Goal: Information Seeking & Learning: Compare options

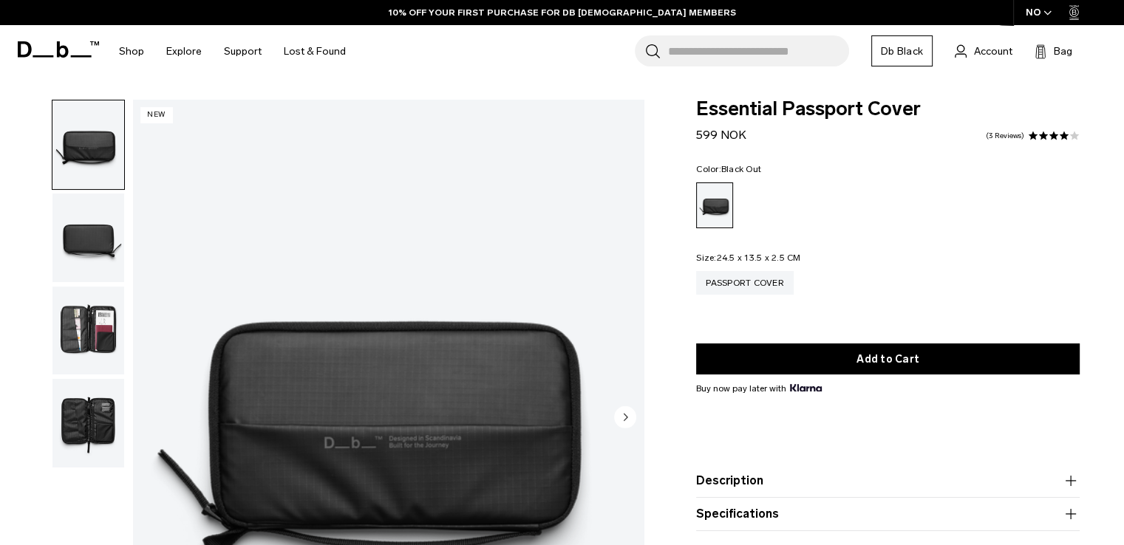
click at [724, 202] on div "Black Out" at bounding box center [715, 205] width 36 height 44
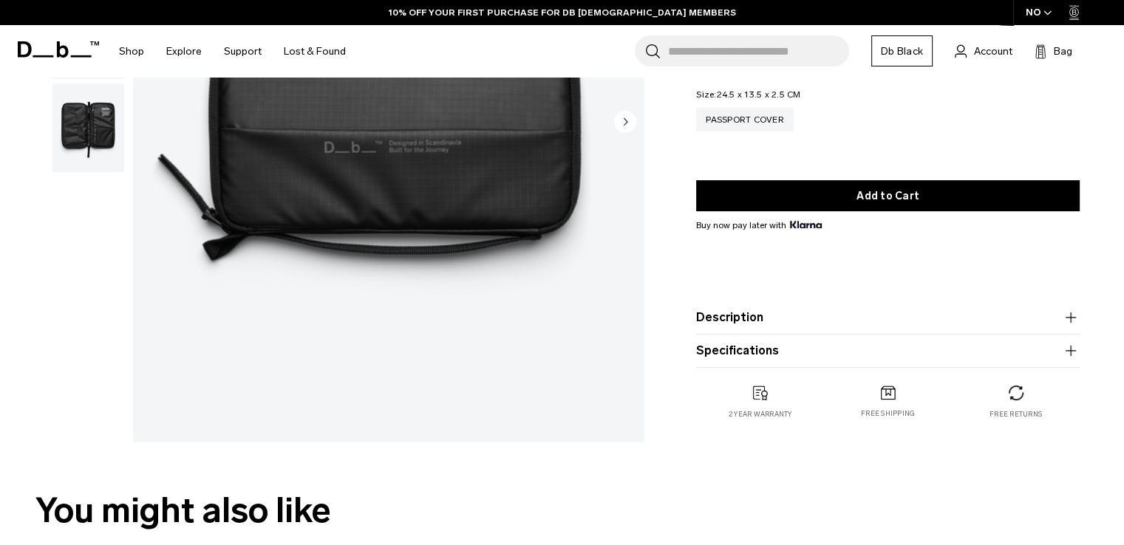
click at [837, 328] on product-accordion "Description The passport holder that does more than it says on the tin. Packed …" at bounding box center [888, 318] width 384 height 33
click at [878, 324] on button "Description" at bounding box center [888, 318] width 384 height 18
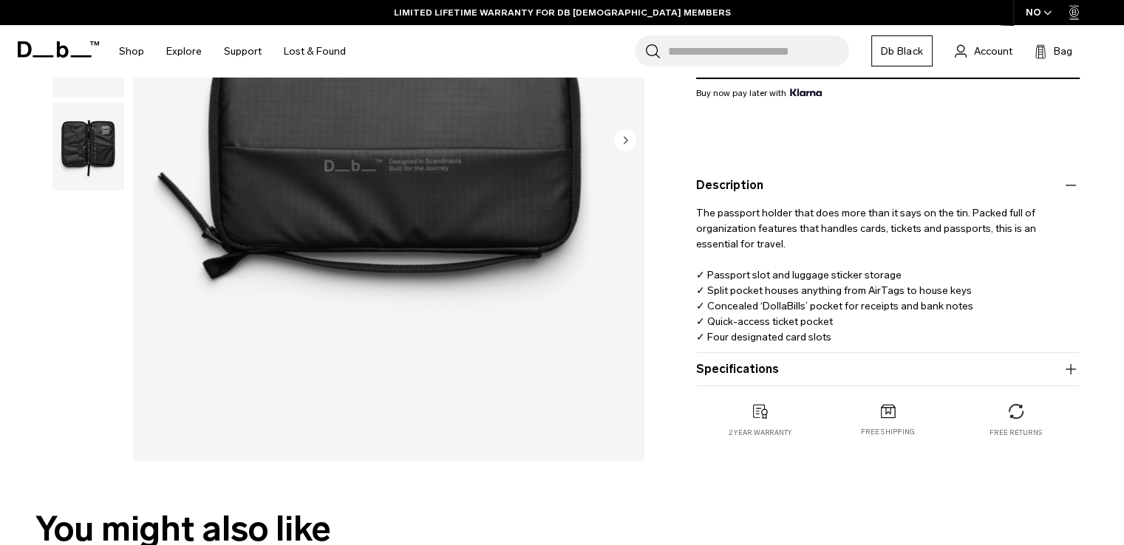
drag, startPoint x: 837, startPoint y: 333, endPoint x: 686, endPoint y: 217, distance: 190.8
click at [686, 217] on div "Essential Passport Cover 599 NOK 4.0 star rating 3 Reviews Color: Black Out Out…" at bounding box center [888, 136] width 472 height 664
copy p "The passport holder that does more than it says on the tin. Packed full of orga…"
click at [859, 370] on button "Specifications" at bounding box center [888, 370] width 384 height 18
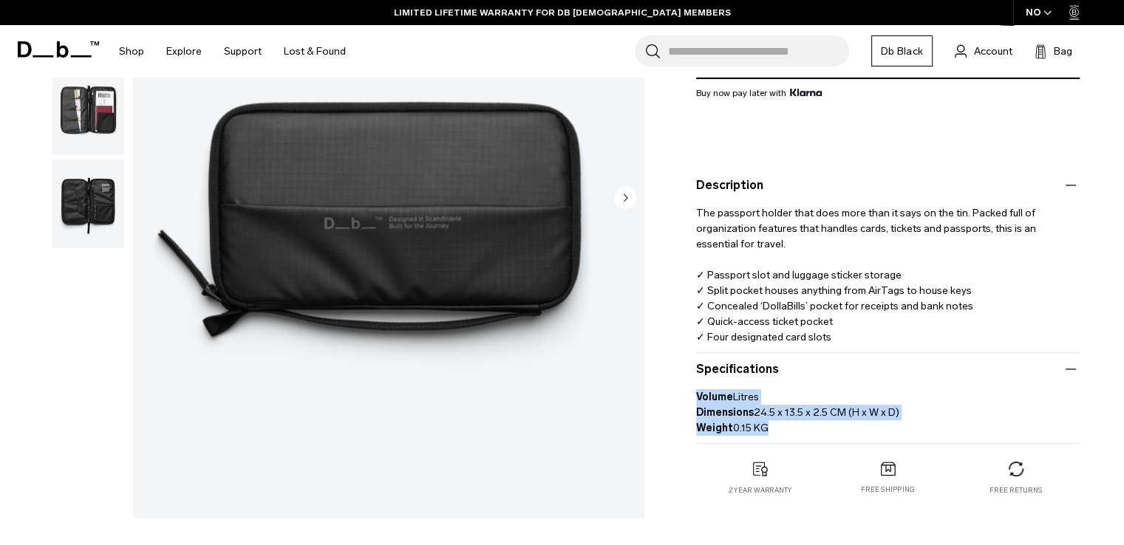
drag, startPoint x: 765, startPoint y: 423, endPoint x: 693, endPoint y: 395, distance: 77.0
click at [693, 395] on div "Essential Passport Cover 599 NOK 4.0 star rating 3 Reviews Color: Black Out Out…" at bounding box center [888, 164] width 472 height 721
copy p "Volume Litres Dimensions 24.5 x 13.5 x 2.5 CM (H x W x D) Weight 0.15 KG"
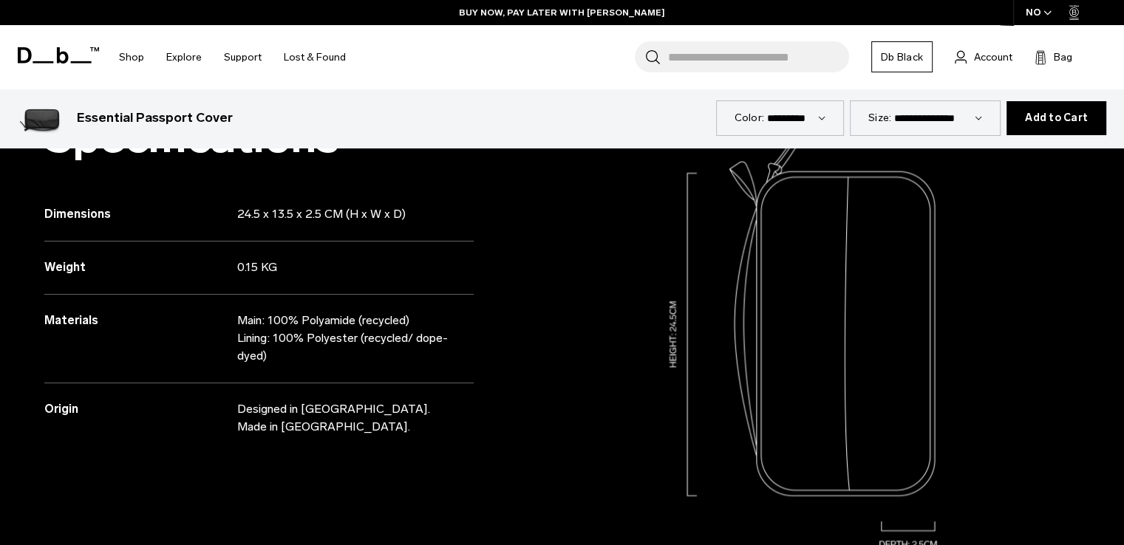
scroll to position [1330, 0]
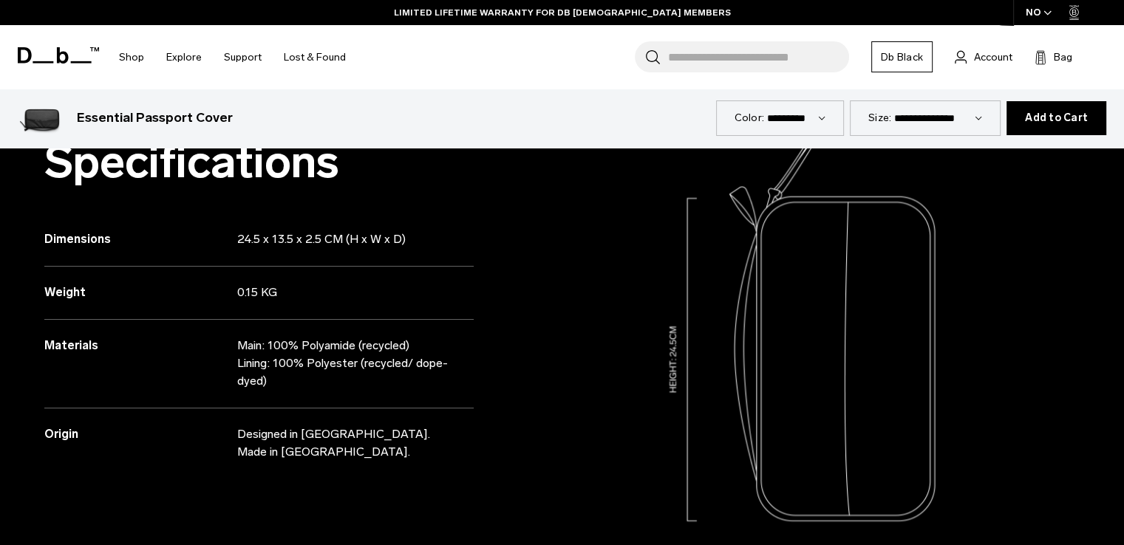
drag, startPoint x: 286, startPoint y: 377, endPoint x: 27, endPoint y: 334, distance: 262.2
click at [27, 334] on div "Specifications Dimensions 24.5 x 13.5 x 2.5 CM (H x W x D) Weight 0.15 KG Mater…" at bounding box center [281, 339] width 562 height 544
copy div "Materials Main: 100% Polyamide (recycled) Lining: 100% Polyester (recycled/ dop…"
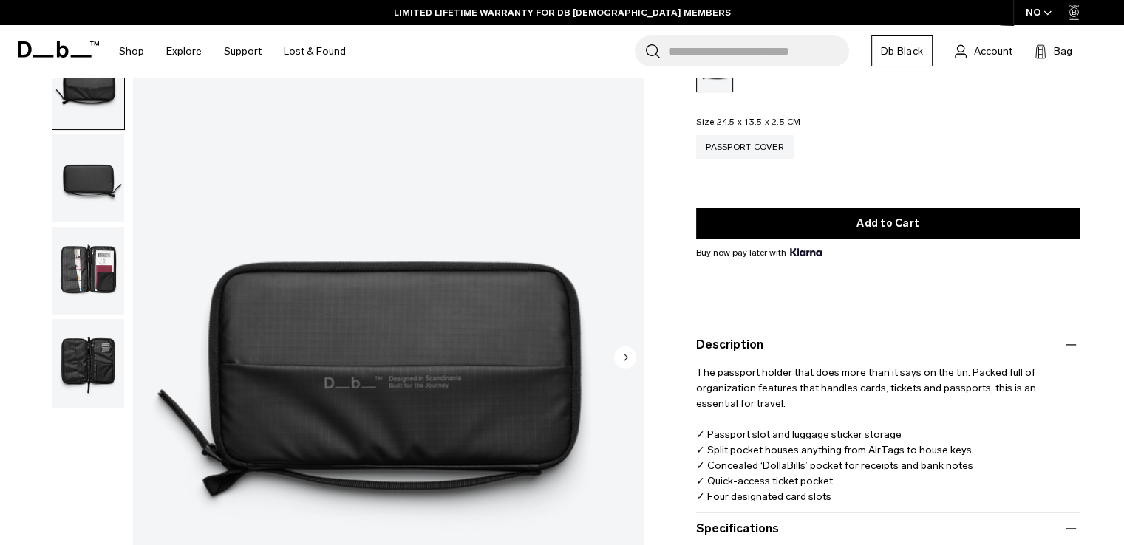
scroll to position [0, 0]
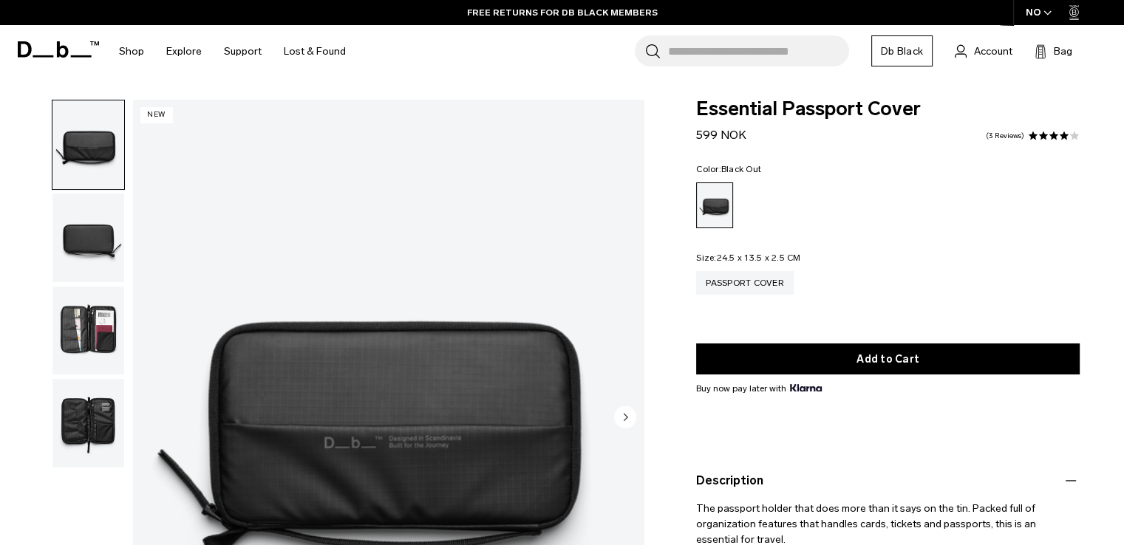
click at [390, 334] on img "1 / 4" at bounding box center [388, 419] width 511 height 638
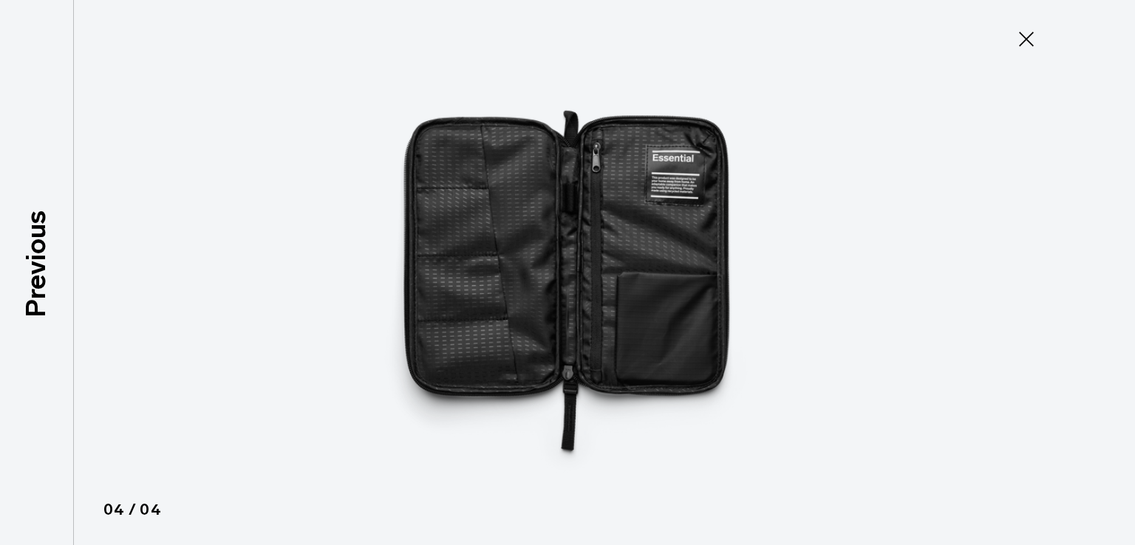
click at [1025, 32] on icon at bounding box center [1027, 39] width 24 height 24
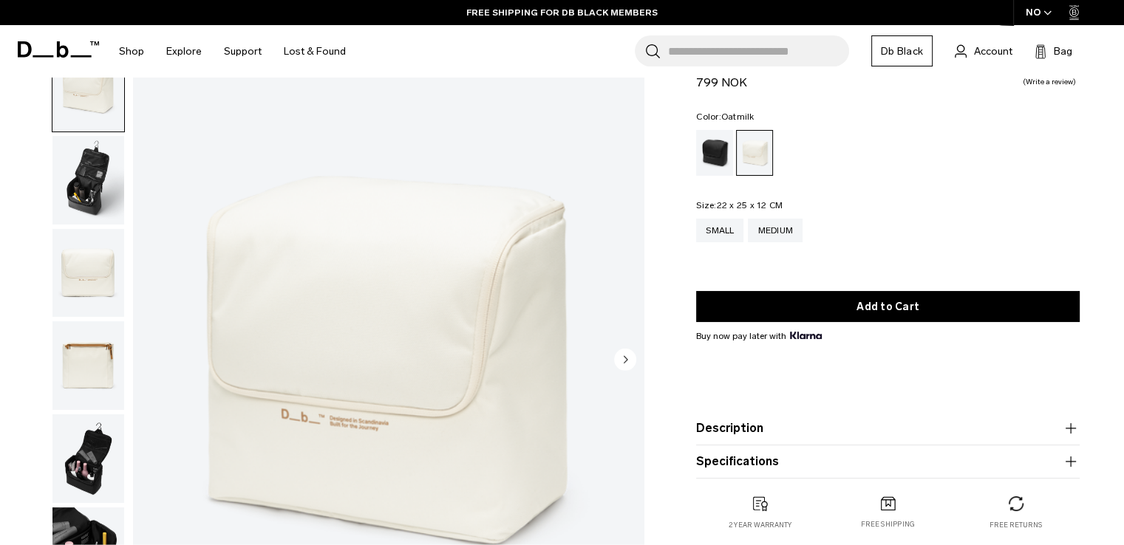
scroll to position [74, 0]
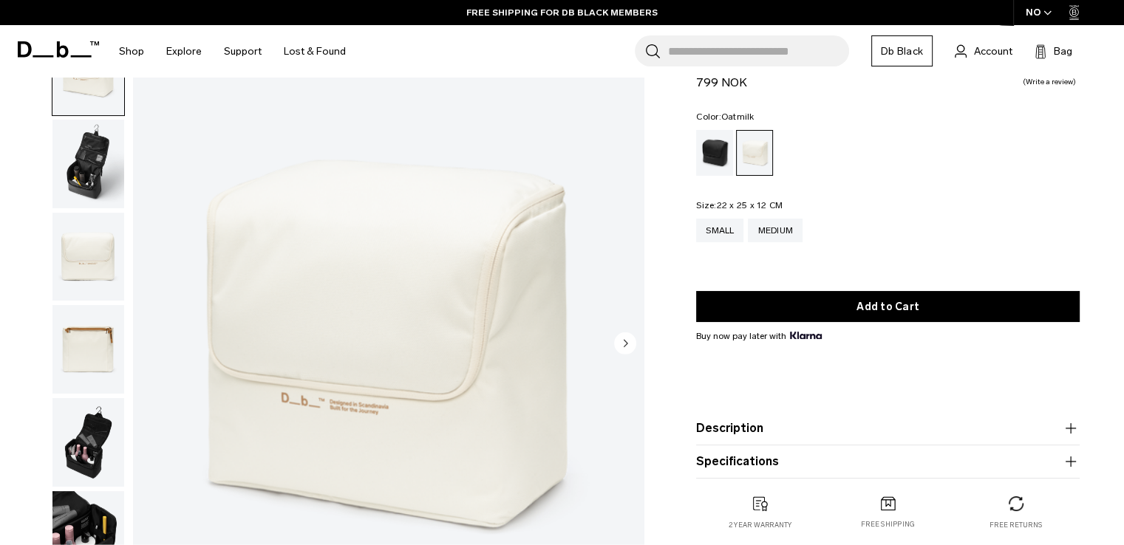
click at [865, 429] on button "Description" at bounding box center [888, 429] width 384 height 18
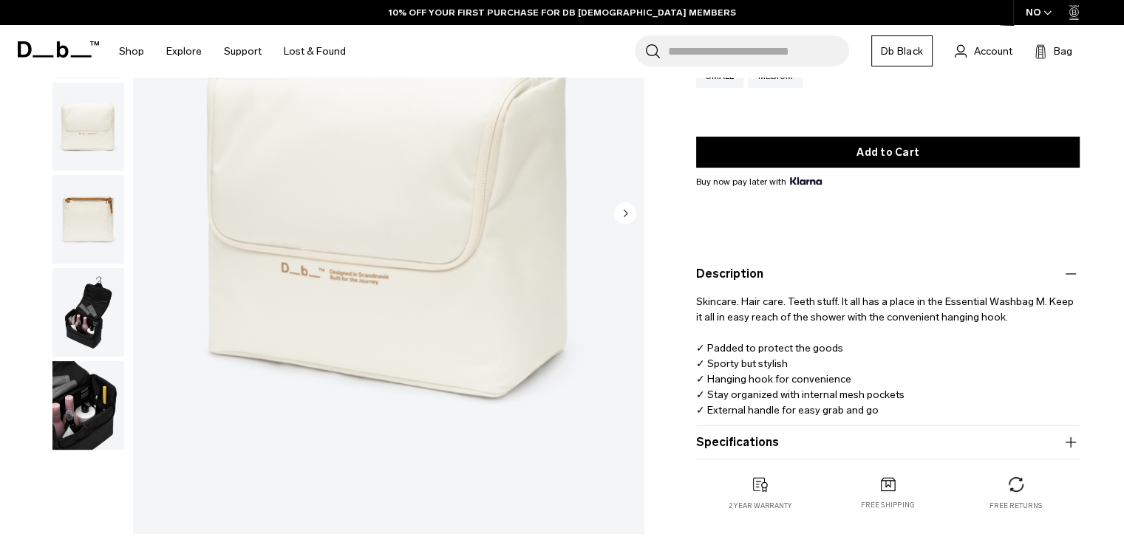
scroll to position [296, 0]
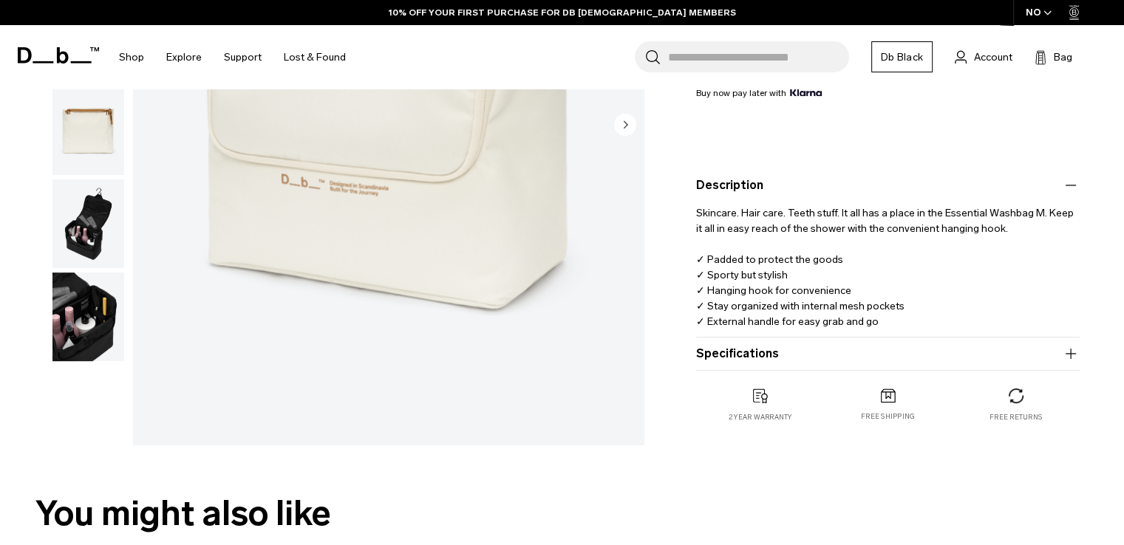
drag, startPoint x: 879, startPoint y: 323, endPoint x: 695, endPoint y: 206, distance: 217.9
click at [695, 206] on div "Essential Washbag M 799 NOK 0.0 star rating Write a review Color: Oatmilk Out o…" at bounding box center [888, 128] width 472 height 648
copy p "Skincare. Hair care. Teeth stuff. It all has a place in the Essential Washbag M…"
click at [819, 357] on button "Specifications" at bounding box center [888, 354] width 384 height 18
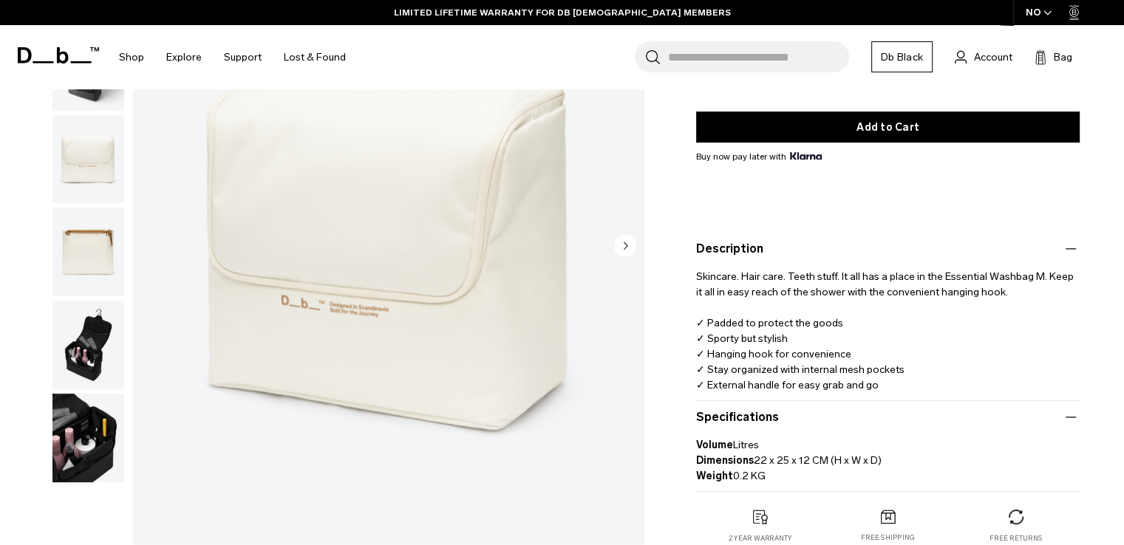
scroll to position [443, 0]
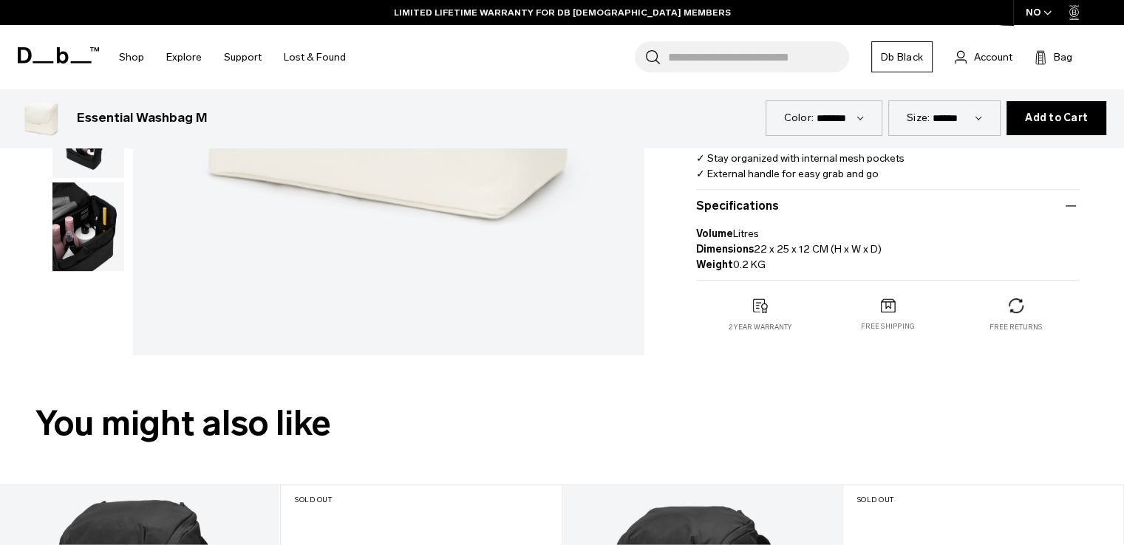
click at [902, 255] on p "Volume Litres Dimensions 22 x 25 x 12 CM (H x W x D) Weight 0.2 KG" at bounding box center [888, 244] width 384 height 58
drag, startPoint x: 874, startPoint y: 248, endPoint x: 753, endPoint y: 245, distance: 120.5
click at [753, 245] on p "Volume Litres Dimensions 22 x 25 x 12 CM (H x W x D) Weight 0.2 KG" at bounding box center [888, 244] width 384 height 58
copy p "22 x 25 x 12 CM (H x W x D)"
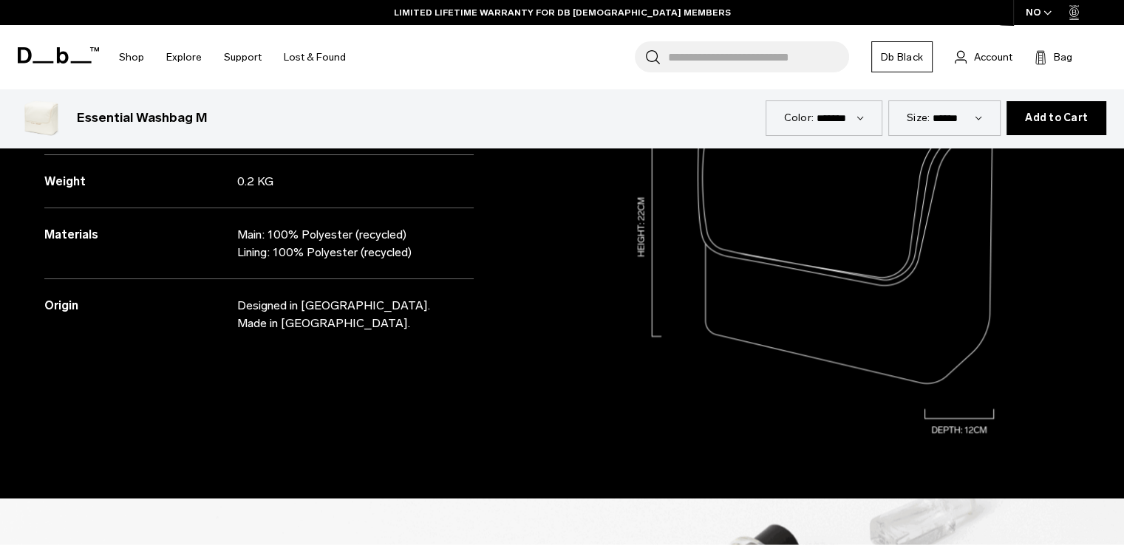
scroll to position [2069, 0]
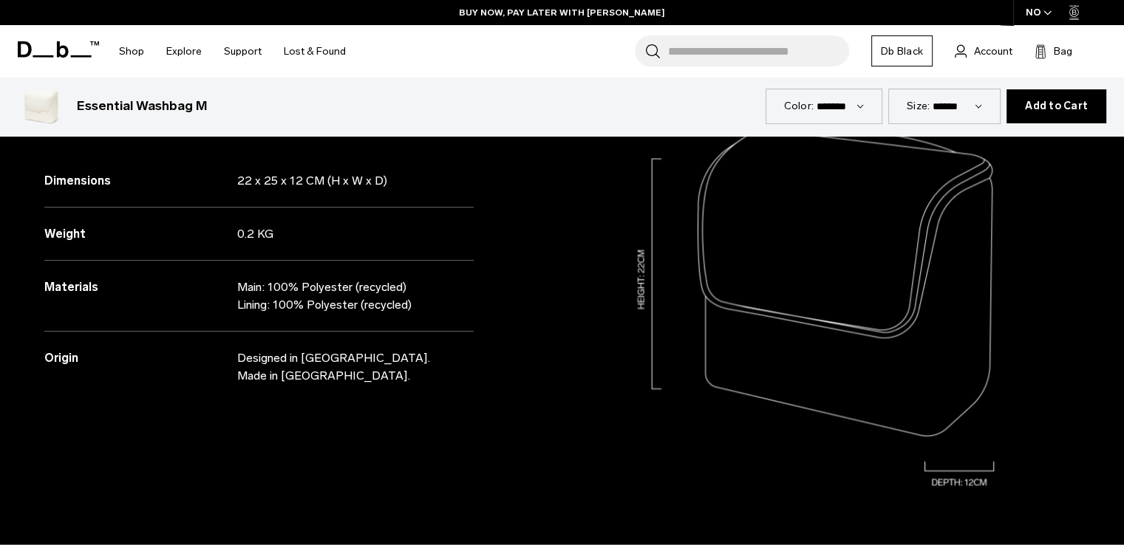
drag, startPoint x: 432, startPoint y: 310, endPoint x: 0, endPoint y: 289, distance: 432.1
click at [0, 289] on div "Specifications Dimensions 22 x 25 x 12 CM (H x W x D) Weight 0.2 KG Materials" at bounding box center [281, 279] width 562 height 544
copy div "Materials Main: 100% Polyester (recycled) Lining: 100% Polyester (recycled)"
click at [486, 439] on div "Specifications Dimensions 22 x 25 x 12 CM (H x W x D) Weight 0.2 KG Materials" at bounding box center [281, 279] width 562 height 544
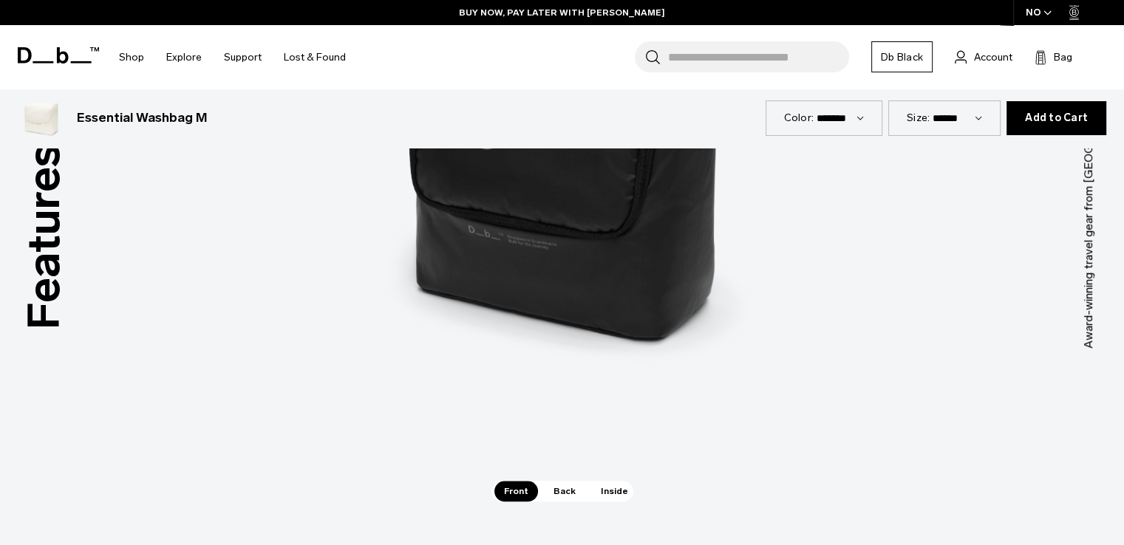
scroll to position [1552, 0]
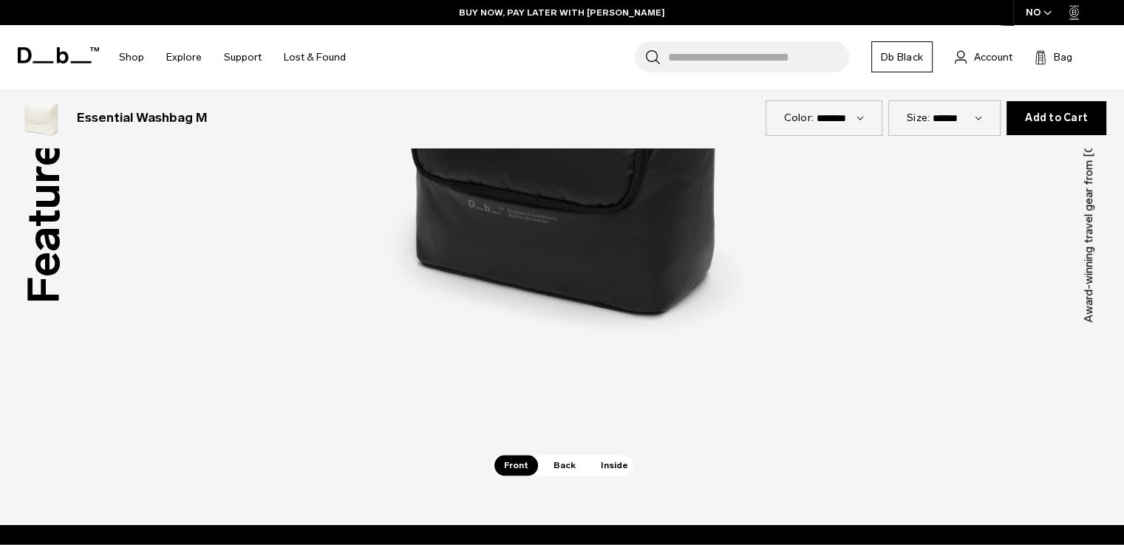
click at [612, 469] on span "Inside" at bounding box center [614, 465] width 47 height 21
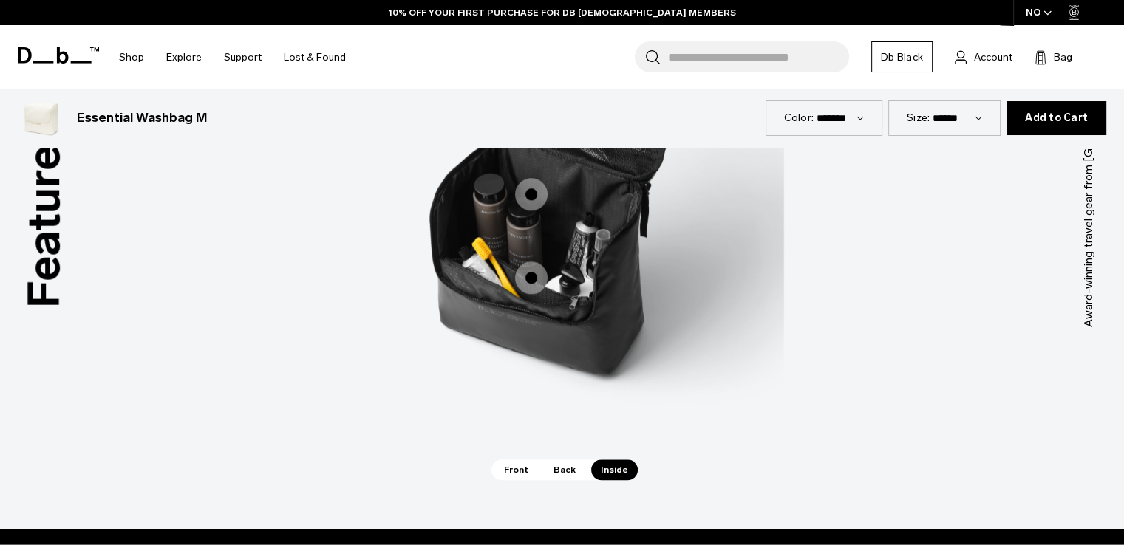
scroll to position [1626, 0]
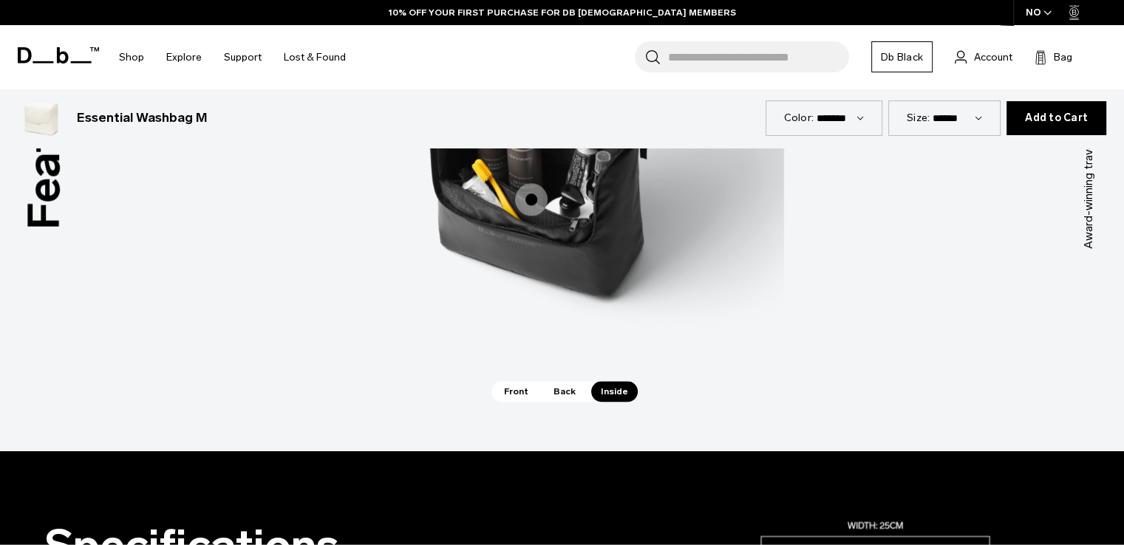
click at [562, 392] on span "Back" at bounding box center [564, 391] width 41 height 21
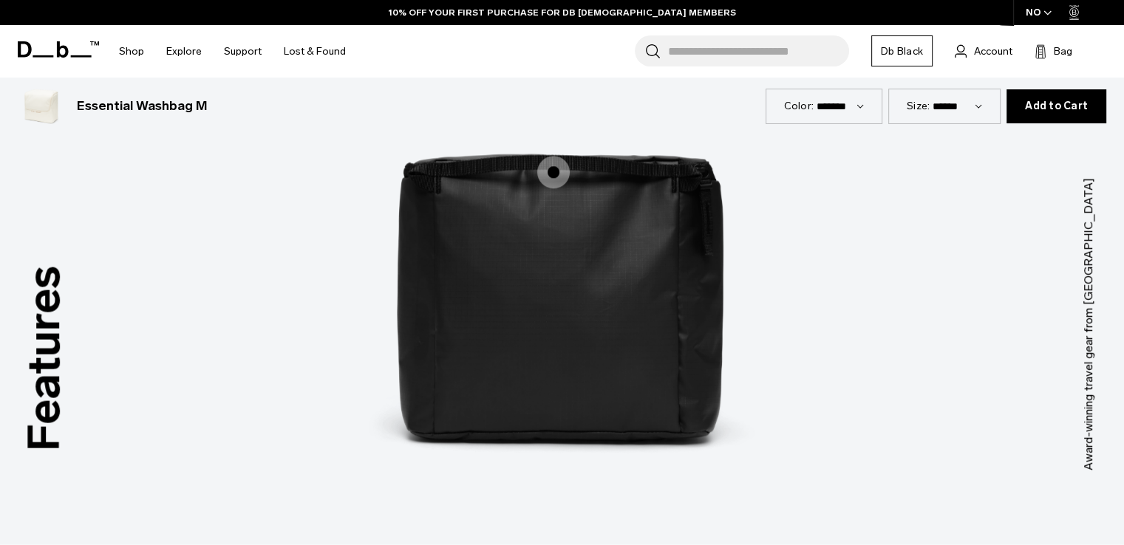
scroll to position [1552, 0]
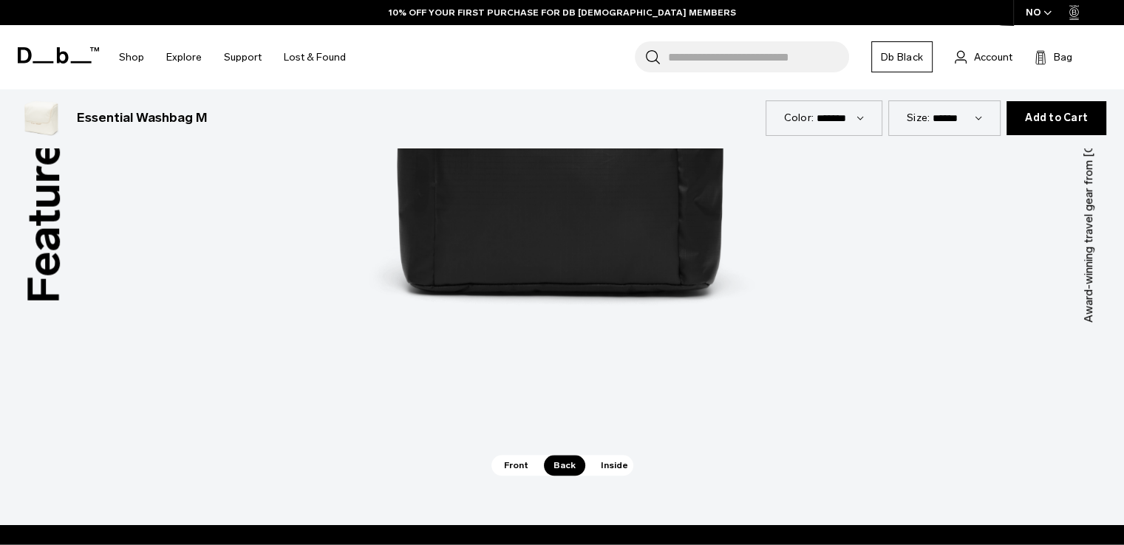
click at [519, 459] on span "Front" at bounding box center [516, 465] width 44 height 21
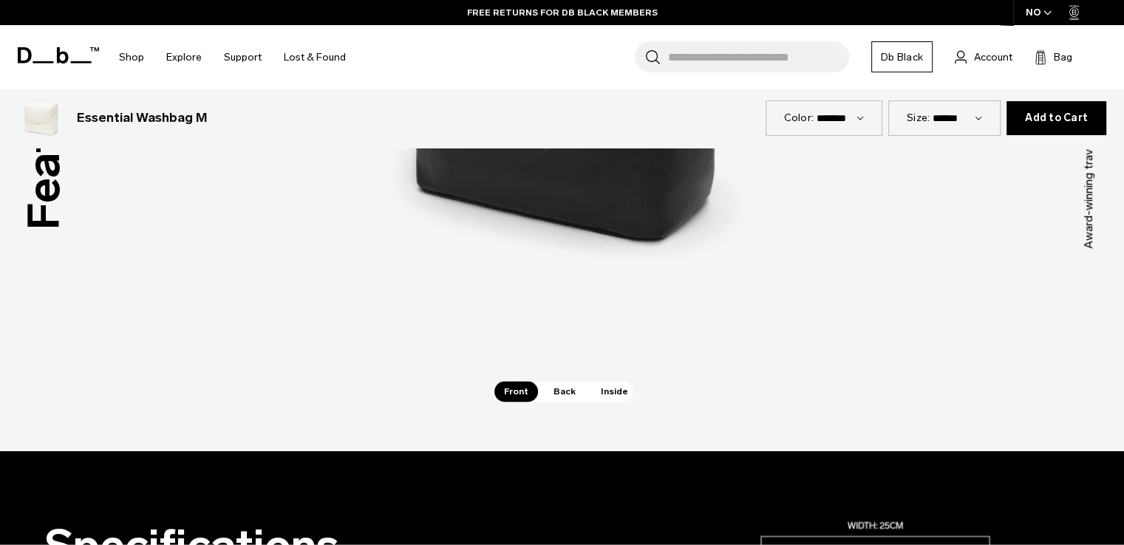
scroll to position [1700, 0]
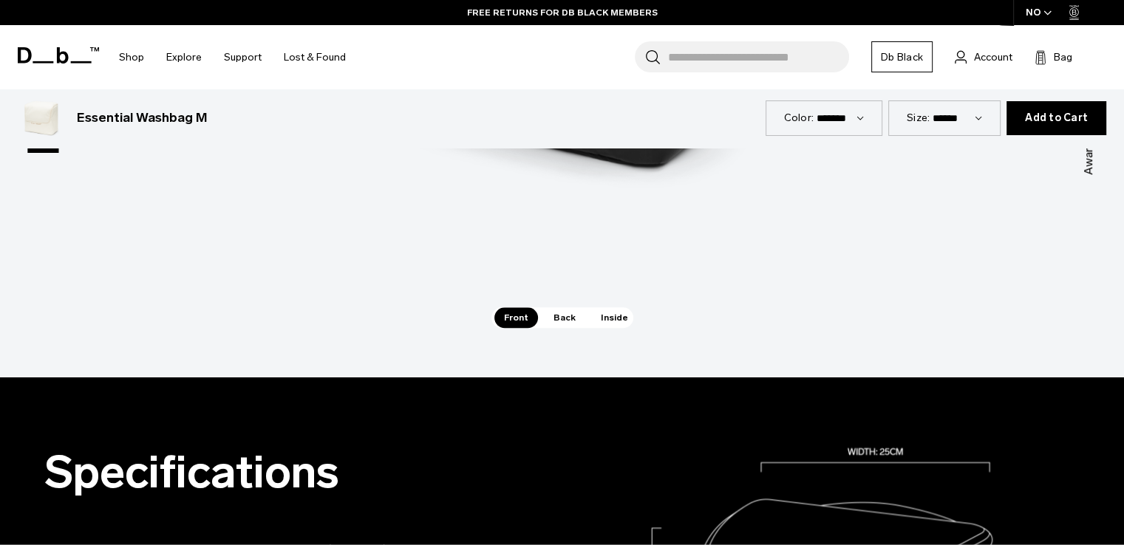
click at [623, 323] on span "Inside" at bounding box center [614, 317] width 47 height 21
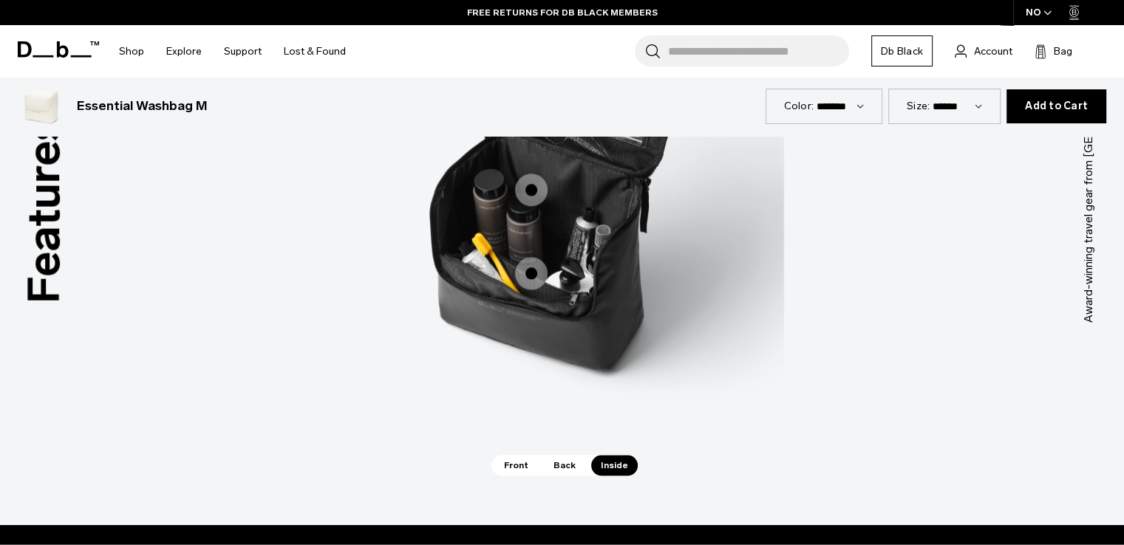
scroll to position [1478, 0]
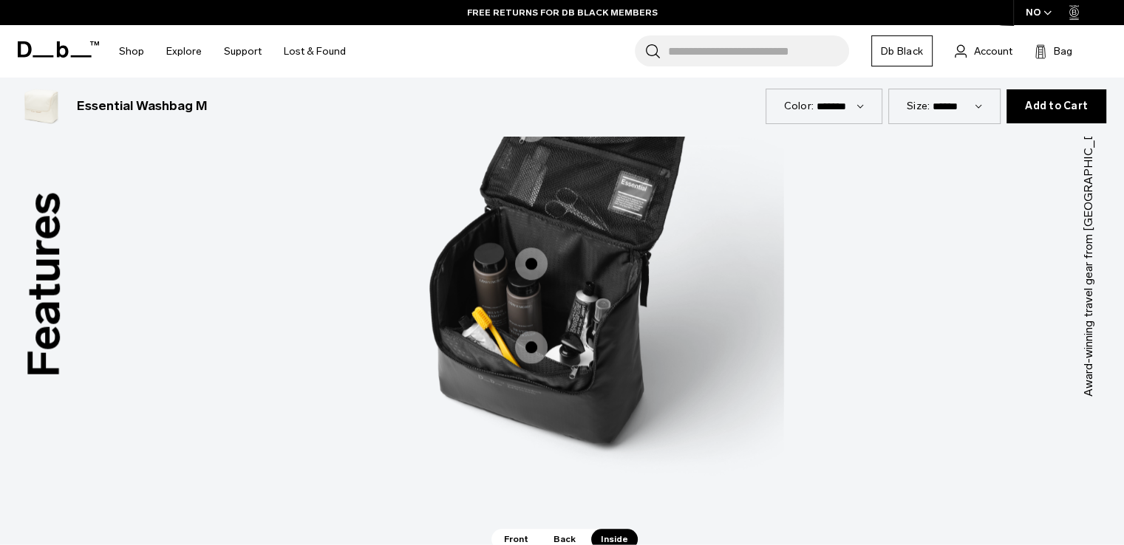
click at [611, 335] on img "3 / 3" at bounding box center [562, 229] width 443 height 554
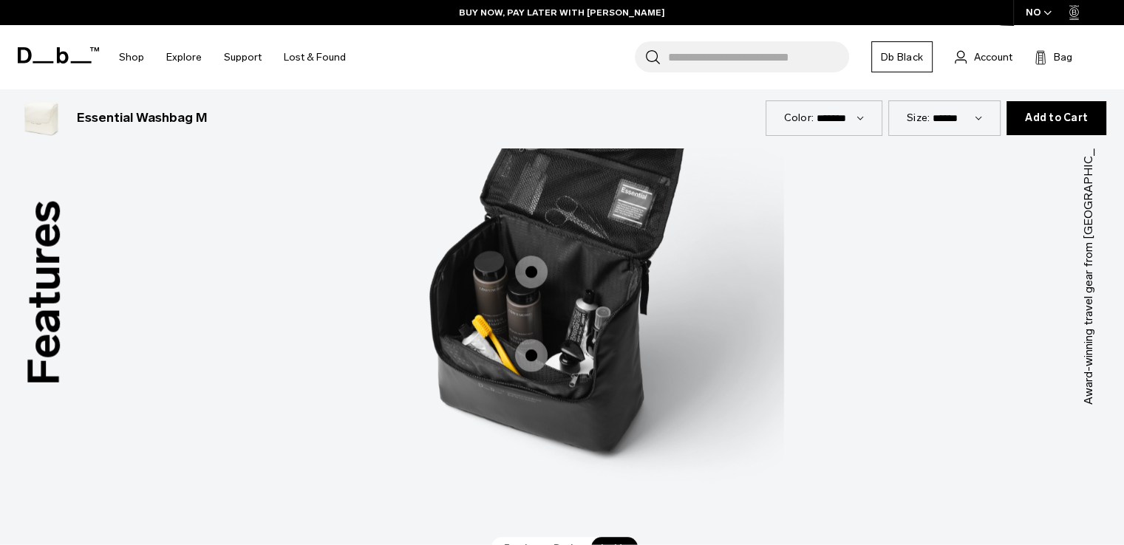
scroll to position [1626, 0]
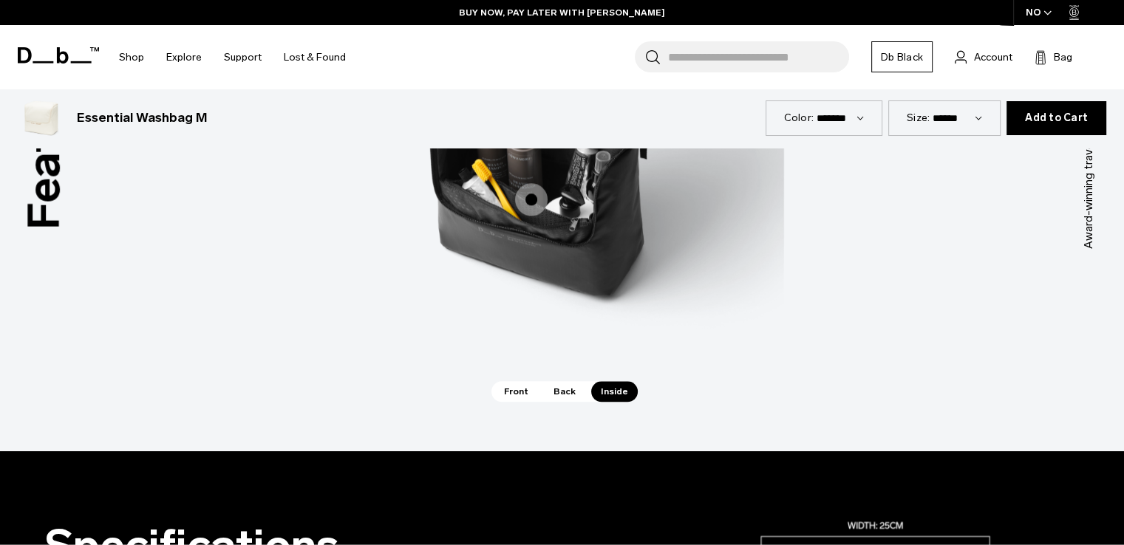
click at [563, 395] on span "Back" at bounding box center [564, 391] width 41 height 21
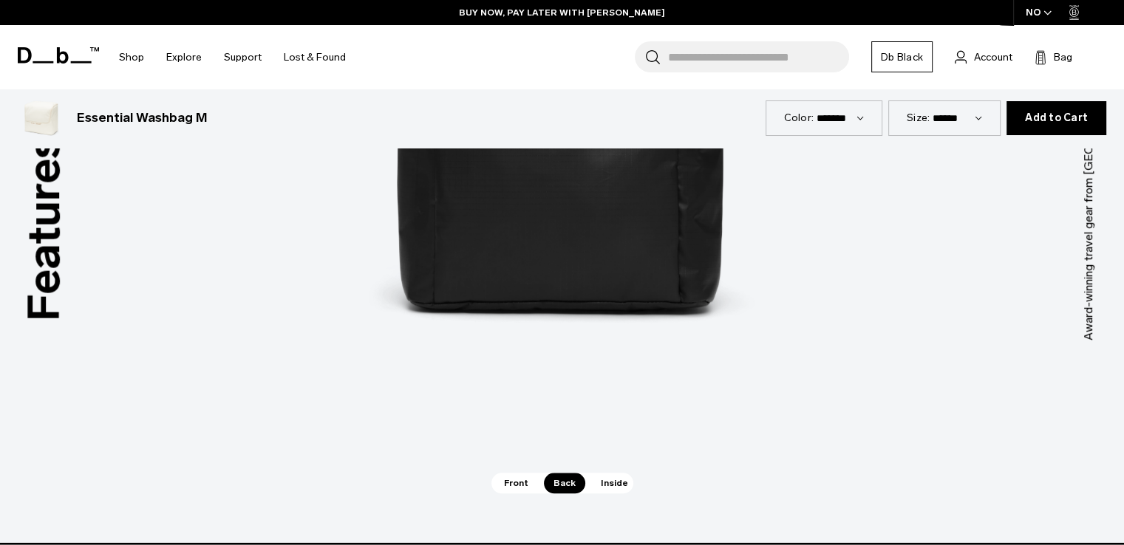
scroll to position [1404, 0]
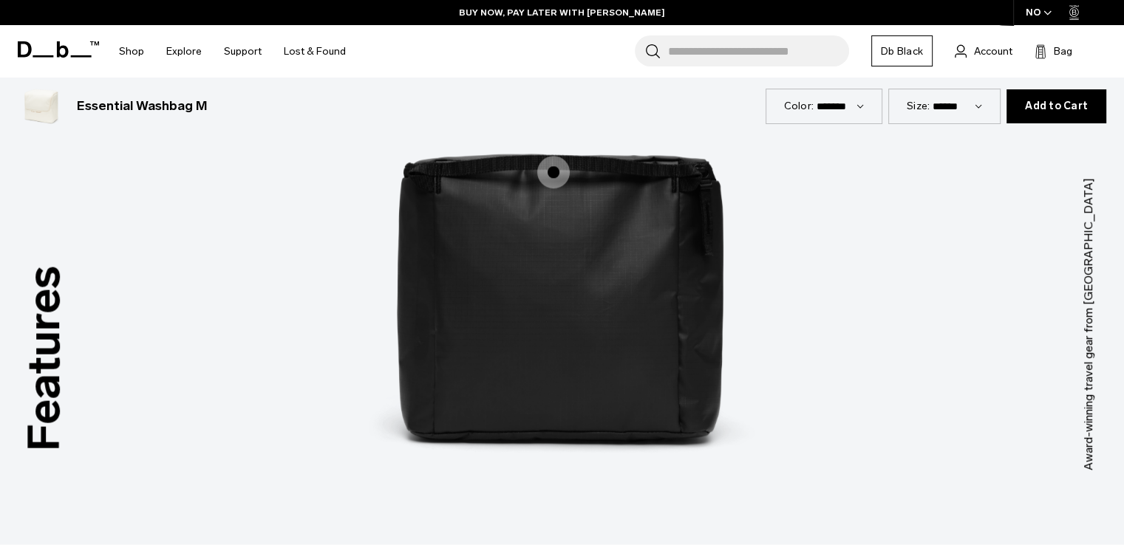
click at [553, 358] on img "2 / 3" at bounding box center [562, 303] width 443 height 554
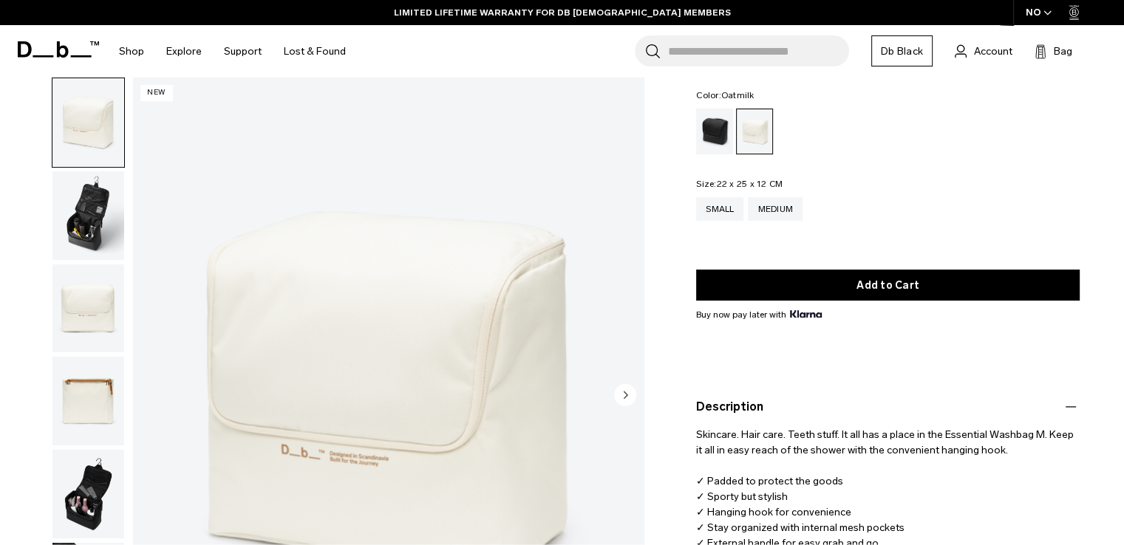
scroll to position [0, 0]
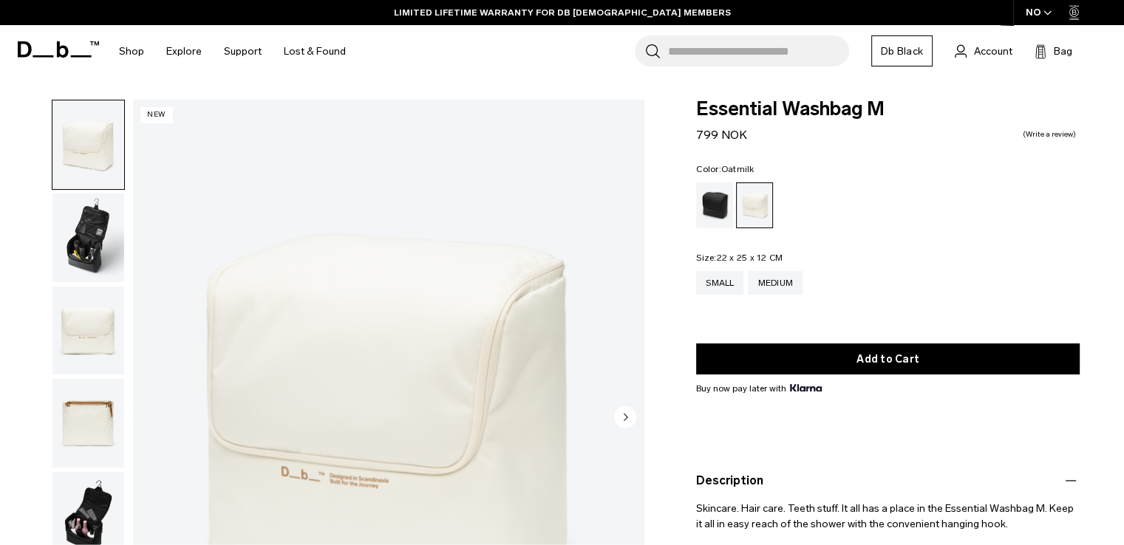
click at [384, 393] on img "1 / 6" at bounding box center [388, 419] width 511 height 638
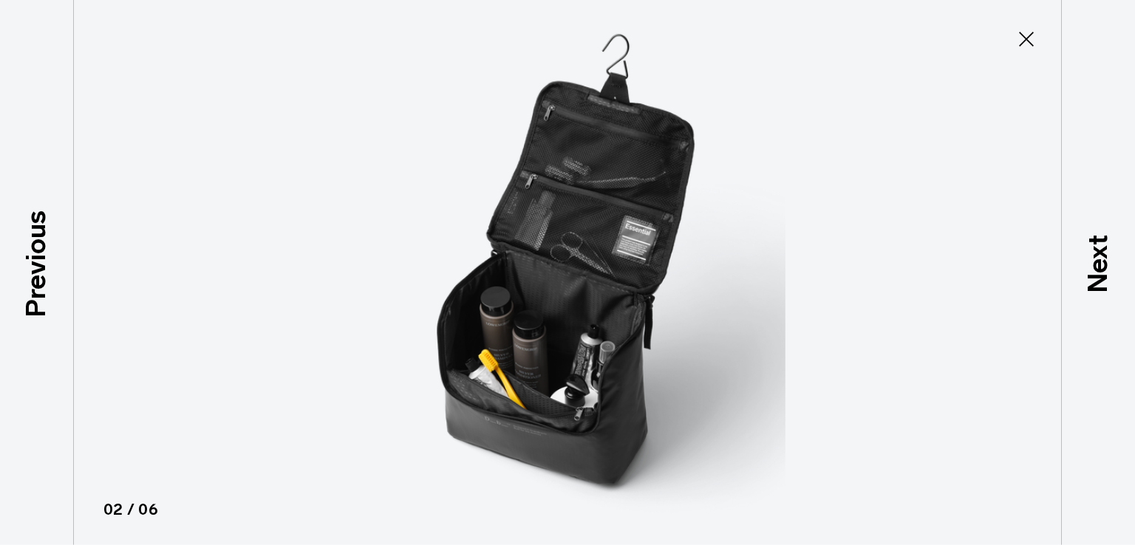
drag, startPoint x: 556, startPoint y: 304, endPoint x: 1014, endPoint y: 42, distance: 527.0
click at [1021, 39] on icon at bounding box center [1027, 39] width 24 height 24
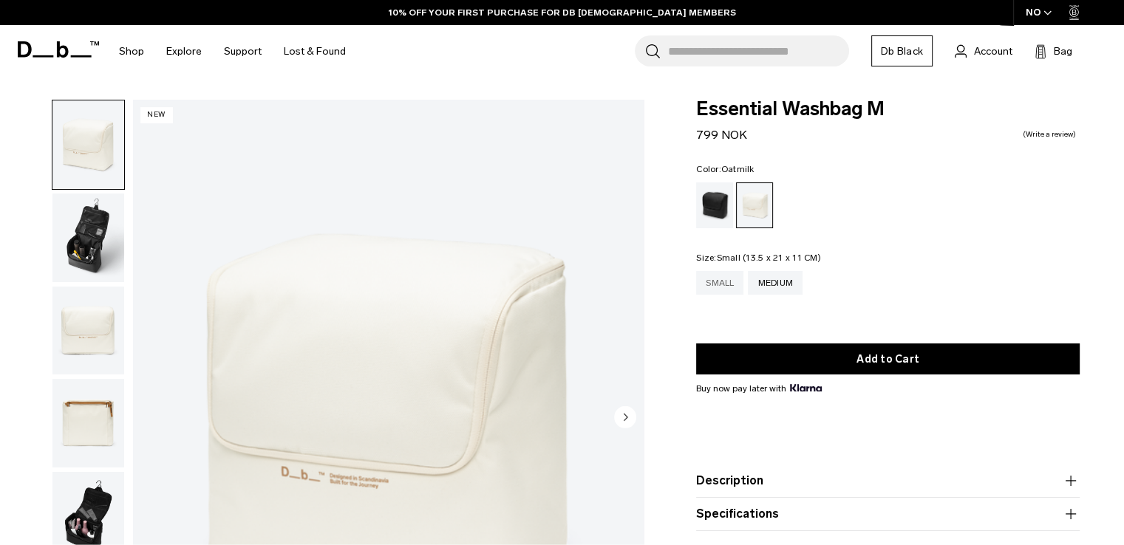
click at [729, 281] on div "Small" at bounding box center [719, 283] width 47 height 24
click at [841, 480] on button "Description" at bounding box center [888, 481] width 384 height 18
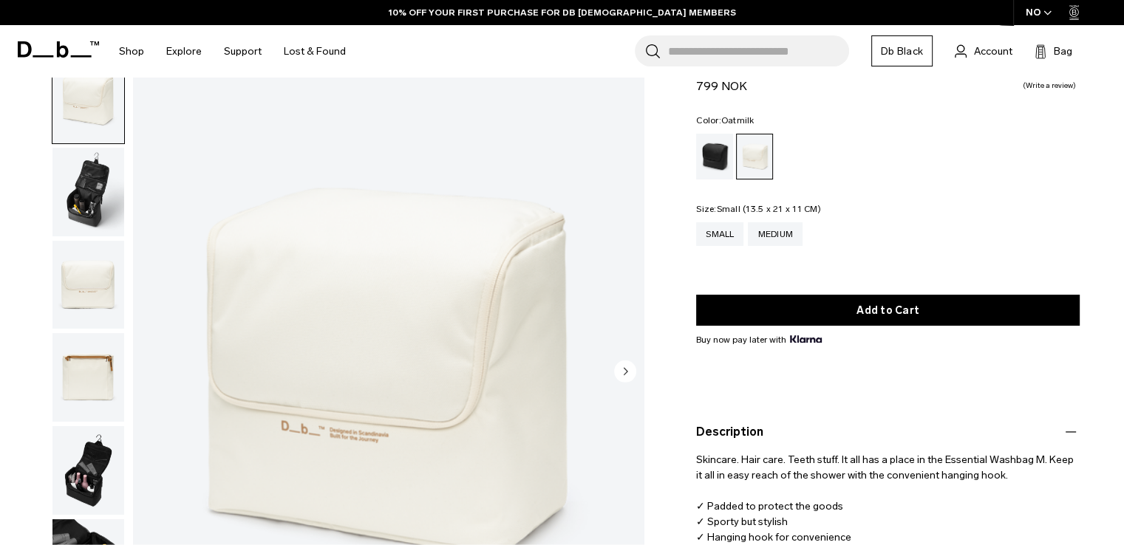
scroll to position [74, 0]
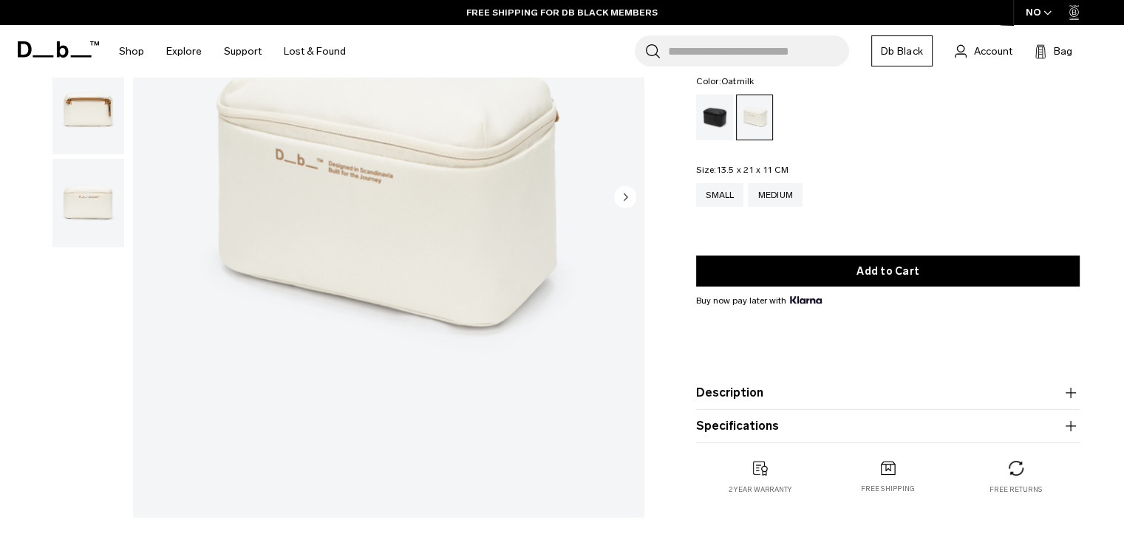
scroll to position [222, 0]
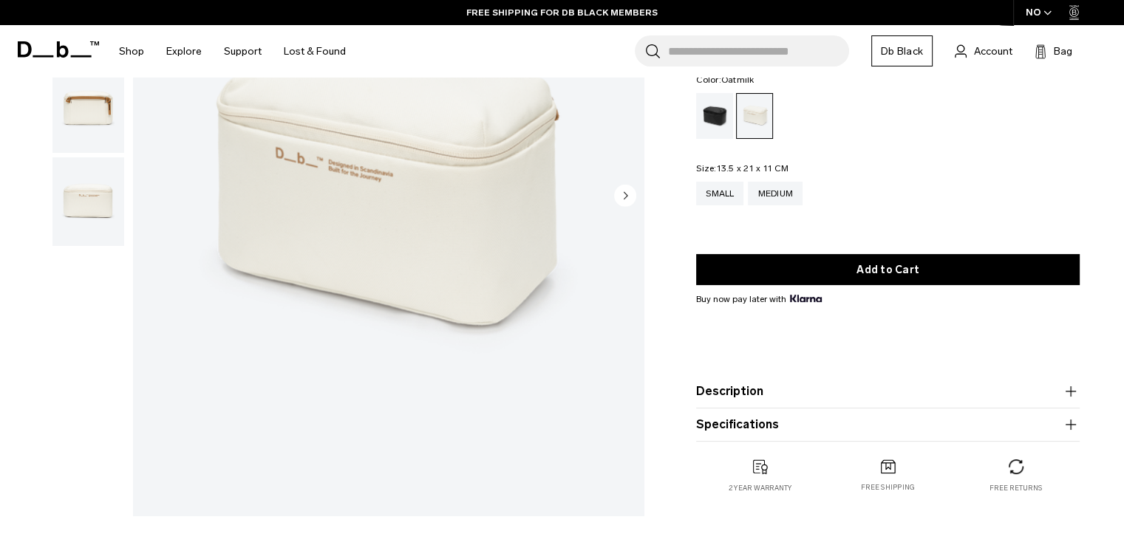
click at [862, 403] on product-accordion "Description Your days of shoving your toothbrush in a plastic bag and hoping fo…" at bounding box center [888, 391] width 384 height 33
click at [844, 388] on button "Description" at bounding box center [888, 392] width 384 height 18
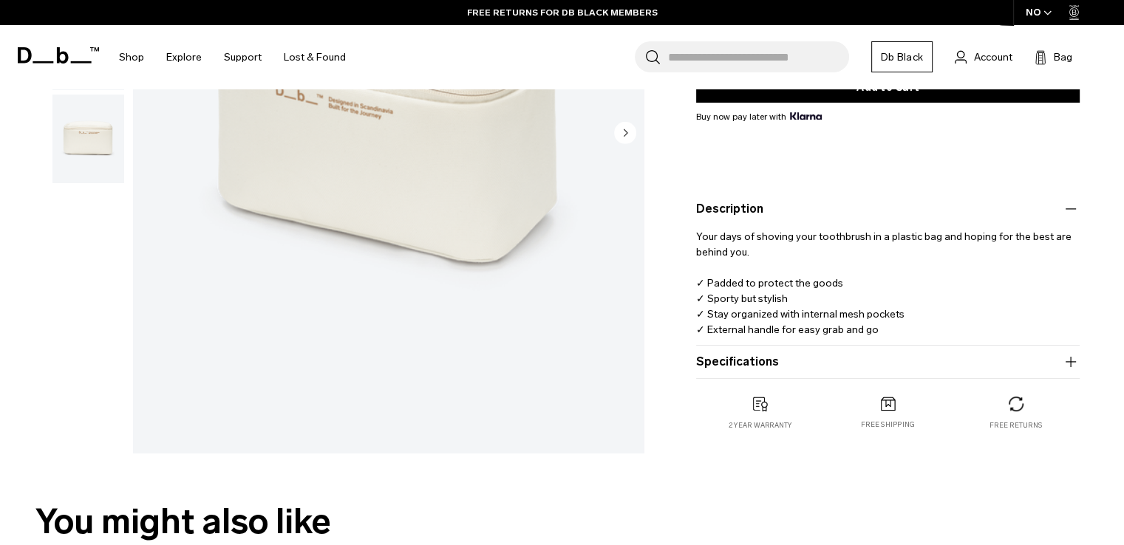
scroll to position [370, 0]
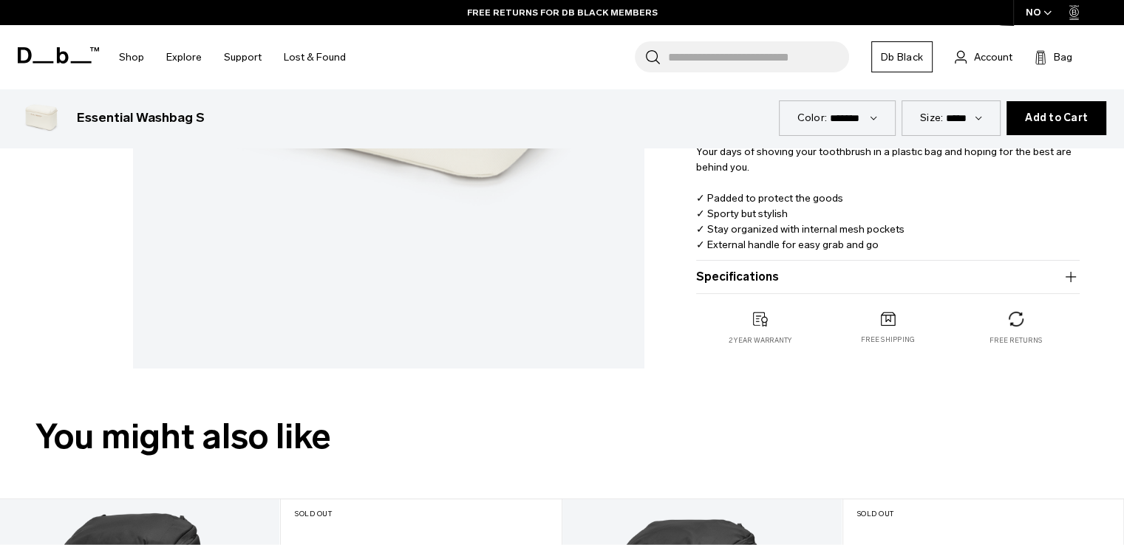
click at [854, 273] on button "Specifications" at bounding box center [888, 277] width 384 height 18
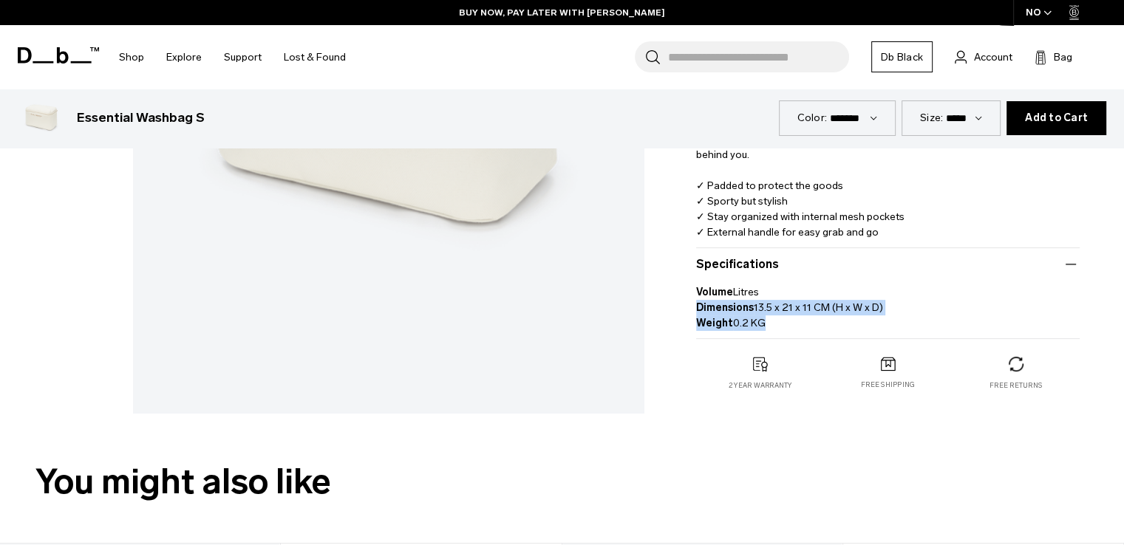
drag, startPoint x: 770, startPoint y: 323, endPoint x: 655, endPoint y: 308, distance: 116.2
click at [655, 308] on div "Essential Washbag S 599 NOK 0.0 star rating Write a review Color: Oatmilk Out o…" at bounding box center [888, 75] width 472 height 690
copy p "Dimensions 13.5 x 21 x 11 CM (H x W x D) Weight 0.2 KG"
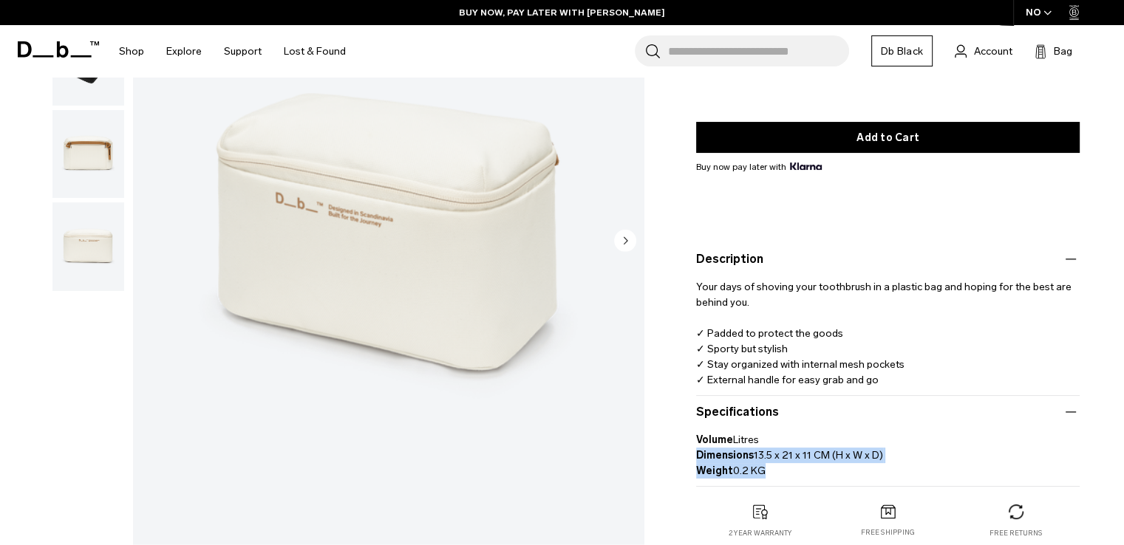
click at [526, 257] on img "1 / 4" at bounding box center [388, 242] width 511 height 638
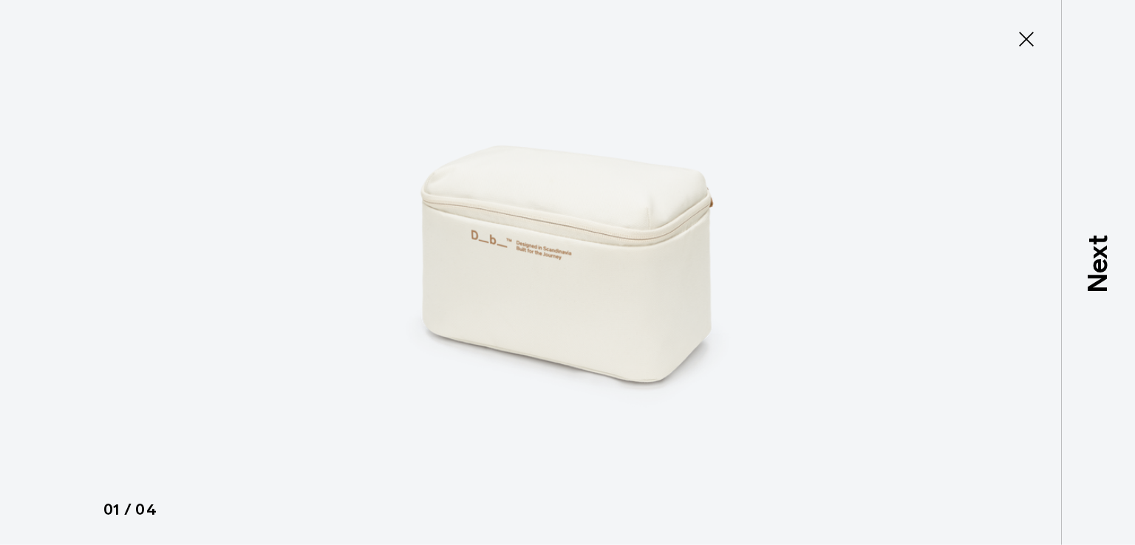
click at [458, 254] on img at bounding box center [567, 272] width 665 height 545
click at [696, 263] on img at bounding box center [567, 272] width 665 height 545
click at [947, 225] on div at bounding box center [567, 272] width 1135 height 545
click at [549, 264] on img at bounding box center [567, 272] width 665 height 545
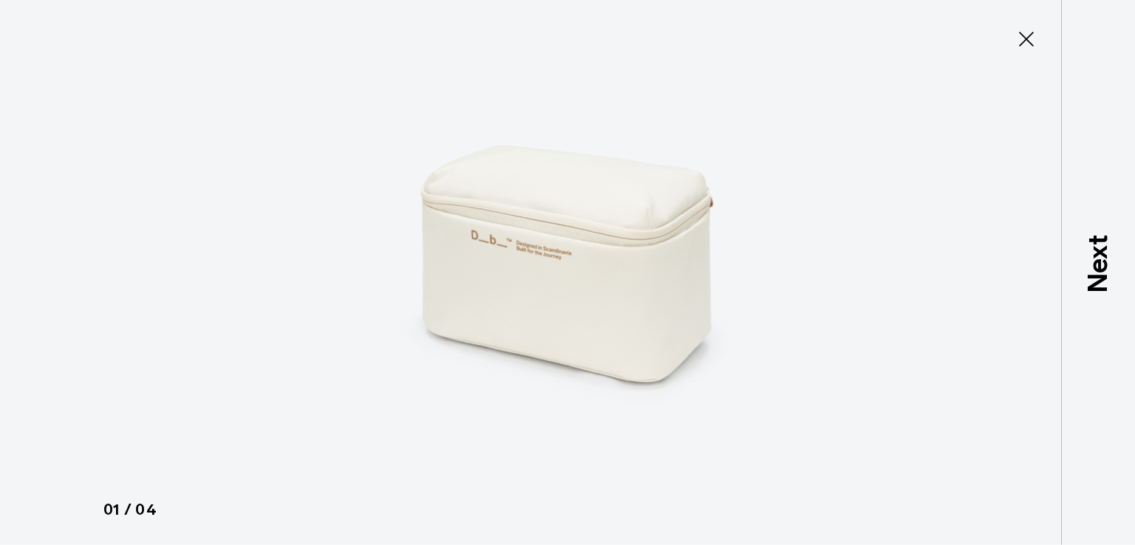
click at [554, 258] on img at bounding box center [567, 272] width 665 height 545
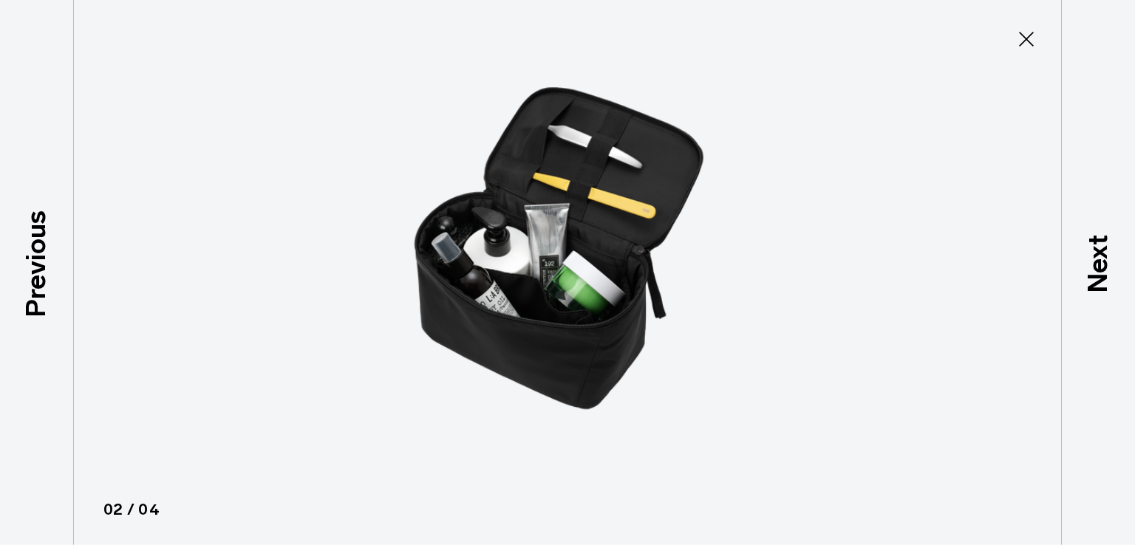
click at [553, 258] on img at bounding box center [567, 272] width 665 height 545
click at [353, 293] on img at bounding box center [567, 272] width 665 height 545
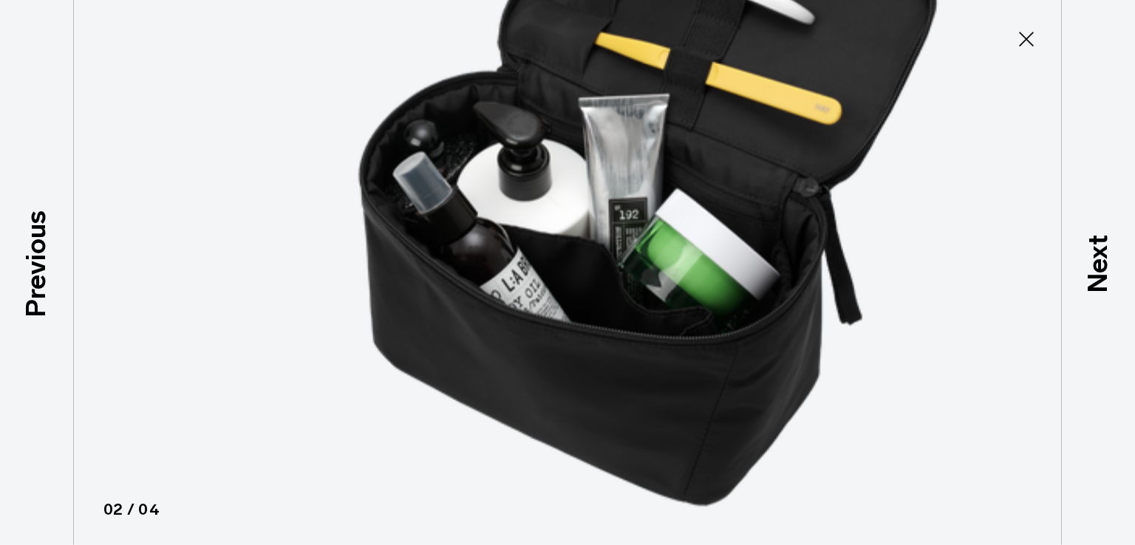
click at [353, 293] on img at bounding box center [665, 232] width 1330 height 1091
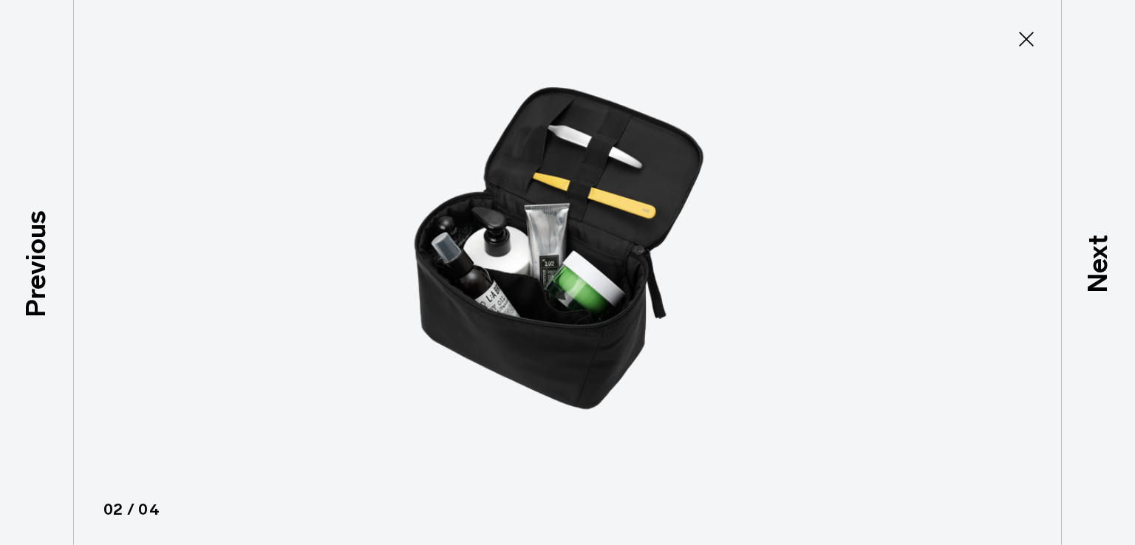
click at [256, 297] on img at bounding box center [567, 272] width 665 height 545
click at [149, 282] on div at bounding box center [567, 272] width 1135 height 545
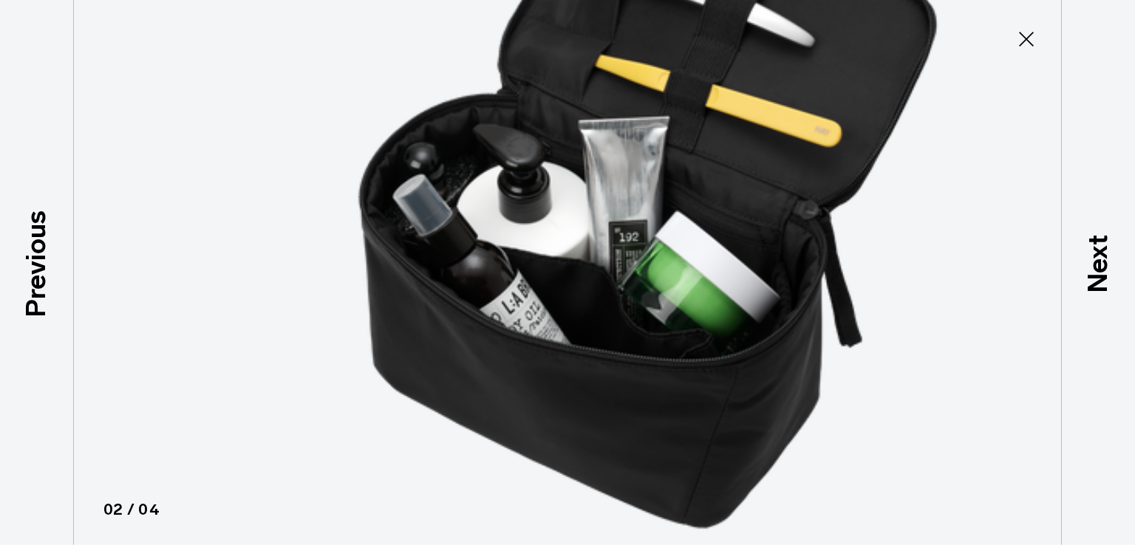
click at [149, 282] on div at bounding box center [665, 254] width 1135 height 545
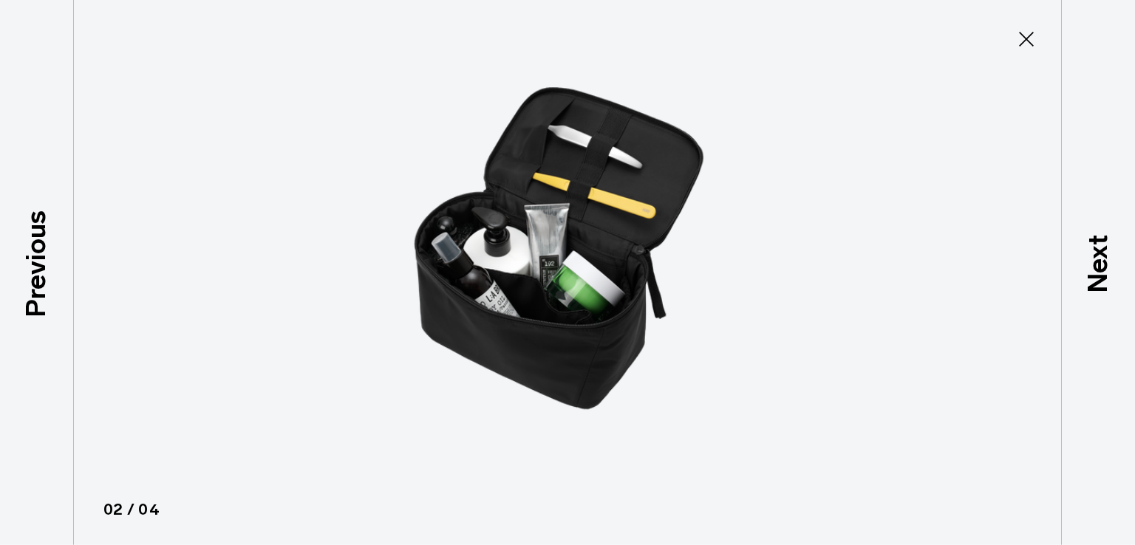
click at [149, 282] on div at bounding box center [567, 272] width 1135 height 545
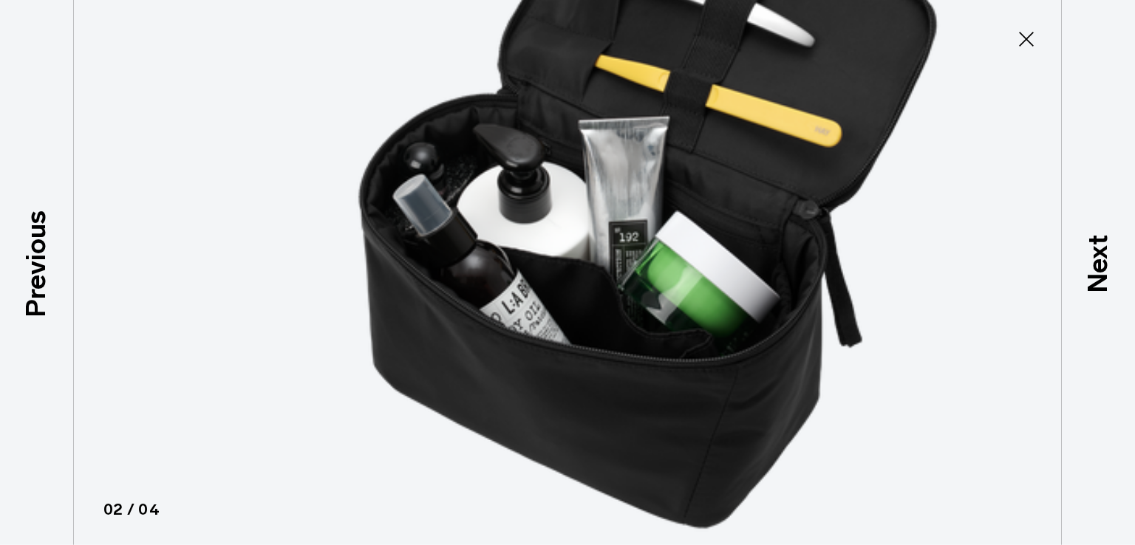
click at [154, 282] on img at bounding box center [665, 255] width 1330 height 1091
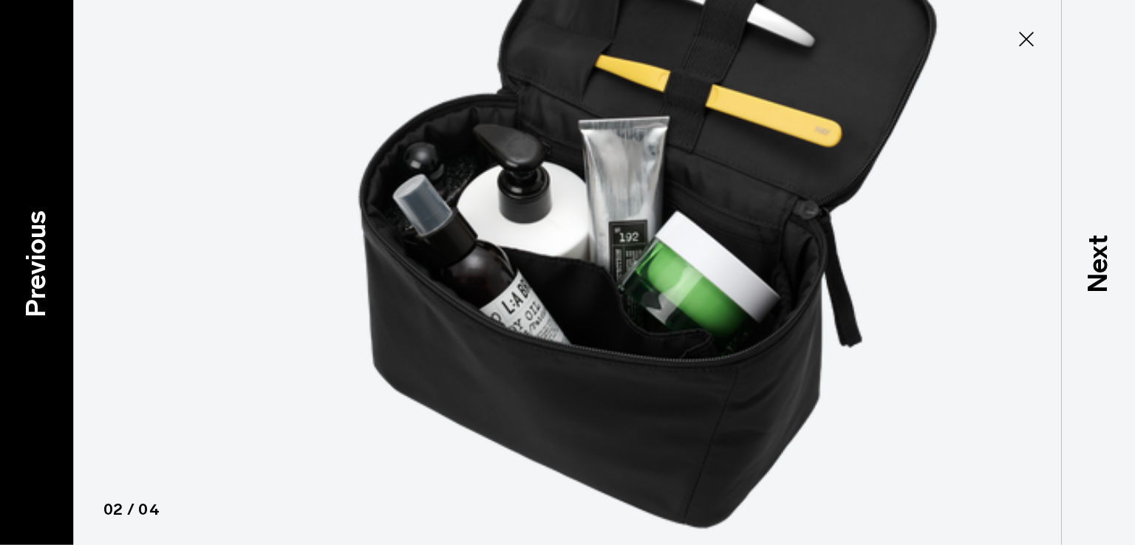
click at [59, 281] on div "Previous" at bounding box center [37, 272] width 74 height 545
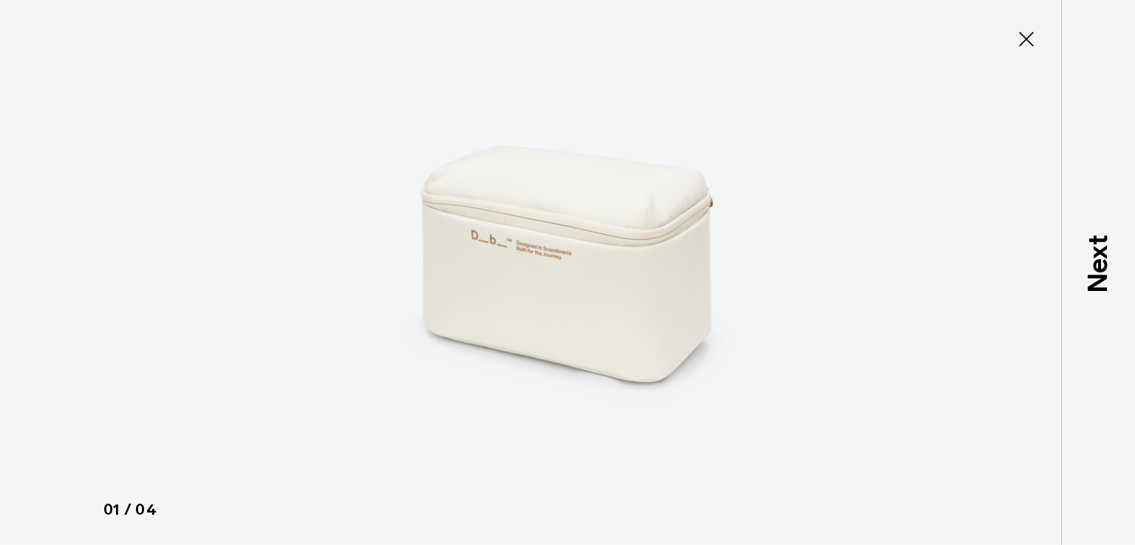
click at [432, 281] on img at bounding box center [567, 272] width 665 height 545
click at [636, 338] on img at bounding box center [567, 272] width 665 height 545
click at [1032, 44] on icon at bounding box center [1026, 39] width 15 height 15
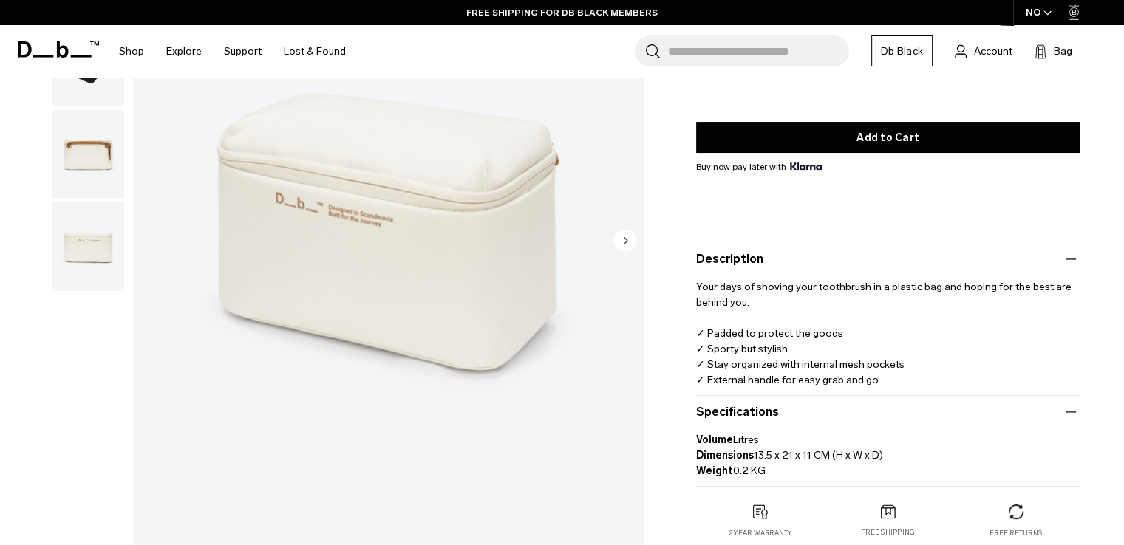
click at [916, 279] on p "Your days of shoving your toothbrush in a plastic bag and hoping for the best a…" at bounding box center [888, 328] width 384 height 120
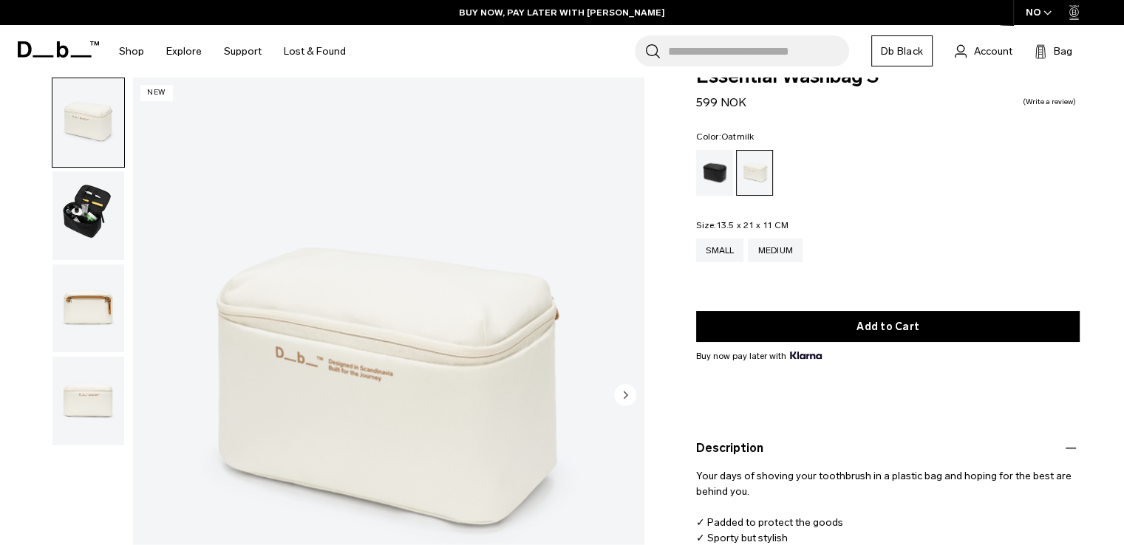
scroll to position [0, 0]
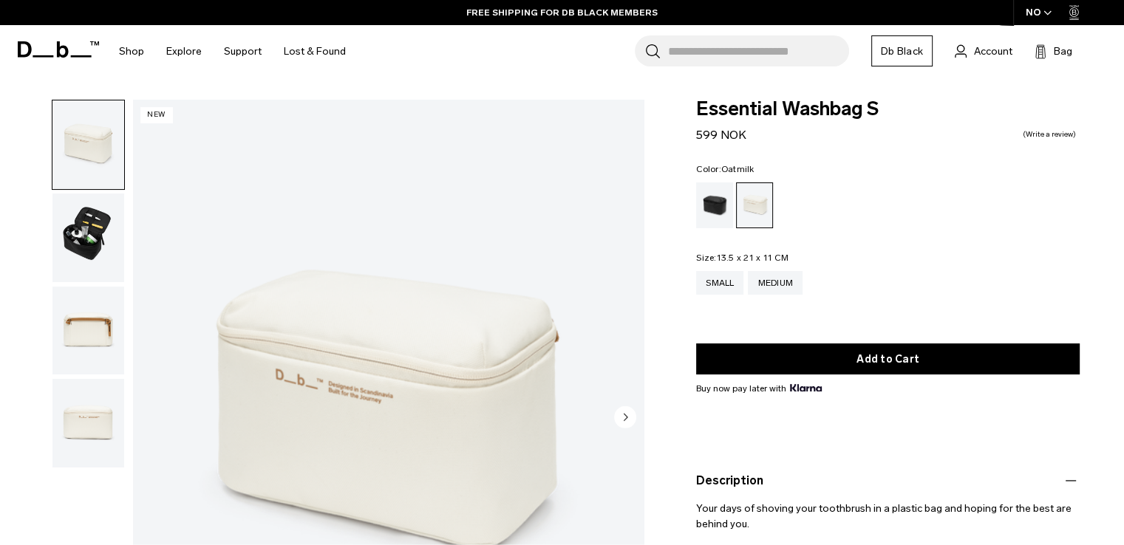
click at [419, 252] on img "1 / 4" at bounding box center [388, 419] width 511 height 638
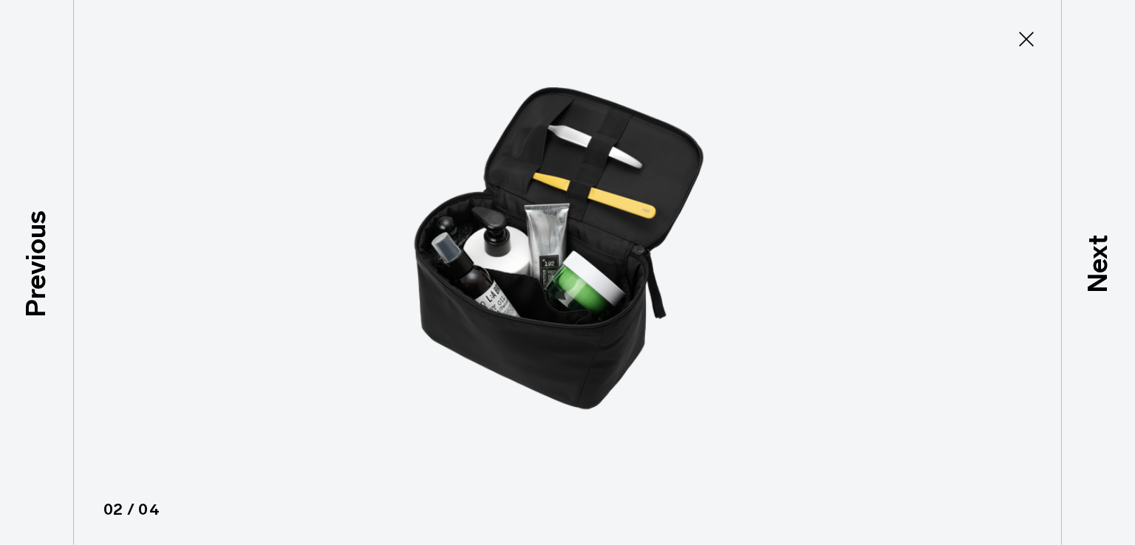
click at [1021, 41] on icon at bounding box center [1027, 39] width 24 height 24
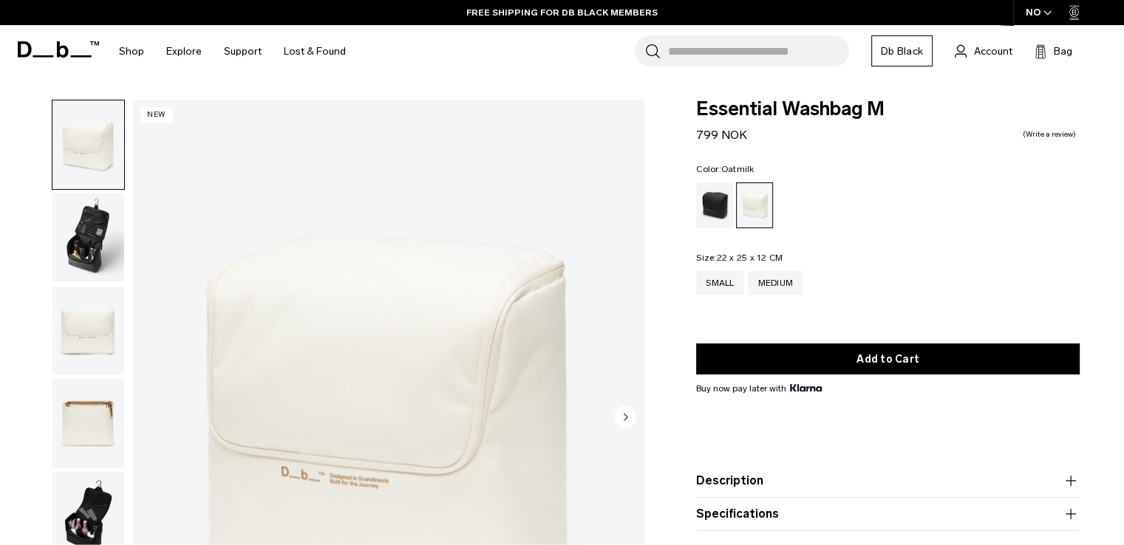
click at [459, 327] on img "1 / 6" at bounding box center [388, 419] width 511 height 638
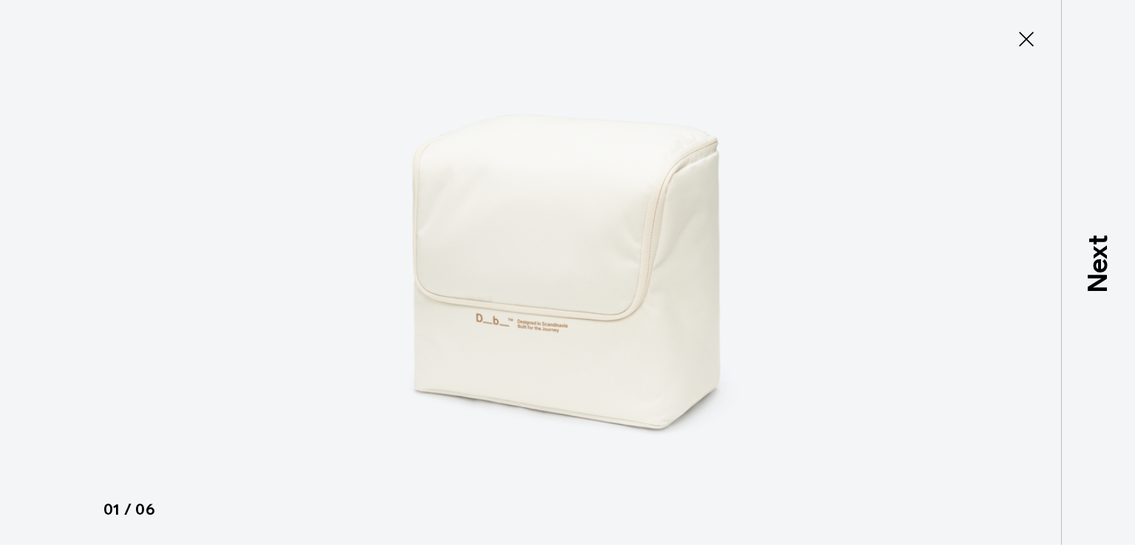
type button "Close"
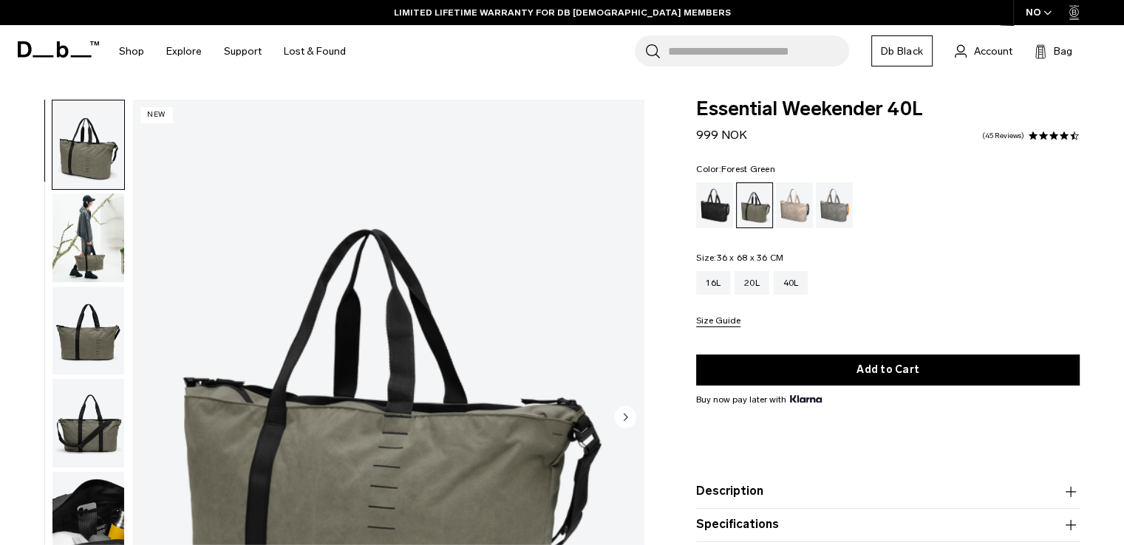
scroll to position [148, 0]
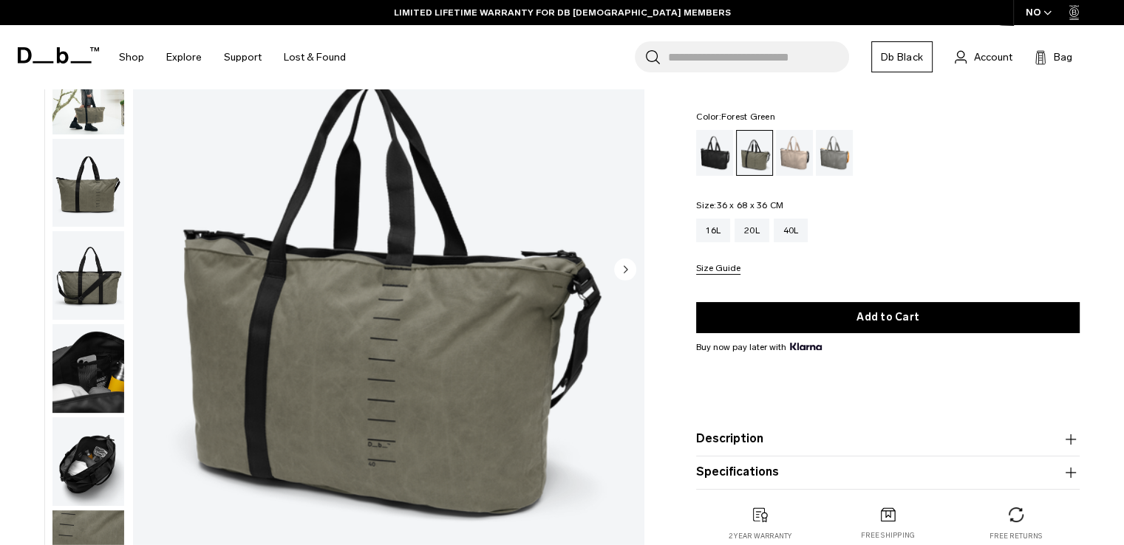
click at [831, 438] on button "Description" at bounding box center [888, 440] width 384 height 18
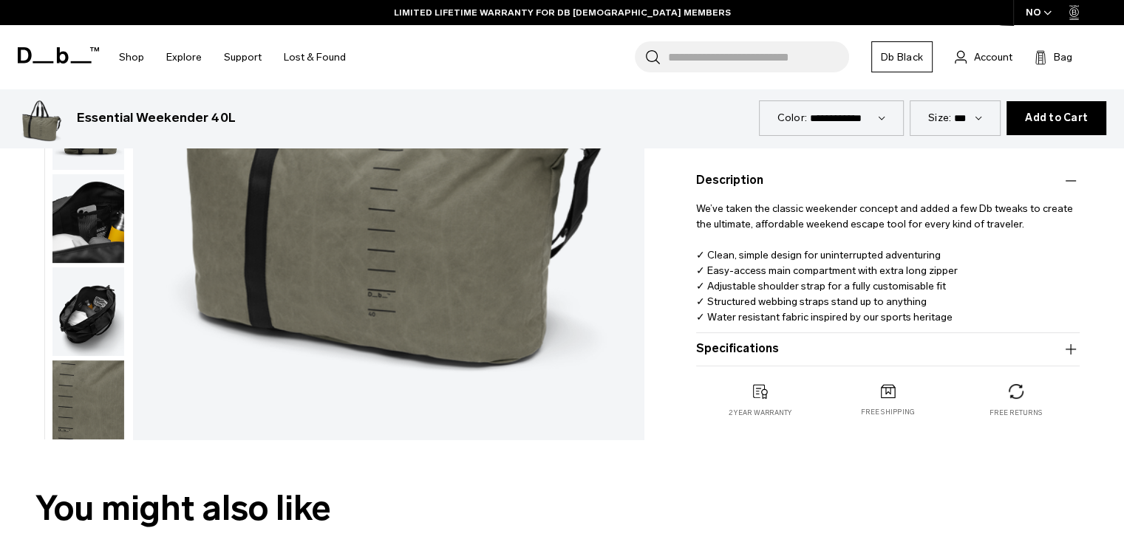
scroll to position [296, 0]
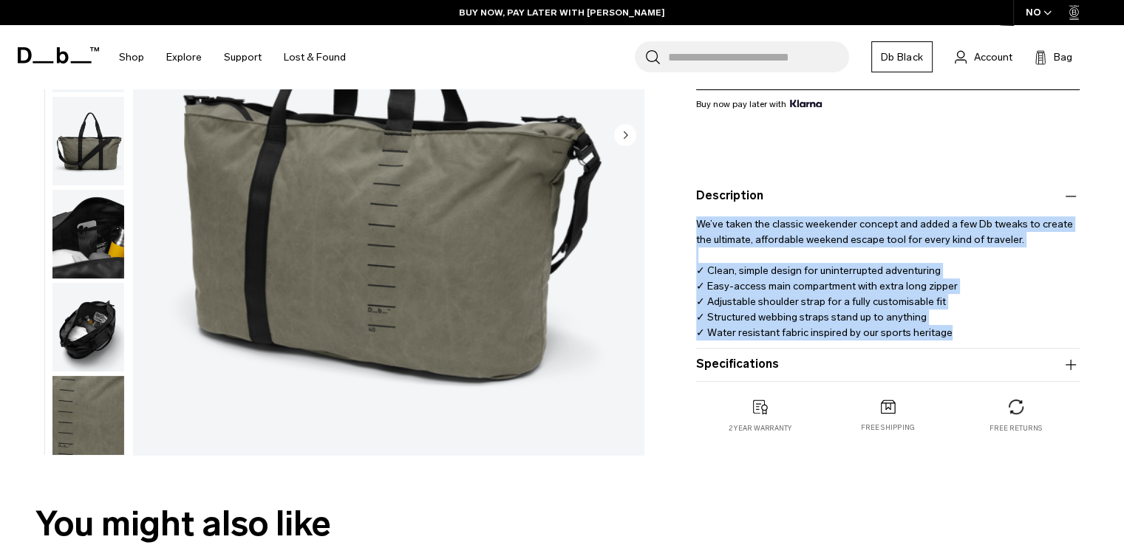
drag, startPoint x: 944, startPoint y: 338, endPoint x: 692, endPoint y: 222, distance: 277.8
click at [692, 222] on div "Essential Weekender 40L 999 NOK 4.3 star rating 45 Reviews Color: Forest Green …" at bounding box center [888, 133] width 472 height 658
copy p "We’ve taken the classic weekender concept and added a few Db tweaks to create t…"
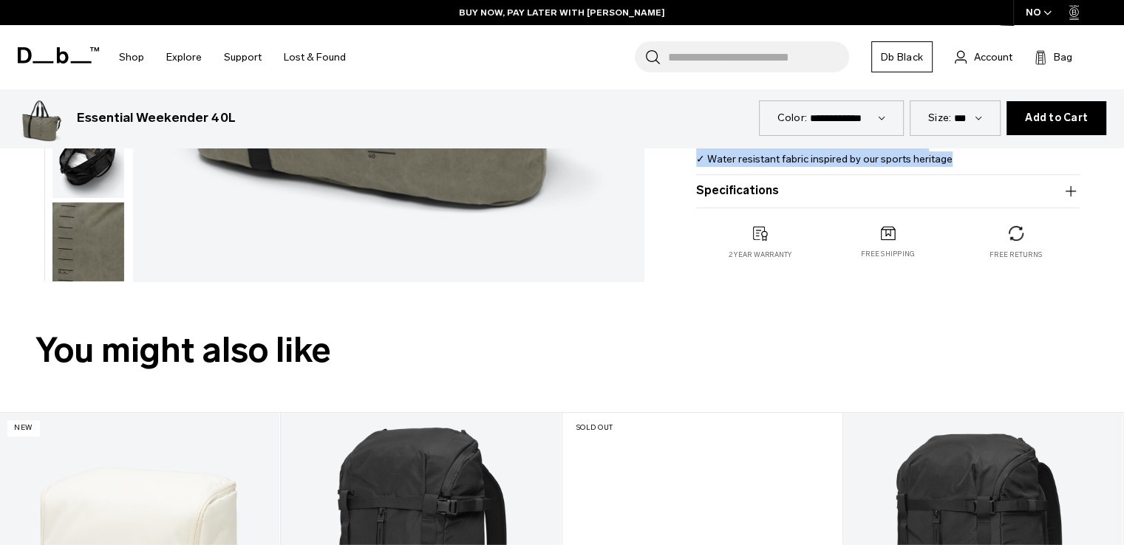
scroll to position [370, 0]
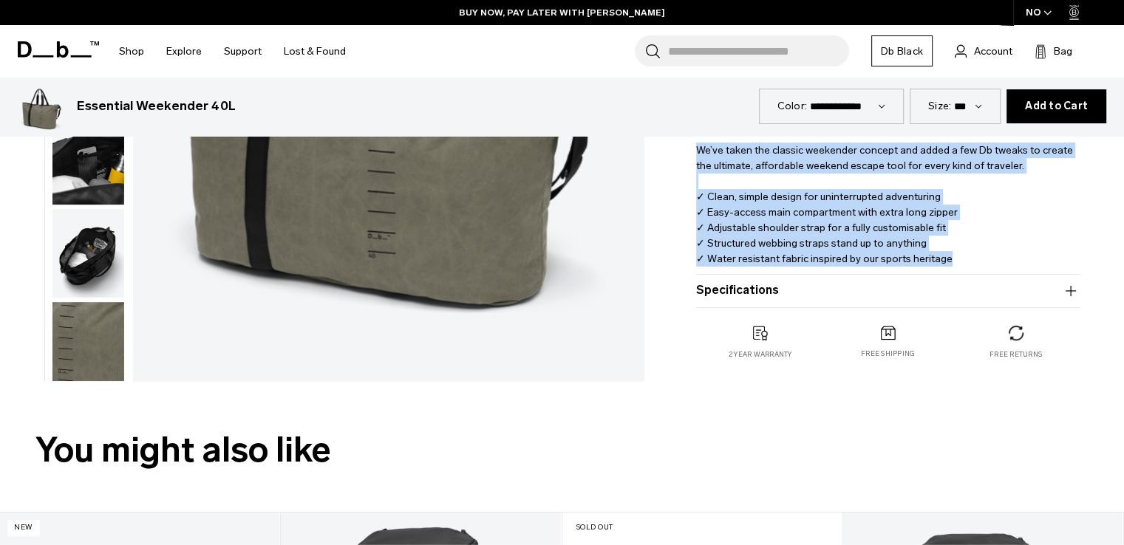
click at [800, 314] on div "Essential Weekender 40L 999 NOK 4.3 star rating 45 Reviews Color: Forest Green …" at bounding box center [888, 59] width 472 height 658
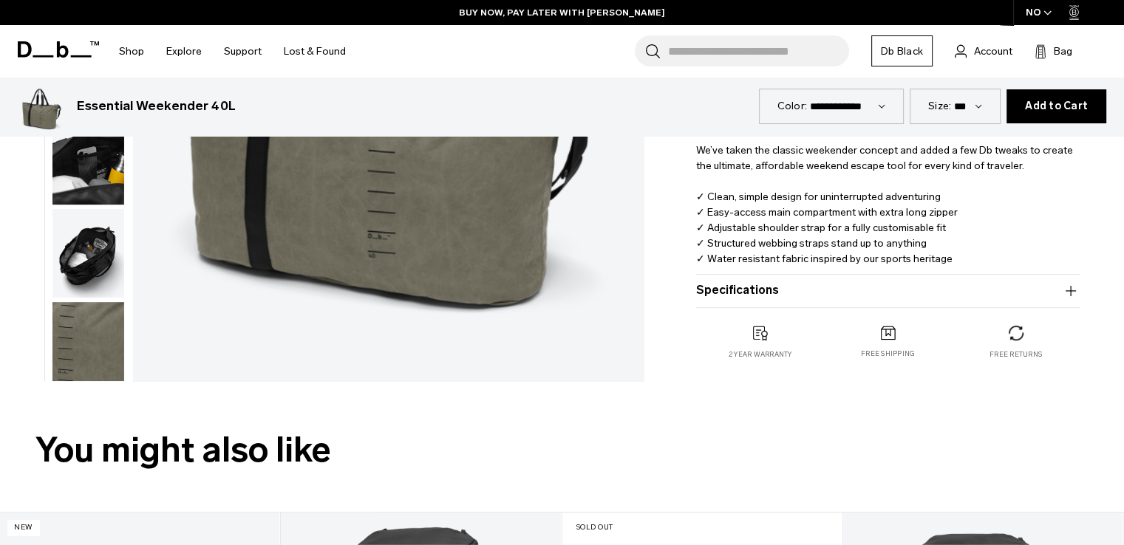
click at [792, 299] on button "Specifications" at bounding box center [888, 291] width 384 height 18
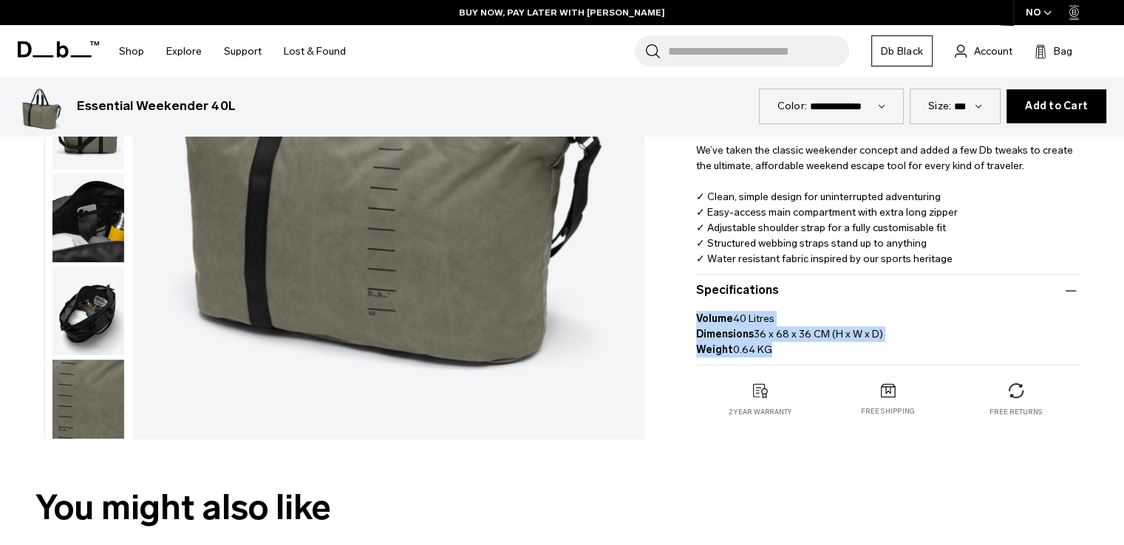
copy p "Volume 40 Litres Dimensions 36 x 68 x 36 CM (H x W x D) Weight 0.64 KG"
drag, startPoint x: 802, startPoint y: 361, endPoint x: 684, endPoint y: 324, distance: 123.7
click at [684, 324] on div "Essential Weekender 40L 999 NOK 4.3 star rating 45 Reviews Color: Forest Green …" at bounding box center [888, 88] width 472 height 716
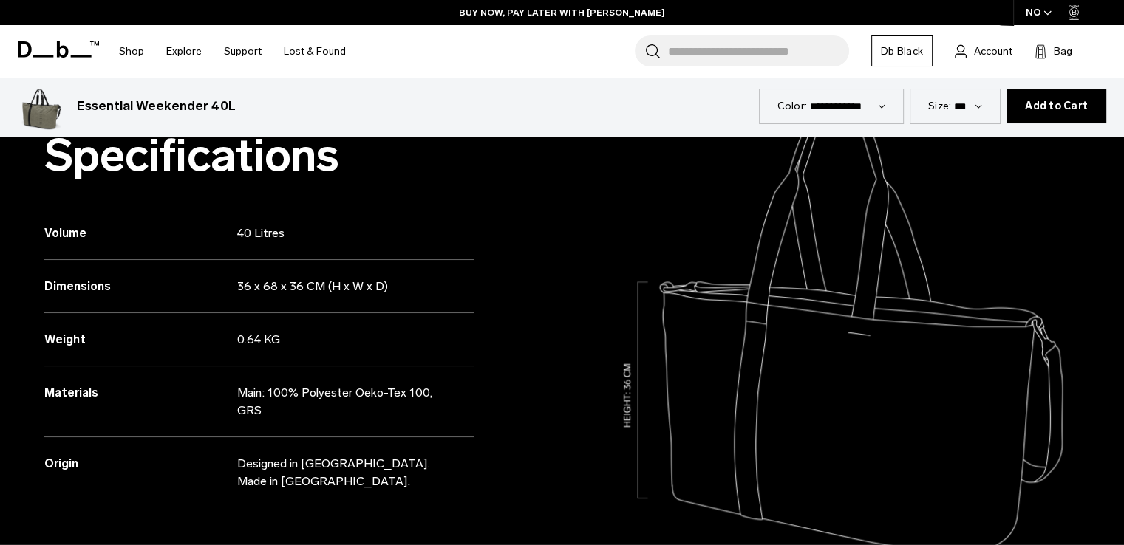
scroll to position [1330, 0]
drag, startPoint x: 292, startPoint y: 426, endPoint x: 0, endPoint y: 377, distance: 296.1
click at [0, 377] on div "Specifications Volume 40 Litres Dimensions 36 x 68 x 36 CM (H x W x D) Weight" at bounding box center [281, 333] width 562 height 544
copy div "Materials Main: 100% Polyester Oeko-Tex 100, GRS"
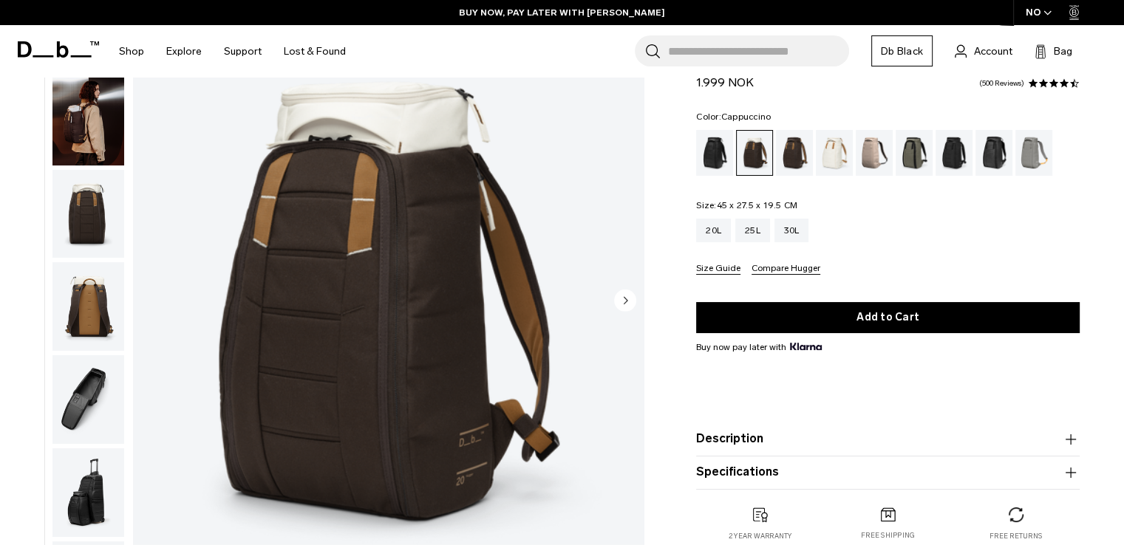
scroll to position [370, 0]
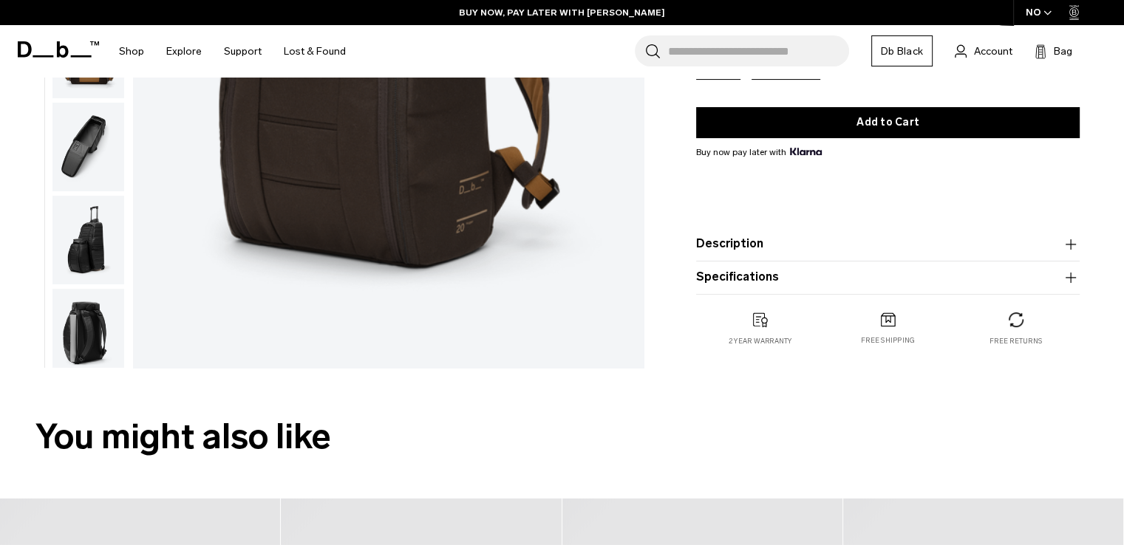
click at [773, 243] on button "Description" at bounding box center [888, 244] width 384 height 18
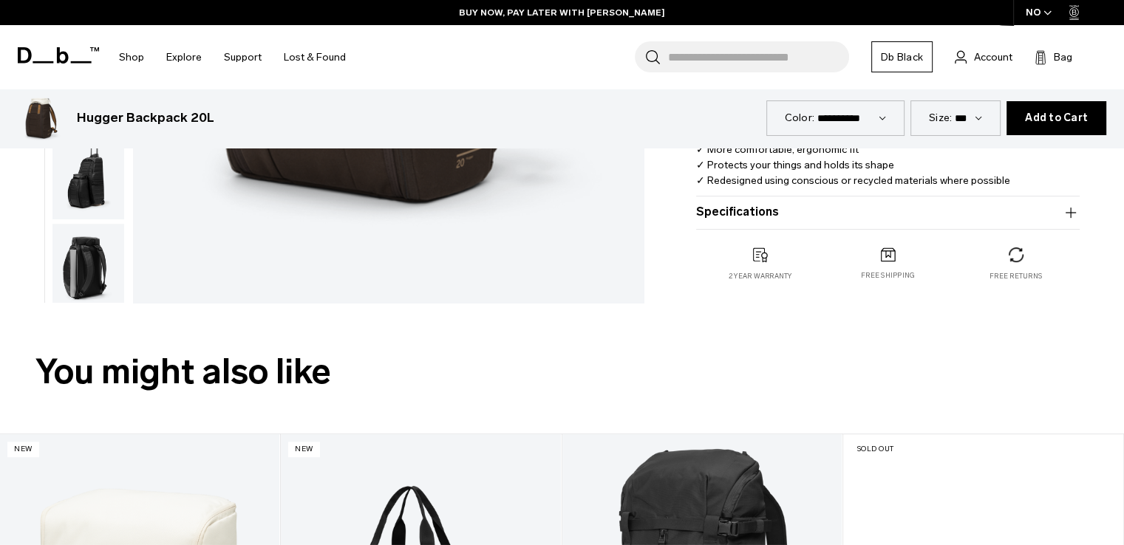
scroll to position [443, 0]
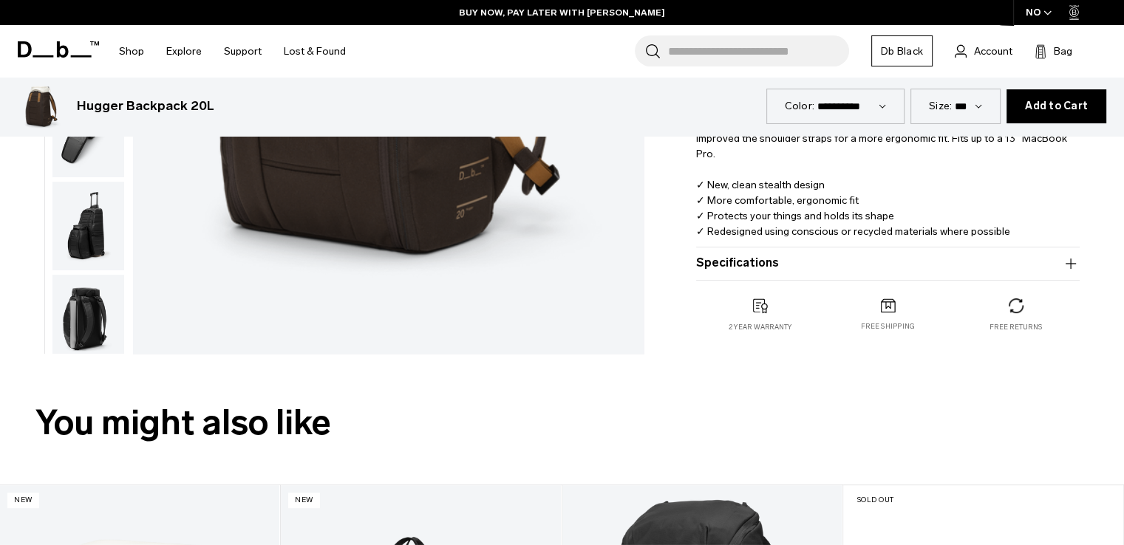
click at [824, 276] on product-accordion "Specifications Volume 20 Litres Dimensions 45 x 27.5 x 19.5 CM (H x W x D) Weig…" at bounding box center [888, 264] width 384 height 33
click at [809, 261] on button "Specifications" at bounding box center [888, 264] width 384 height 18
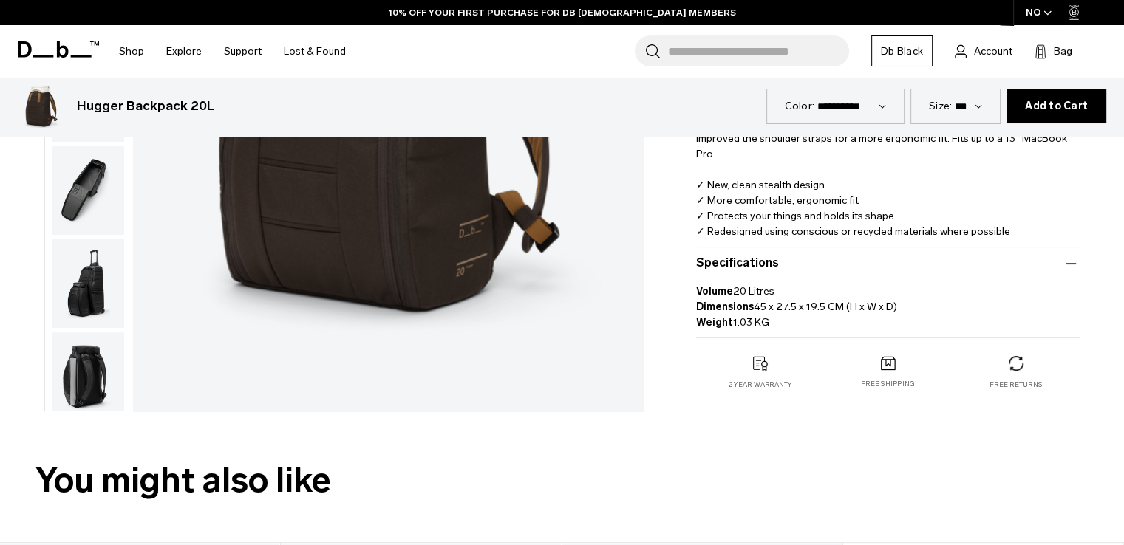
drag, startPoint x: 756, startPoint y: 302, endPoint x: 902, endPoint y: 308, distance: 145.7
click at [902, 308] on p "Volume 20 Litres Dimensions 45 x 27.5 x 19.5 CM (H x W x D) Weight 1.03 KG" at bounding box center [888, 302] width 384 height 58
copy p "45 x 27.5 x 19.5 CM (H x W x D)"
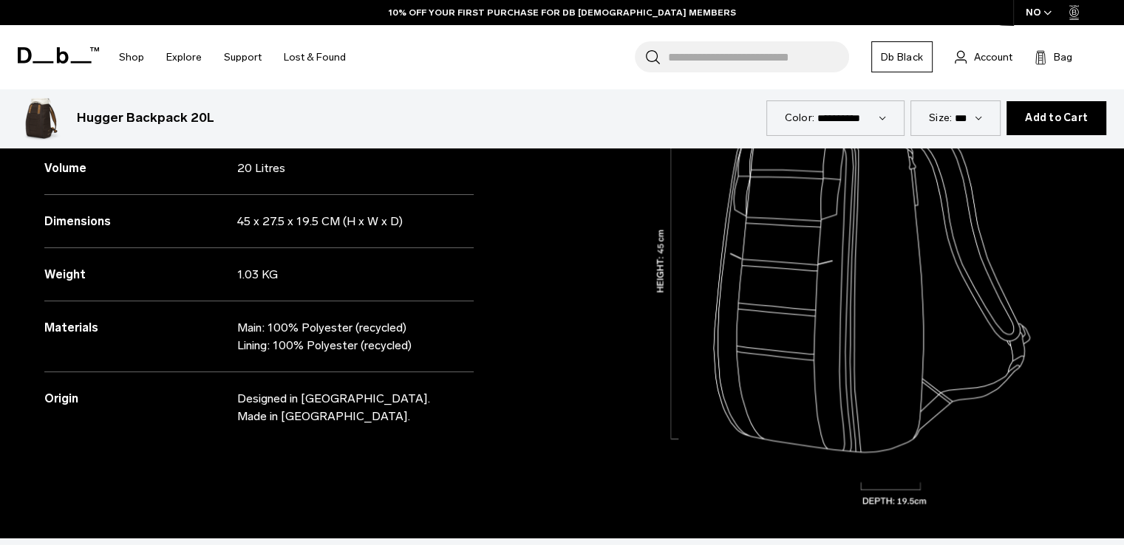
scroll to position [1330, 0]
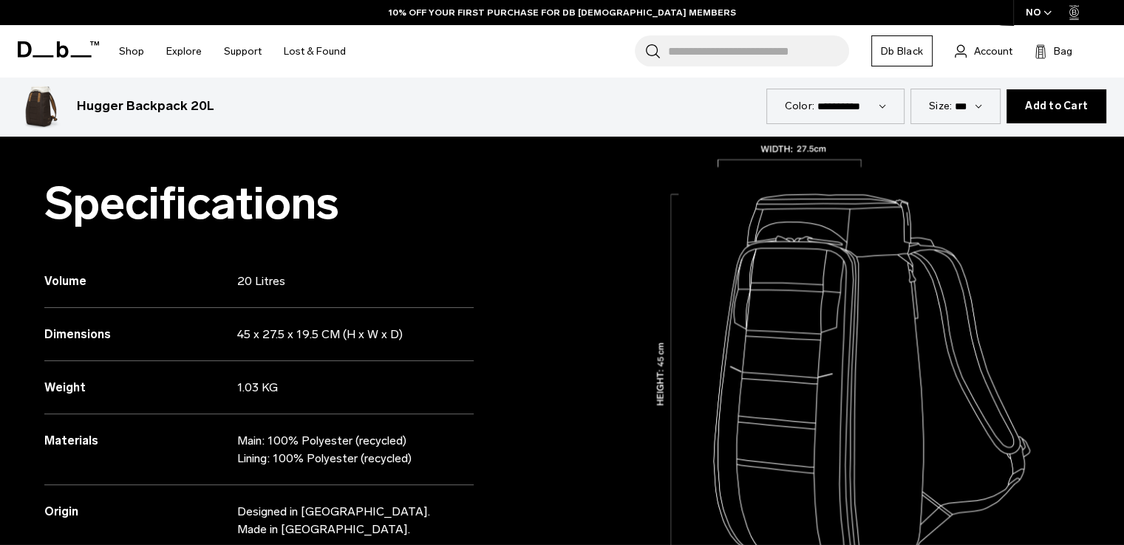
drag, startPoint x: 429, startPoint y: 457, endPoint x: 0, endPoint y: 427, distance: 430.4
click at [0, 427] on div "Specifications Volume 20 Litres Dimensions 45 x 27.5 x 19.5 CM (H x W x D) Weig…" at bounding box center [281, 380] width 562 height 544
copy div "Materials Main: 100% Polyester (recycled) Lining: 100% Polyester (recycled)"
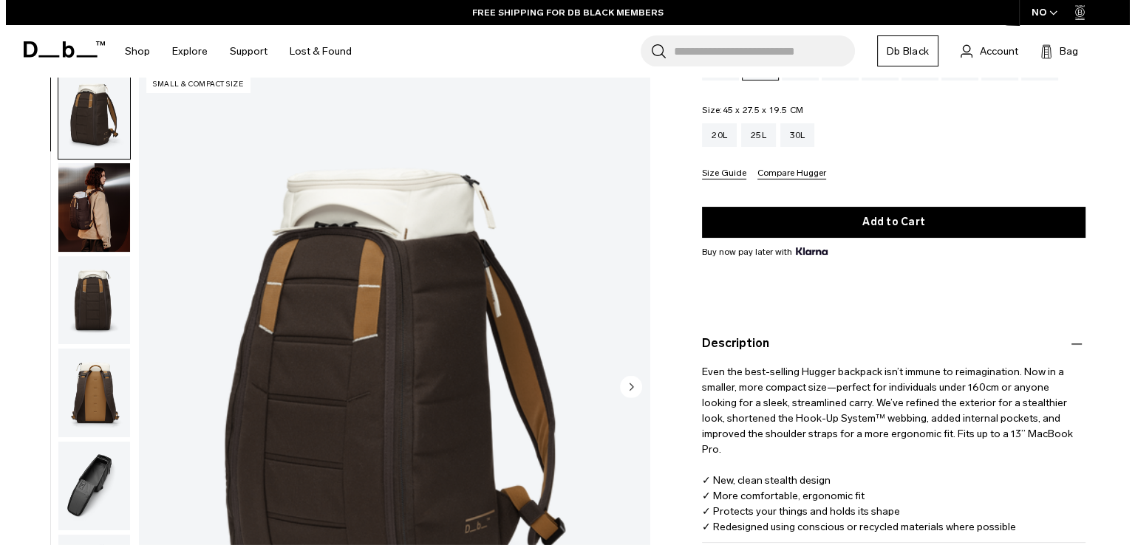
scroll to position [0, 0]
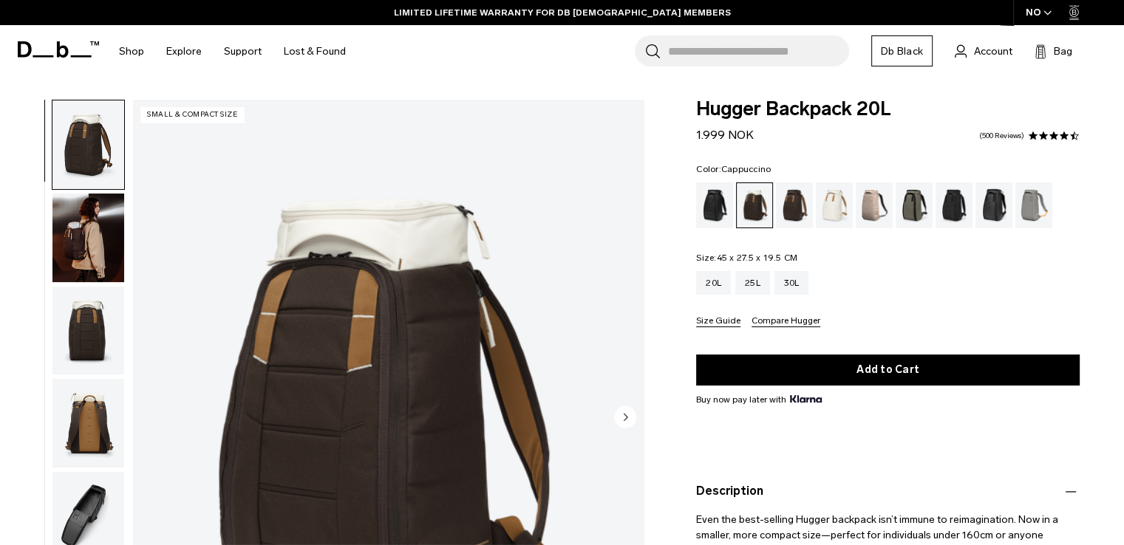
click at [444, 255] on img "1 / 10" at bounding box center [388, 419] width 511 height 638
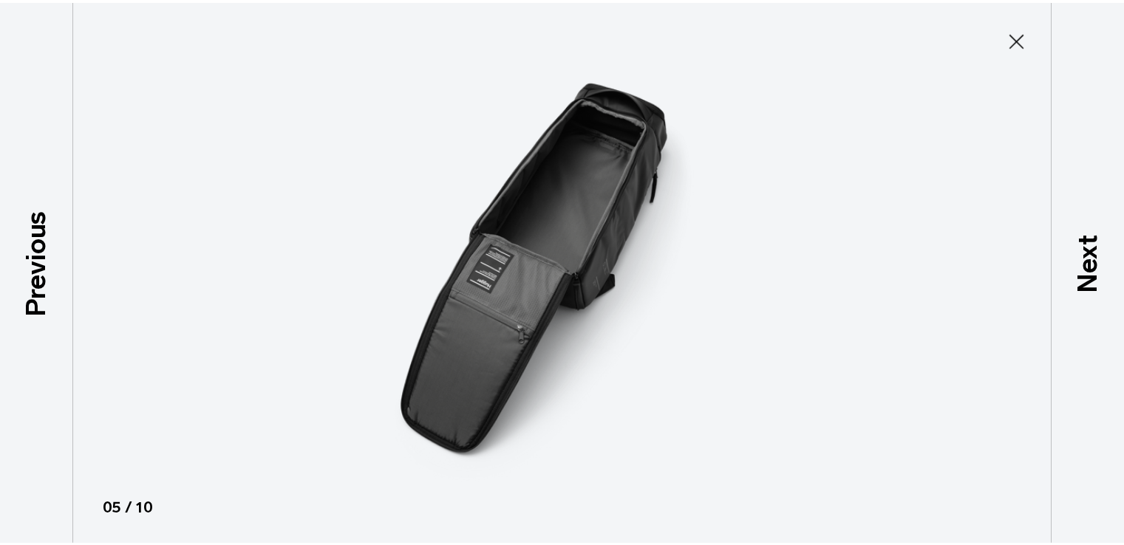
scroll to position [281, 0]
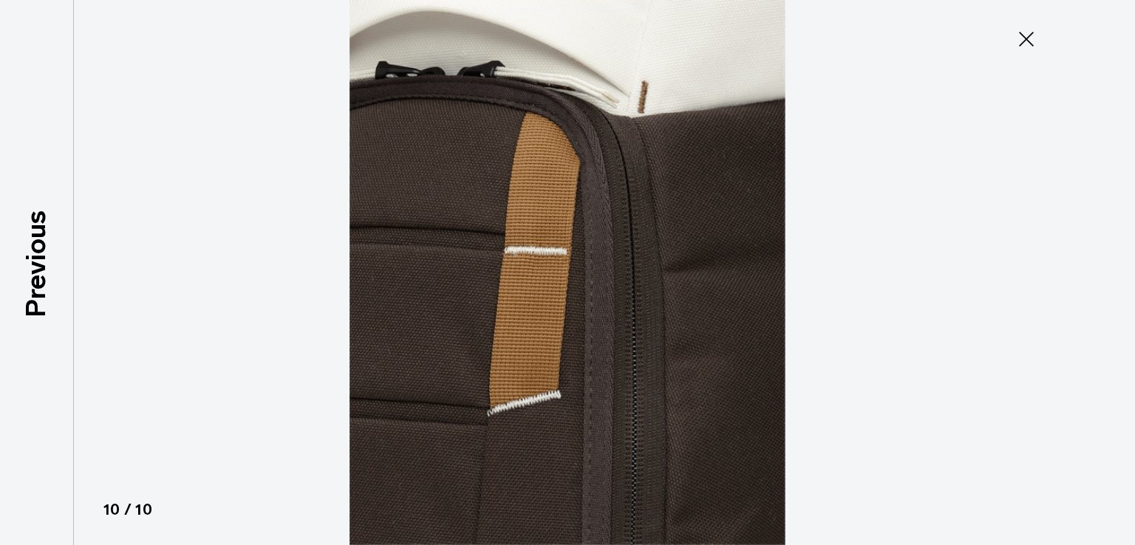
click at [1023, 39] on icon at bounding box center [1027, 39] width 24 height 24
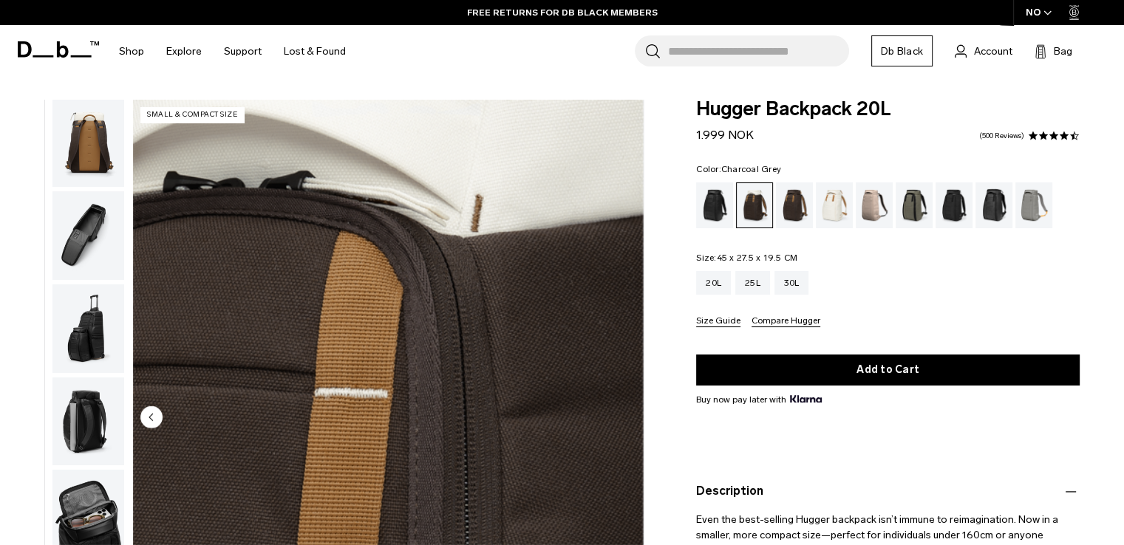
click at [958, 205] on div "Charcoal Grey" at bounding box center [955, 206] width 38 height 46
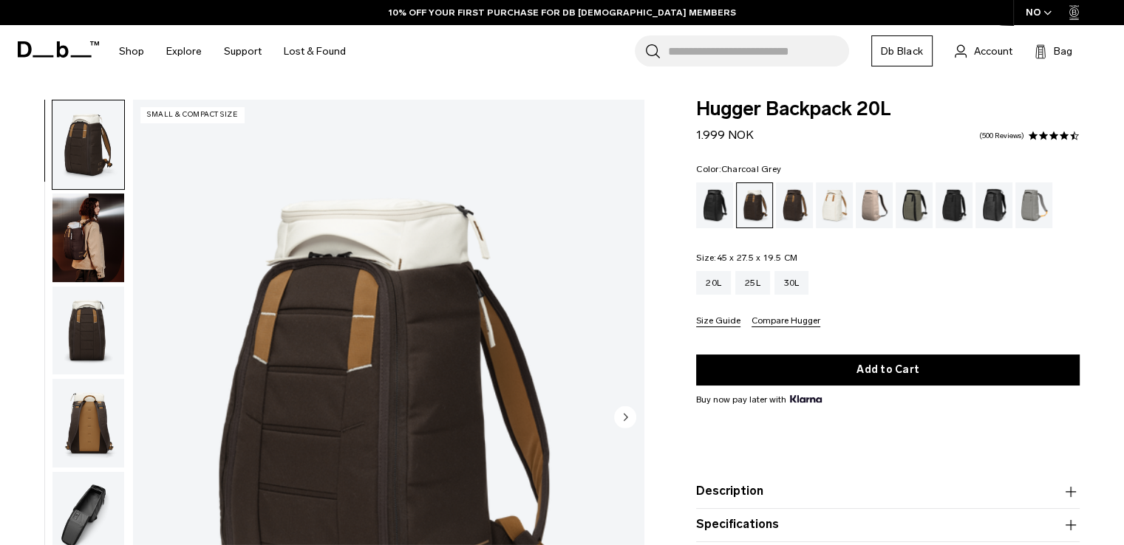
click at [950, 208] on div "Charcoal Grey" at bounding box center [955, 206] width 38 height 46
click at [952, 202] on div "Charcoal Grey" at bounding box center [955, 206] width 38 height 46
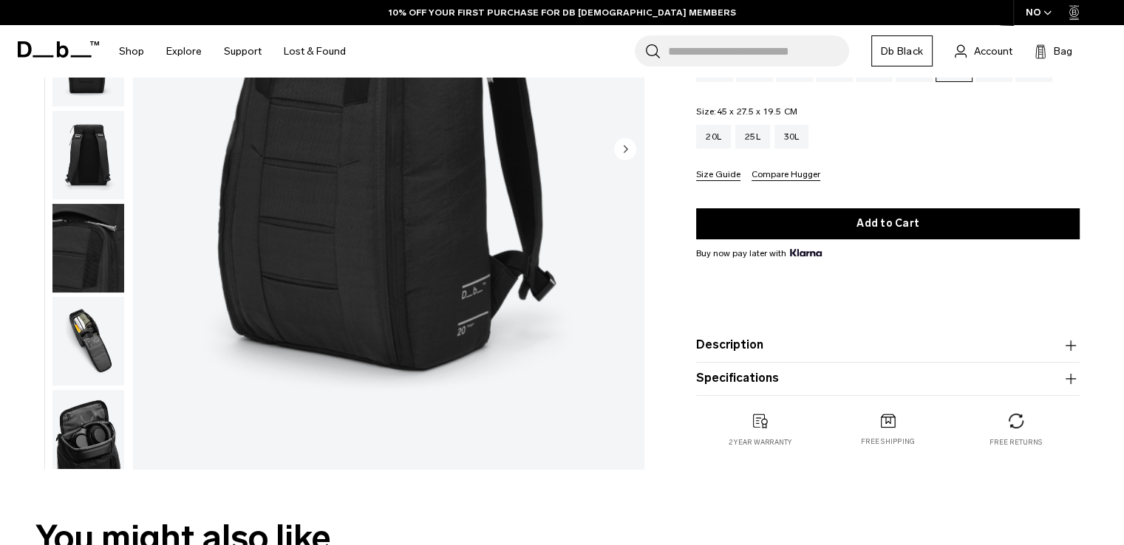
scroll to position [296, 0]
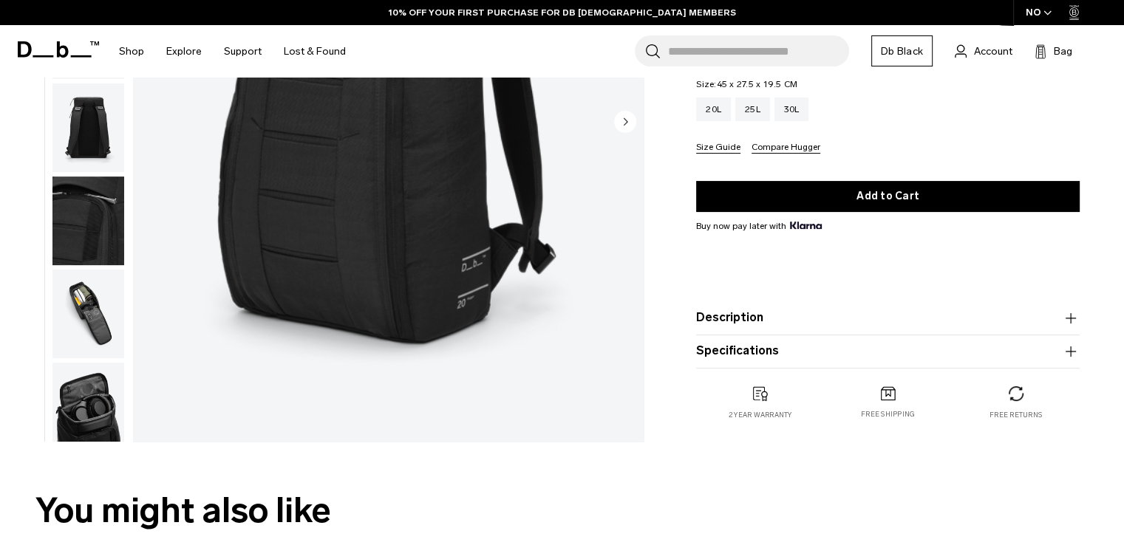
click at [792, 321] on button "Description" at bounding box center [888, 318] width 384 height 18
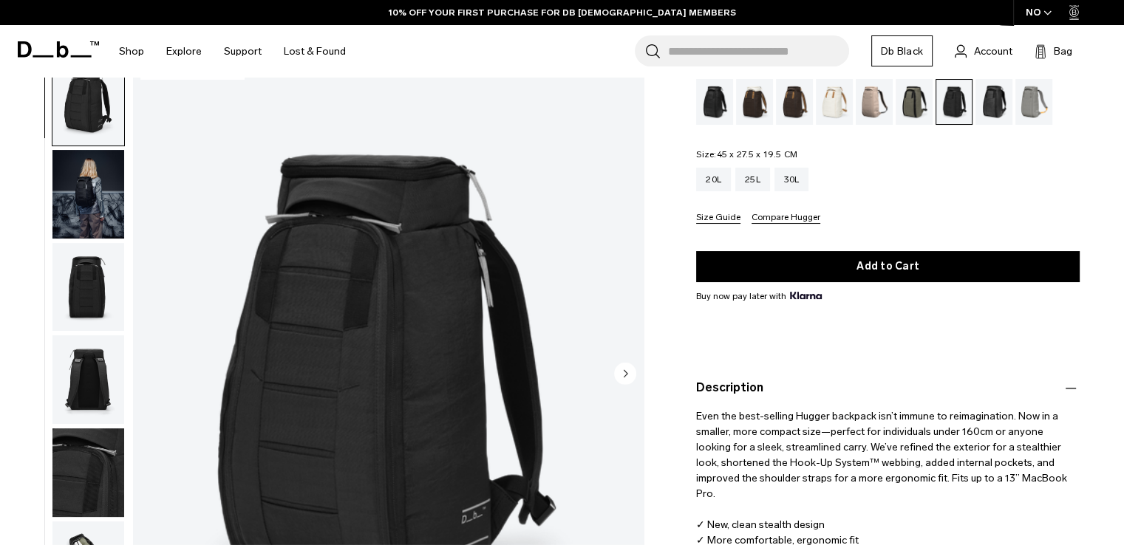
scroll to position [0, 0]
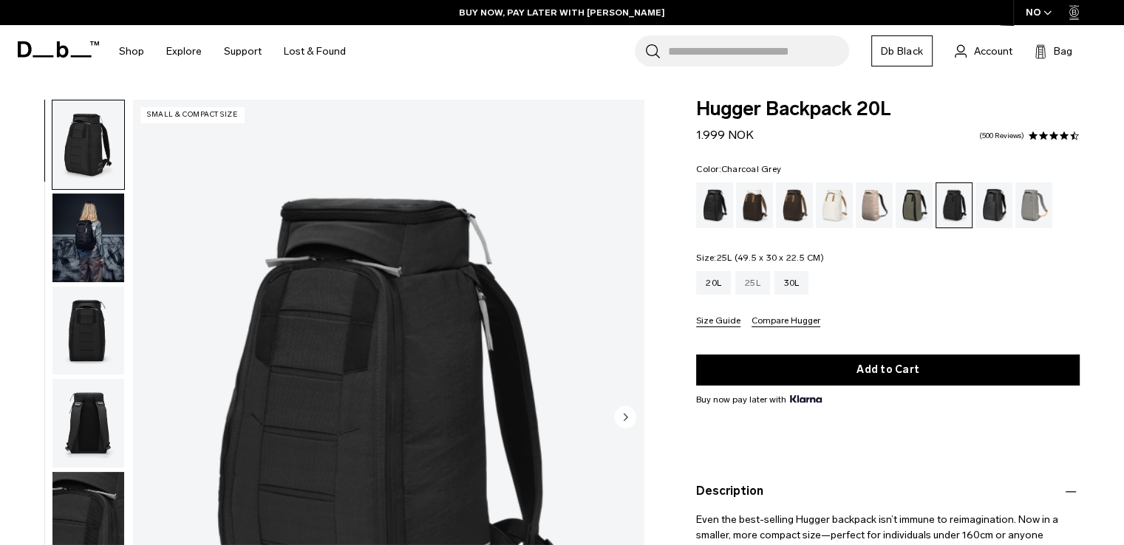
click at [758, 279] on div "25L" at bounding box center [752, 283] width 35 height 24
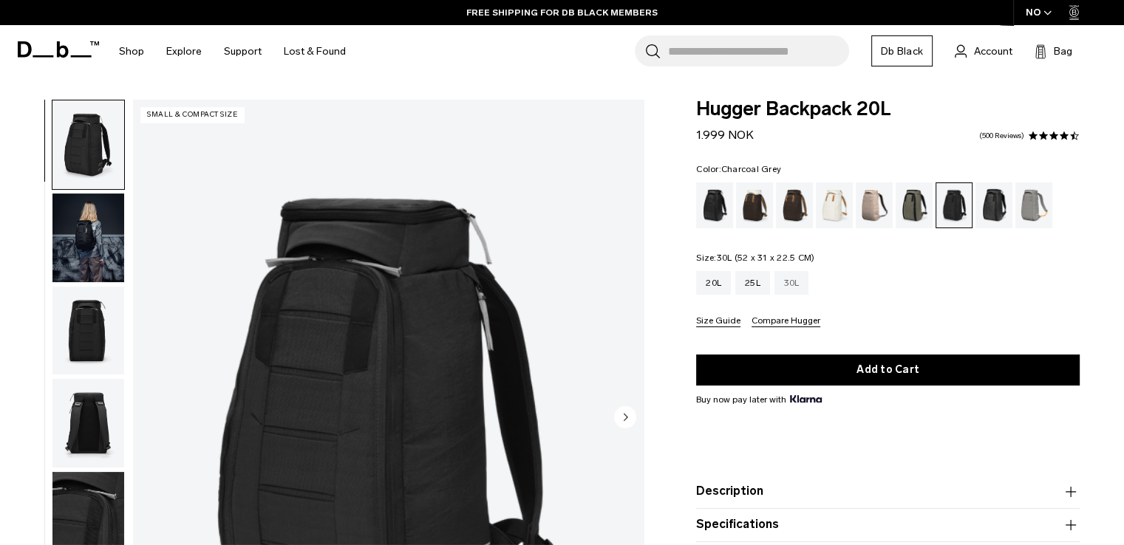
click at [798, 290] on div "30L" at bounding box center [792, 283] width 35 height 24
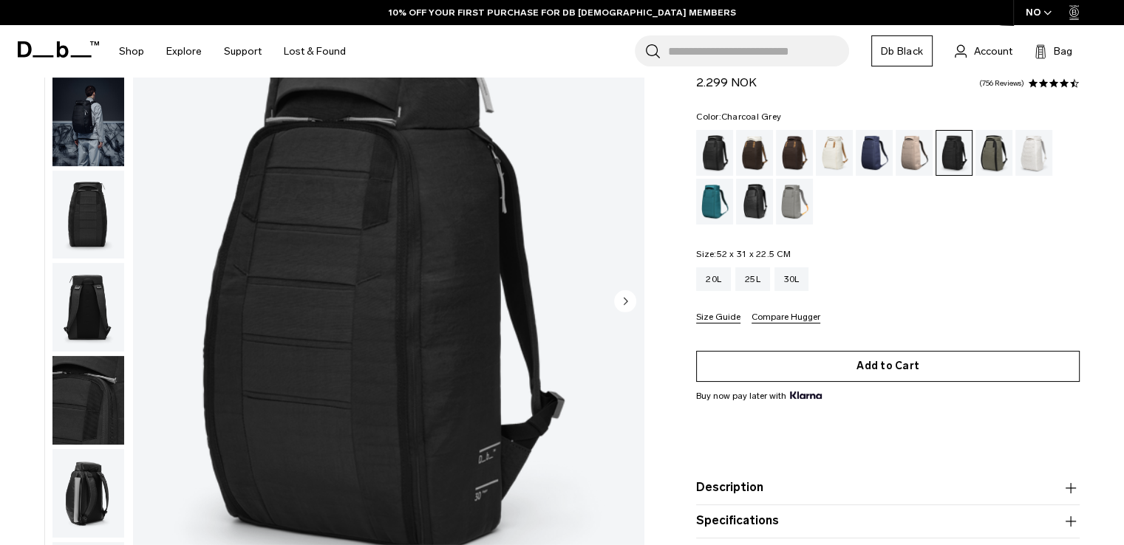
scroll to position [296, 0]
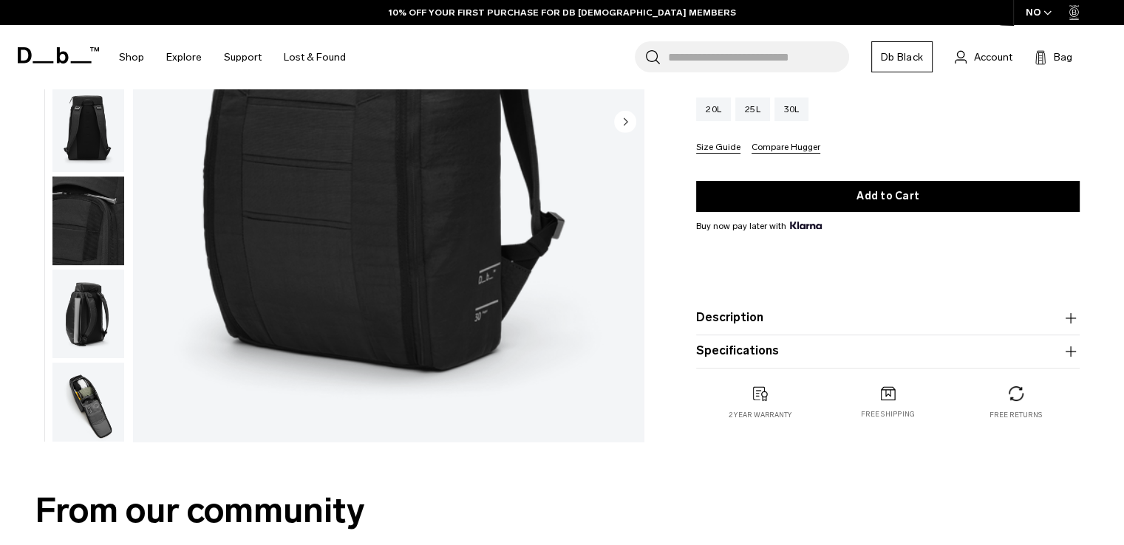
click at [865, 311] on button "Description" at bounding box center [888, 318] width 384 height 18
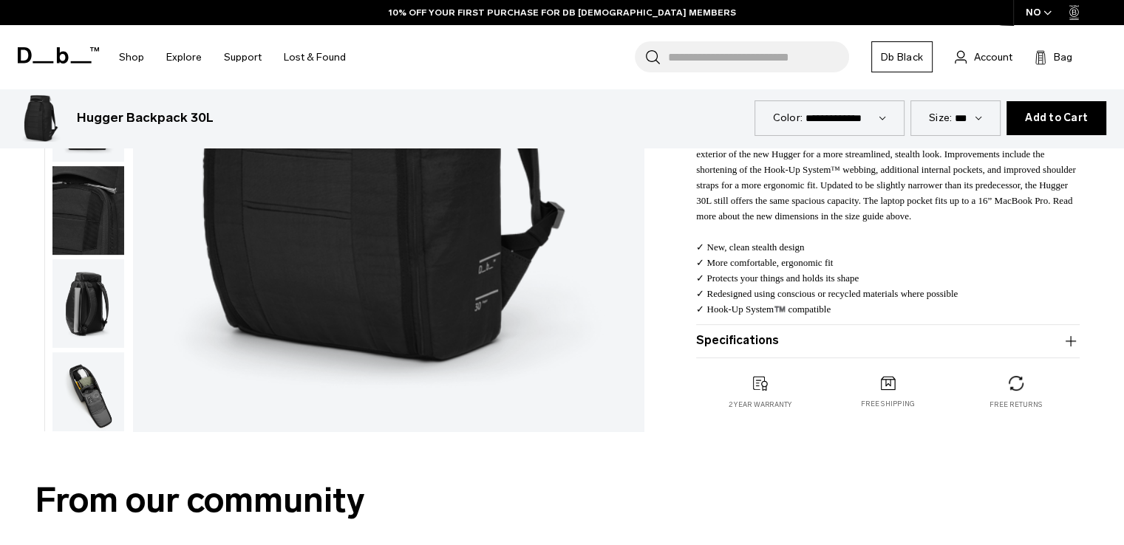
scroll to position [517, 0]
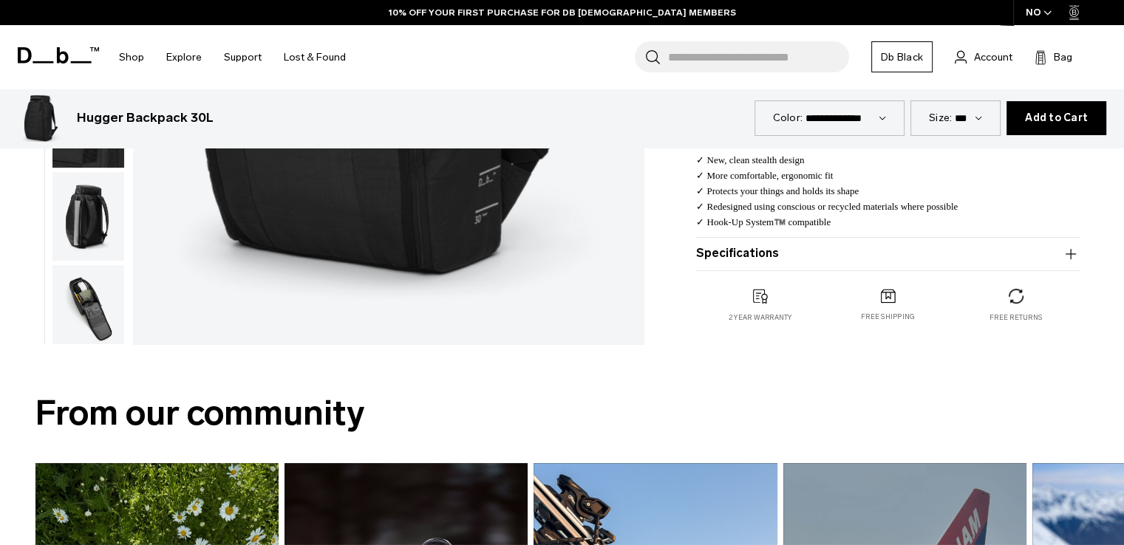
click at [844, 250] on button "Specifications" at bounding box center [888, 254] width 384 height 18
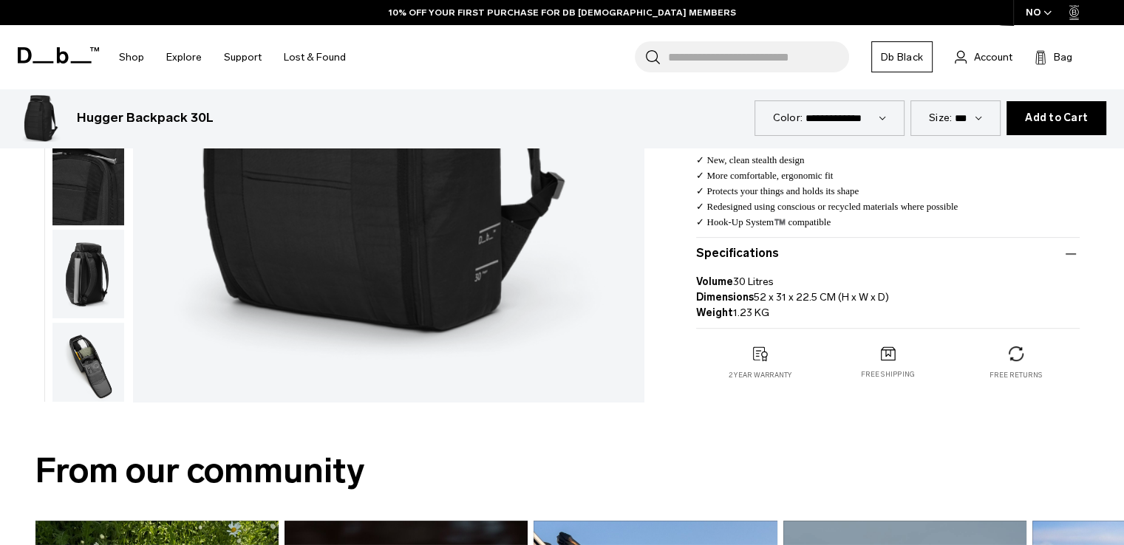
drag, startPoint x: 906, startPoint y: 290, endPoint x: 755, endPoint y: 293, distance: 151.5
click at [755, 293] on p "Volume 30 Litres Dimensions 52 x 31 x 22.5 CM (H x W x D) Weight 1.23 KG" at bounding box center [888, 292] width 384 height 58
copy p "52 x 31 x 22.5 CM (H x W x D)"
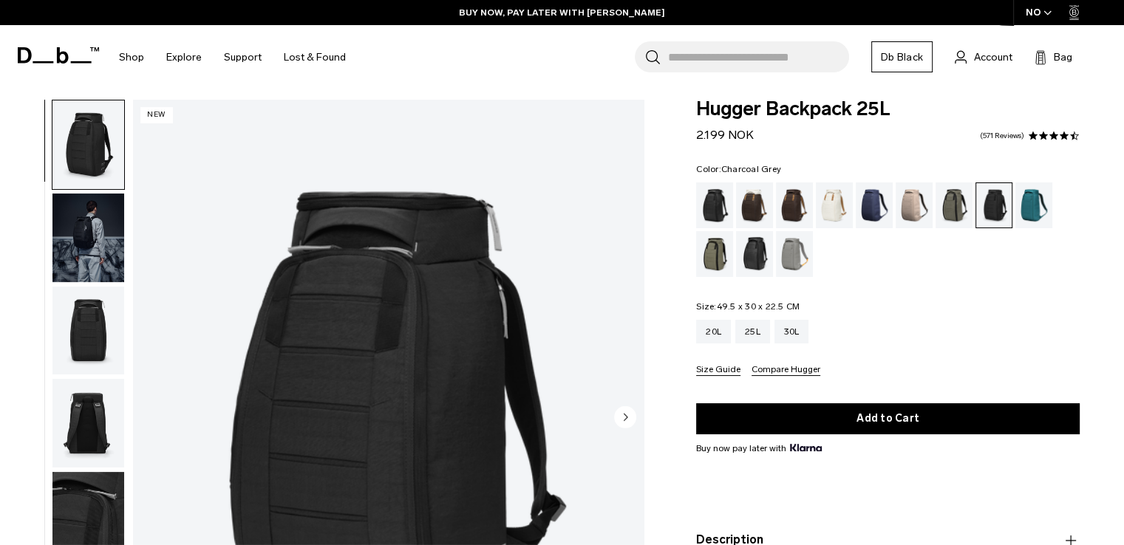
scroll to position [296, 0]
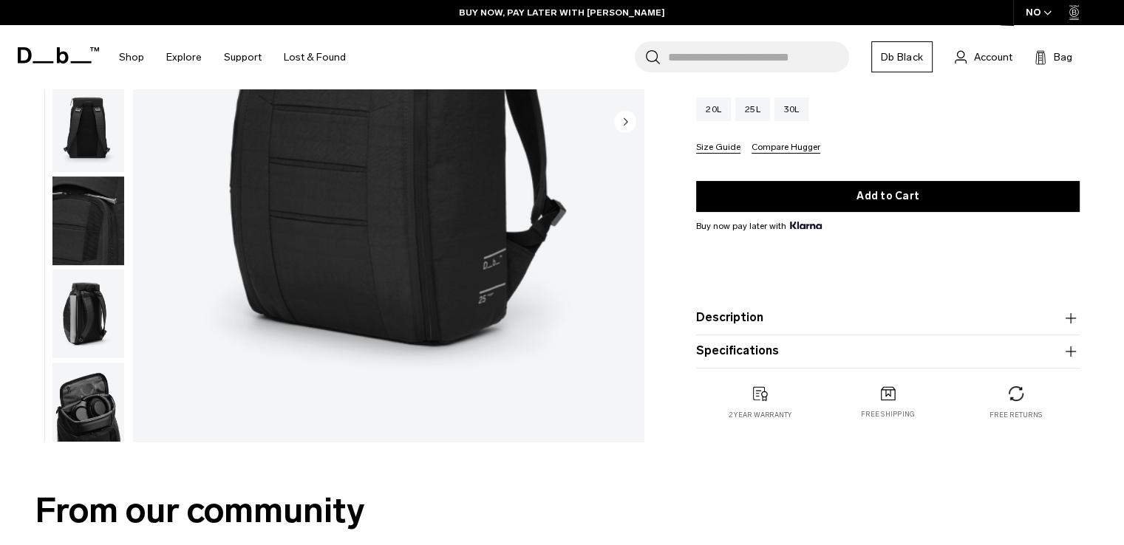
click at [813, 319] on button "Description" at bounding box center [888, 318] width 384 height 18
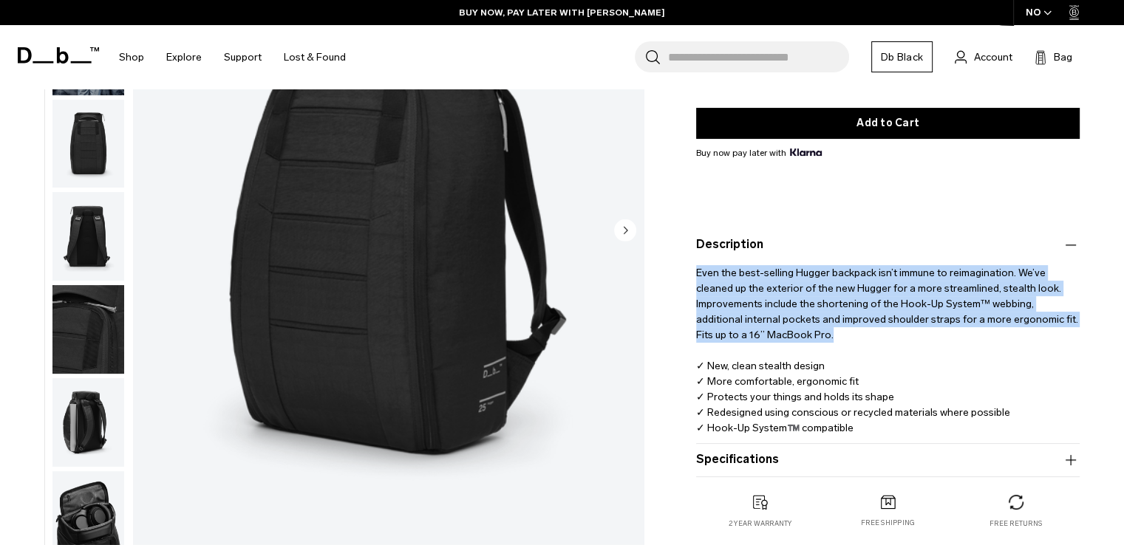
drag, startPoint x: 801, startPoint y: 328, endPoint x: 695, endPoint y: 275, distance: 119.0
click at [695, 275] on div "Hugger Backpack 25L 2.199 NOK 4.5 star rating 571 Reviews Color: Charcoal Grey …" at bounding box center [888, 181] width 472 height 754
copy span "Even the best-selling Hugger backpack isn’t immune to reimagination. We’ve clea…"
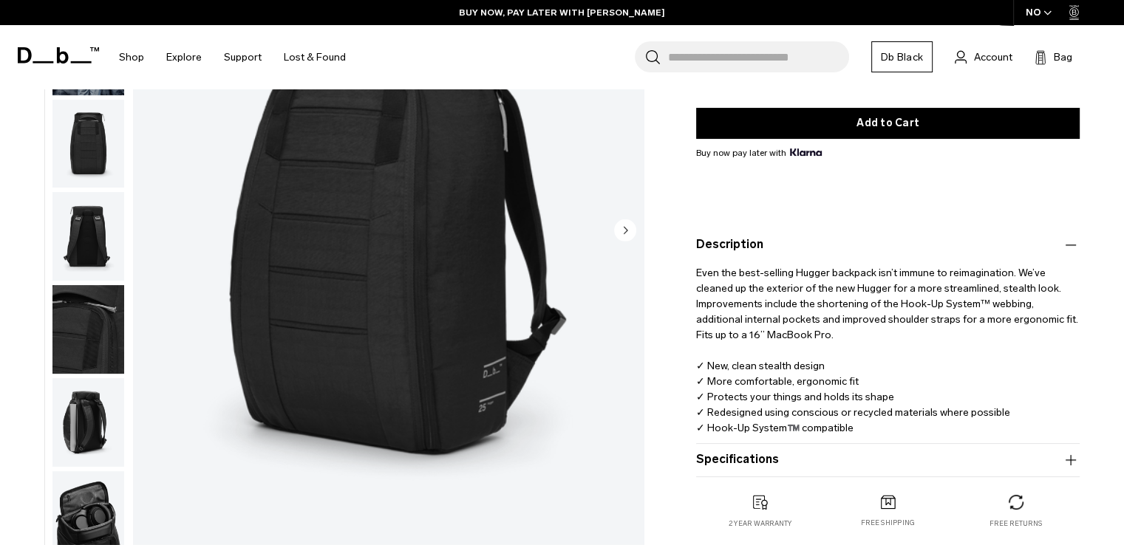
click at [802, 404] on p "Even the best-selling Hugger backpack isn’t immune to reimagination. We’ve clea…" at bounding box center [888, 345] width 384 height 182
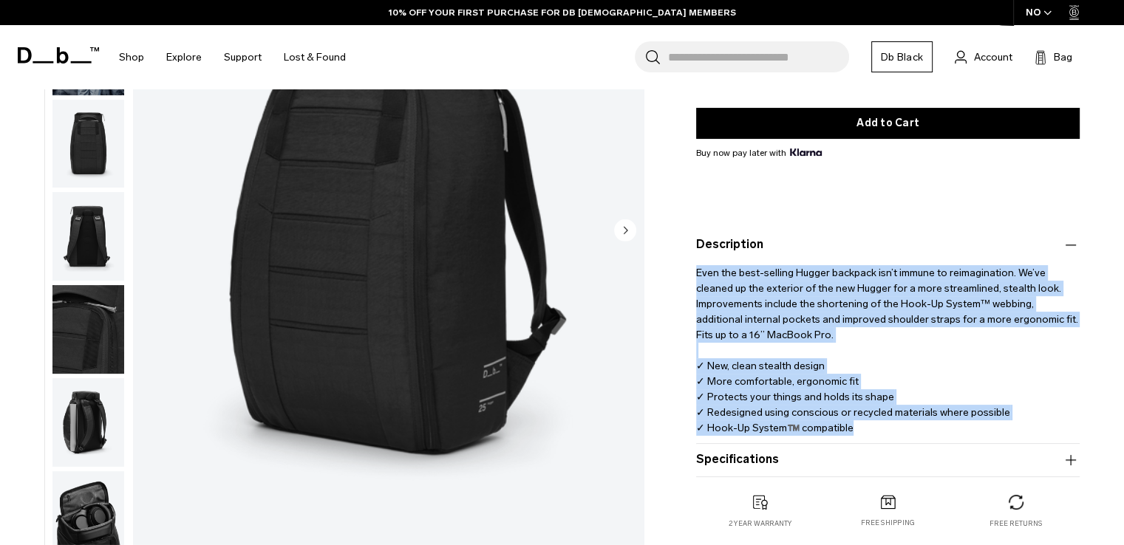
drag, startPoint x: 854, startPoint y: 429, endPoint x: 684, endPoint y: 264, distance: 237.3
click at [684, 264] on div "Hugger Backpack 25L 2.199 NOK 4.5 star rating 571 Reviews Color: Charcoal Grey …" at bounding box center [888, 181] width 472 height 754
copy p "Even the best-selling Hugger backpack isn’t immune to reimagination. We’ve clea…"
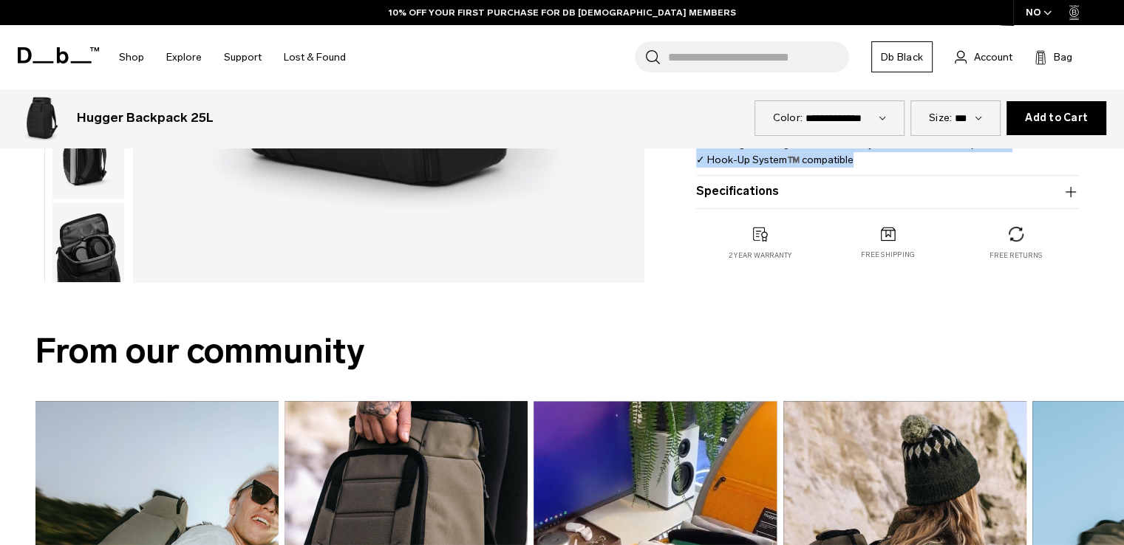
scroll to position [591, 0]
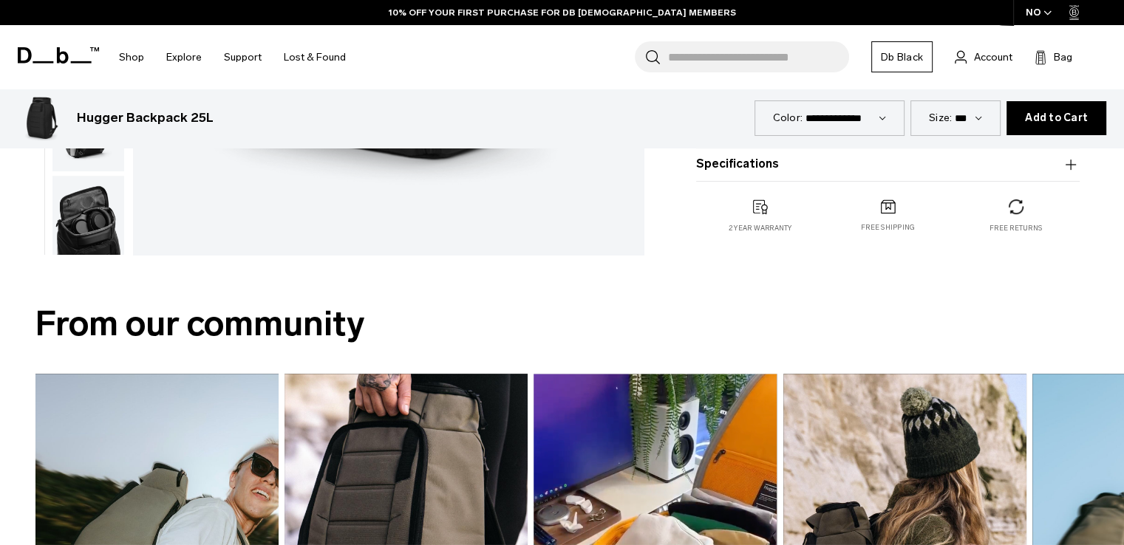
click at [802, 168] on button "Specifications" at bounding box center [888, 165] width 384 height 18
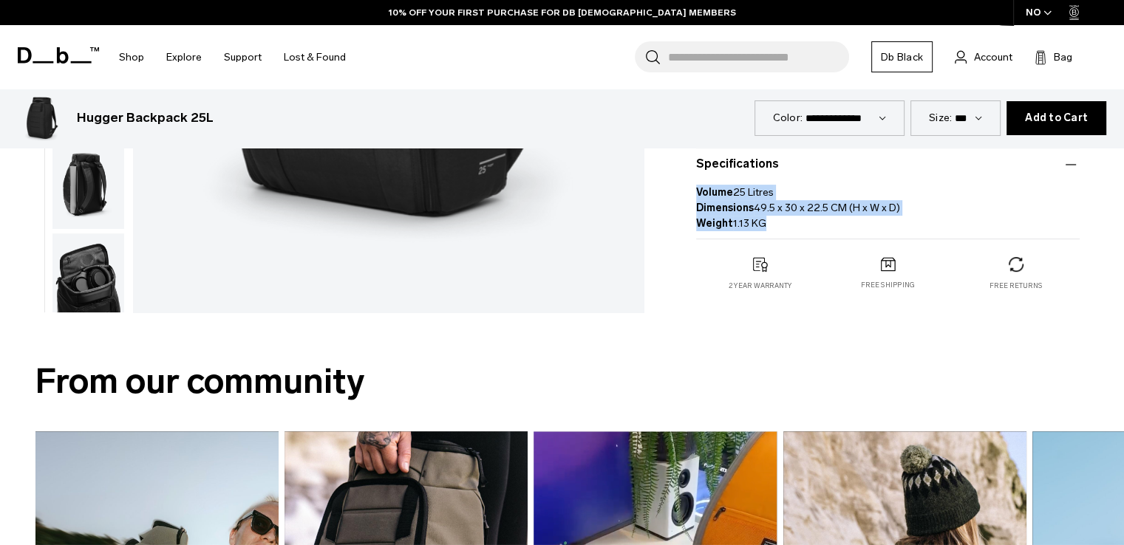
drag, startPoint x: 780, startPoint y: 223, endPoint x: 687, endPoint y: 194, distance: 97.5
copy p "Volume 25 Litres Dimensions 49.5 x 30 x 22.5 CM (H x W x D) Weight 1.13 KG"
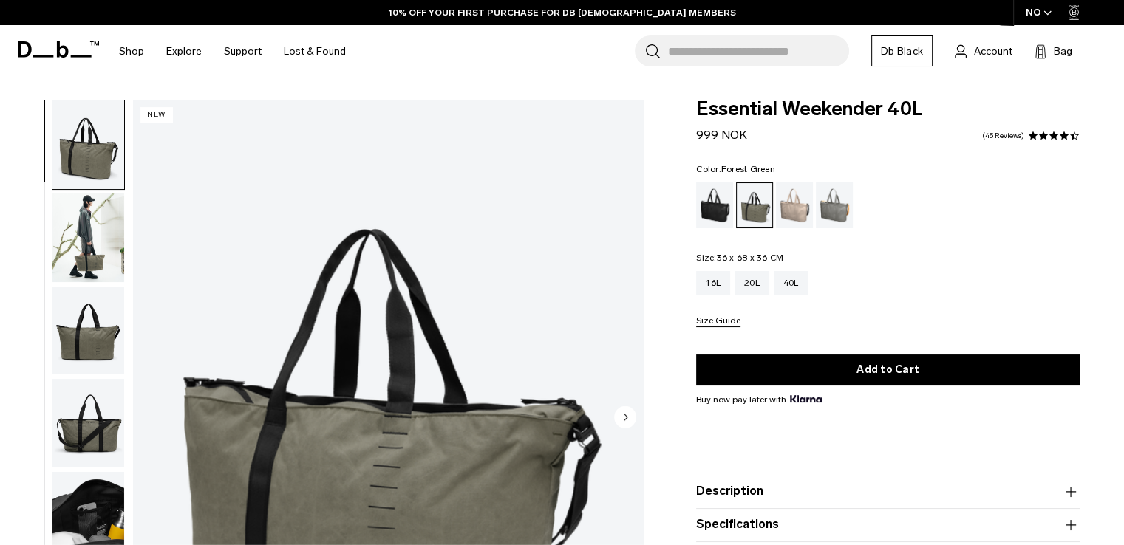
click at [914, 299] on div "16L 20L 40L Size Guide" at bounding box center [888, 299] width 384 height 56
click at [359, 270] on img "1 / 7" at bounding box center [388, 419] width 511 height 638
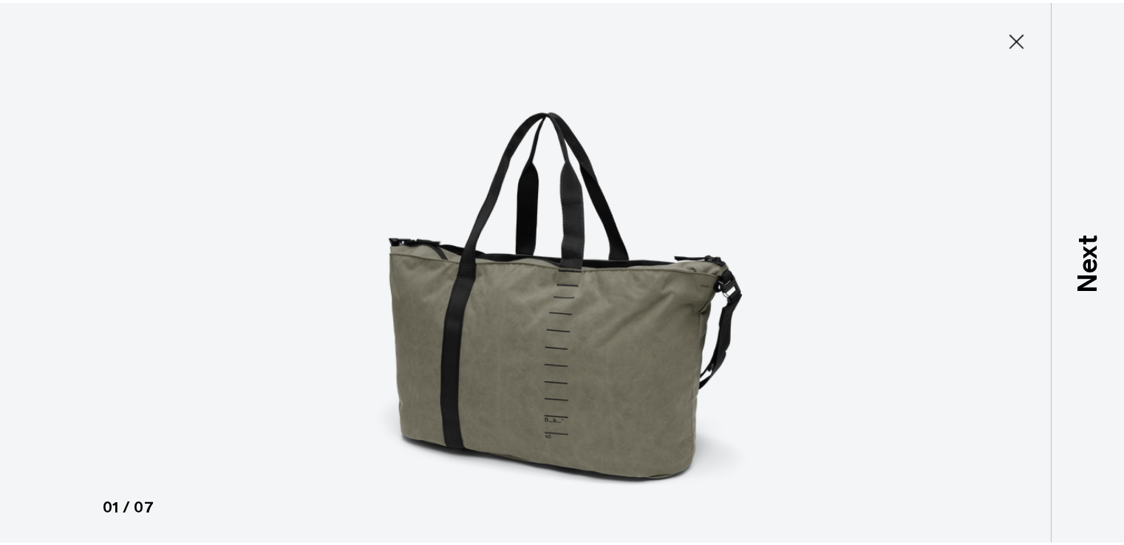
scroll to position [2, 0]
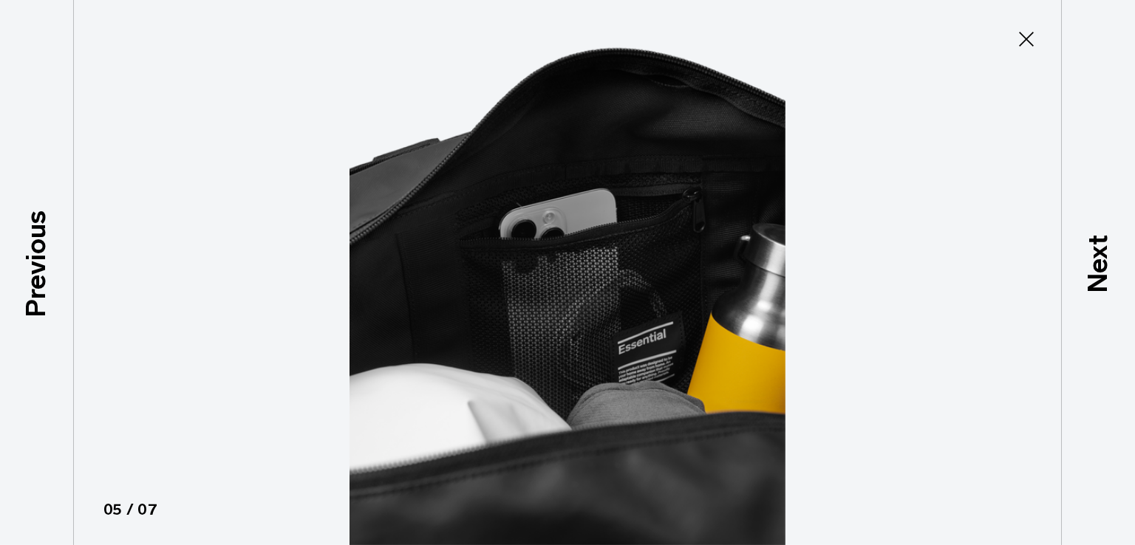
click at [554, 217] on img at bounding box center [567, 272] width 665 height 545
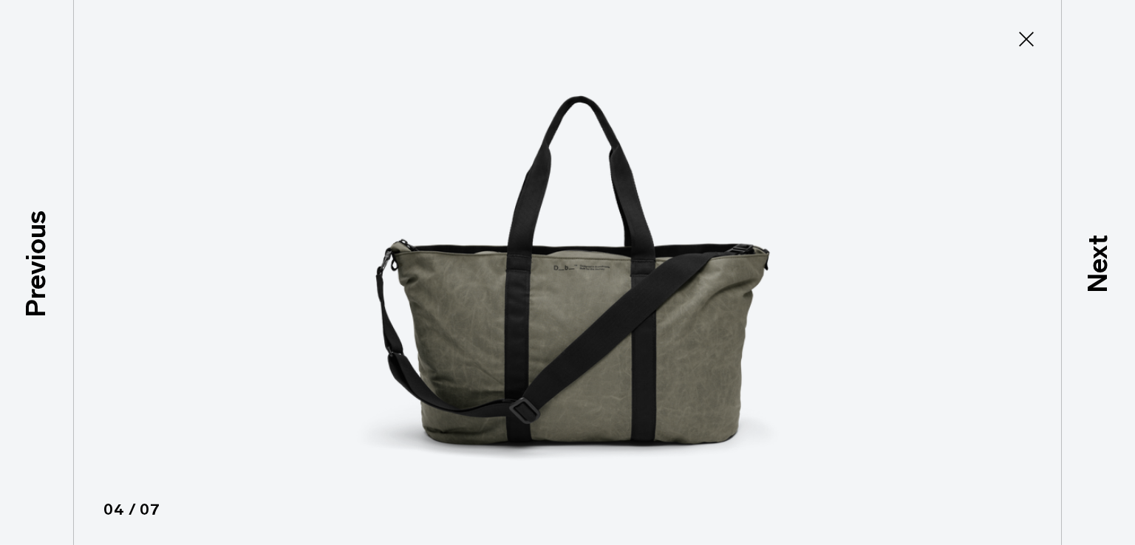
click at [554, 217] on img at bounding box center [567, 272] width 665 height 545
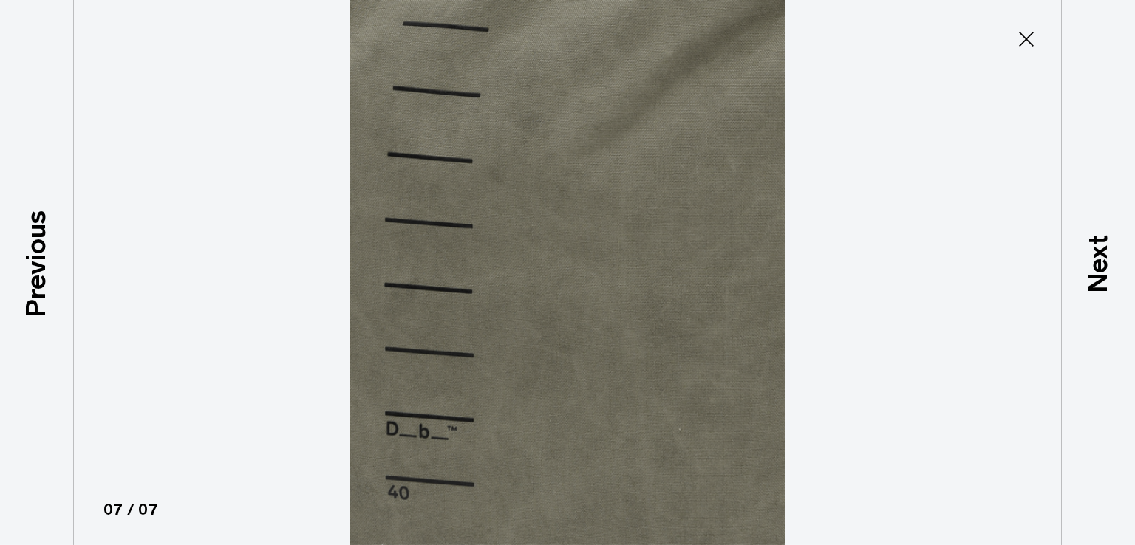
click at [524, 222] on img at bounding box center [567, 272] width 665 height 545
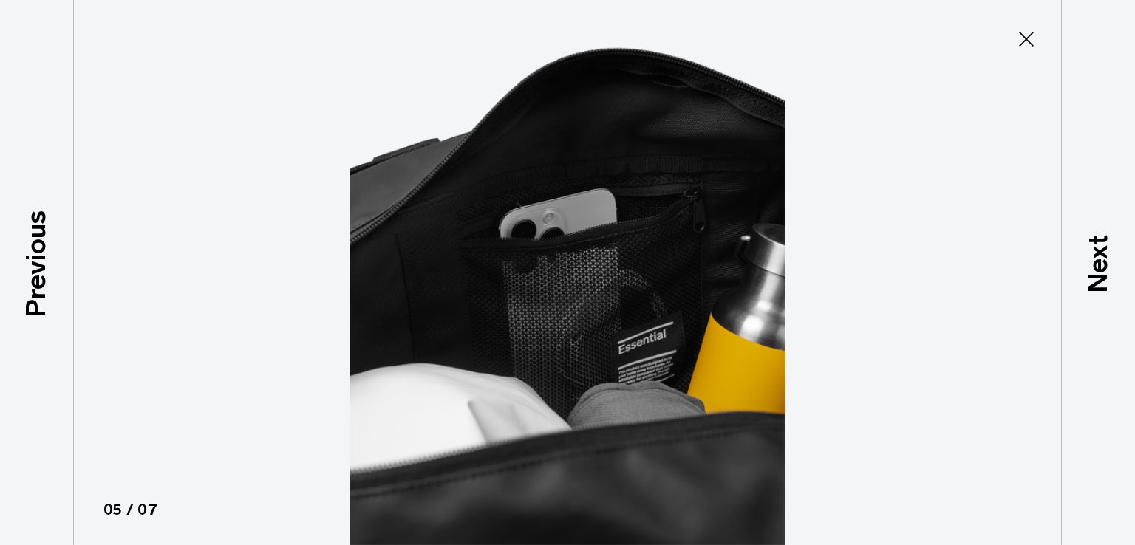
click at [1016, 37] on icon at bounding box center [1027, 39] width 24 height 24
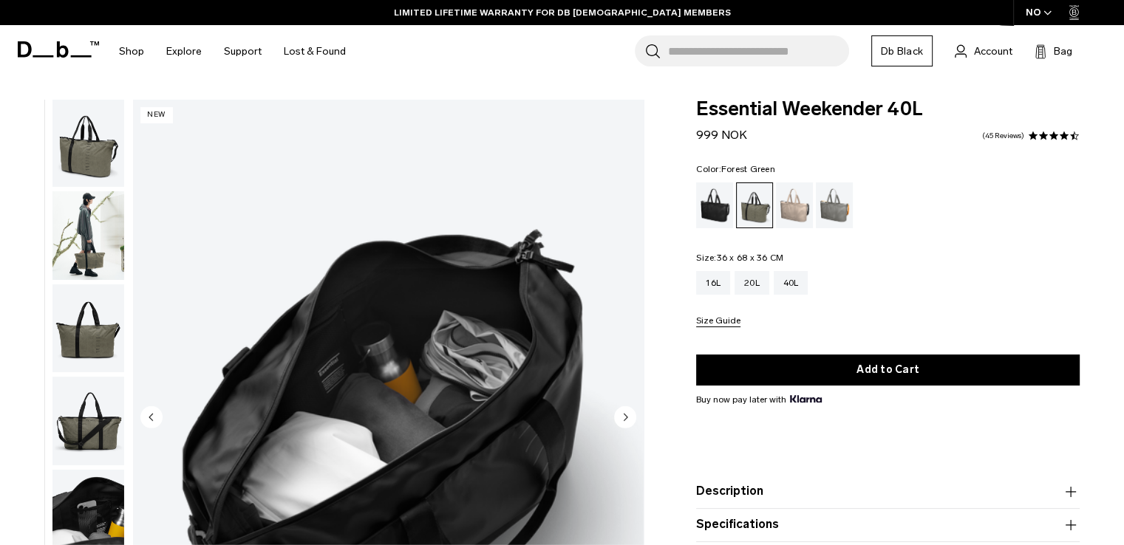
click at [371, 273] on img "6 / 7" at bounding box center [388, 419] width 511 height 638
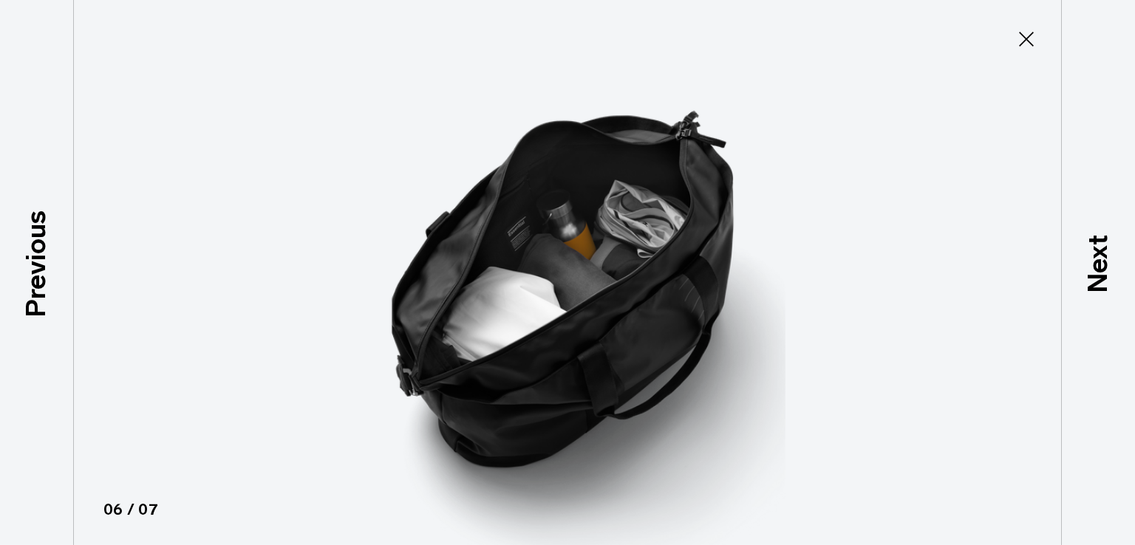
type button "Close"
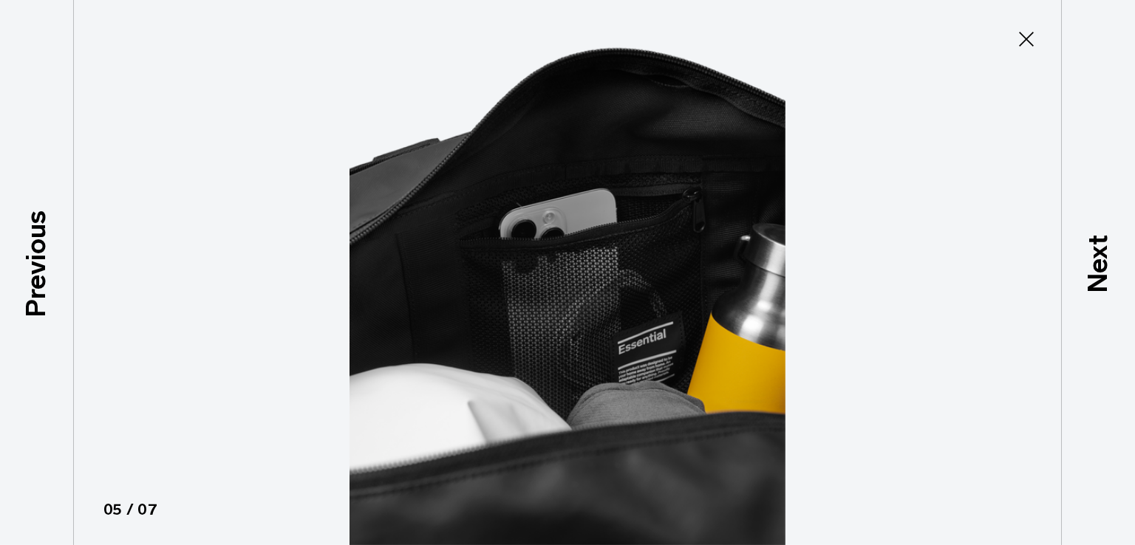
click at [1027, 42] on icon at bounding box center [1027, 39] width 24 height 24
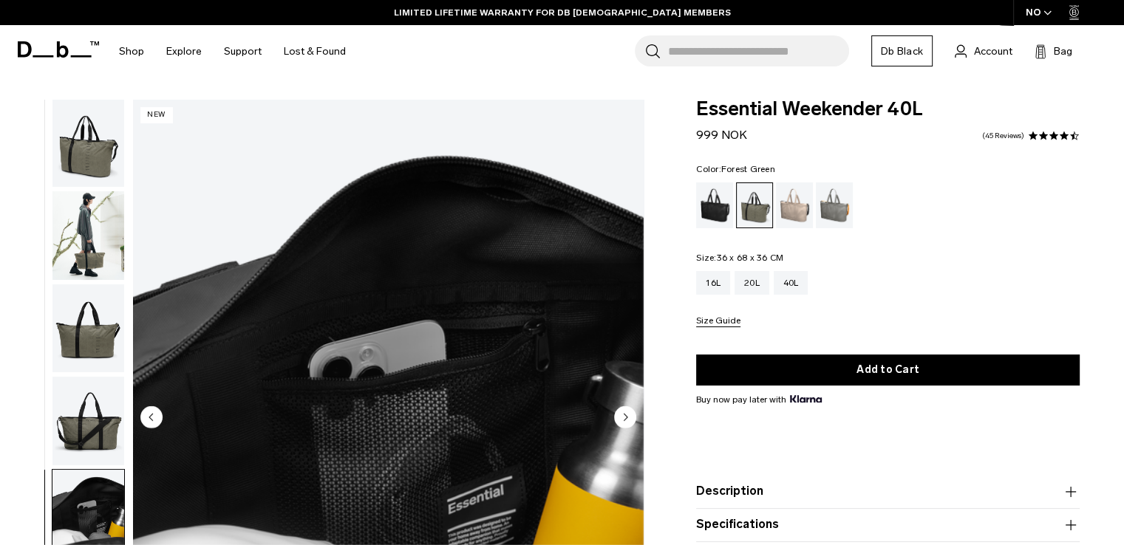
click at [418, 269] on img "5 / 7" at bounding box center [388, 419] width 511 height 638
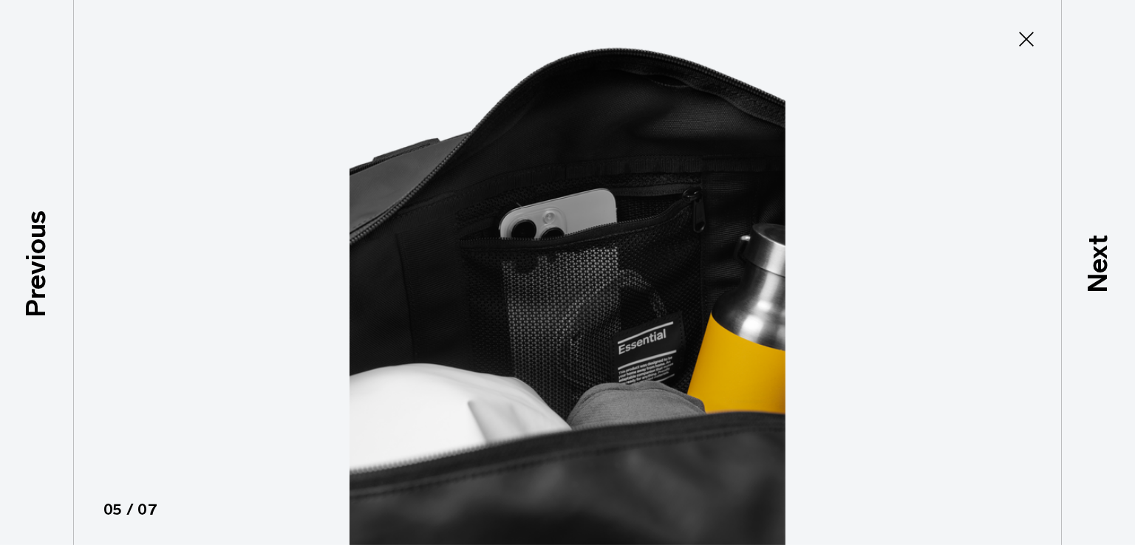
click at [1040, 51] on button "Close" at bounding box center [1026, 39] width 49 height 31
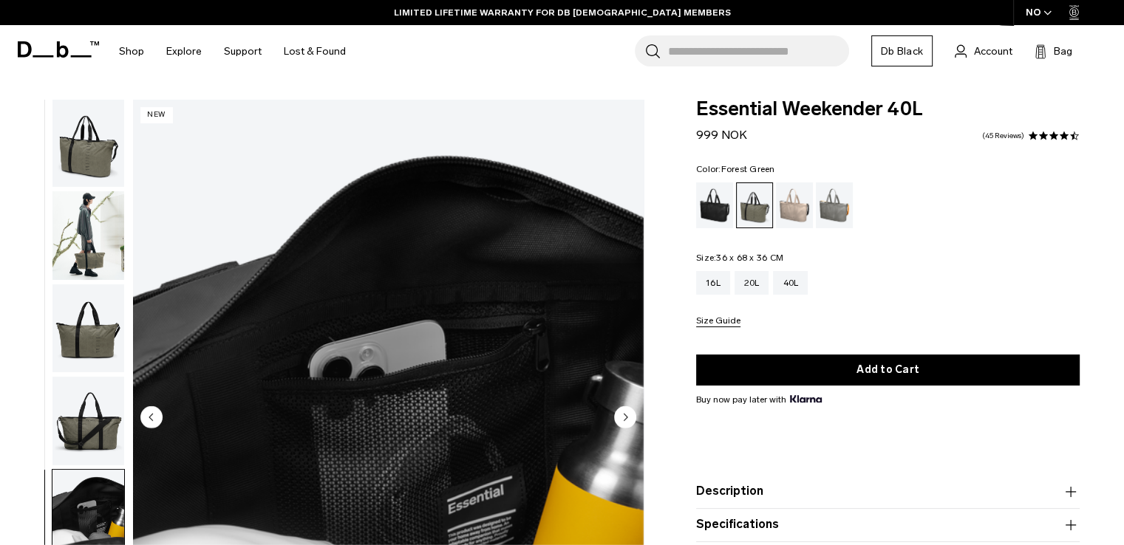
click at [1024, 42] on div "Search for Bags, Luggage... Search Close Trending Products All Products Hugger …" at bounding box center [734, 51] width 755 height 52
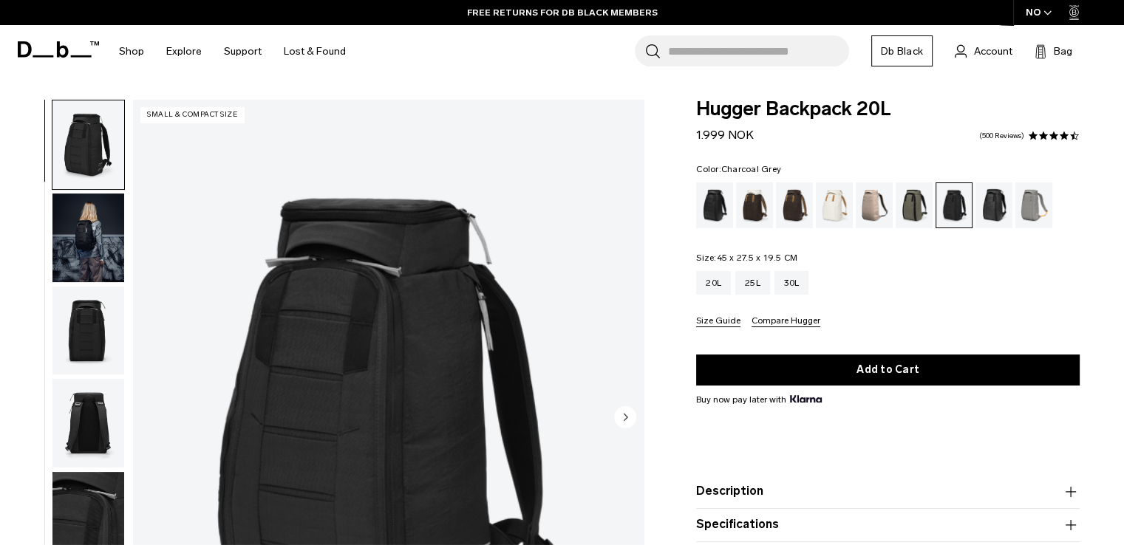
click at [451, 310] on img "1 / 10" at bounding box center [388, 419] width 511 height 638
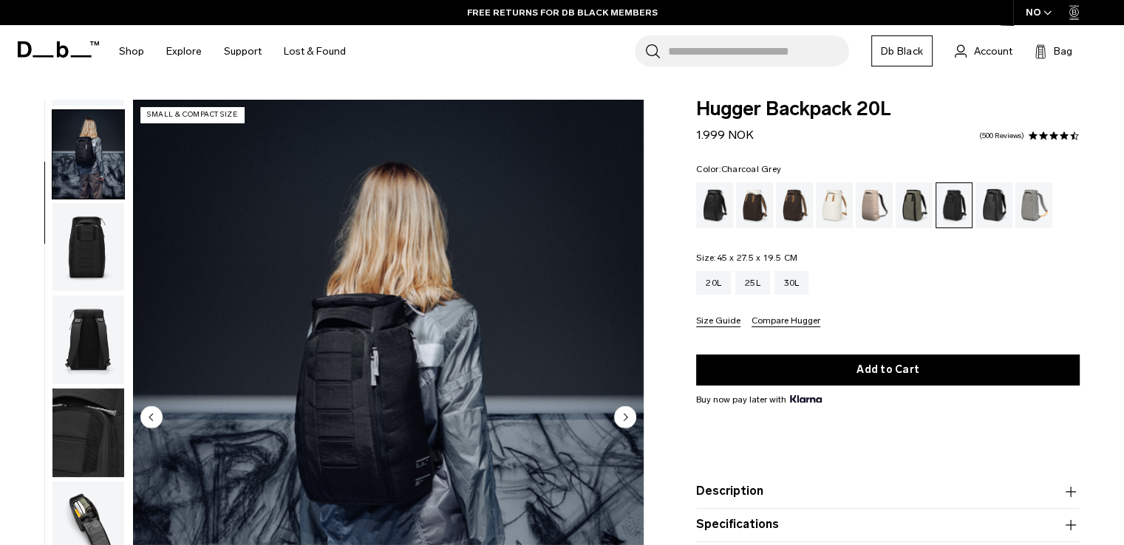
scroll to position [93, 0]
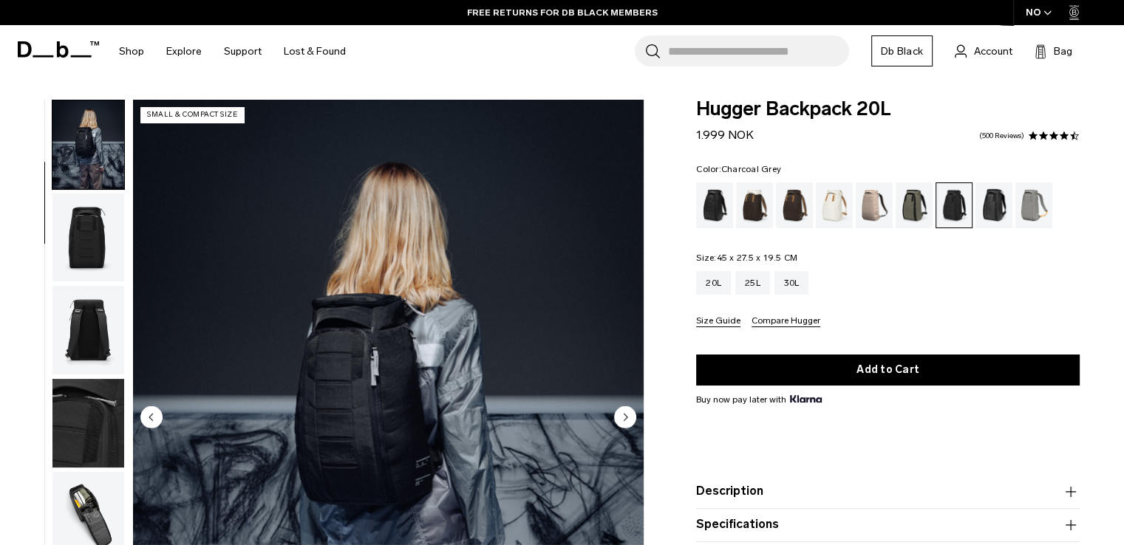
click at [298, 350] on img "2 / 10" at bounding box center [388, 419] width 511 height 638
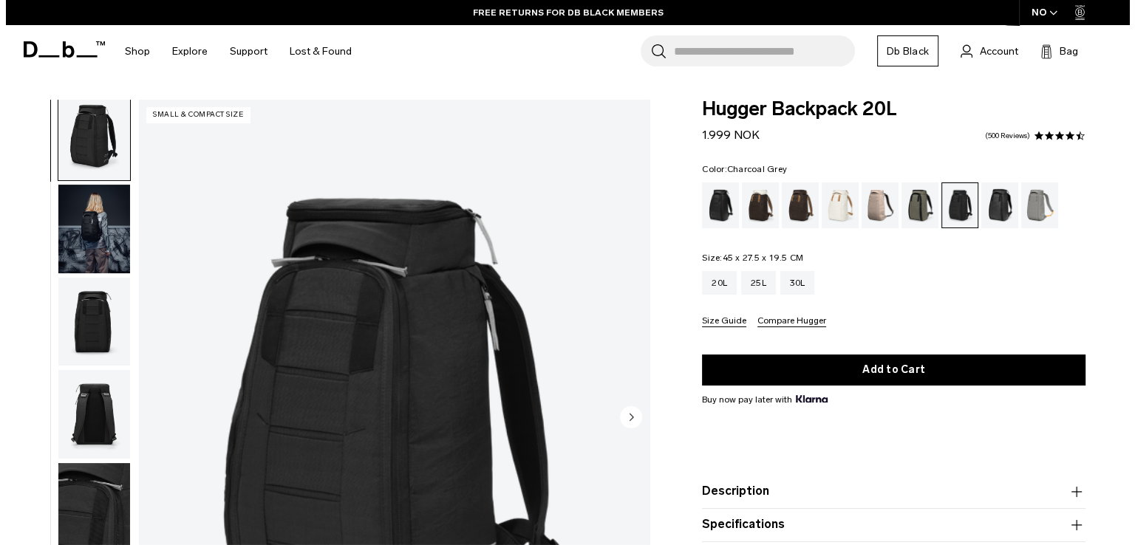
scroll to position [0, 0]
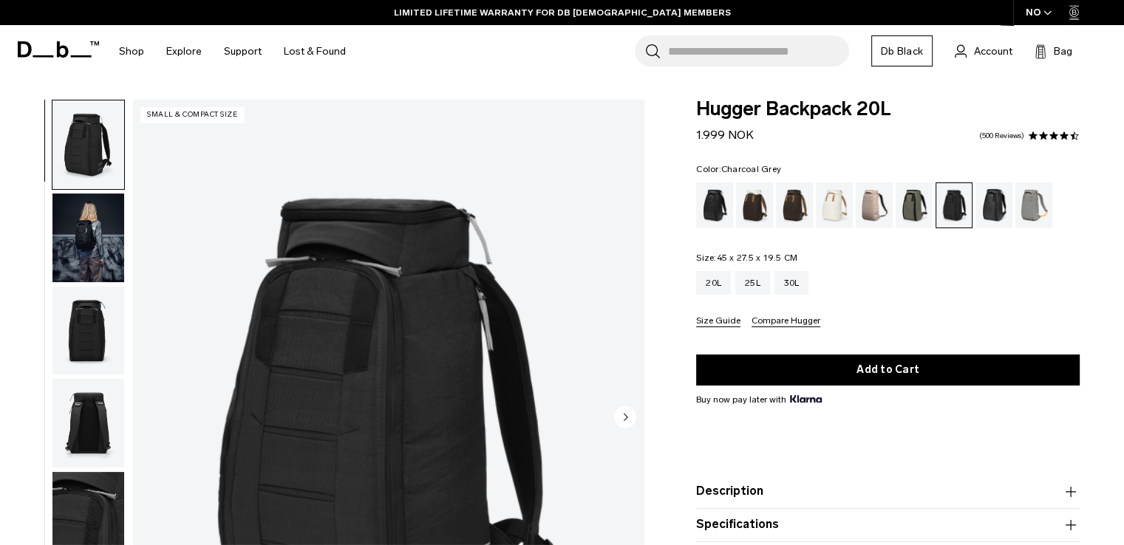
click at [351, 372] on img "1 / 10" at bounding box center [388, 419] width 511 height 638
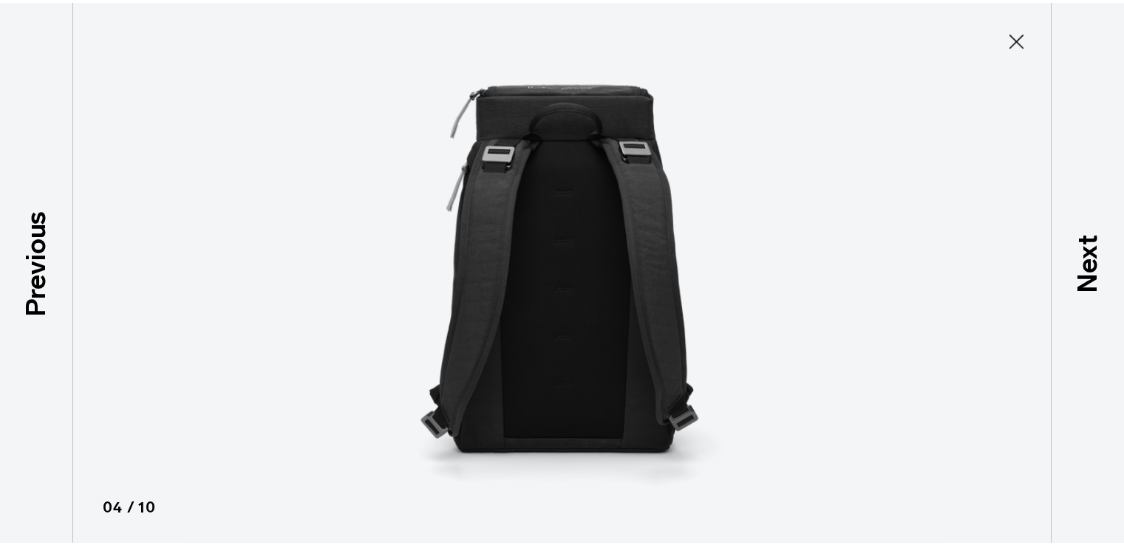
scroll to position [281, 0]
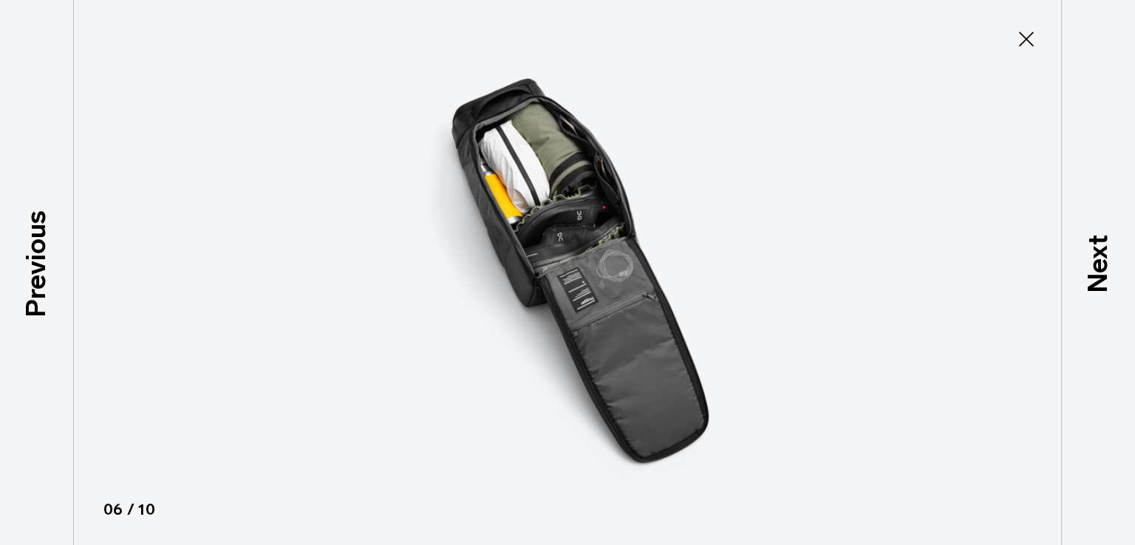
click at [1032, 35] on icon at bounding box center [1027, 39] width 24 height 24
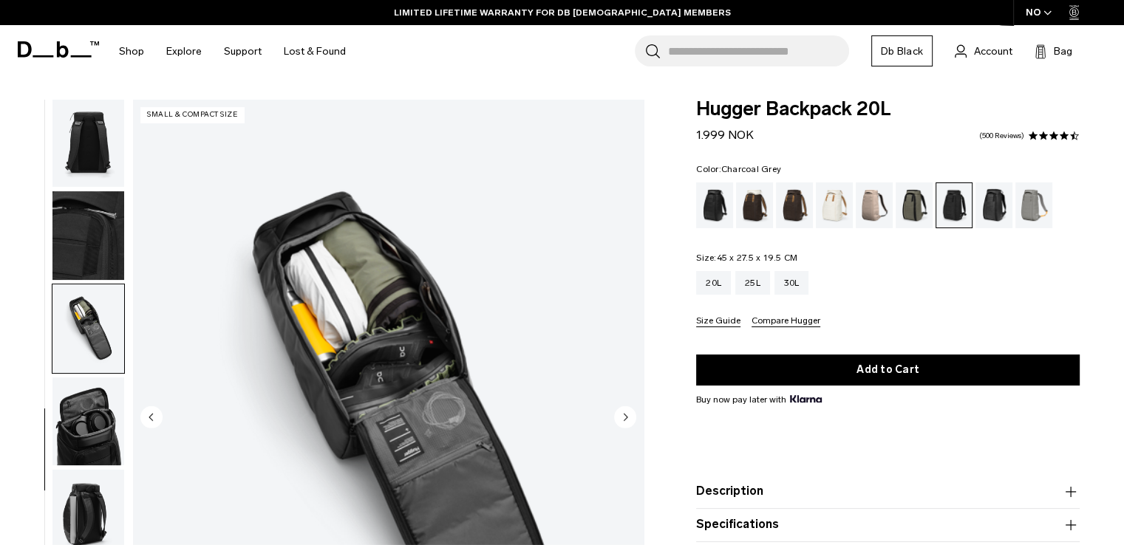
click at [944, 271] on div "20L 25L 30L" at bounding box center [888, 283] width 384 height 24
click at [933, 273] on div "20L 25L 30L" at bounding box center [888, 283] width 384 height 24
click at [932, 273] on div "20L 25L 30L" at bounding box center [888, 283] width 384 height 24
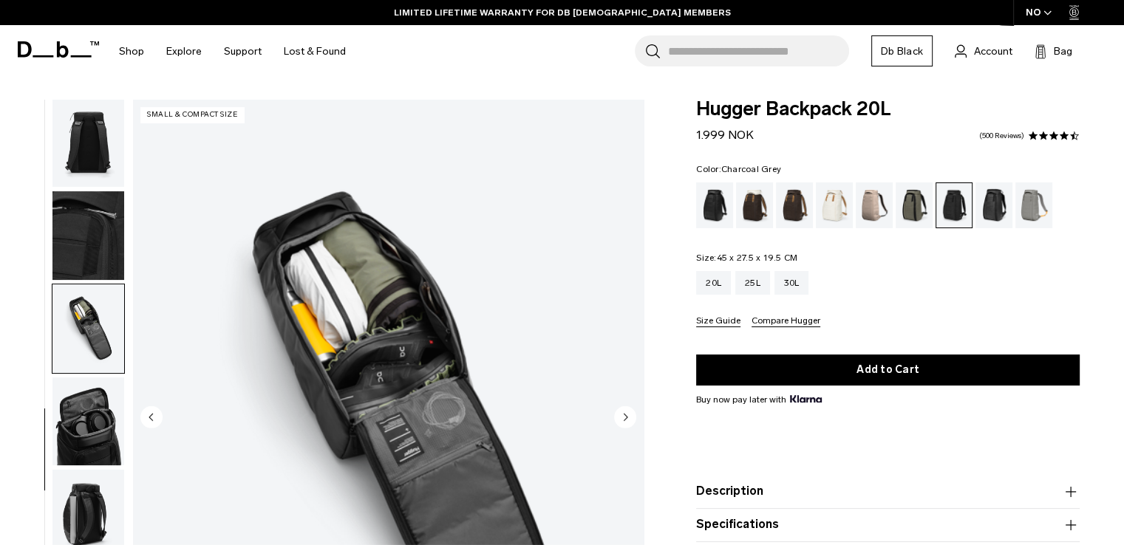
click at [932, 273] on div "20L 25L 30L" at bounding box center [888, 283] width 384 height 24
click at [868, 210] on div "Fogbow Beige" at bounding box center [875, 206] width 38 height 46
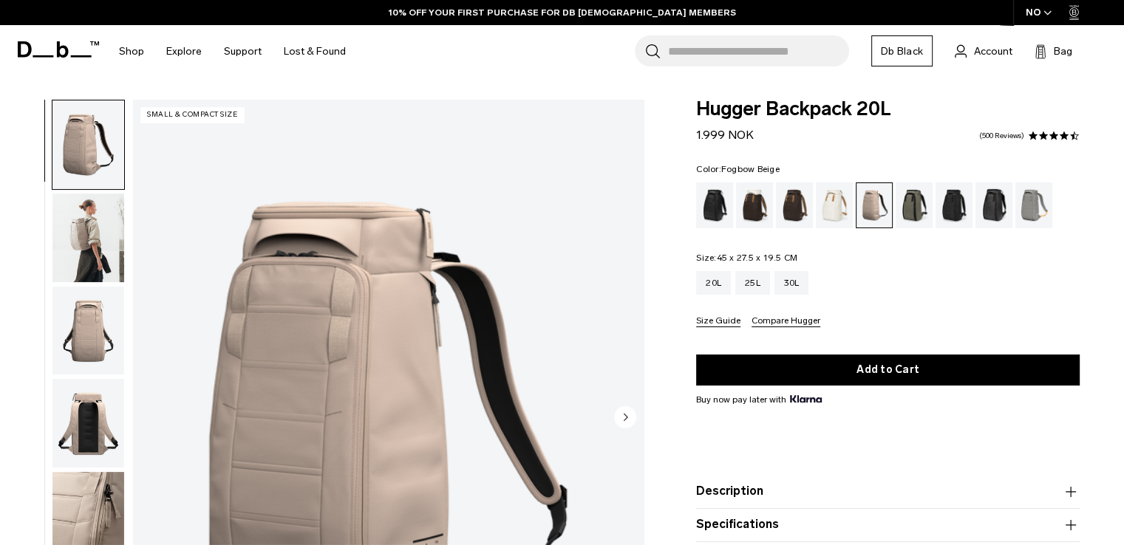
click at [338, 330] on img "1 / 10" at bounding box center [388, 419] width 511 height 638
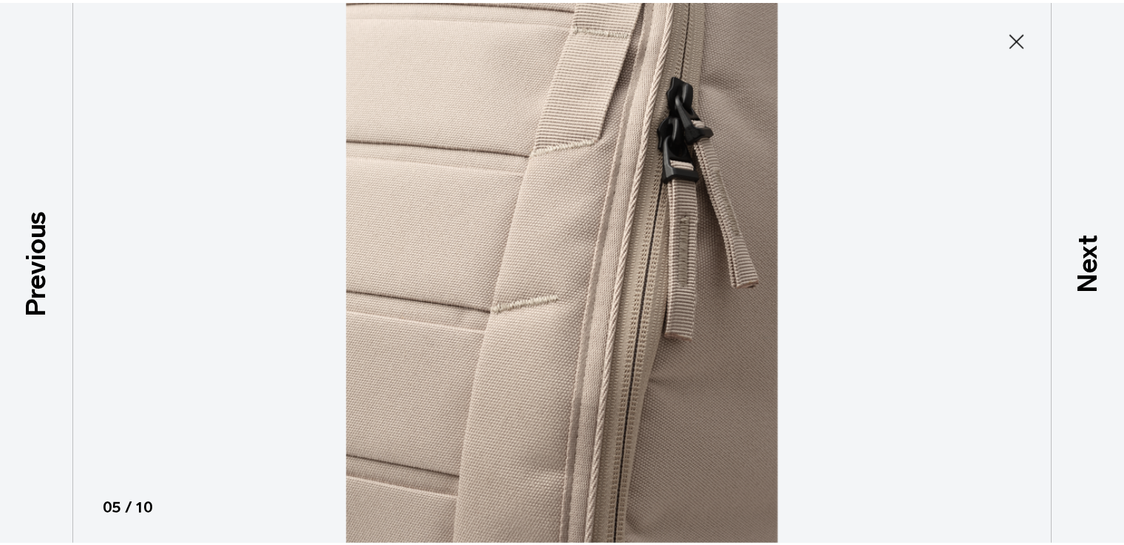
scroll to position [281, 0]
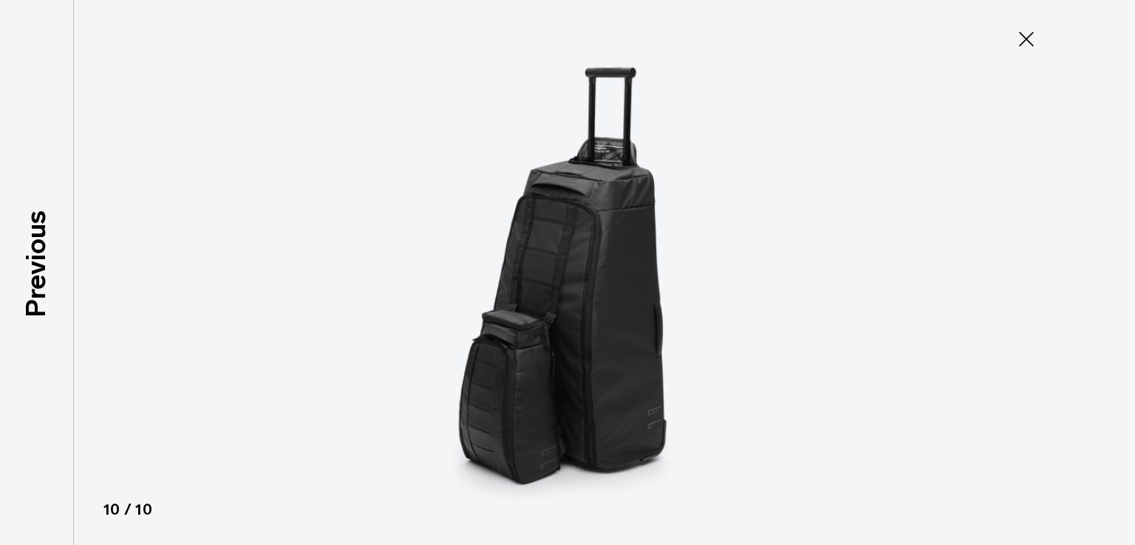
click at [1035, 45] on icon at bounding box center [1027, 39] width 24 height 24
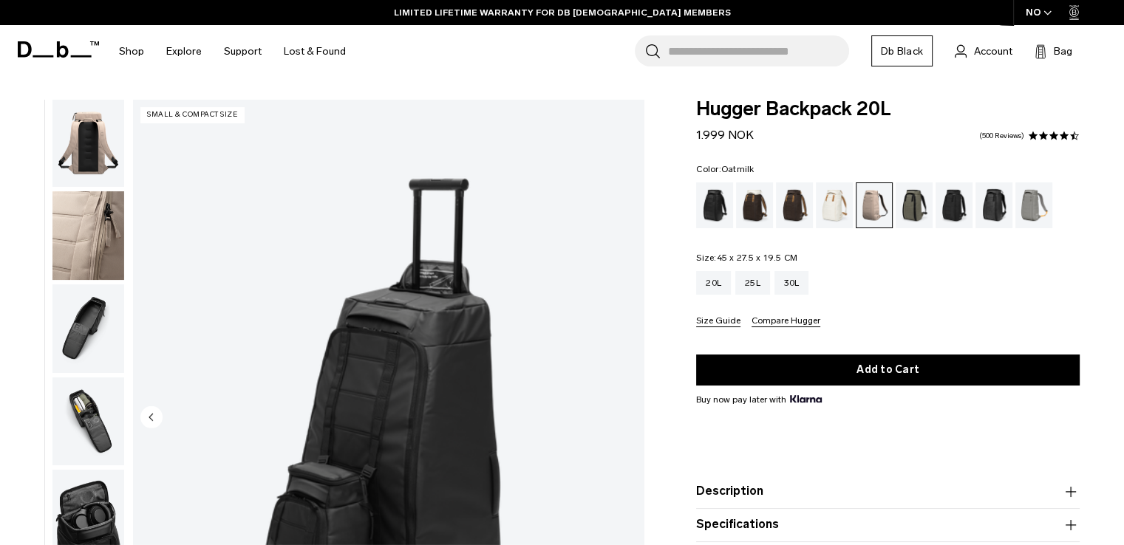
click at [823, 207] on div "Oatmilk" at bounding box center [835, 206] width 38 height 46
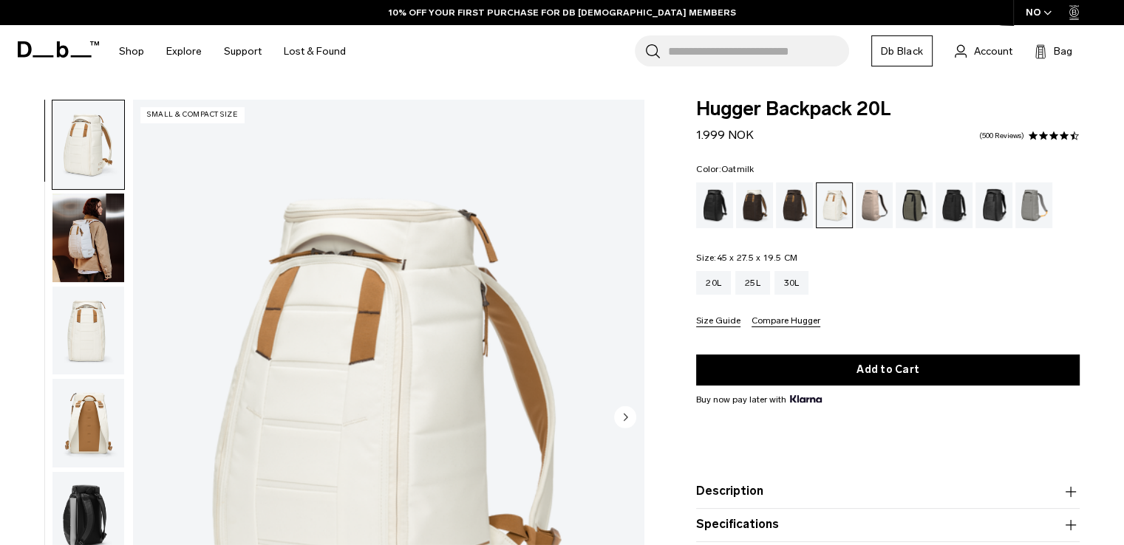
click at [352, 351] on img "1 / 10" at bounding box center [388, 419] width 511 height 638
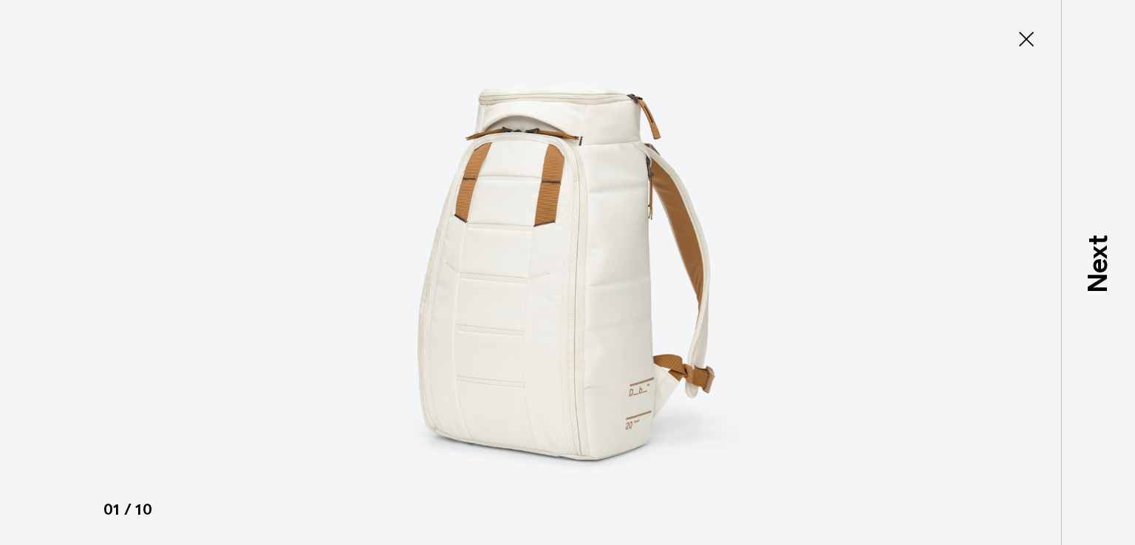
click at [1016, 45] on icon at bounding box center [1027, 39] width 24 height 24
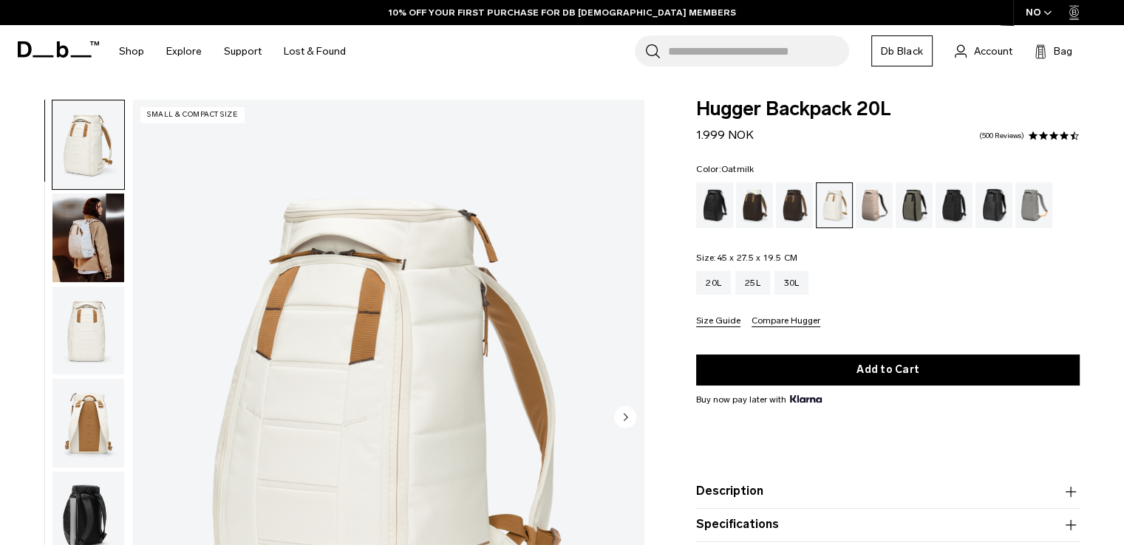
click at [440, 308] on img "1 / 10" at bounding box center [388, 419] width 511 height 638
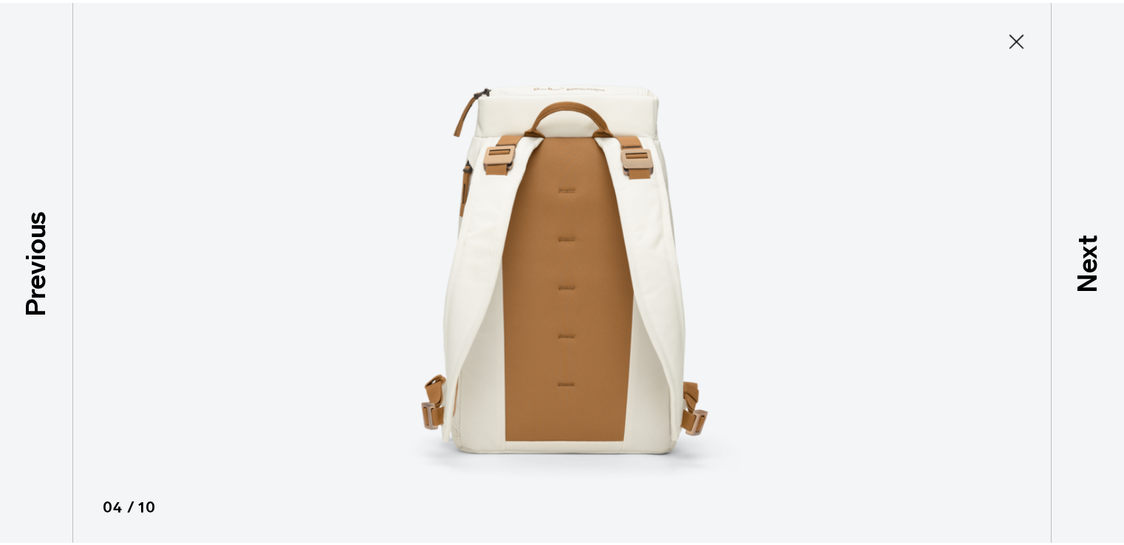
scroll to position [279, 0]
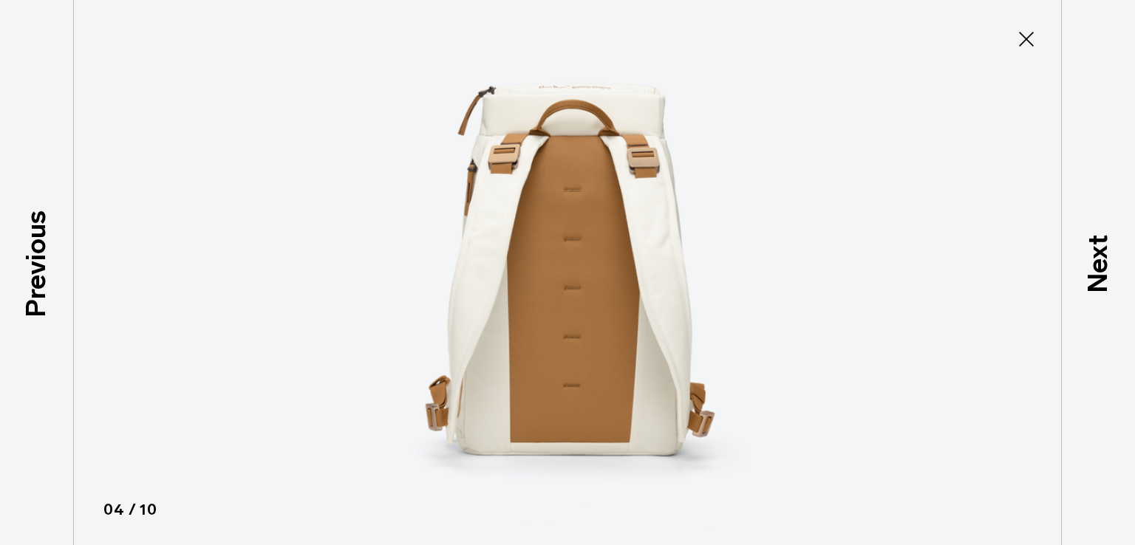
click at [1024, 36] on icon at bounding box center [1026, 39] width 15 height 15
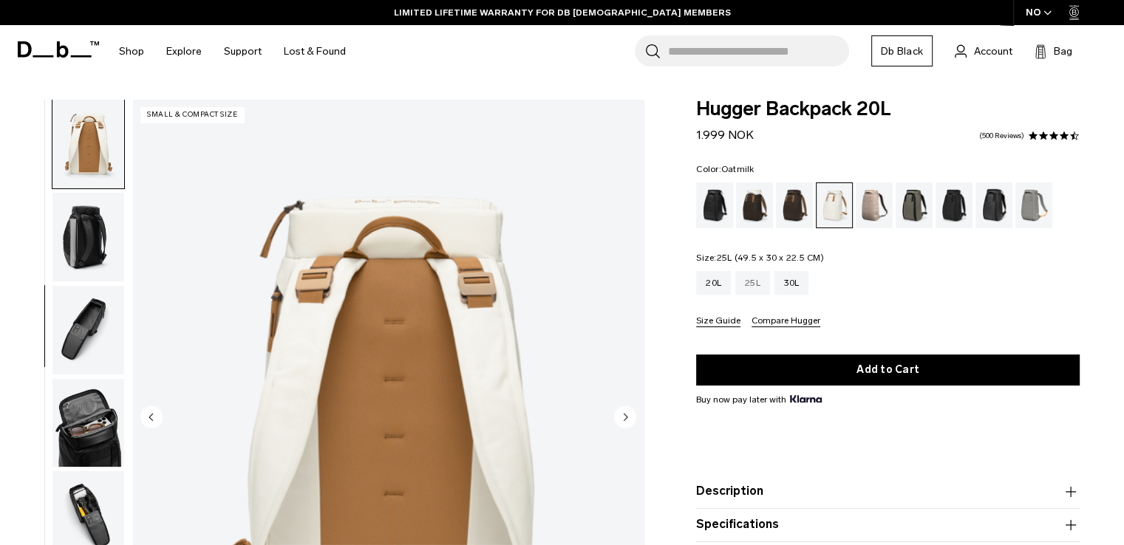
click at [743, 283] on div "25L" at bounding box center [752, 283] width 35 height 24
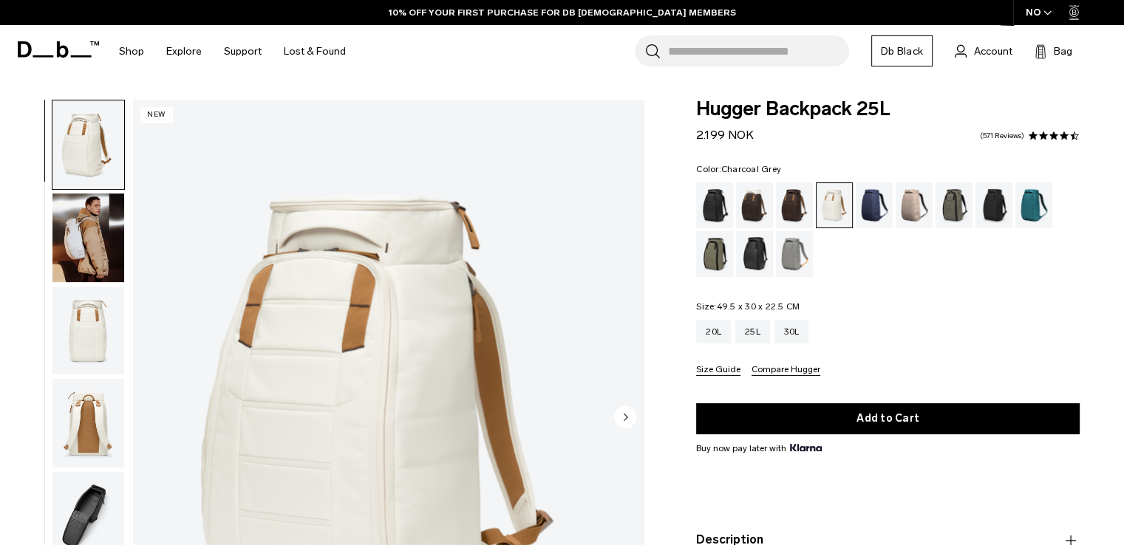
click at [987, 205] on div "Charcoal Grey" at bounding box center [995, 206] width 38 height 46
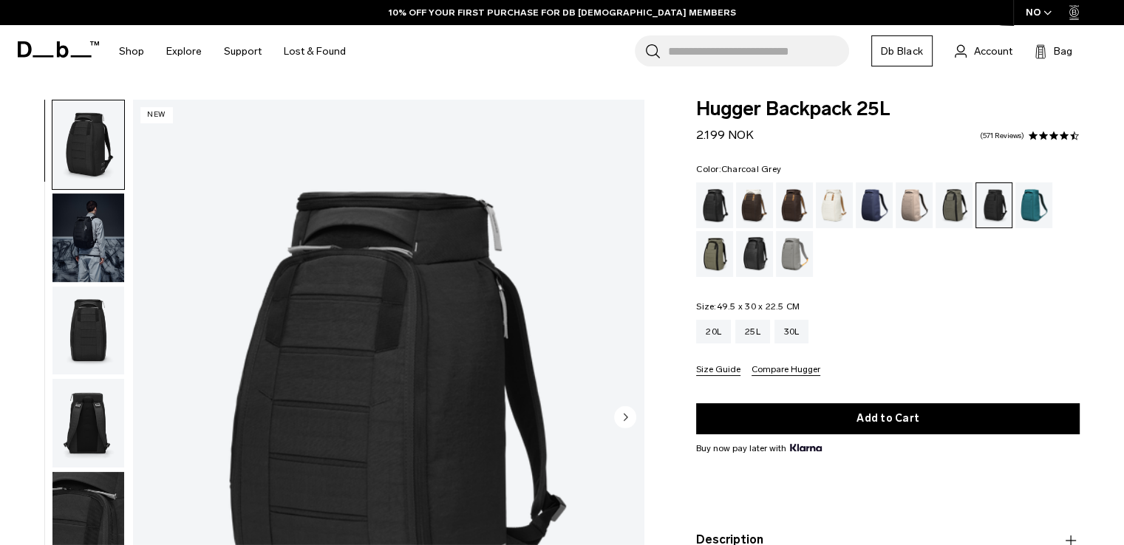
click at [432, 360] on img "1 / 9" at bounding box center [388, 419] width 511 height 638
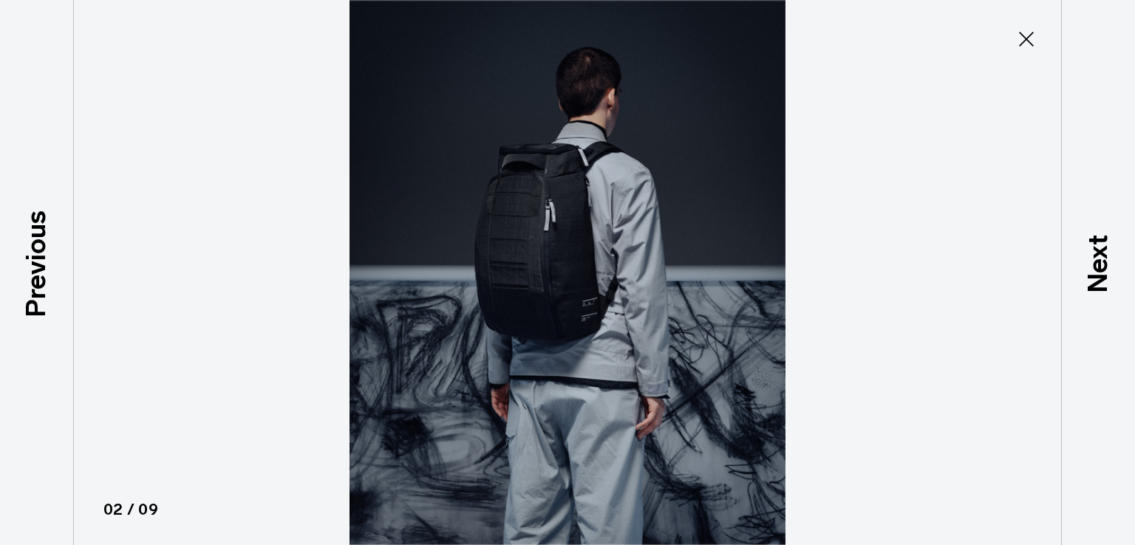
scroll to position [93, 0]
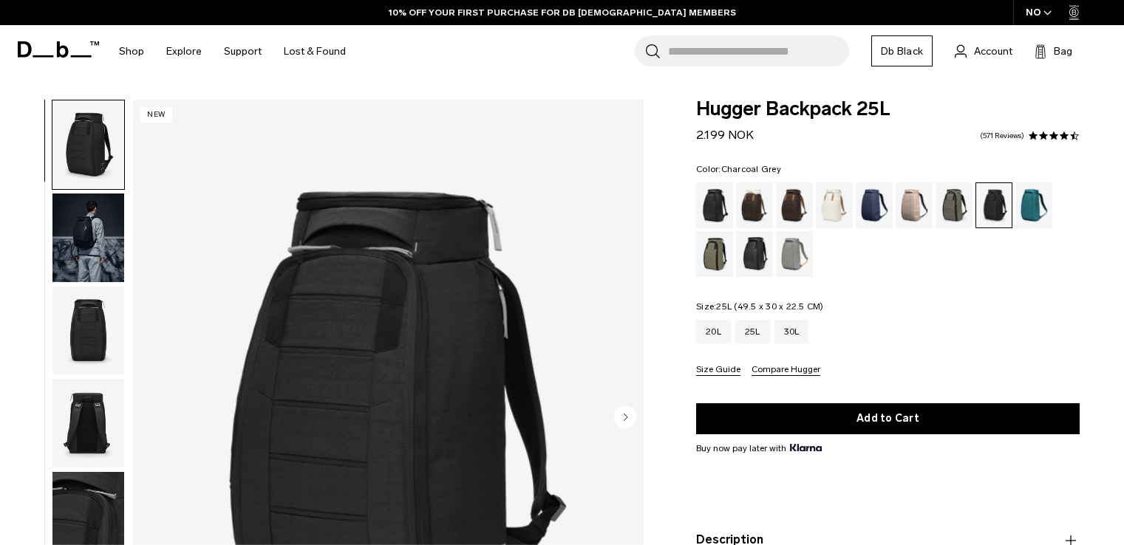
click at [760, 324] on div "25L" at bounding box center [752, 332] width 35 height 24
click at [341, 287] on img "1 / 9" at bounding box center [388, 419] width 511 height 638
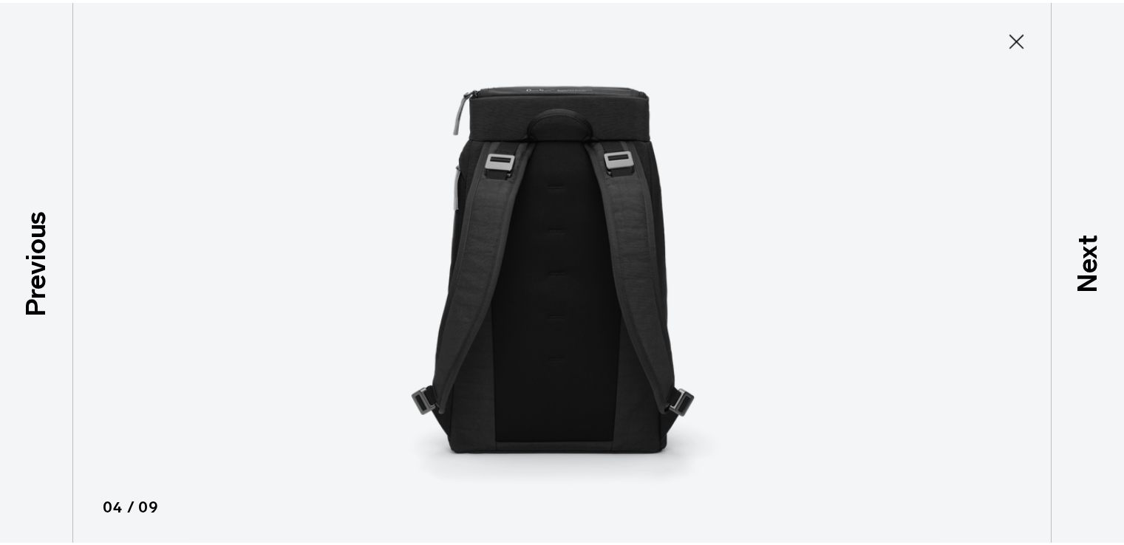
scroll to position [188, 0]
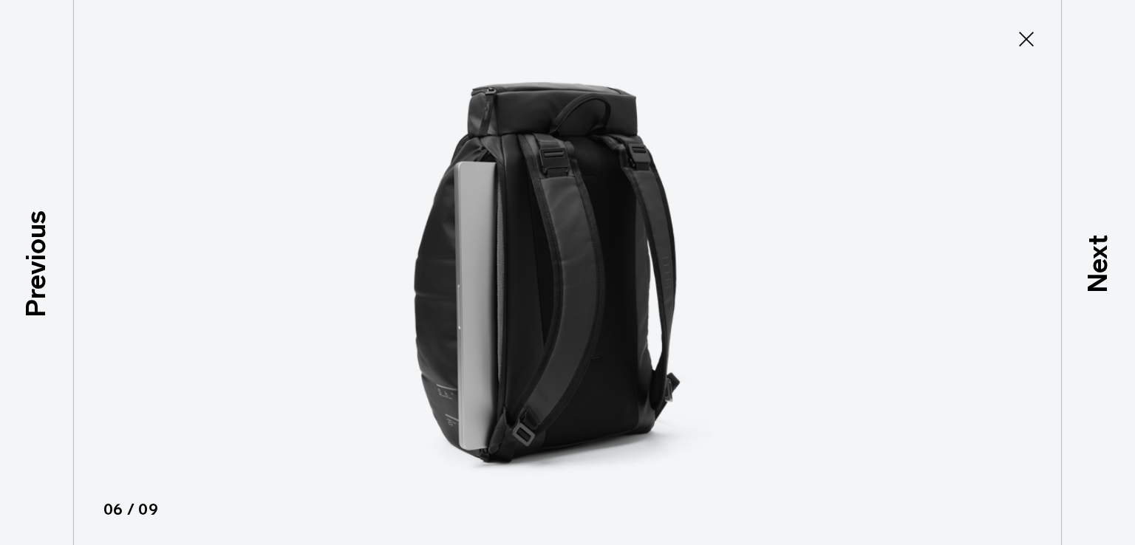
click at [551, 285] on img at bounding box center [567, 272] width 665 height 545
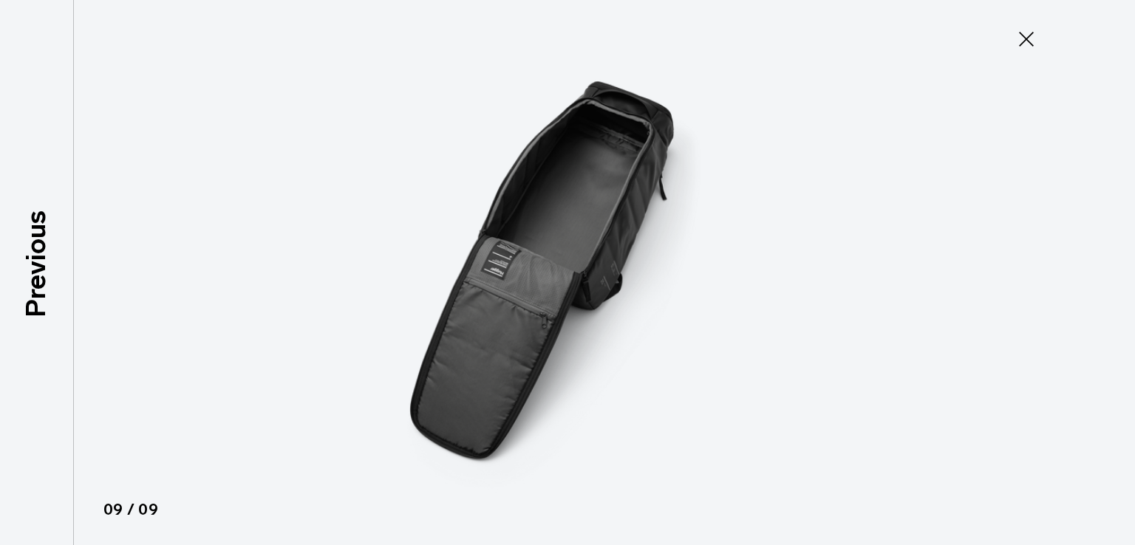
click at [1030, 30] on icon at bounding box center [1027, 39] width 24 height 24
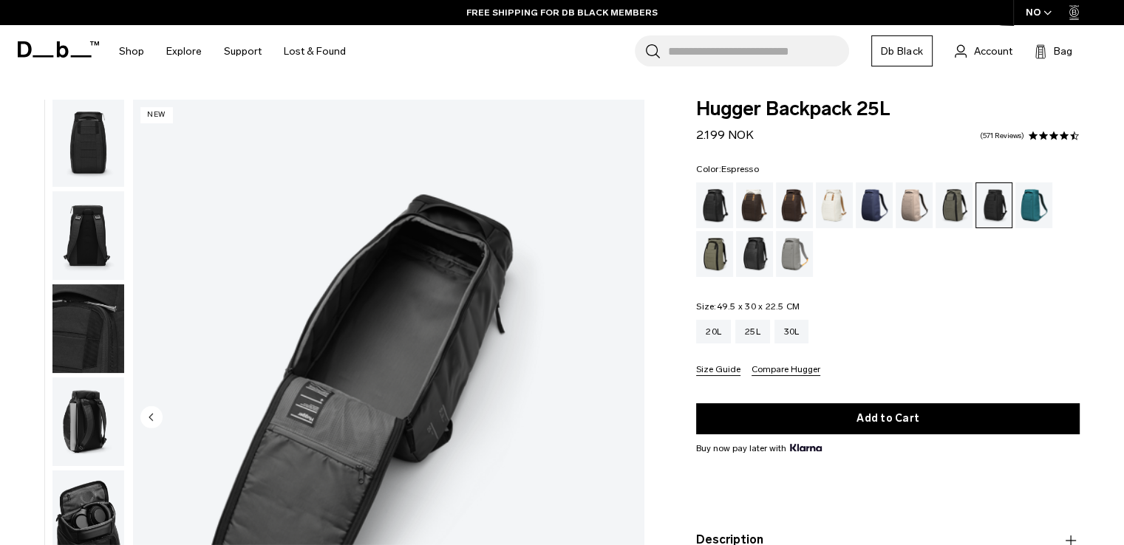
click at [794, 199] on div "Espresso" at bounding box center [795, 206] width 38 height 46
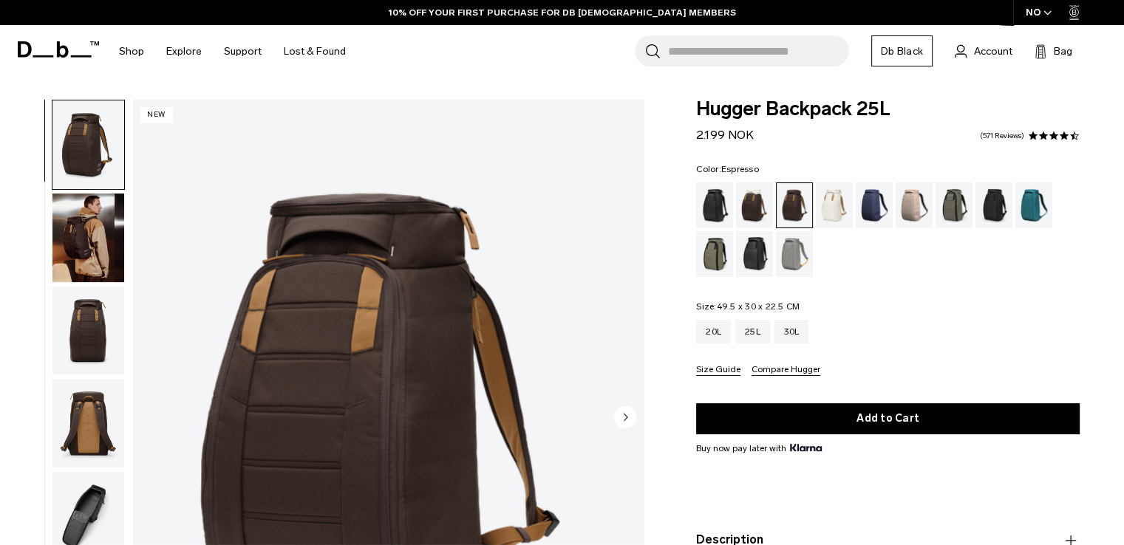
click at [381, 273] on img "1 / 9" at bounding box center [388, 419] width 511 height 638
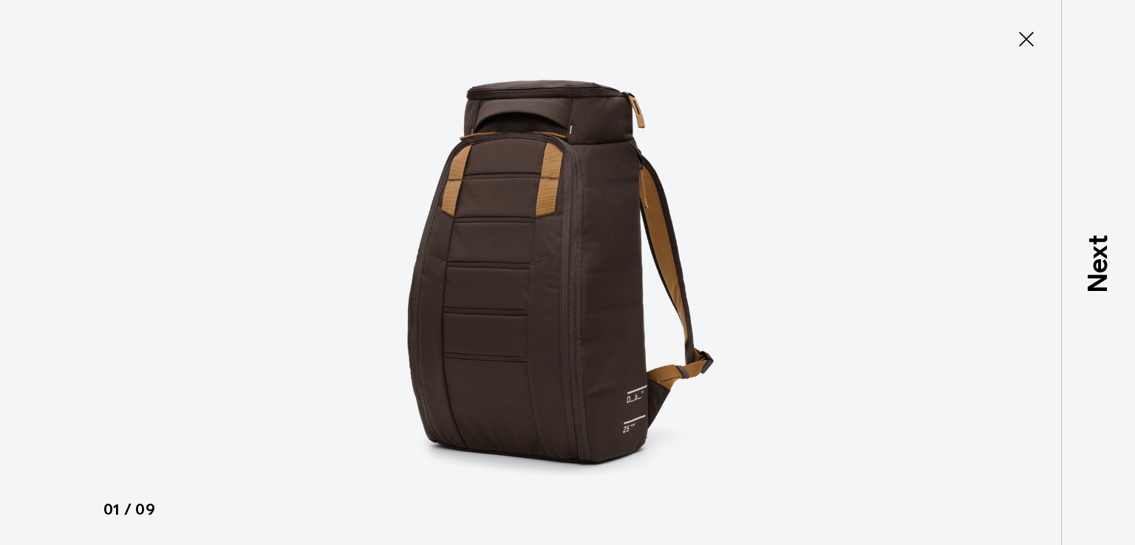
type button "Close"
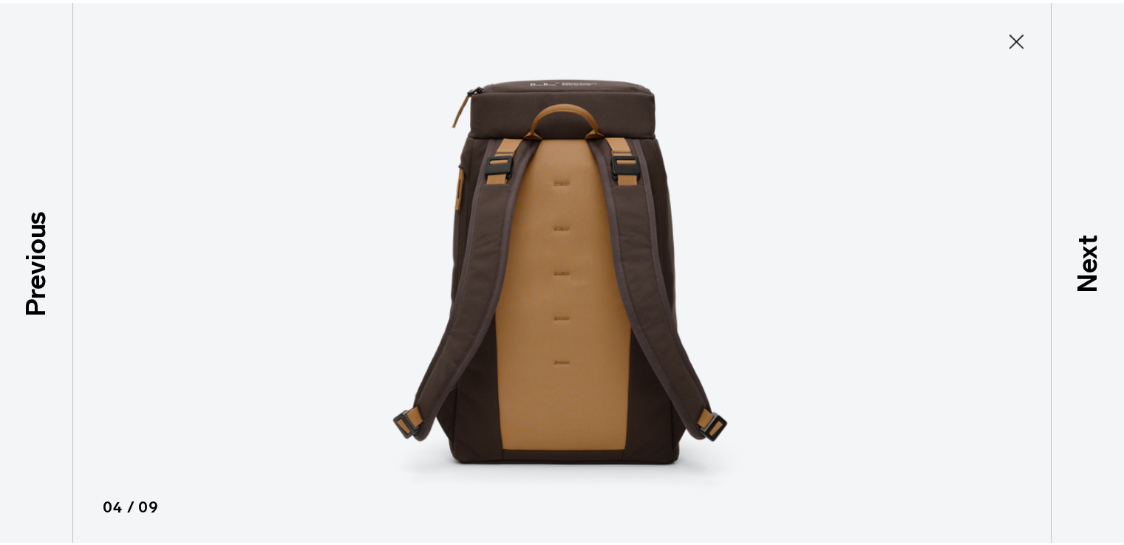
scroll to position [188, 0]
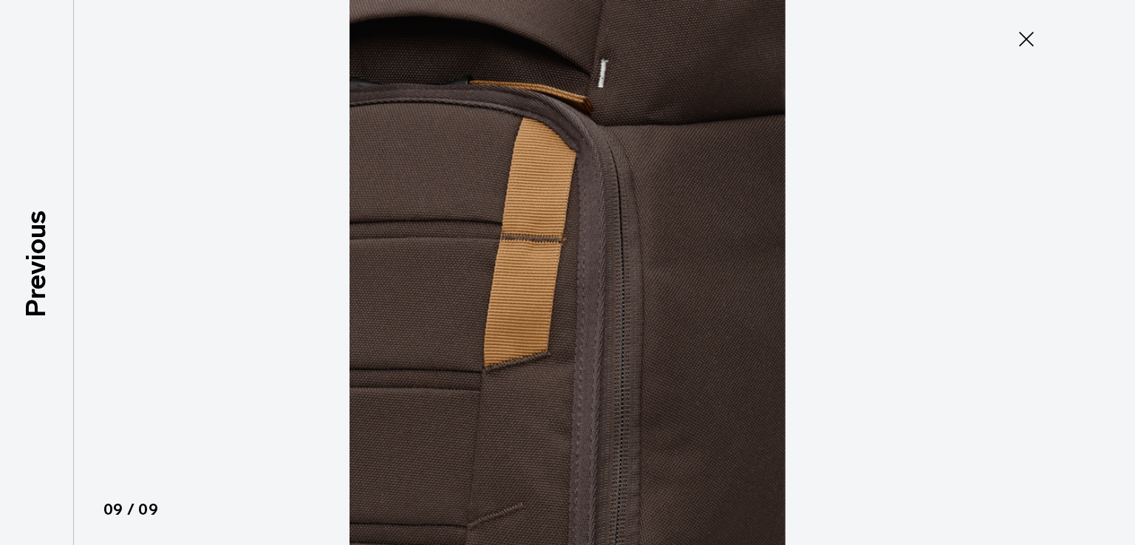
click at [1033, 50] on icon at bounding box center [1027, 39] width 24 height 24
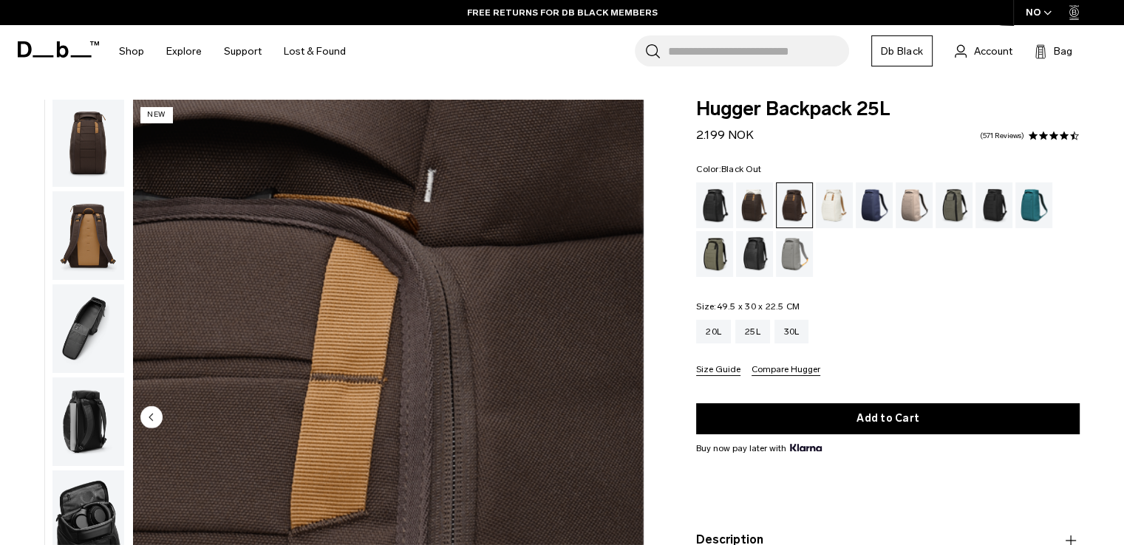
click at [719, 212] on div "Black Out" at bounding box center [715, 206] width 38 height 46
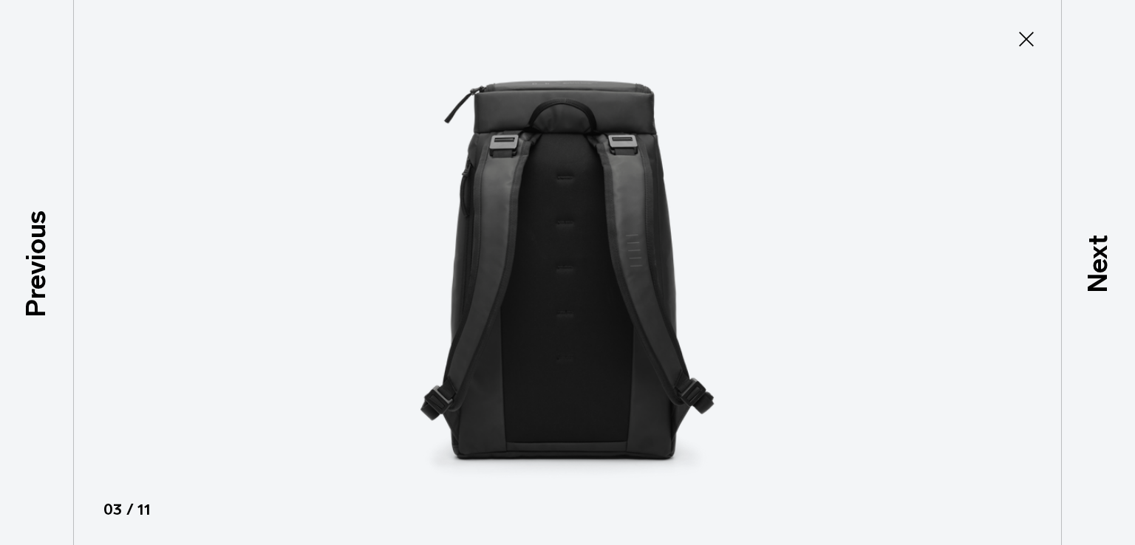
type button "Close"
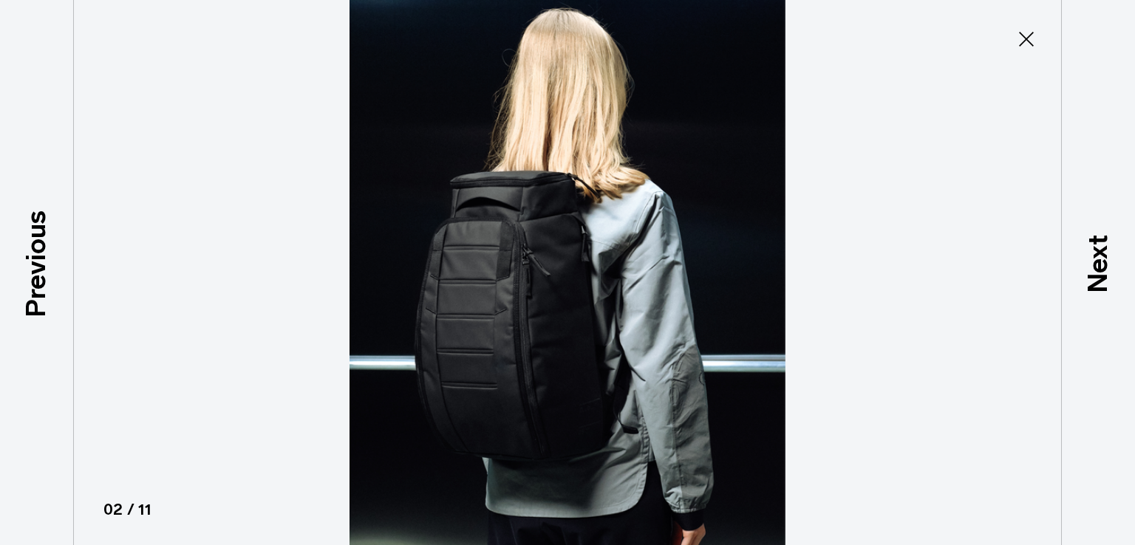
scroll to position [93, 0]
click at [1029, 48] on icon at bounding box center [1027, 39] width 24 height 24
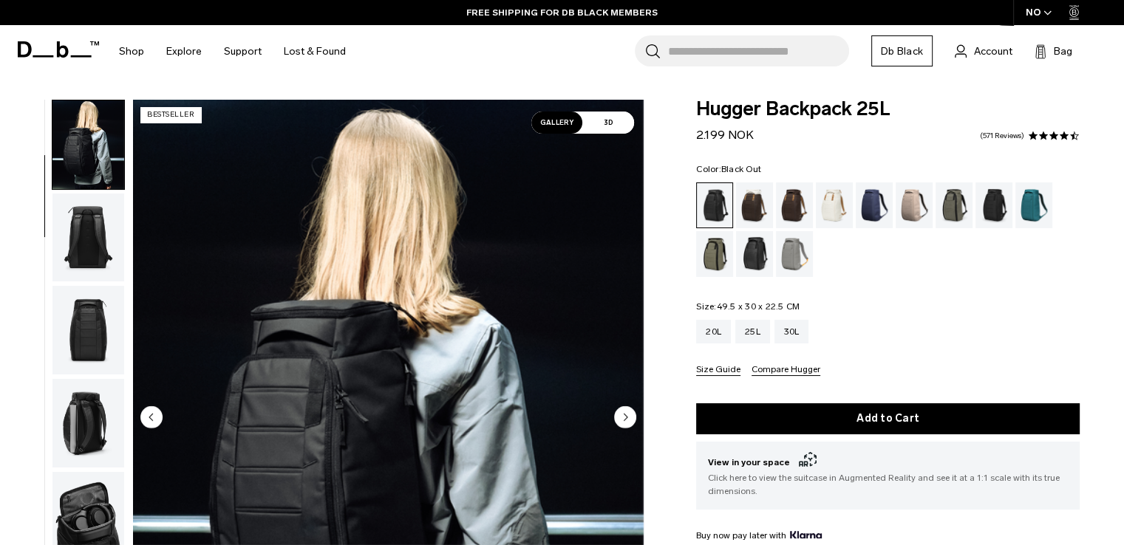
click at [458, 338] on img "2 / 11" at bounding box center [388, 419] width 511 height 638
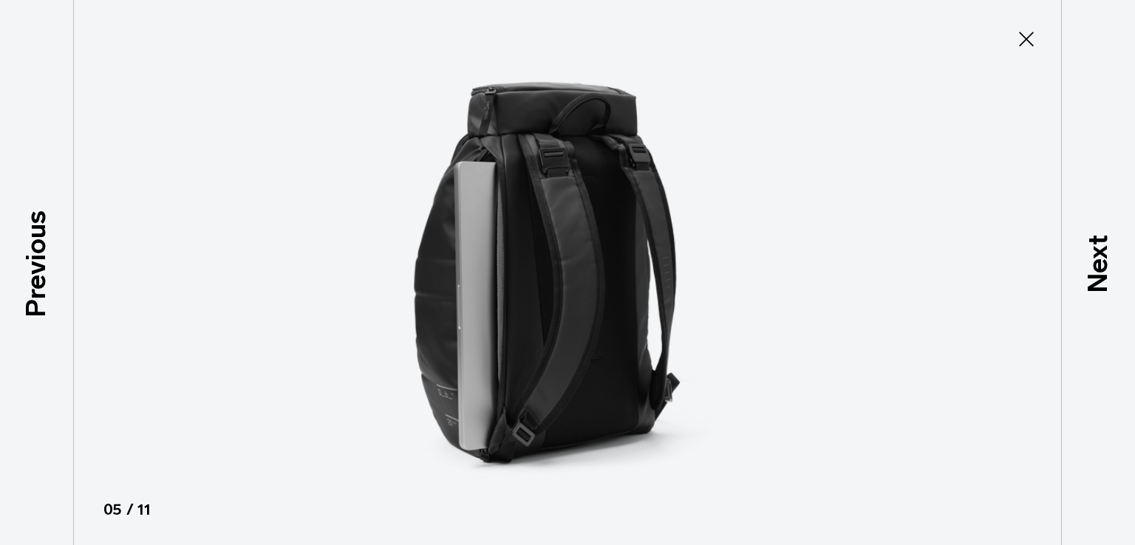
scroll to position [374, 0]
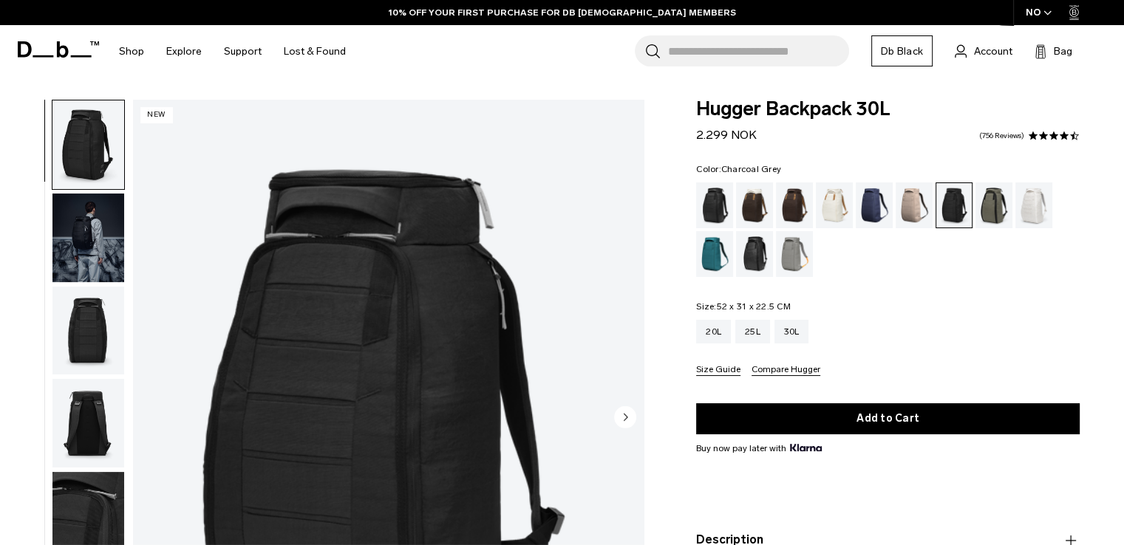
click at [964, 293] on div "Color: Charcoal Grey Out of stock Size: 52 x 31 x 22.5 CM Out of stock 20L 25L …" at bounding box center [888, 270] width 384 height 211
click at [949, 208] on div "Charcoal Grey" at bounding box center [954, 205] width 36 height 44
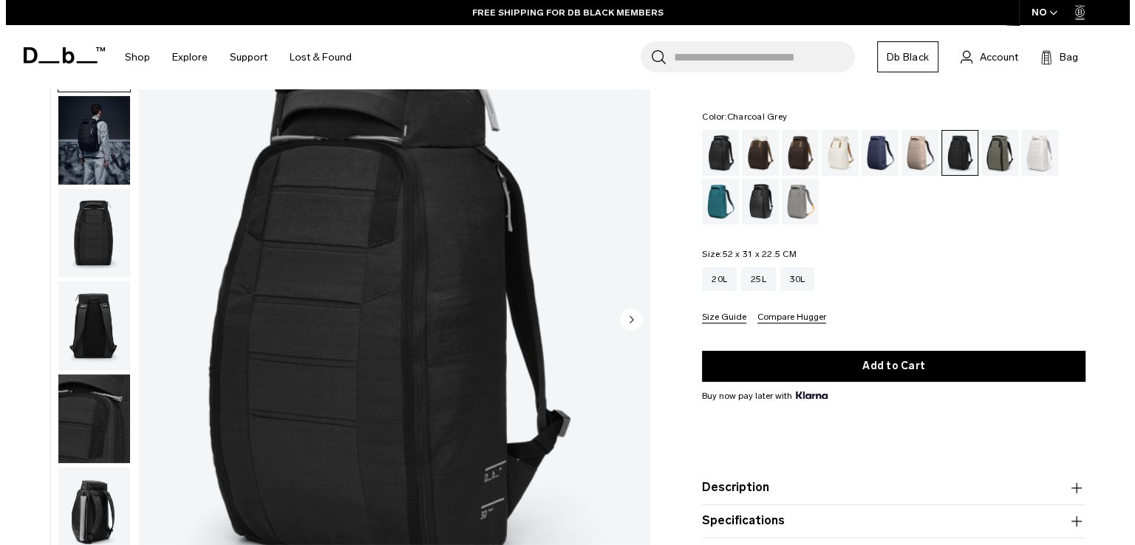
scroll to position [74, 0]
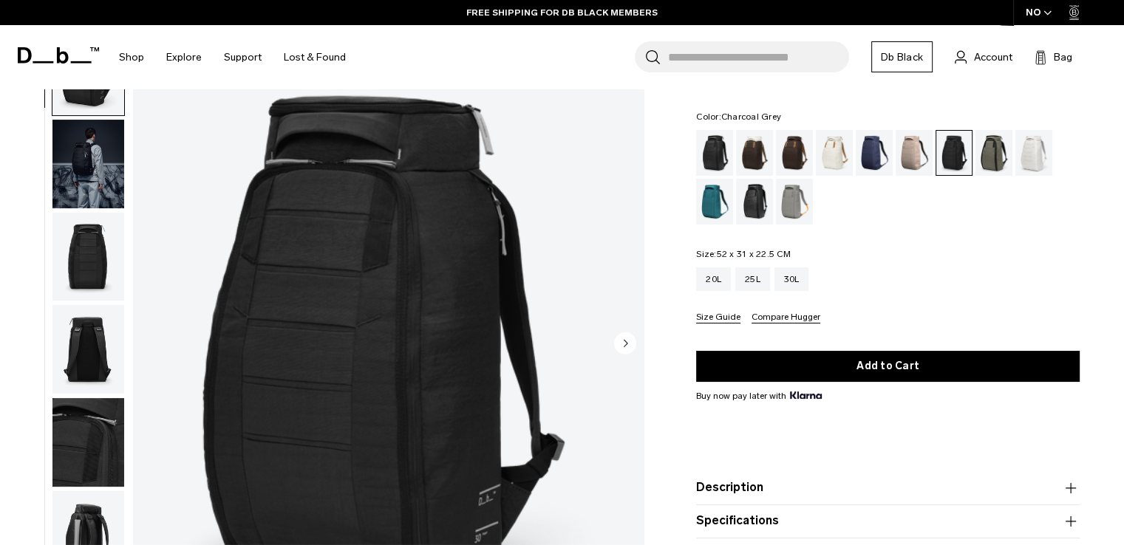
click at [317, 387] on img "1 / 10" at bounding box center [388, 345] width 511 height 638
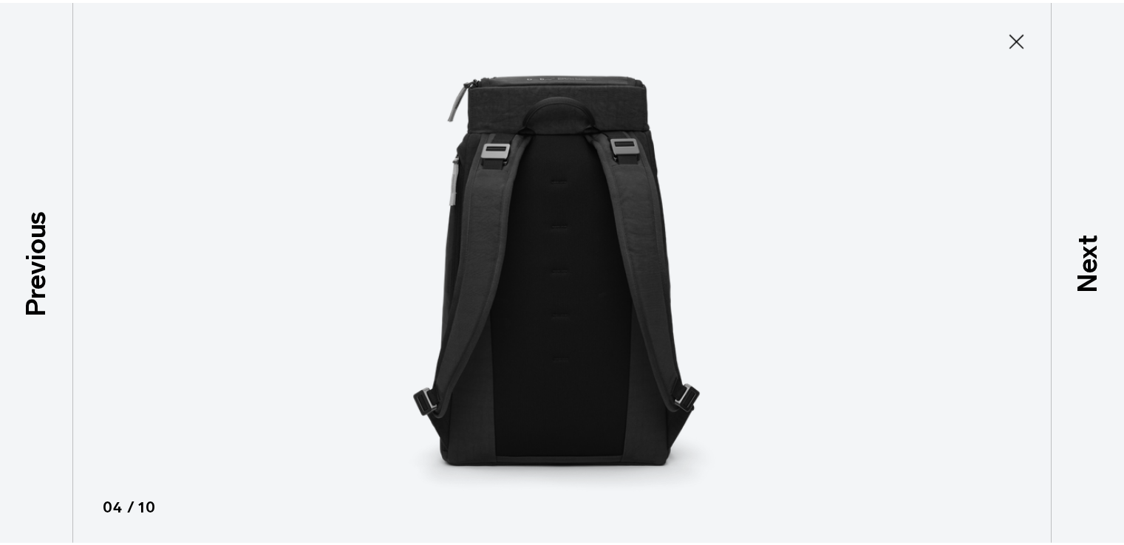
scroll to position [281, 0]
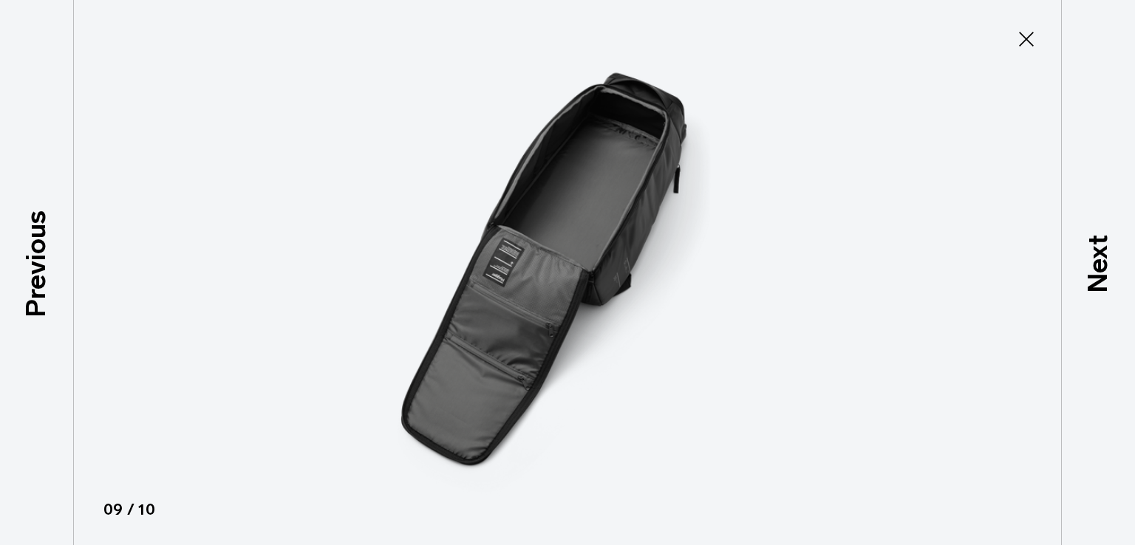
click at [1025, 50] on icon at bounding box center [1027, 39] width 24 height 24
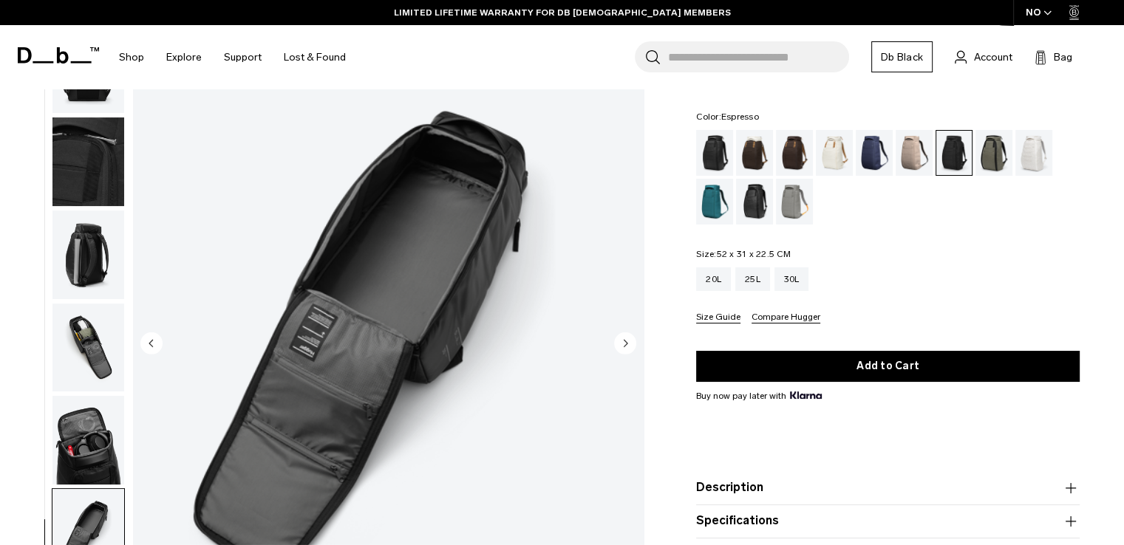
click at [794, 156] on div "Espresso" at bounding box center [795, 153] width 38 height 46
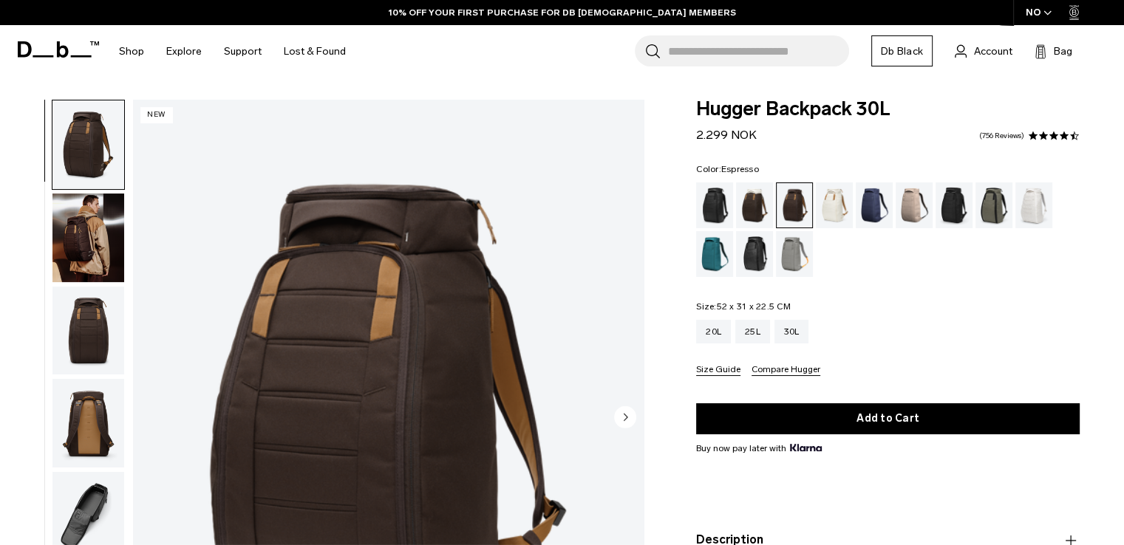
click at [353, 398] on img "1 / 10" at bounding box center [388, 419] width 511 height 638
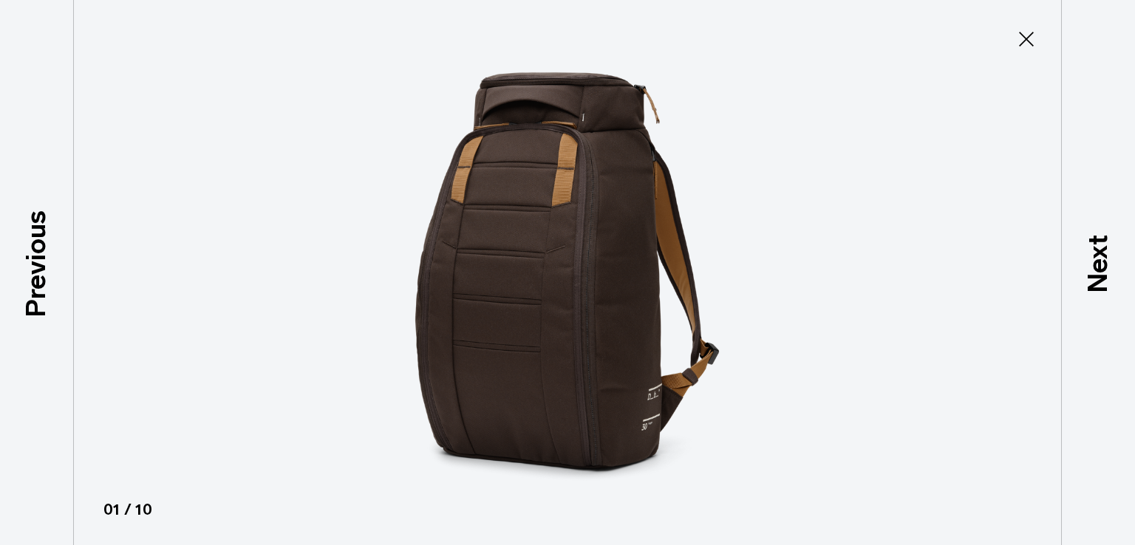
click at [530, 251] on img at bounding box center [567, 272] width 665 height 545
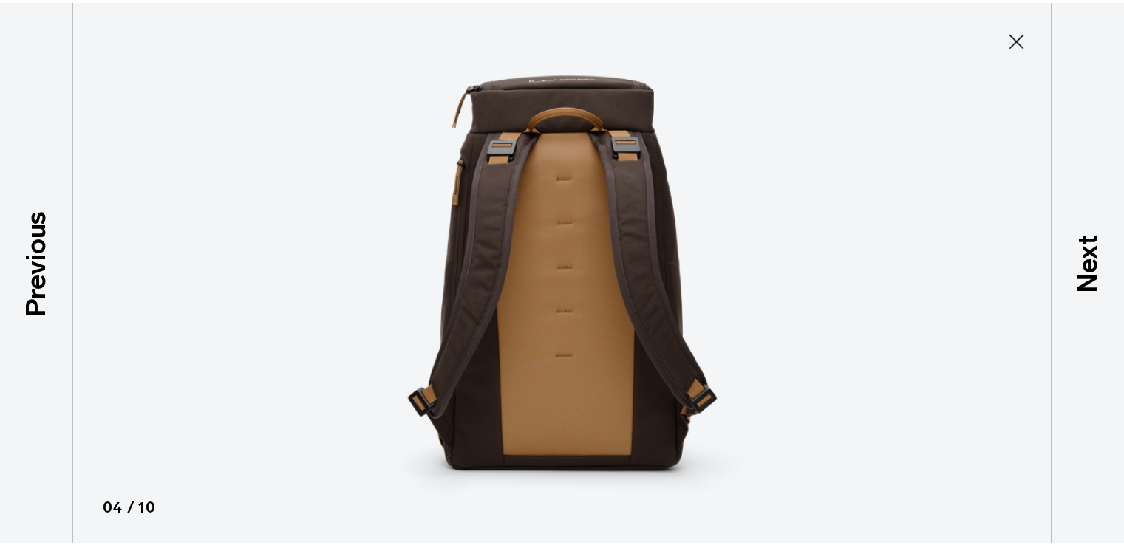
scroll to position [279, 0]
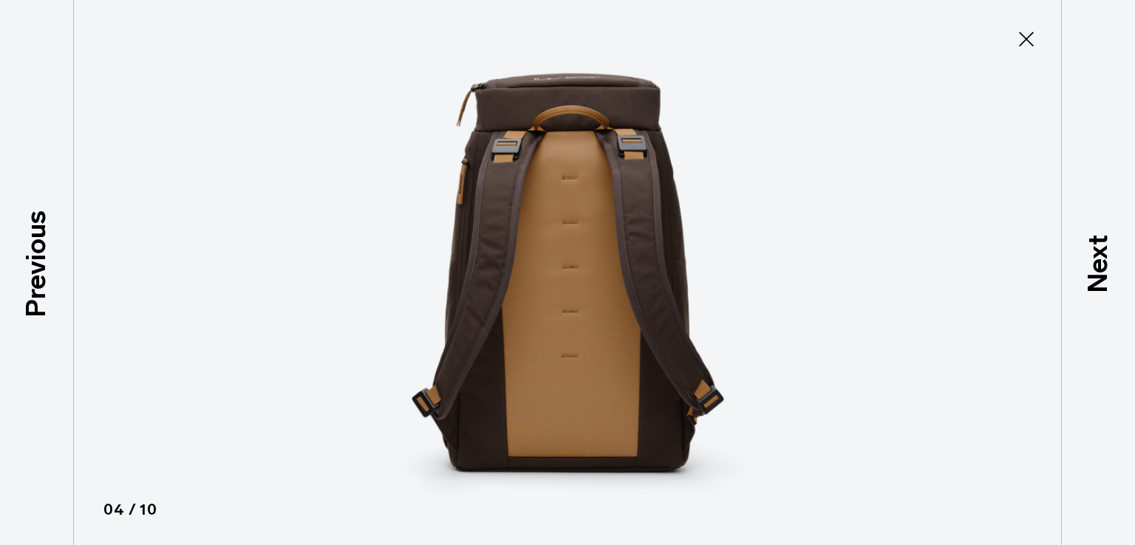
click at [1025, 41] on icon at bounding box center [1026, 39] width 15 height 15
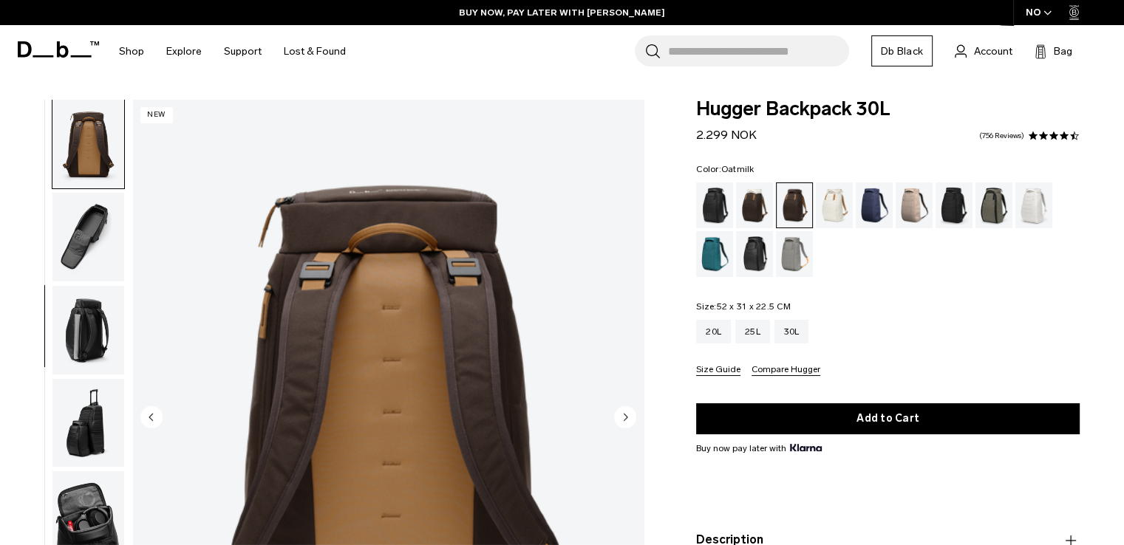
click at [845, 200] on div "Oatmilk" at bounding box center [835, 206] width 38 height 46
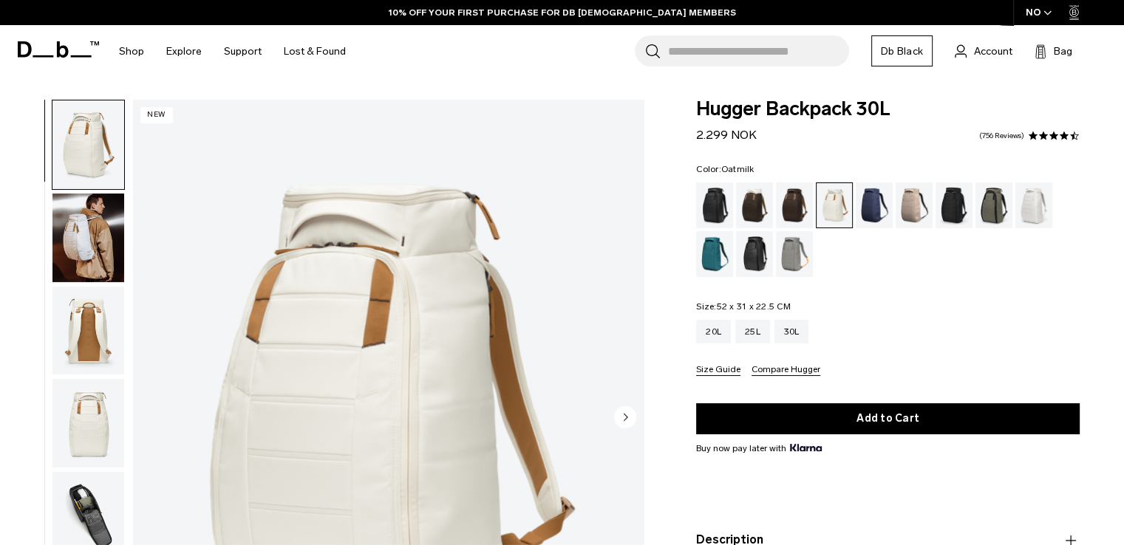
click at [432, 258] on img "1 / 10" at bounding box center [388, 419] width 511 height 638
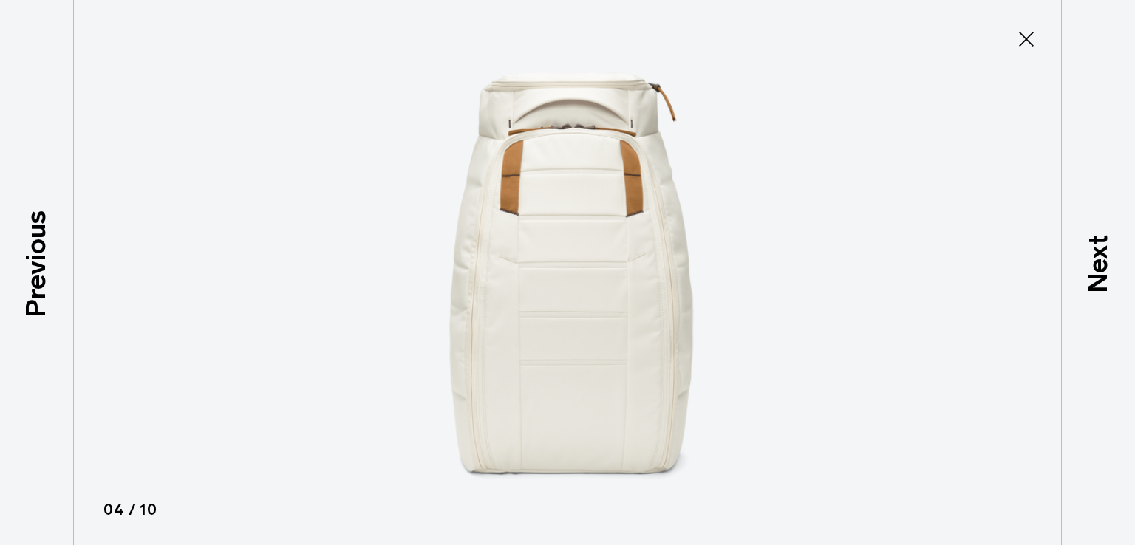
scroll to position [279, 0]
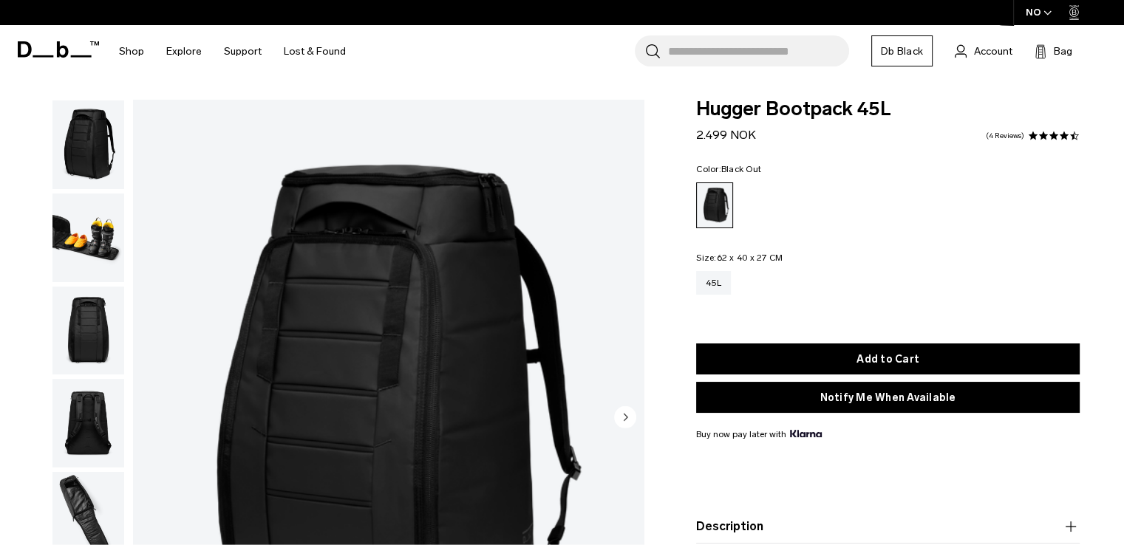
scroll to position [222, 0]
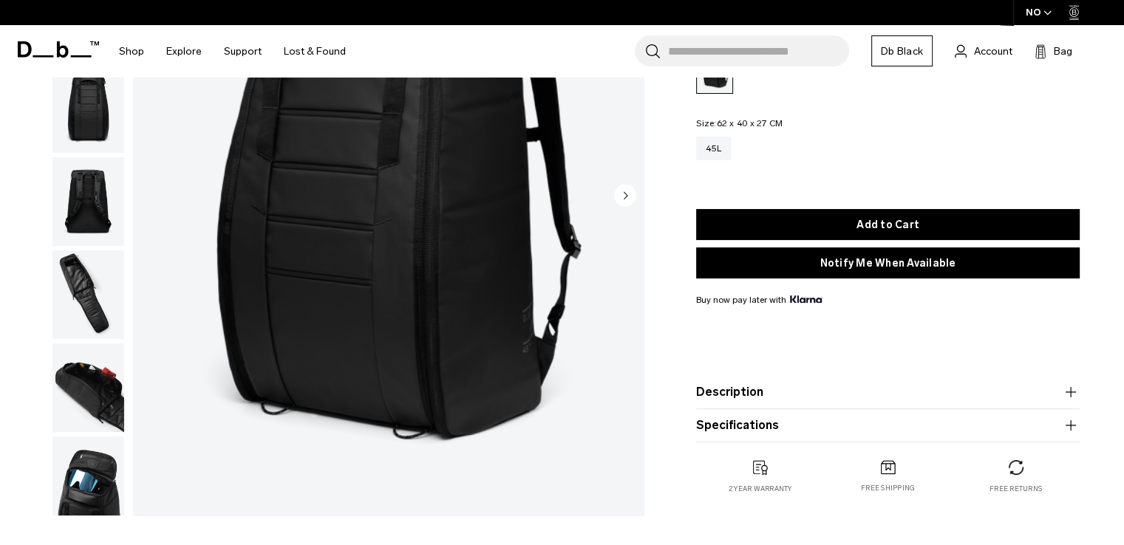
click at [844, 390] on button "Description" at bounding box center [888, 392] width 384 height 18
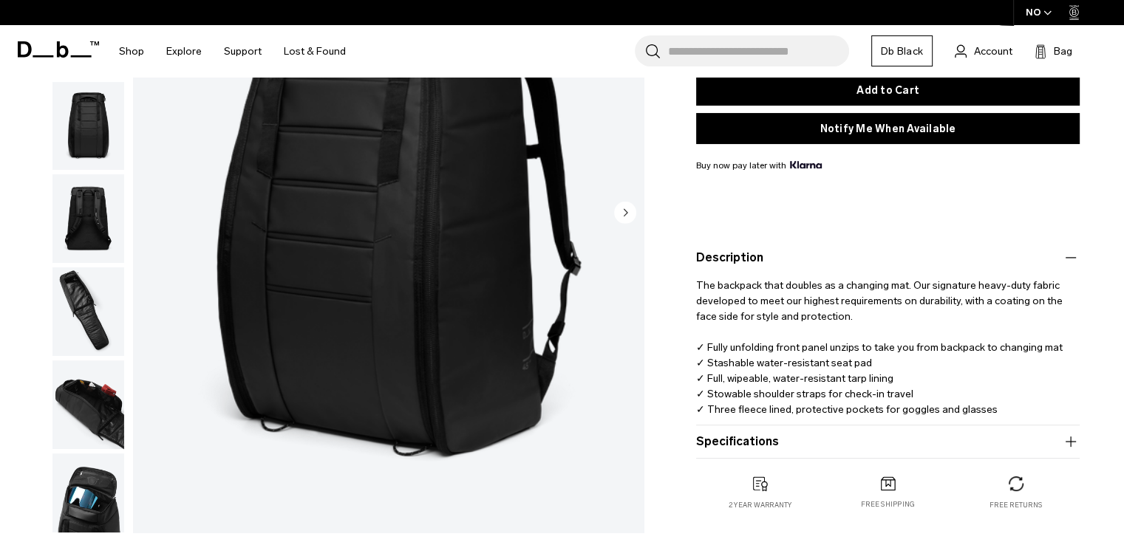
scroll to position [296, 0]
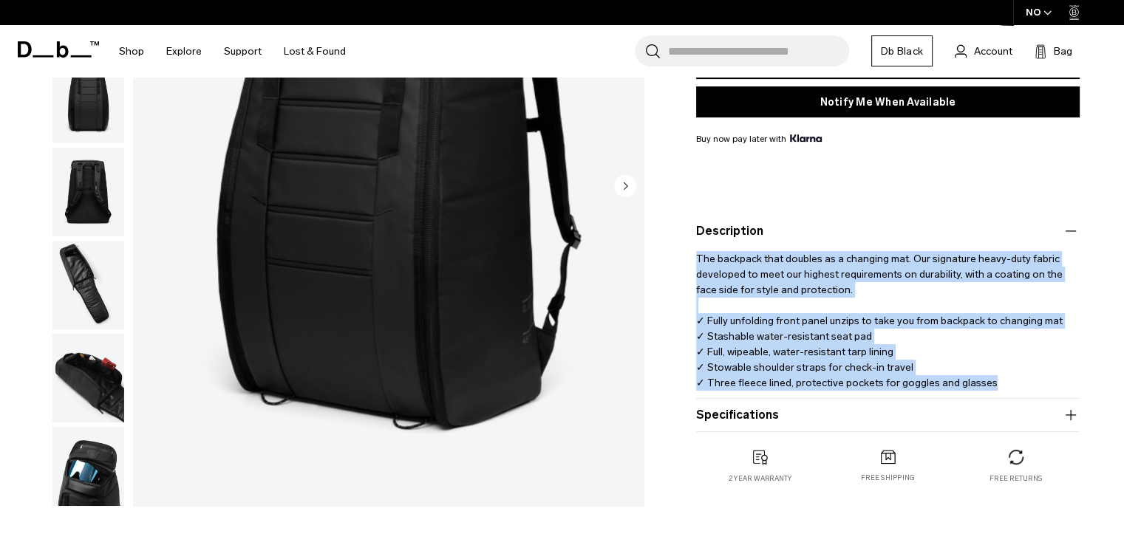
drag, startPoint x: 995, startPoint y: 388, endPoint x: 681, endPoint y: 265, distance: 336.8
click at [681, 265] on div "Hugger Bootpack 45L 2.499 NOK 4.5 star rating 4 Reviews Color: Black Out Out of…" at bounding box center [888, 158] width 472 height 709
copy p "The backpack that doubles as a changing mat. Our signature heavy-duty fabric de…"
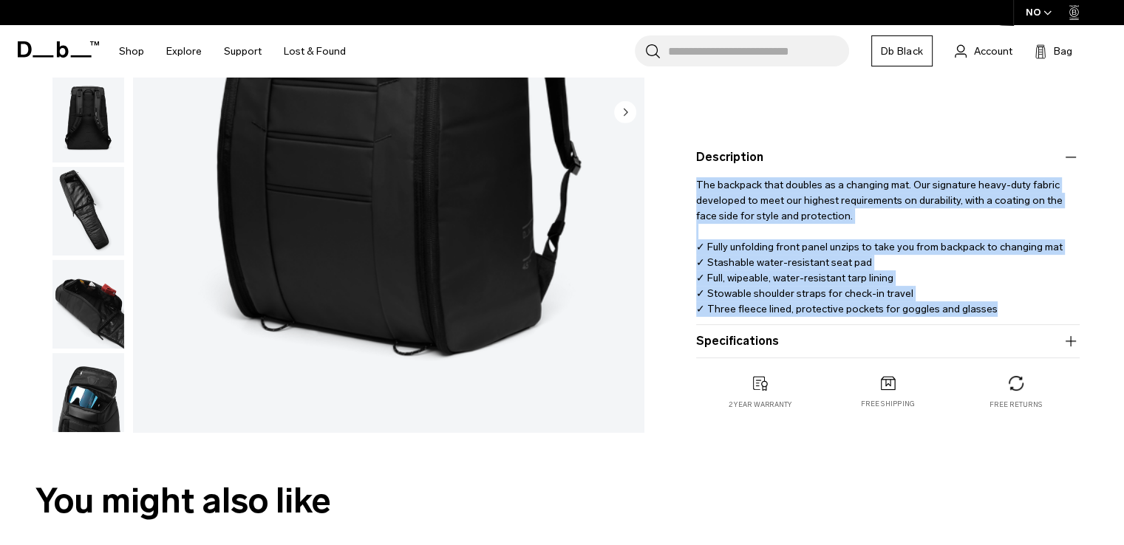
scroll to position [443, 0]
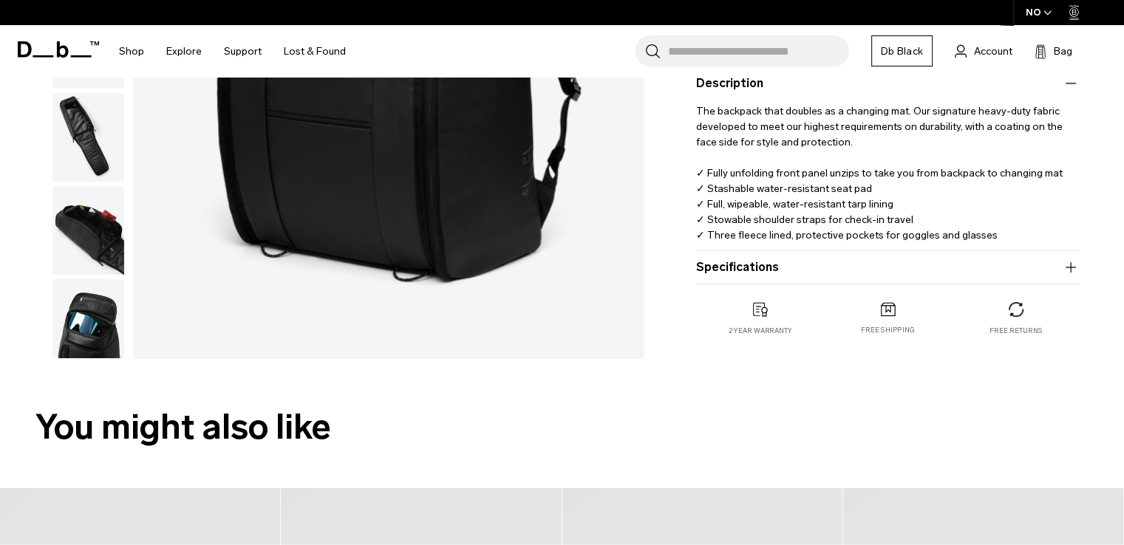
click at [826, 339] on div "Hugger Bootpack 45L 2.499 NOK 4.5 star rating 4 Reviews Color: Black Out Out of…" at bounding box center [888, 10] width 472 height 709
click at [809, 270] on button "Specifications" at bounding box center [888, 268] width 384 height 18
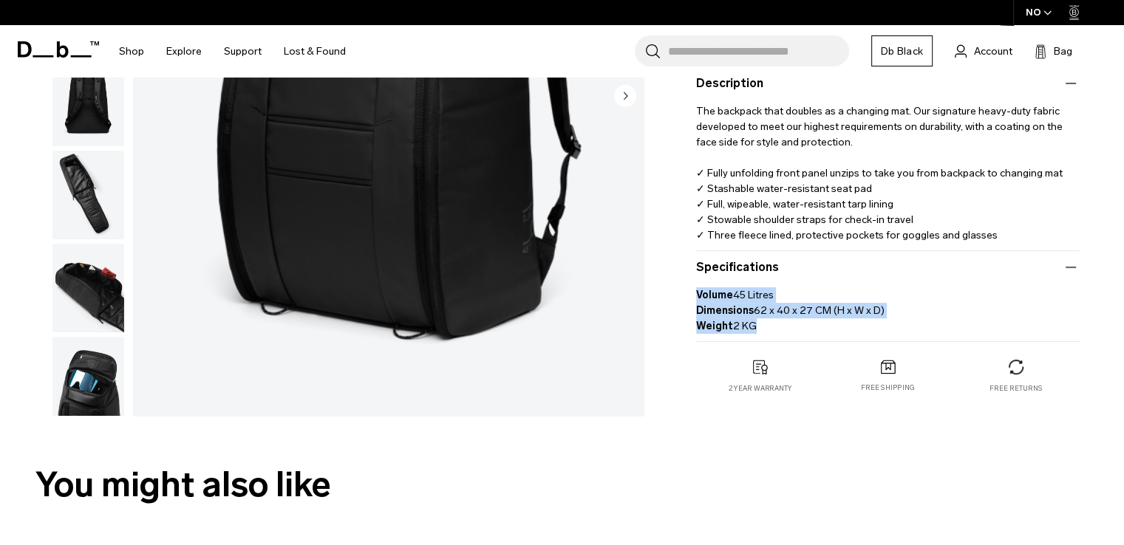
drag, startPoint x: 827, startPoint y: 328, endPoint x: 683, endPoint y: 299, distance: 147.0
click at [683, 299] on div "Hugger Bootpack 45L 2.499 NOK 4.5 star rating 4 Reviews Color: Black Out Out of…" at bounding box center [888, 39] width 472 height 767
copy p "Volume 45 Litres Dimensions 62 x 40 x 27 CM (H x W x D) Weight 2 KG"
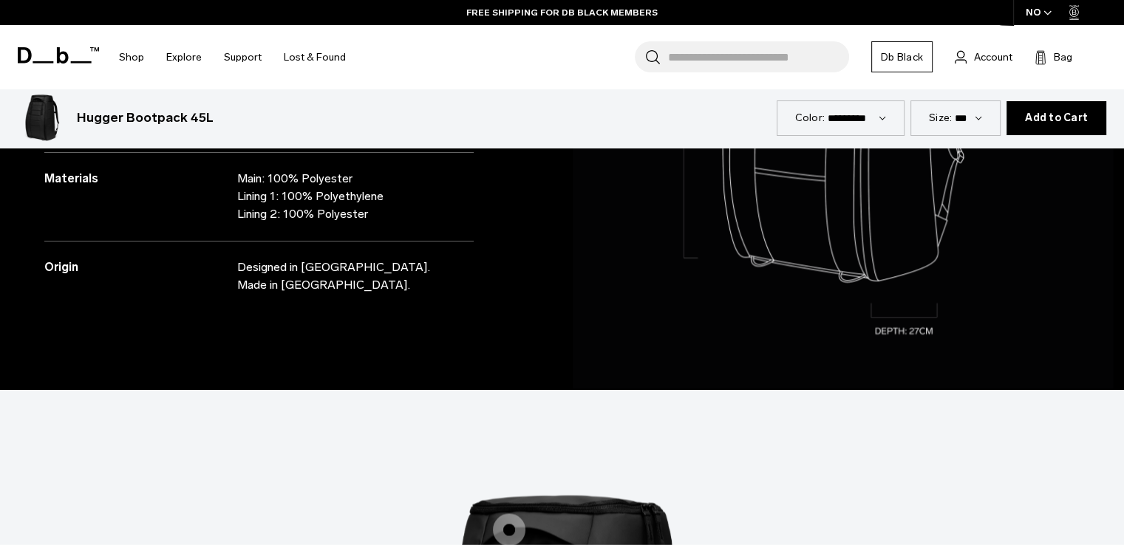
scroll to position [2069, 0]
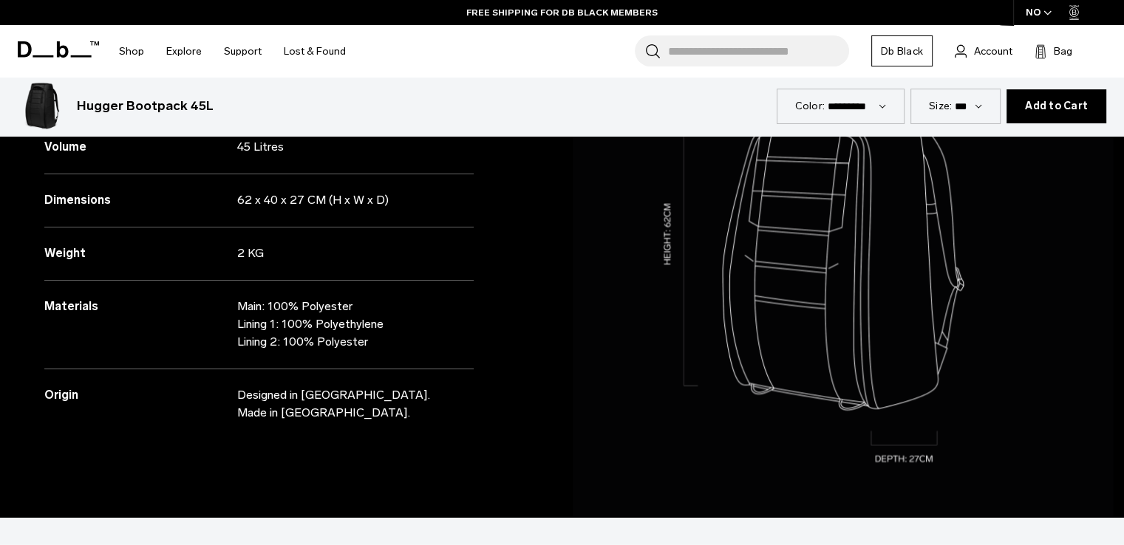
drag, startPoint x: 397, startPoint y: 351, endPoint x: 0, endPoint y: 309, distance: 399.1
click at [0, 309] on div "Specifications Volume 45 Litres Dimensions 62 x 40 x 27 CM (H x W x D) Weight" at bounding box center [281, 246] width 562 height 544
copy div "Materials Main: 100% Polyester Lining 1: 100% Polyethylene Lining 2: 100% Polye…"
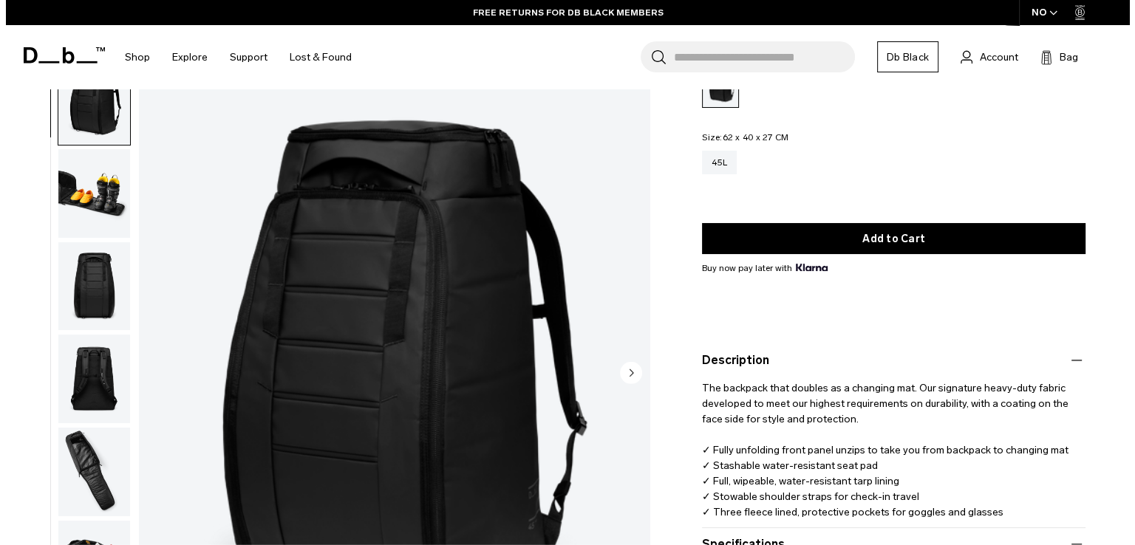
scroll to position [0, 0]
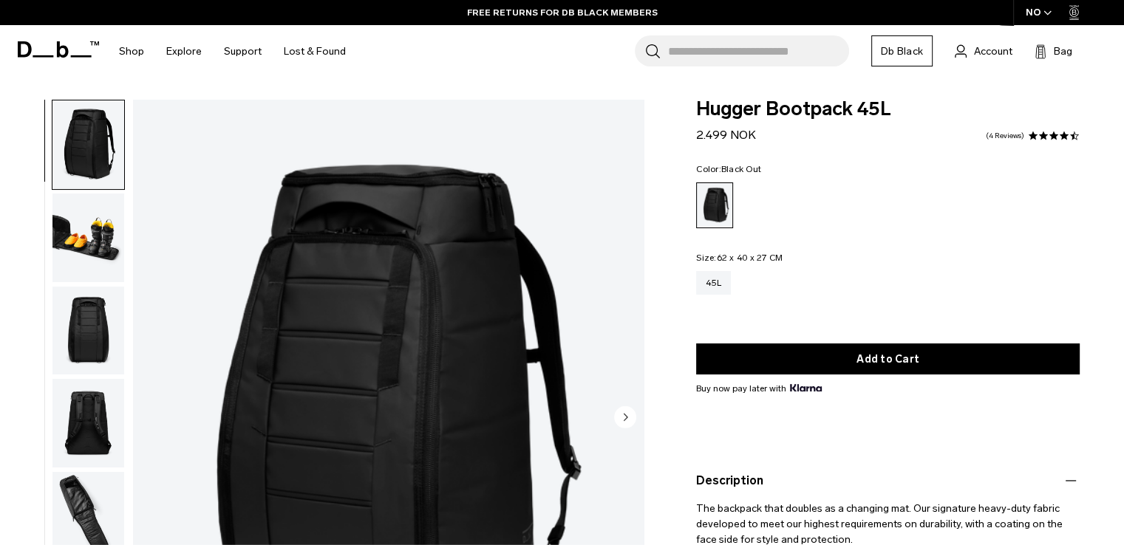
click at [423, 293] on img "1 / 11" at bounding box center [388, 419] width 511 height 638
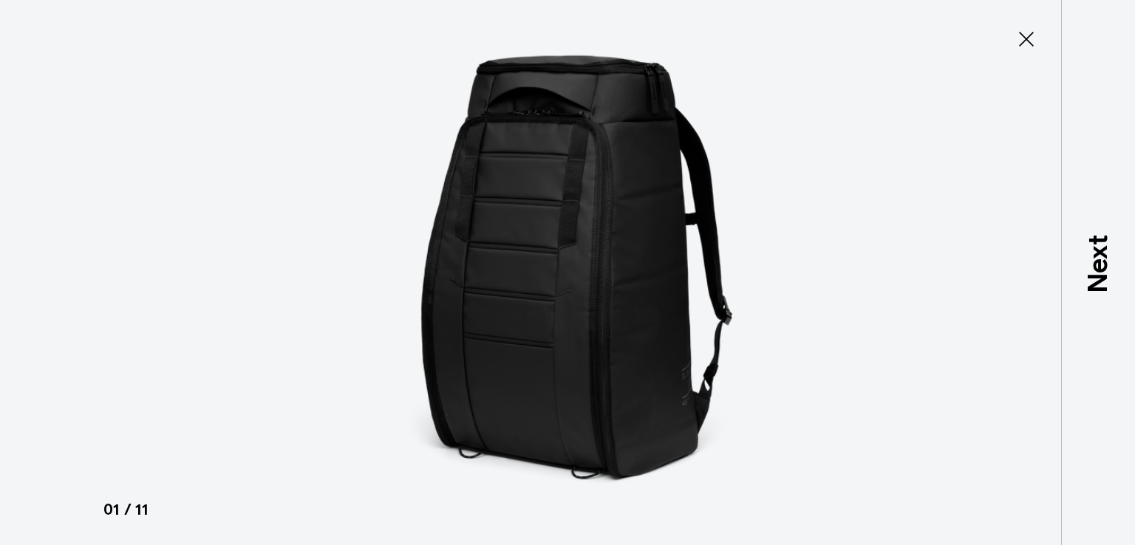
type button "Close"
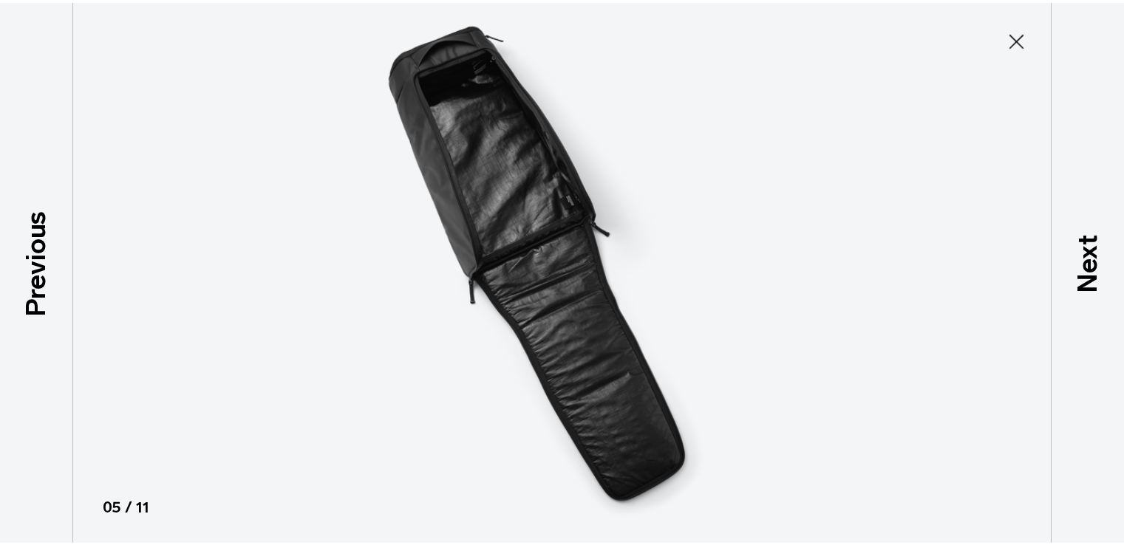
scroll to position [374, 0]
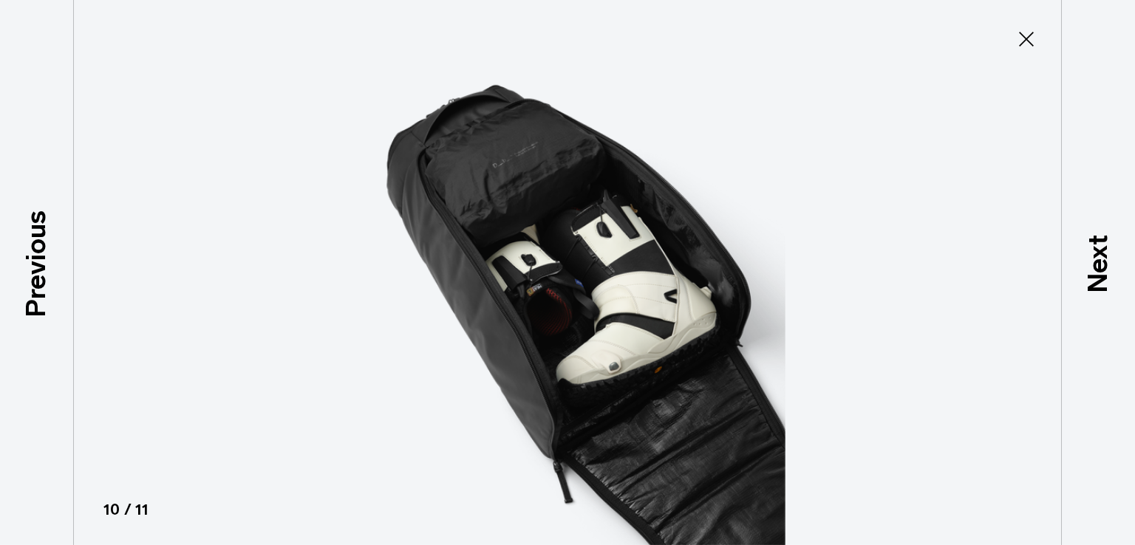
click at [1029, 54] on button "Close" at bounding box center [1026, 39] width 49 height 31
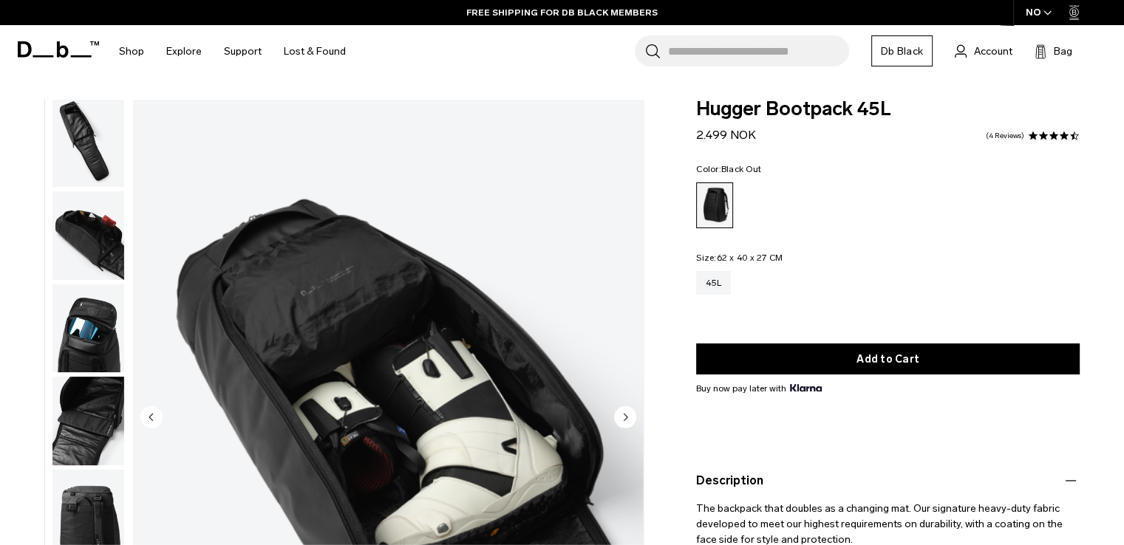
click at [854, 242] on div "Color: Black Out Out of stock Size: 62 x 40 x 27 CM Out of stock 45L" at bounding box center [888, 241] width 384 height 152
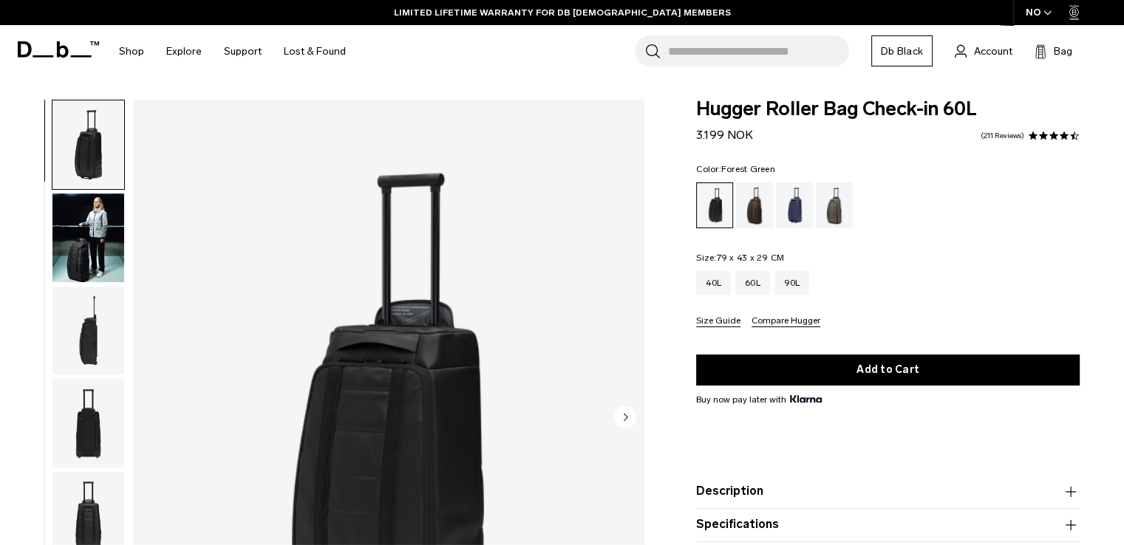
click at [831, 204] on div "Forest Green" at bounding box center [835, 206] width 38 height 46
click at [835, 205] on div "Forest Green" at bounding box center [835, 206] width 38 height 46
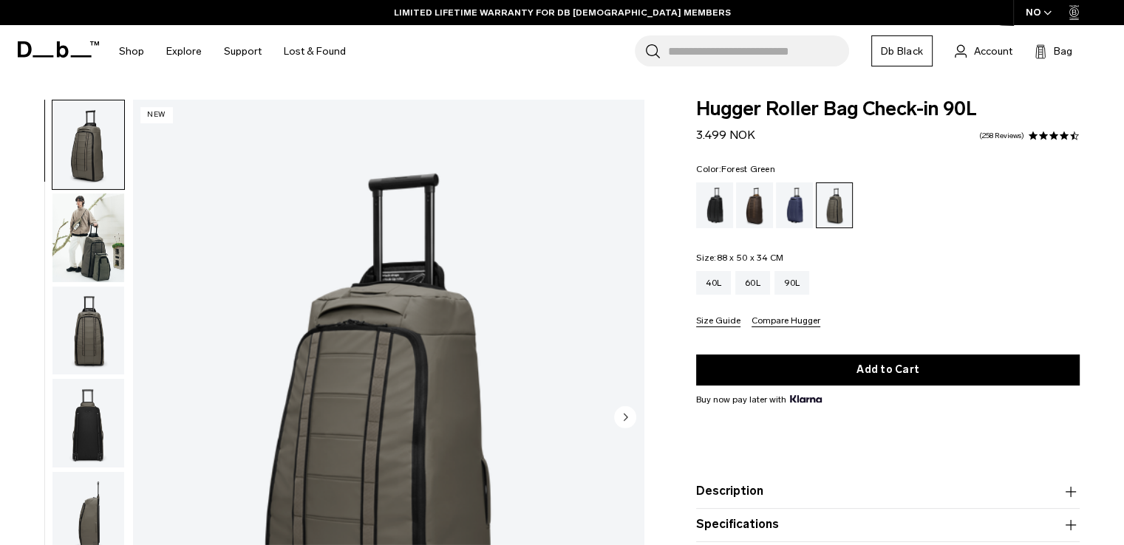
click at [455, 313] on img "1 / 11" at bounding box center [388, 419] width 511 height 638
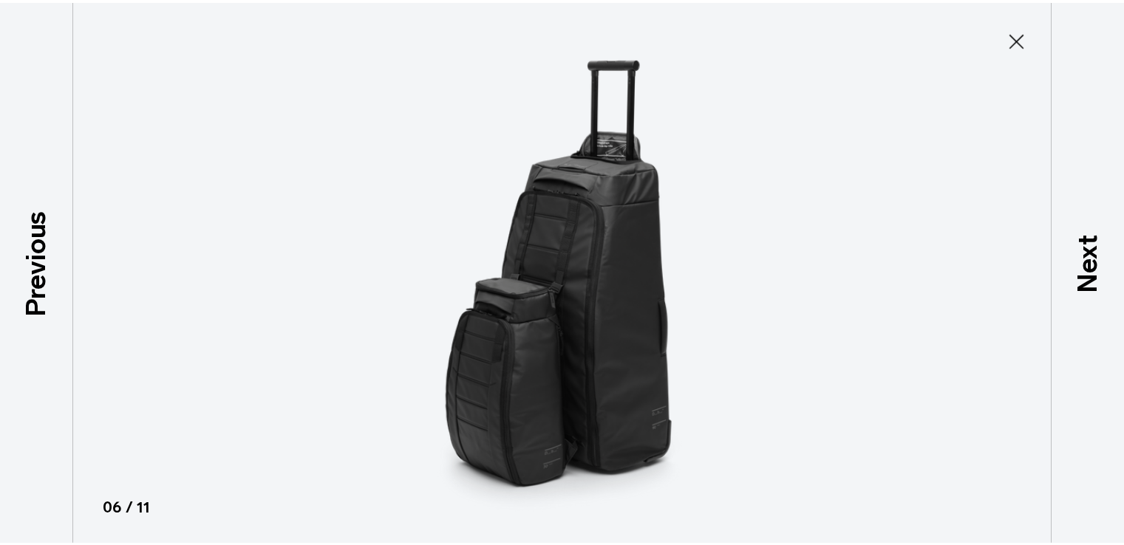
scroll to position [374, 0]
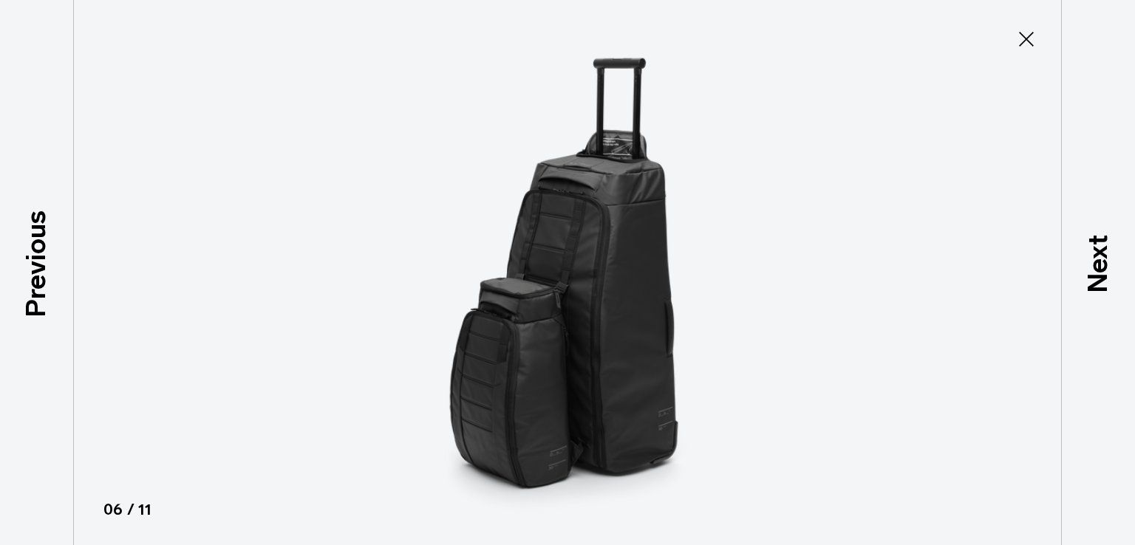
click at [959, 310] on div at bounding box center [567, 272] width 1135 height 545
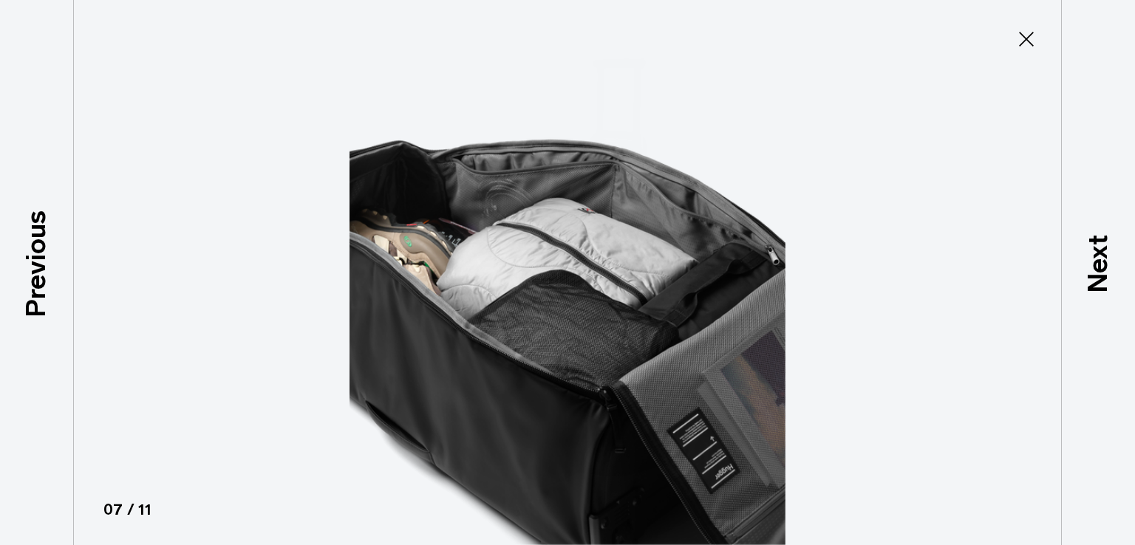
click at [532, 237] on img at bounding box center [567, 272] width 665 height 545
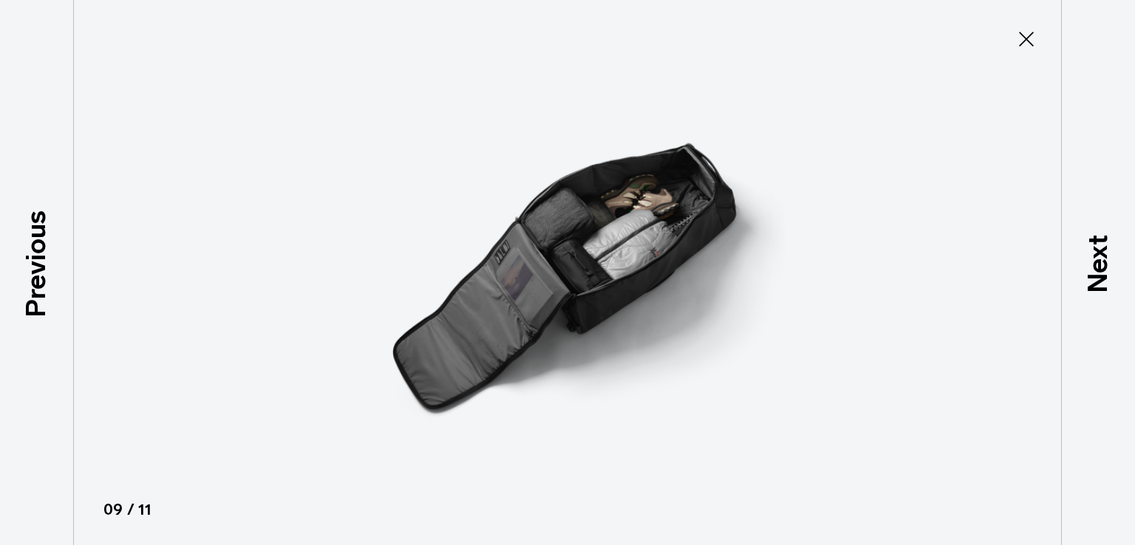
click at [996, 63] on div at bounding box center [567, 272] width 1135 height 545
click at [1034, 44] on icon at bounding box center [1027, 39] width 24 height 24
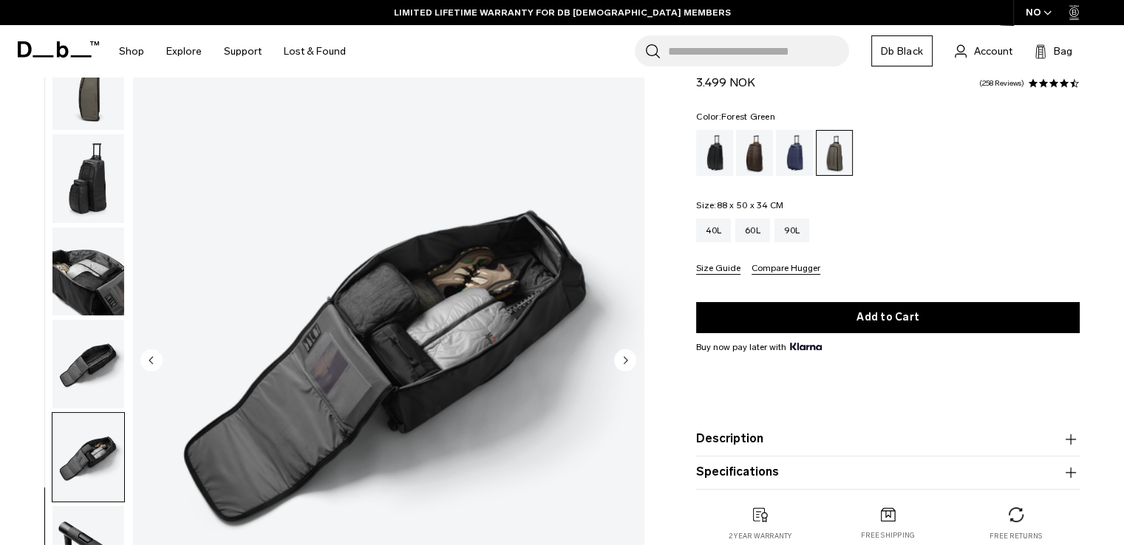
scroll to position [148, 0]
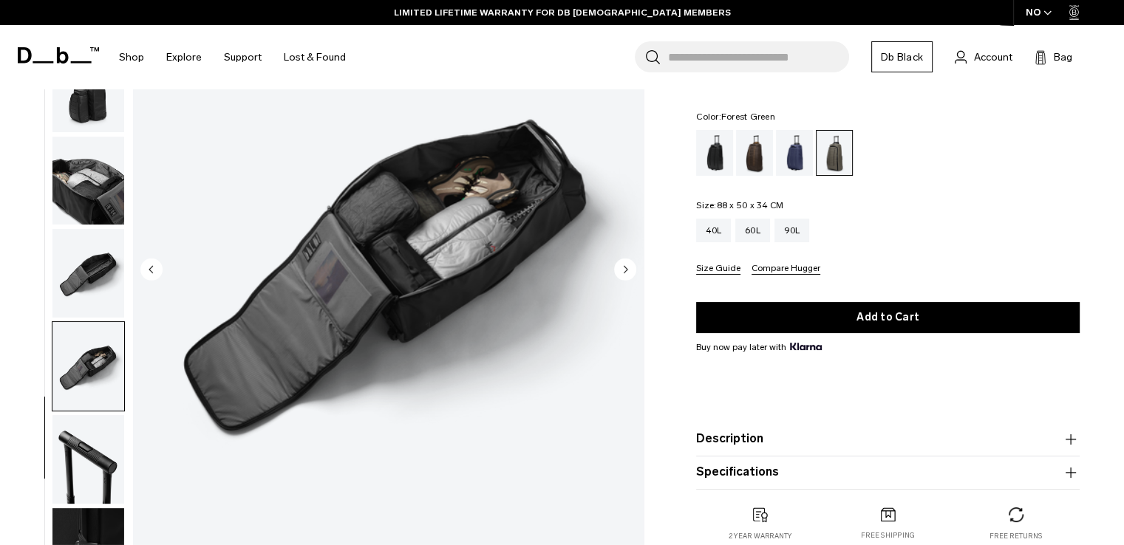
click at [823, 435] on button "Description" at bounding box center [888, 440] width 384 height 18
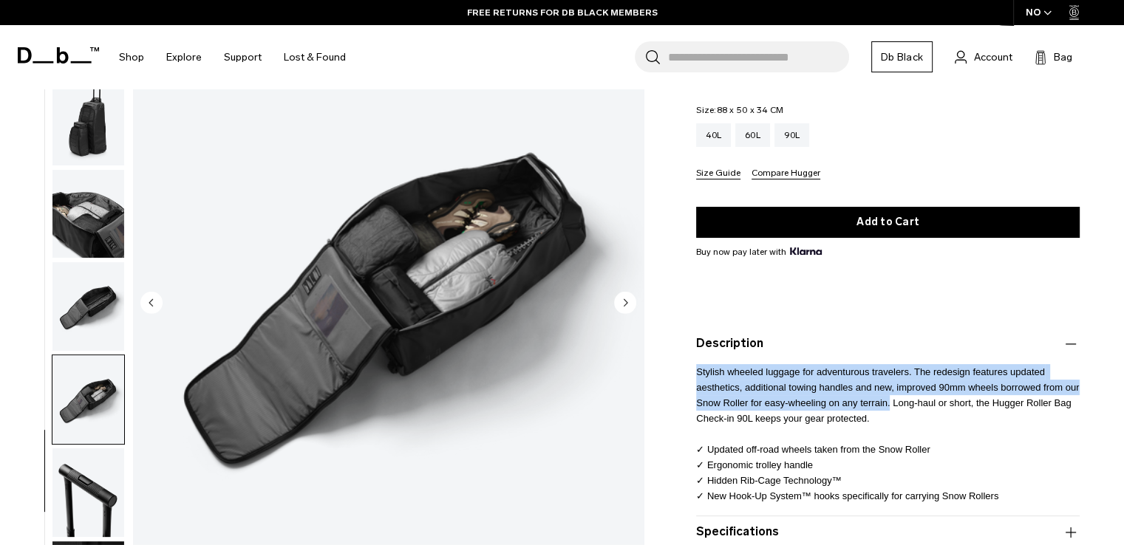
drag, startPoint x: 694, startPoint y: 375, endPoint x: 889, endPoint y: 408, distance: 197.9
click at [889, 408] on div "Hugger Roller Bag Check-in 90L 3.499 NOK 4.7 star rating 258 Reviews Color: For…" at bounding box center [888, 291] width 472 height 678
copy span "Stylish wheeled luggage for adventurous travelers. The redesign features update…"
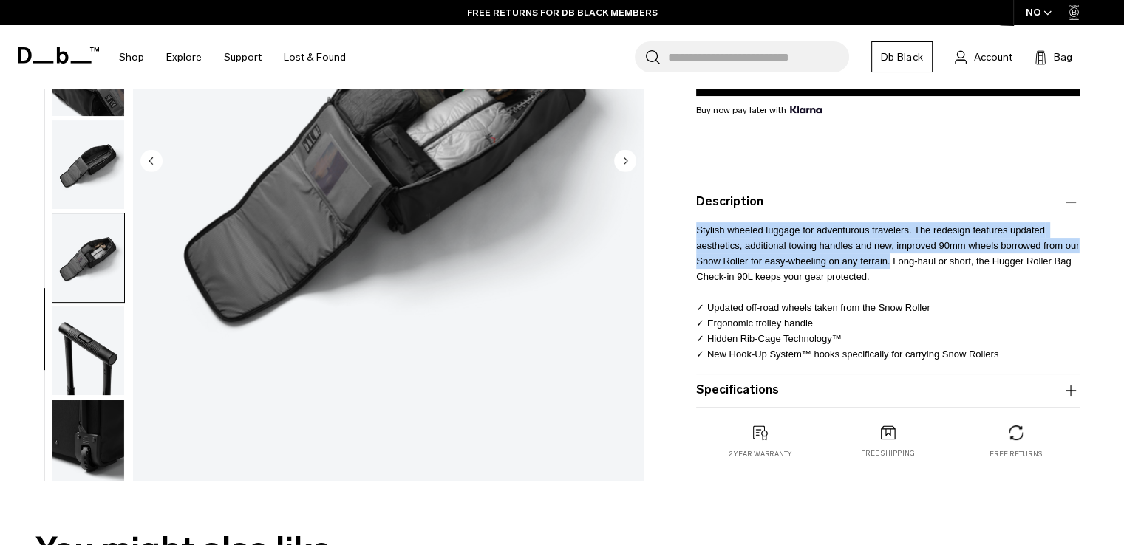
scroll to position [296, 0]
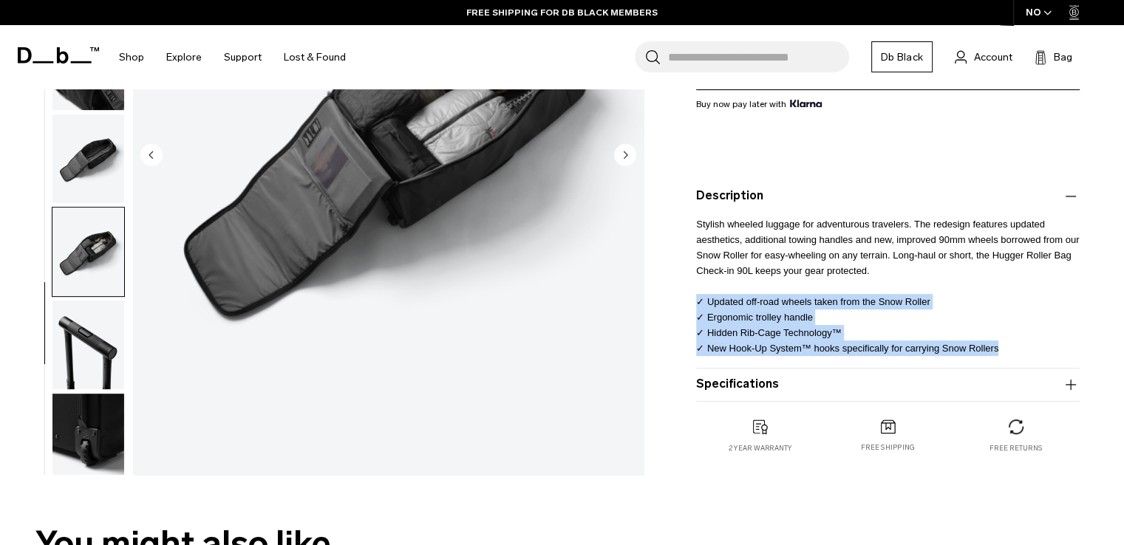
drag, startPoint x: 1010, startPoint y: 352, endPoint x: 698, endPoint y: 306, distance: 314.5
click at [698, 306] on p "Stylish wheeled luggage for adventurous travelers. The redesign features update…" at bounding box center [888, 280] width 384 height 151
copy p "✓ Updated off-road wheels taken from the Snow Roller ✓ Ergonomic trolley handle…"
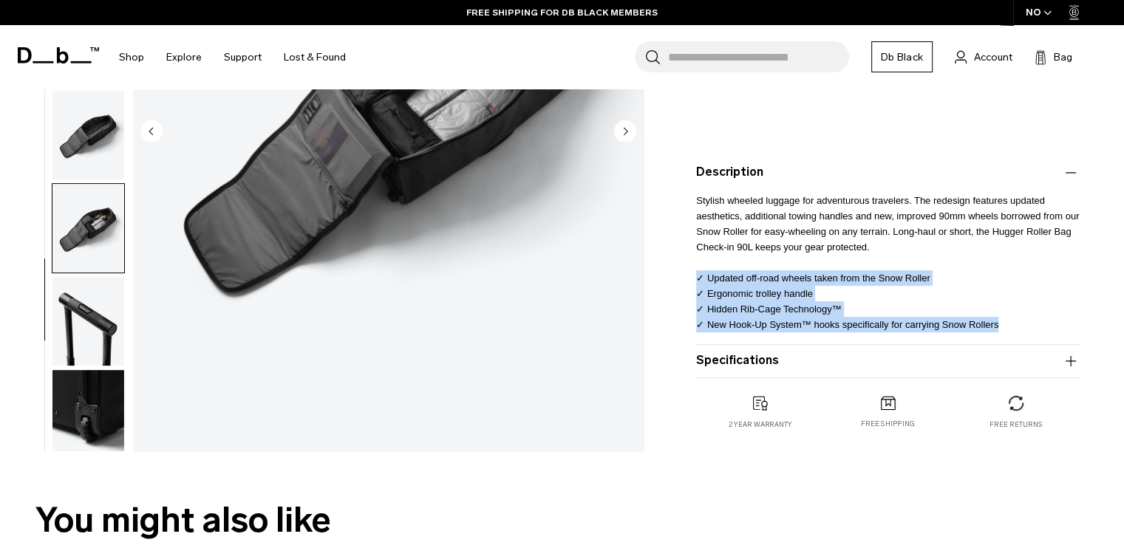
scroll to position [222, 0]
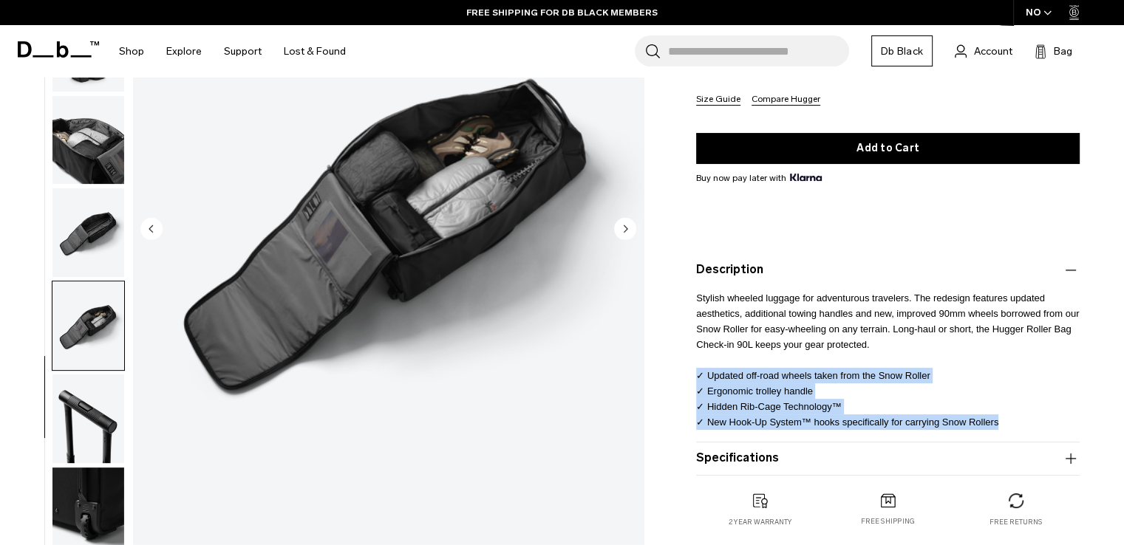
click at [860, 451] on button "Specifications" at bounding box center [888, 459] width 384 height 18
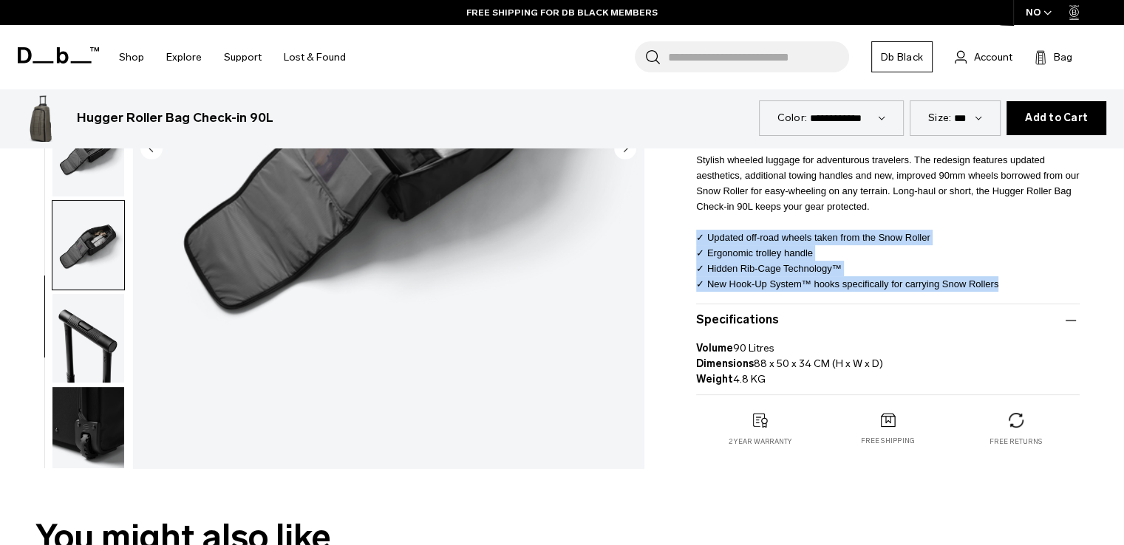
scroll to position [370, 0]
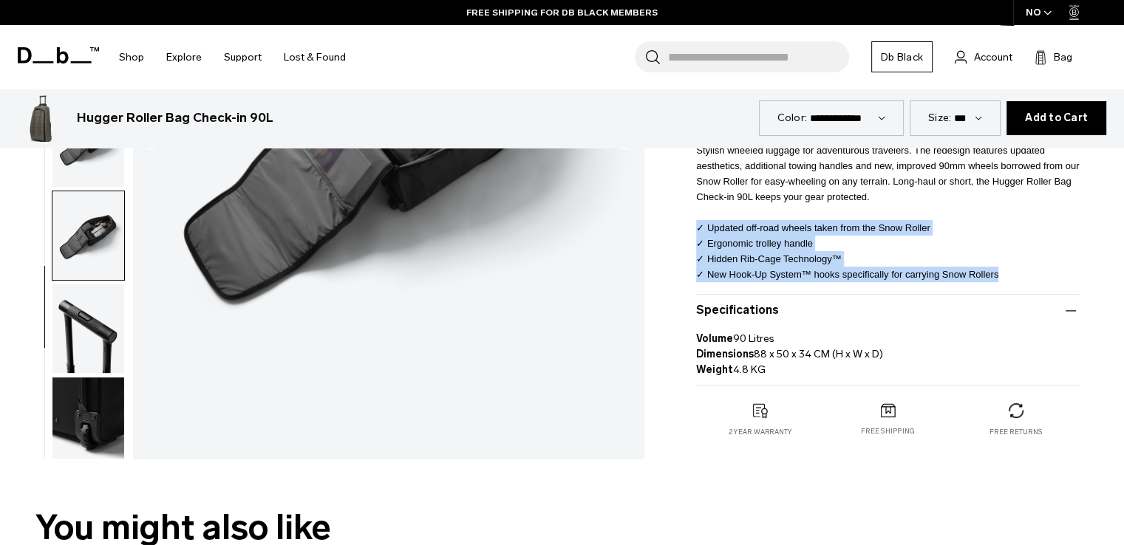
drag, startPoint x: 902, startPoint y: 352, endPoint x: 668, endPoint y: 358, distance: 233.6
click at [668, 358] on div "Hugger Roller Bag Check-in 90L 3.499 NOK 4.7 star rating 258 Reviews Color: For…" at bounding box center [888, 98] width 472 height 736
copy p "Dimensions 88 x 50 x 34 CM (H x W x D)"
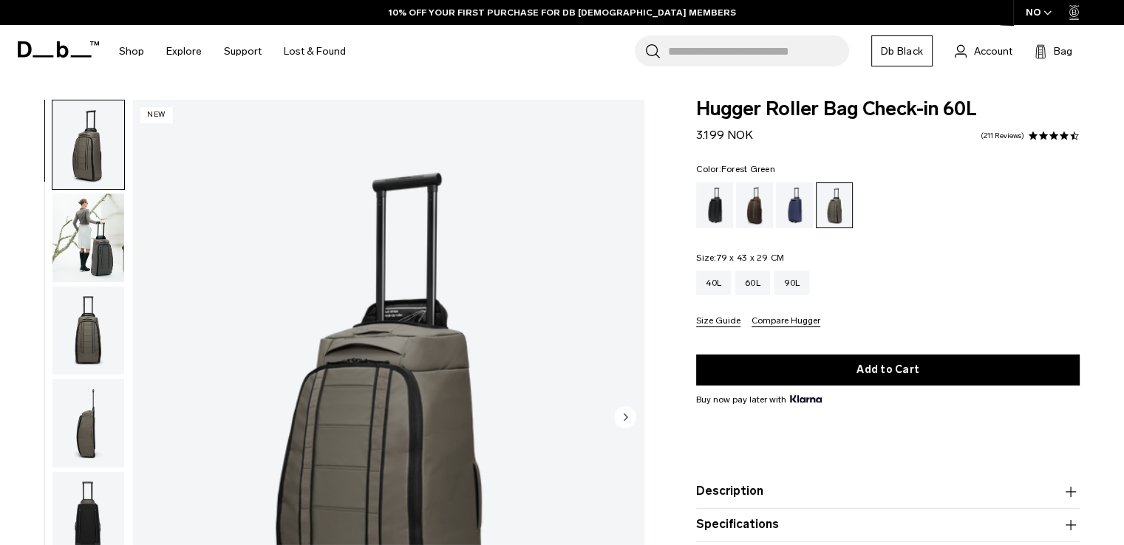
click at [101, 164] on img "button" at bounding box center [88, 145] width 72 height 89
click at [406, 311] on img "1 / 11" at bounding box center [388, 419] width 511 height 638
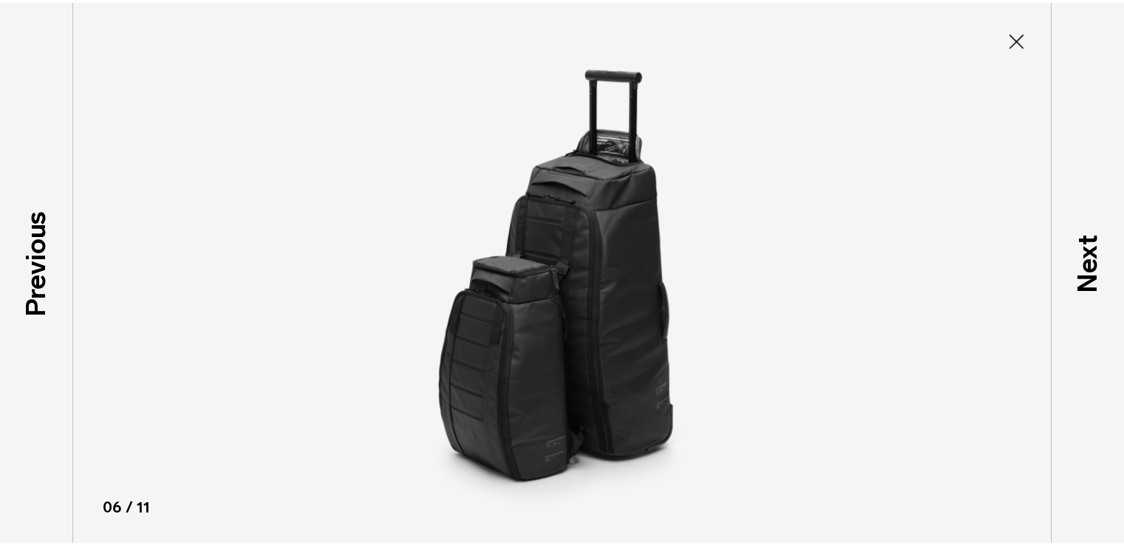
scroll to position [374, 0]
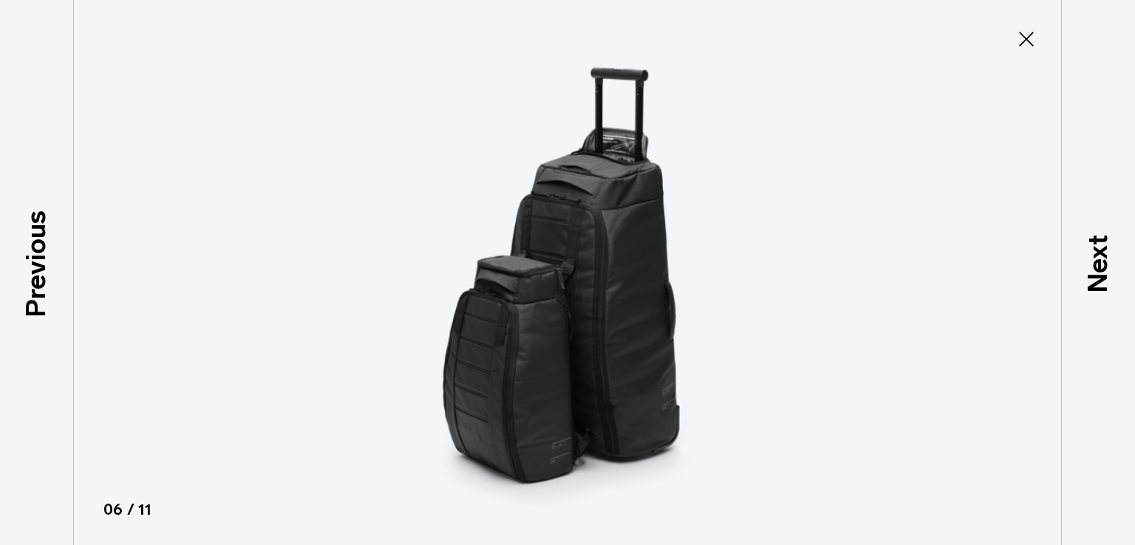
click at [548, 270] on img at bounding box center [567, 272] width 665 height 545
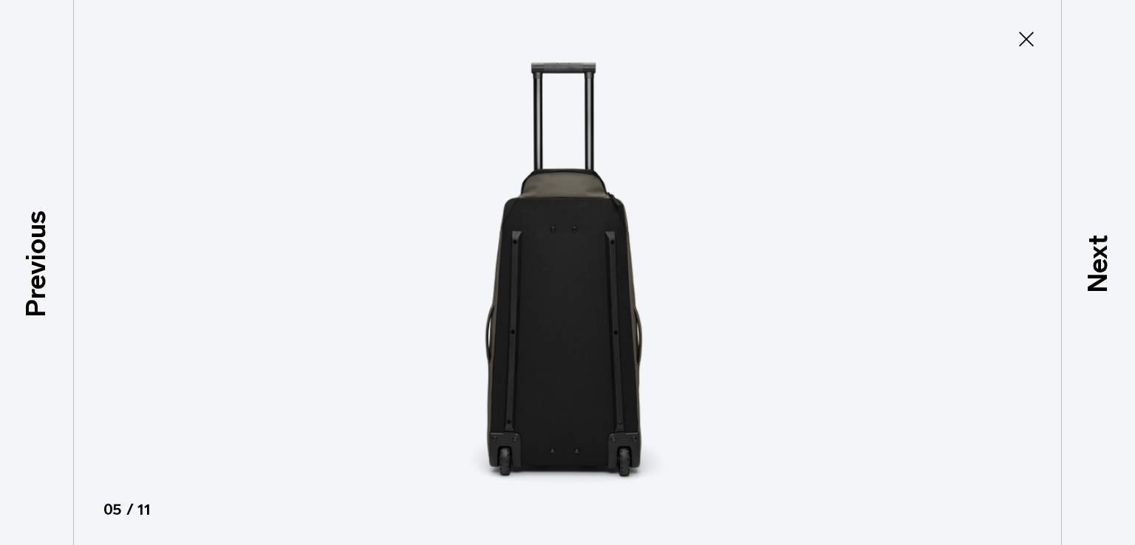
click at [548, 270] on img at bounding box center [567, 272] width 665 height 545
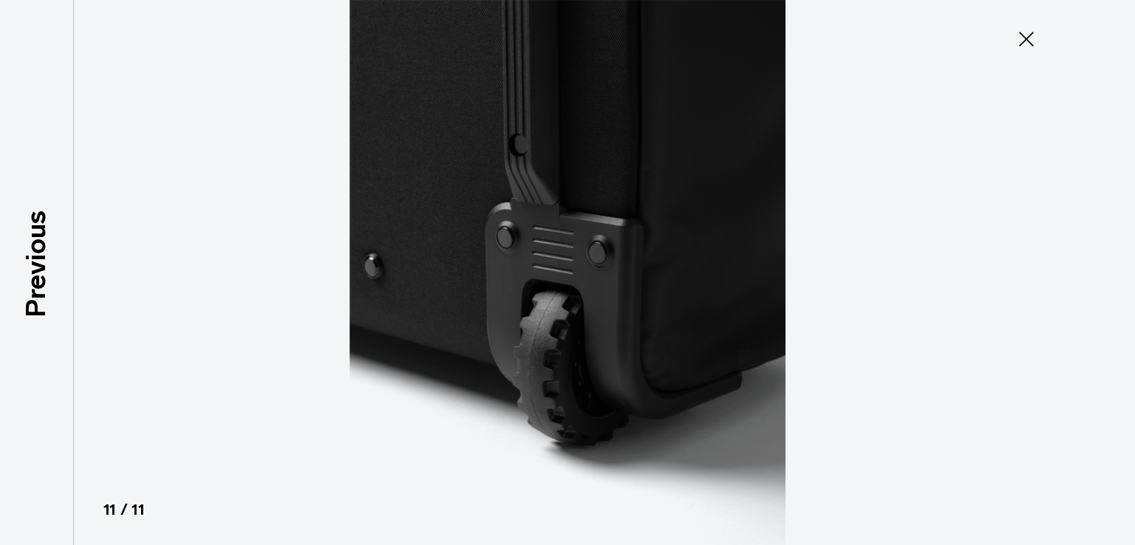
click at [1025, 44] on icon at bounding box center [1027, 39] width 24 height 24
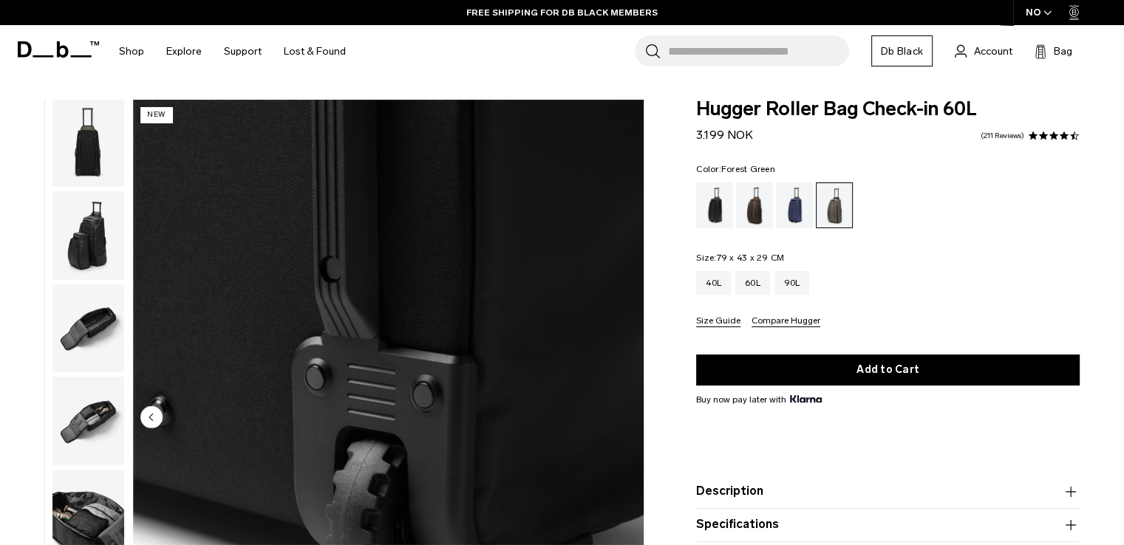
scroll to position [148, 0]
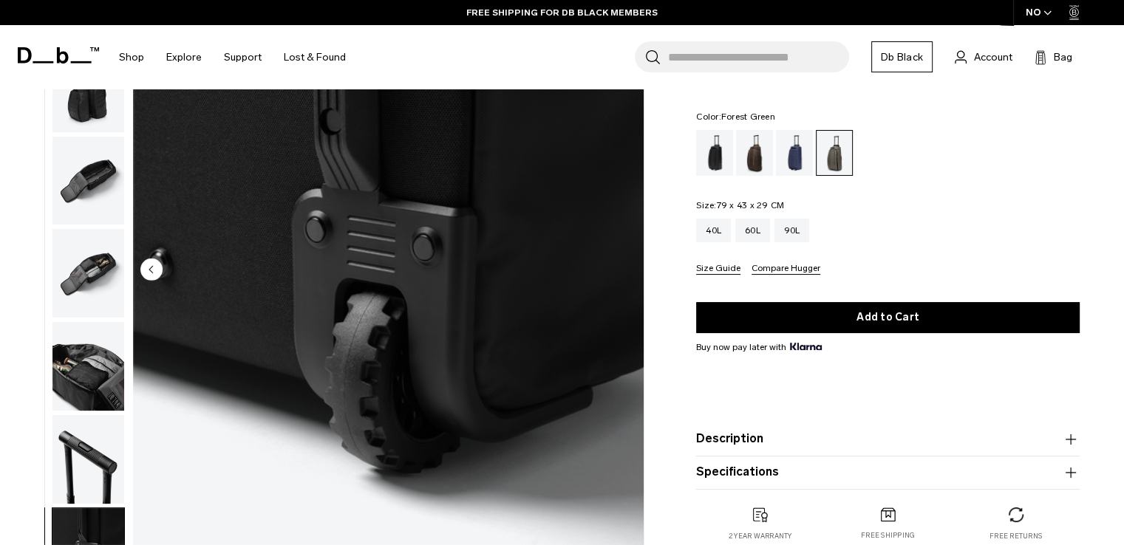
click at [816, 434] on button "Description" at bounding box center [888, 440] width 384 height 18
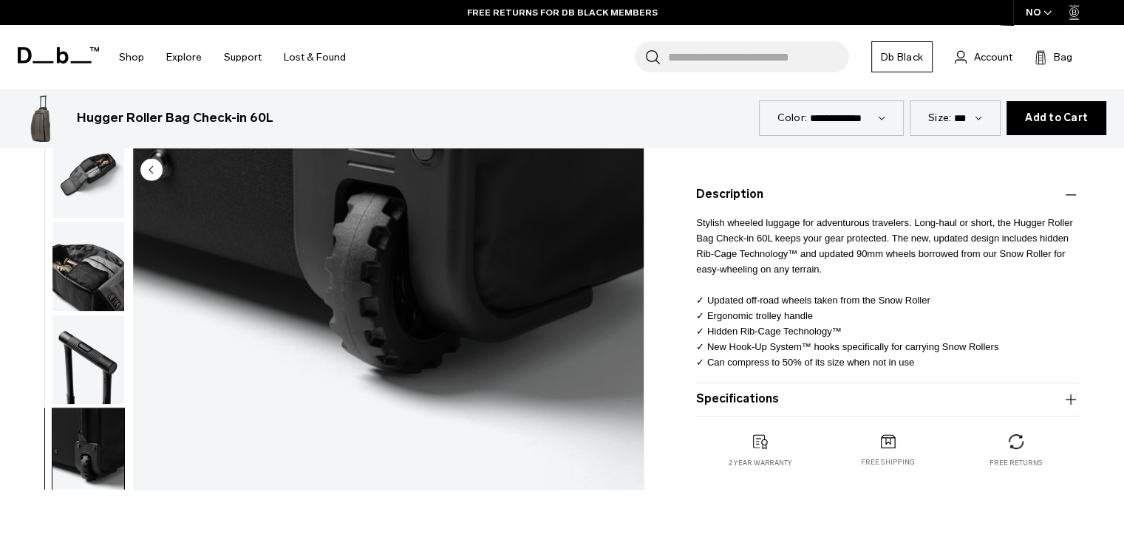
scroll to position [370, 0]
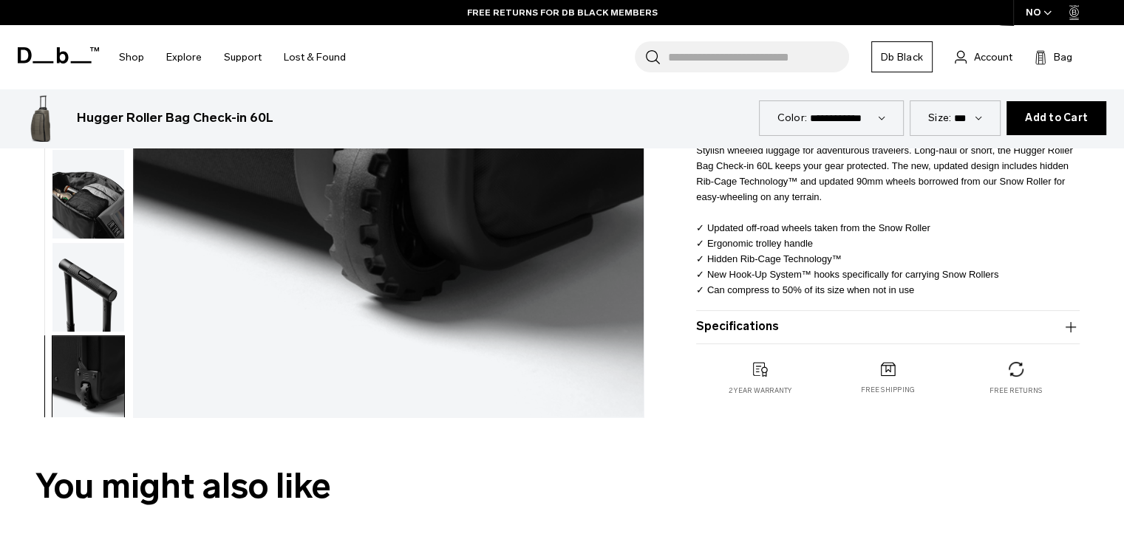
click at [832, 329] on button "Specifications" at bounding box center [888, 328] width 384 height 18
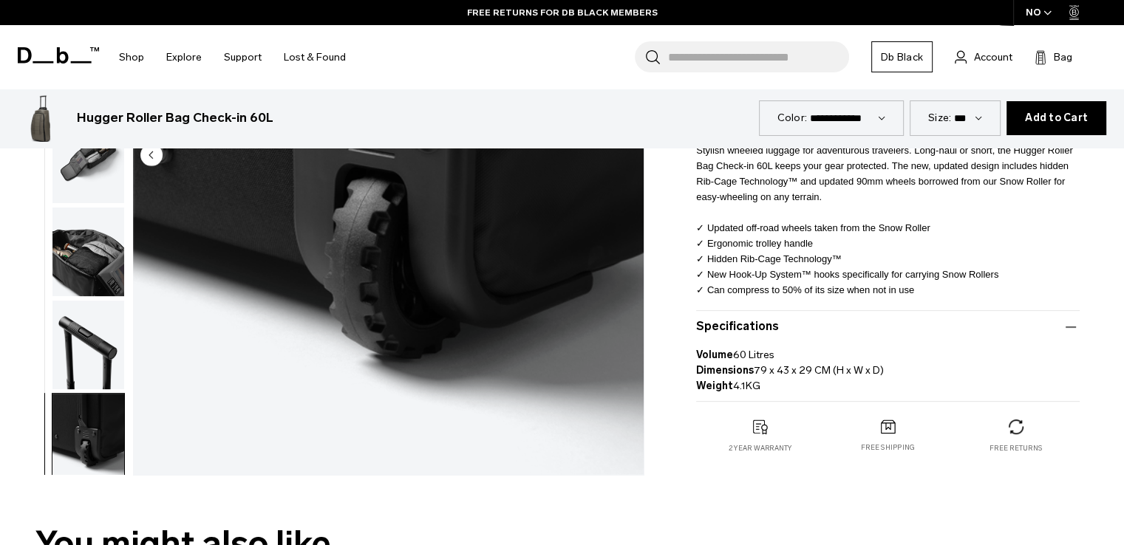
drag, startPoint x: 891, startPoint y: 372, endPoint x: 675, endPoint y: 372, distance: 215.1
click at [675, 372] on div "Hugger Roller Bag Check-in 60L 3.199 NOK 4.7 star rating 211 Reviews Color: For…" at bounding box center [888, 106] width 472 height 752
copy p "Dimensions 79 x 43 x 29 CM (H x W x D)"
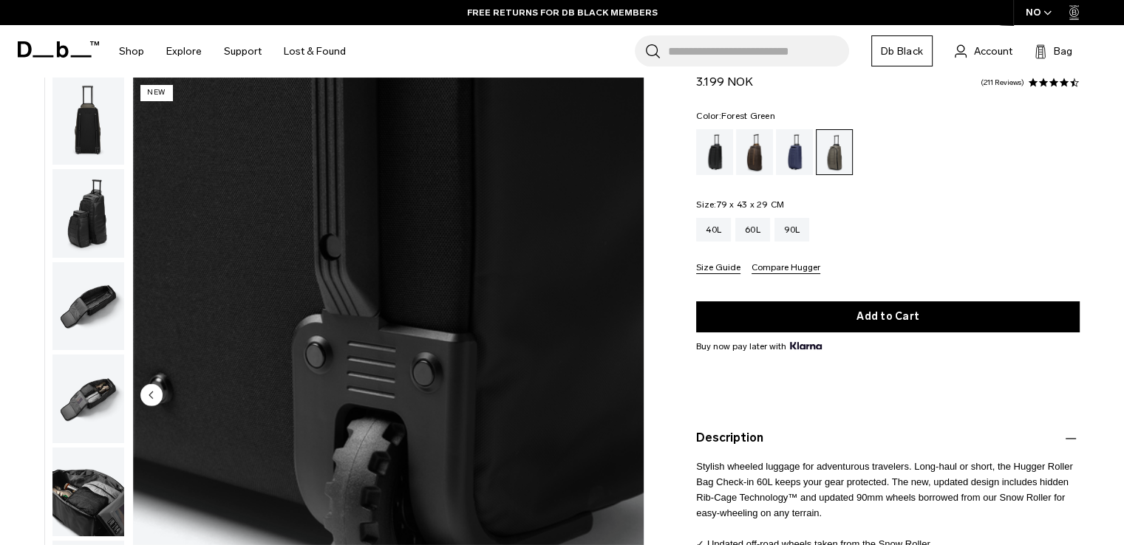
scroll to position [0, 0]
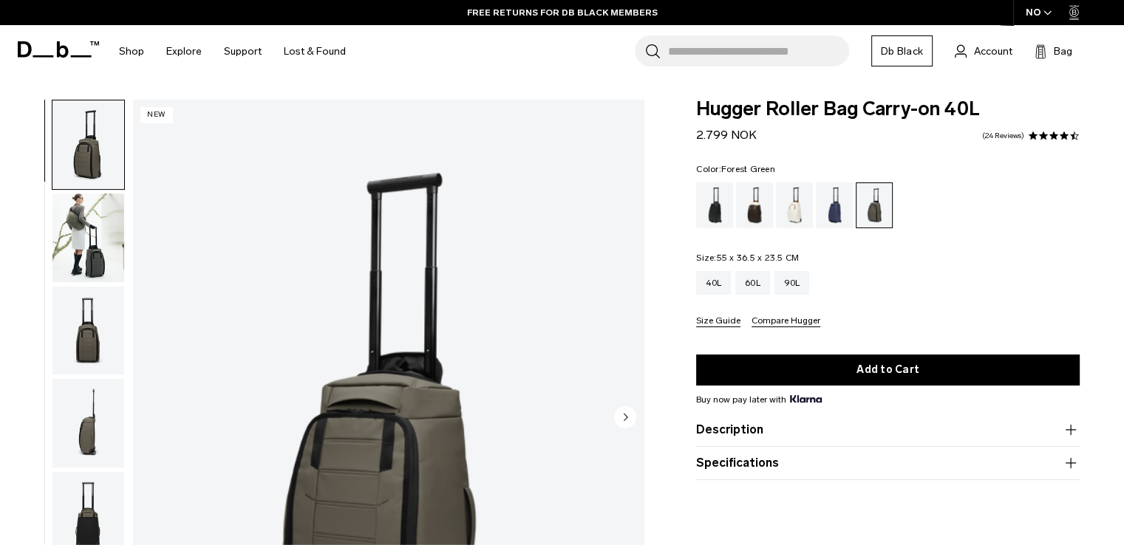
click at [387, 367] on img "1 / 11" at bounding box center [388, 419] width 511 height 638
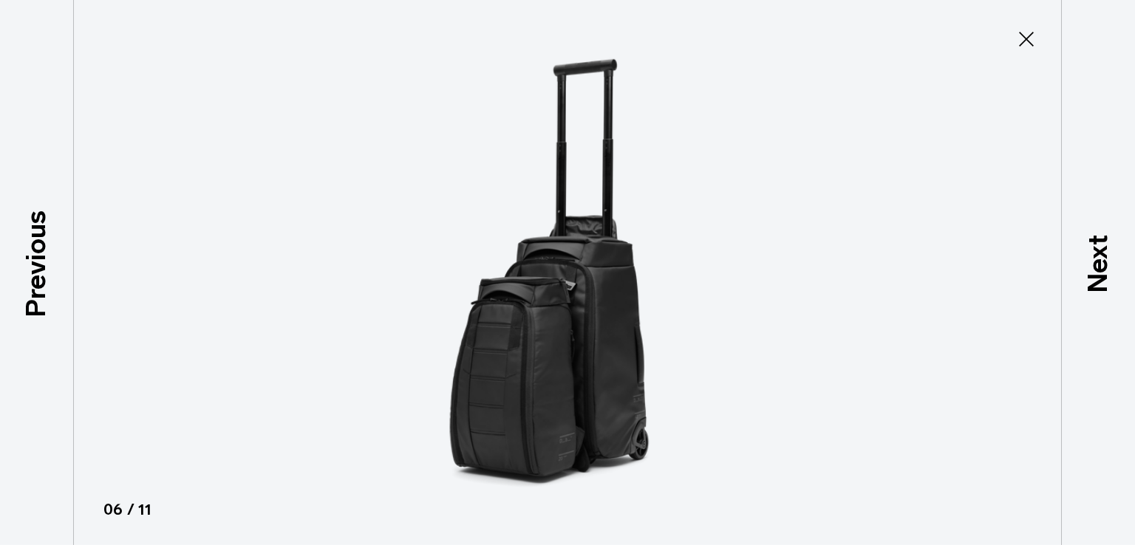
scroll to position [374, 0]
click at [776, 188] on img at bounding box center [567, 272] width 665 height 545
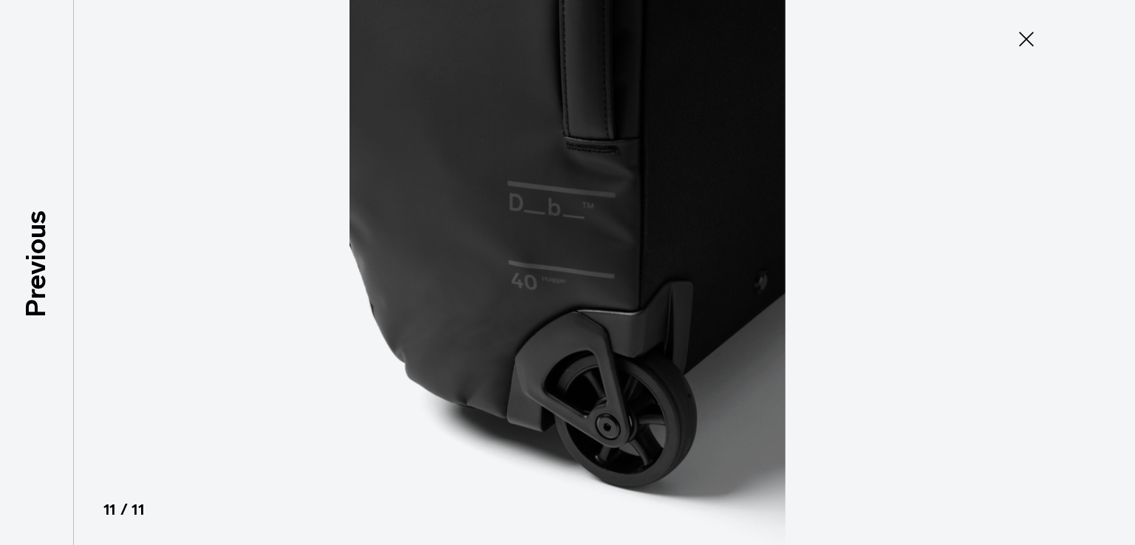
click at [1038, 34] on button "Close" at bounding box center [1026, 39] width 49 height 31
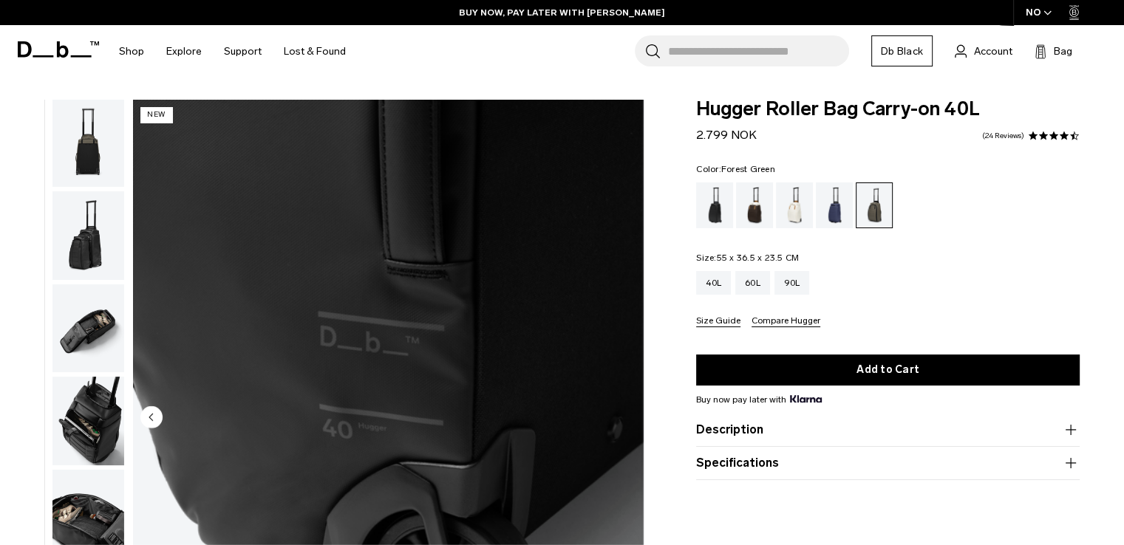
scroll to position [74, 0]
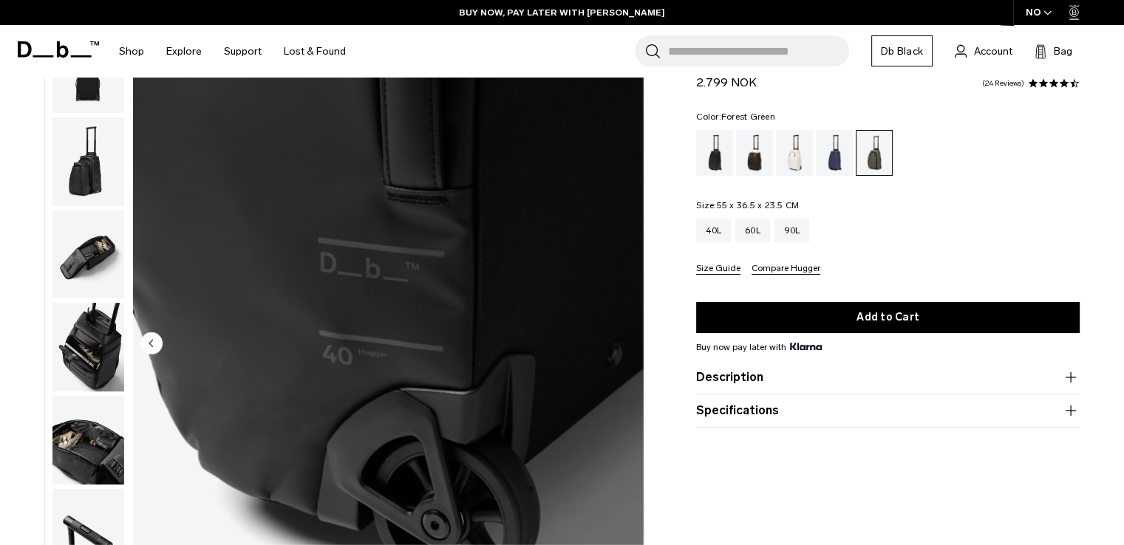
click at [842, 372] on button "Description" at bounding box center [888, 378] width 384 height 18
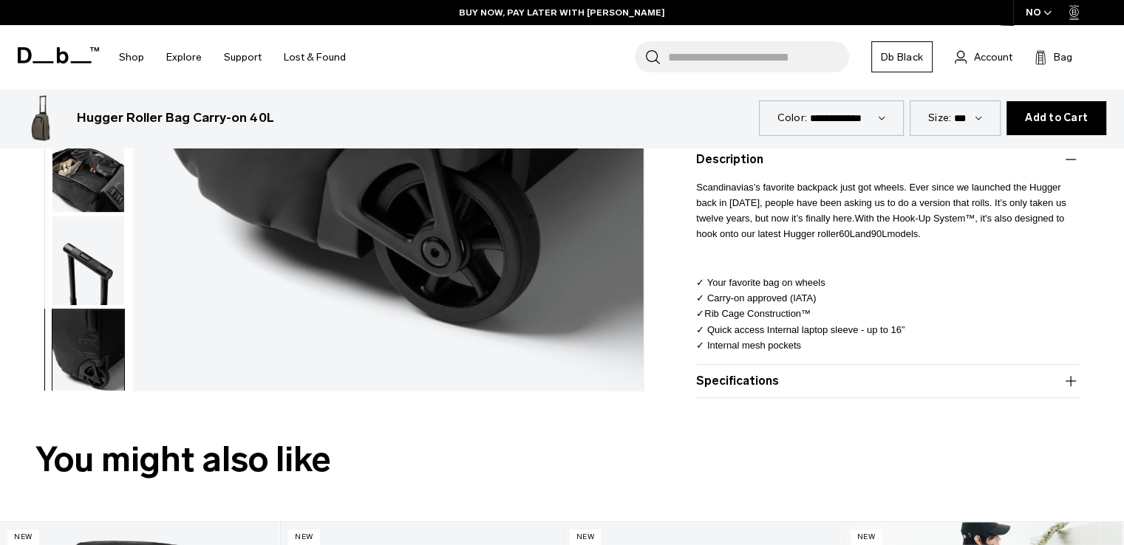
scroll to position [517, 0]
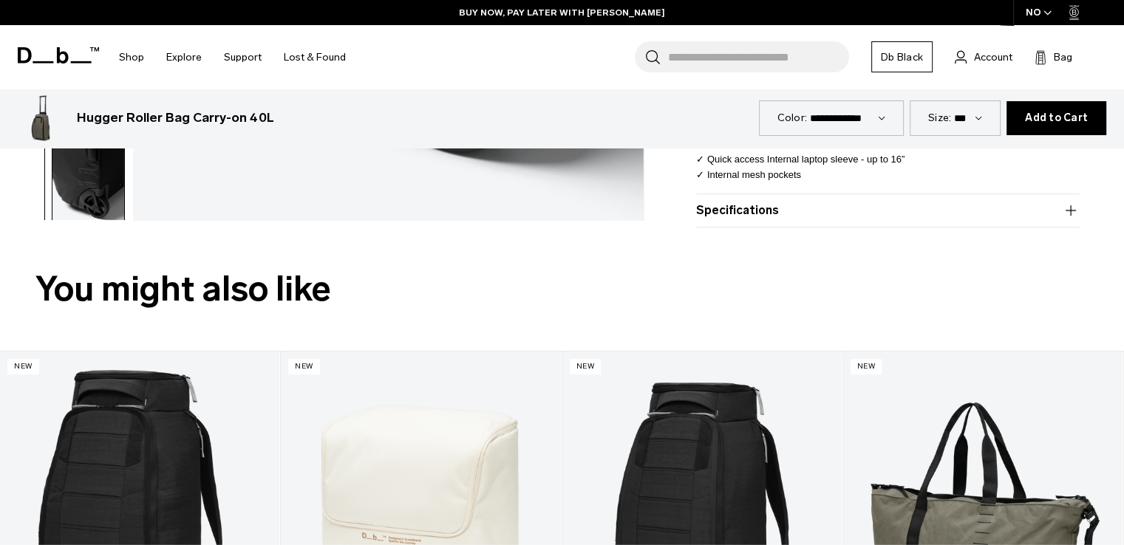
click at [780, 210] on button "Specifications" at bounding box center [888, 211] width 384 height 18
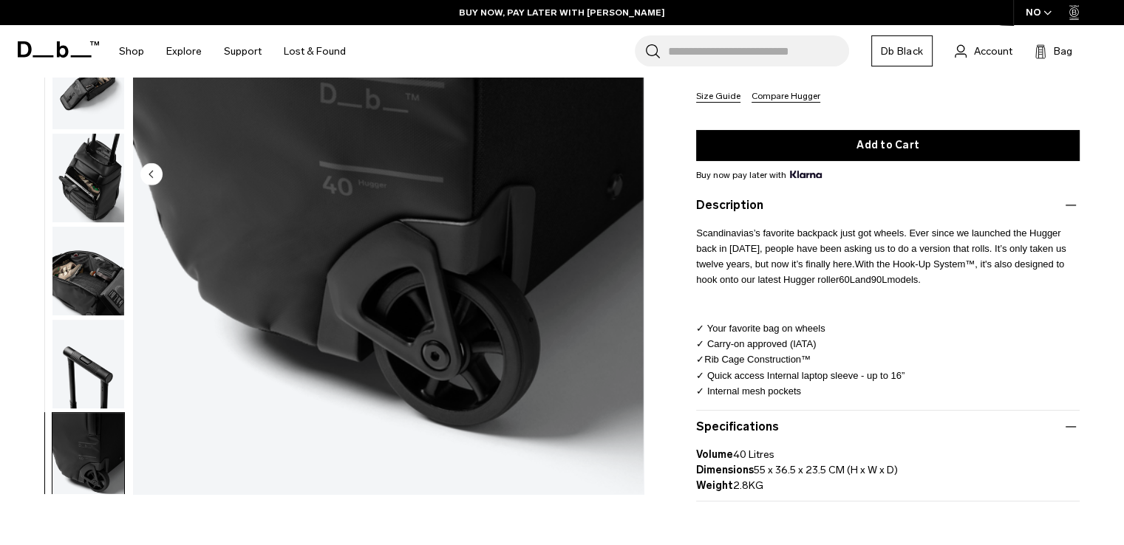
scroll to position [296, 0]
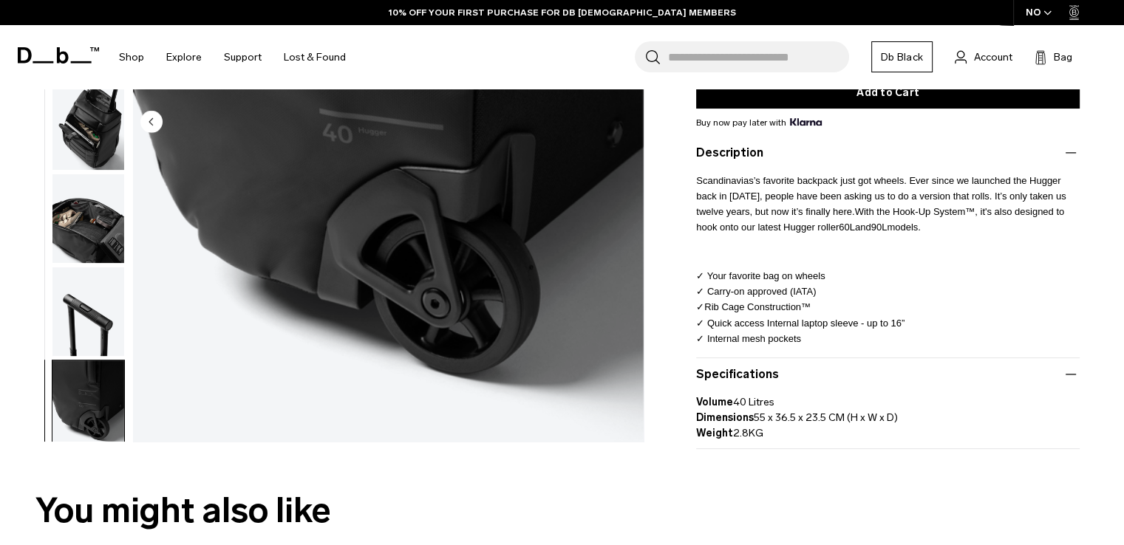
drag, startPoint x: 912, startPoint y: 413, endPoint x: 688, endPoint y: 421, distance: 224.0
click at [688, 421] on div "Hugger Roller Bag Carry-on 40L 2.799 NOK 4.3 star rating 24 Reviews Color: Fore…" at bounding box center [888, 136] width 472 height 627
copy p "Dimensions 55 x 36.5 x 23.5 CM (H x W x D)"
drag, startPoint x: 969, startPoint y: 429, endPoint x: 956, endPoint y: 430, distance: 12.7
click at [970, 429] on p "Volume 40 Litres Dimensions 55 x 36.5 x 23.5 CM (H x W x D) Weight 2.8KG" at bounding box center [888, 413] width 384 height 58
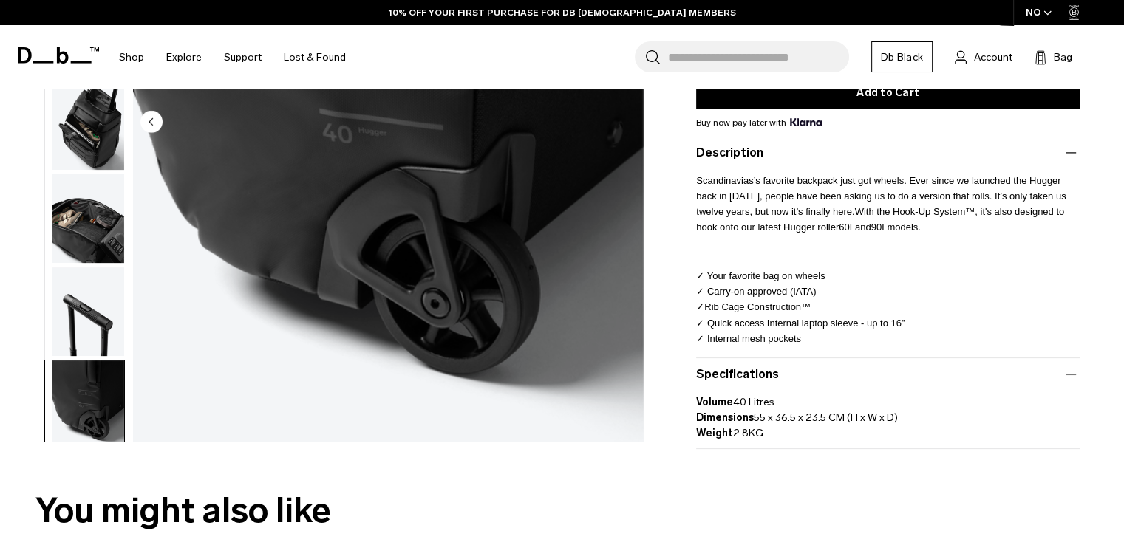
drag, startPoint x: 940, startPoint y: 423, endPoint x: 755, endPoint y: 418, distance: 185.6
click at [755, 418] on p "Volume 40 Litres Dimensions 55 x 36.5 x 23.5 CM (H x W x D) Weight 2.8KG" at bounding box center [888, 413] width 384 height 58
copy p "55 x 36.5 x 23.5 CM (H x W x D)"
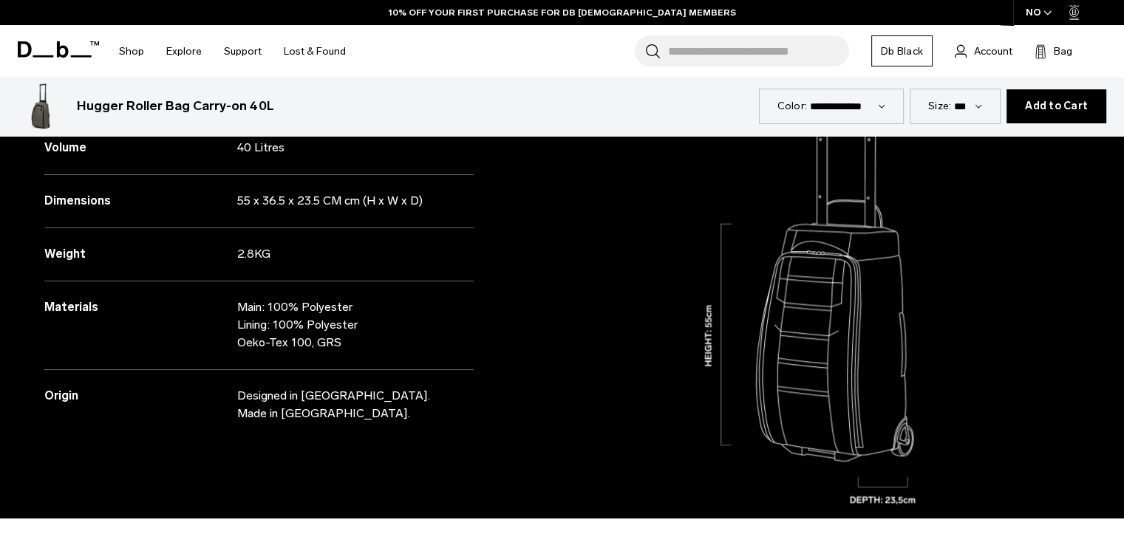
scroll to position [1330, 0]
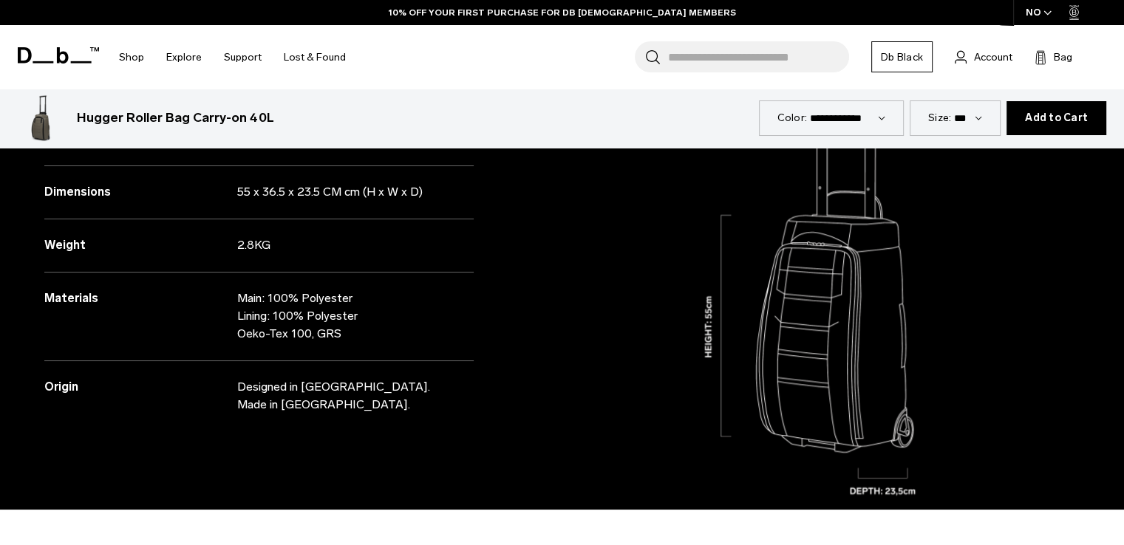
drag, startPoint x: 350, startPoint y: 334, endPoint x: 0, endPoint y: 286, distance: 352.8
click at [0, 286] on div "Specifications Volume 40 Litres Dimensions 55 x 36.5 x 23.5 CM cm (H x W x D) W…" at bounding box center [281, 238] width 562 height 544
copy div "Materials Main: 100% Polyester Lining: 100% Polyester Oeko-Tex 100, GRS"
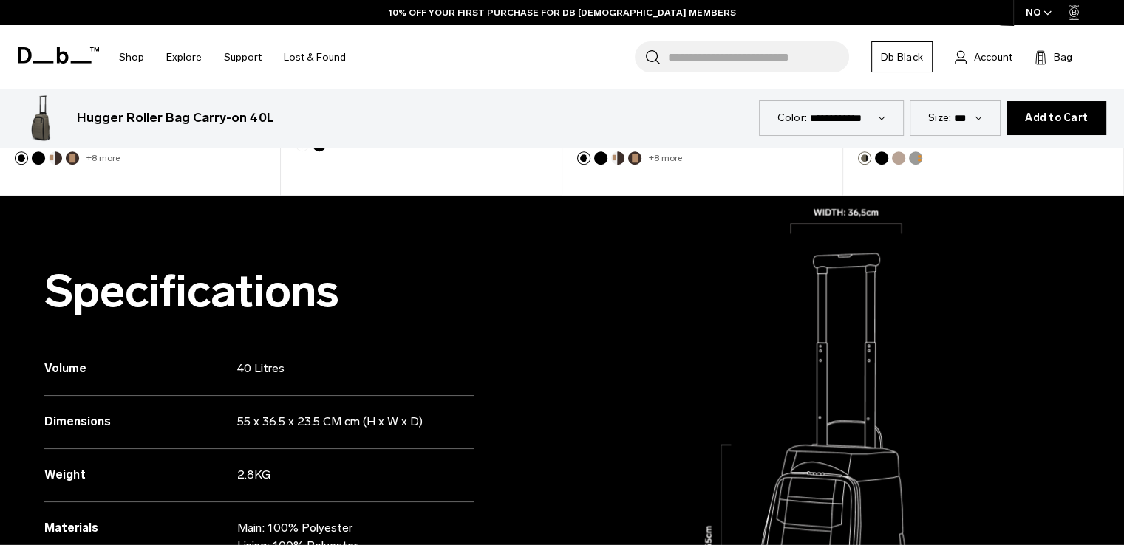
scroll to position [1035, 0]
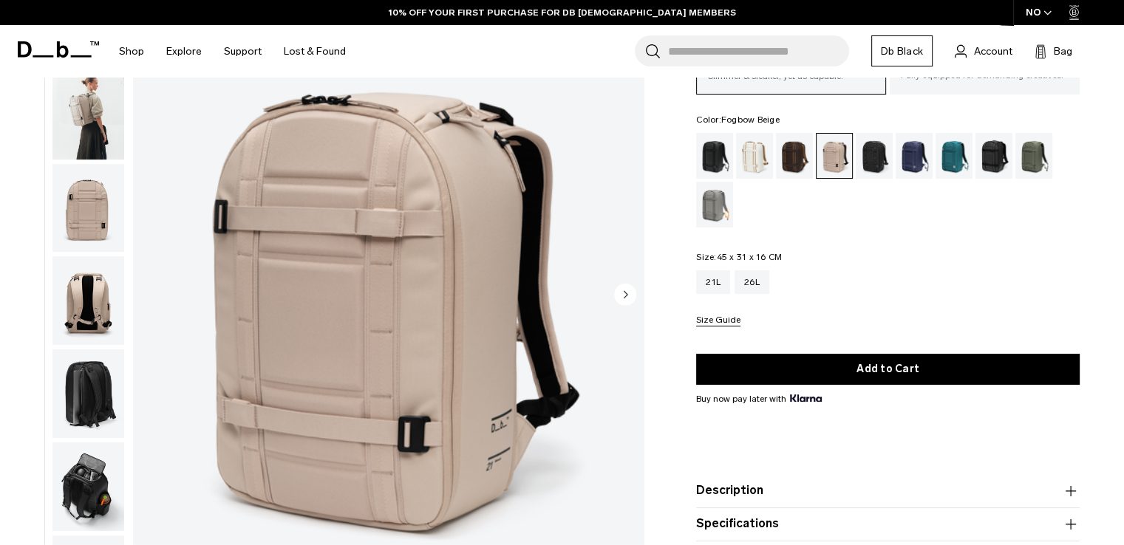
scroll to position [296, 0]
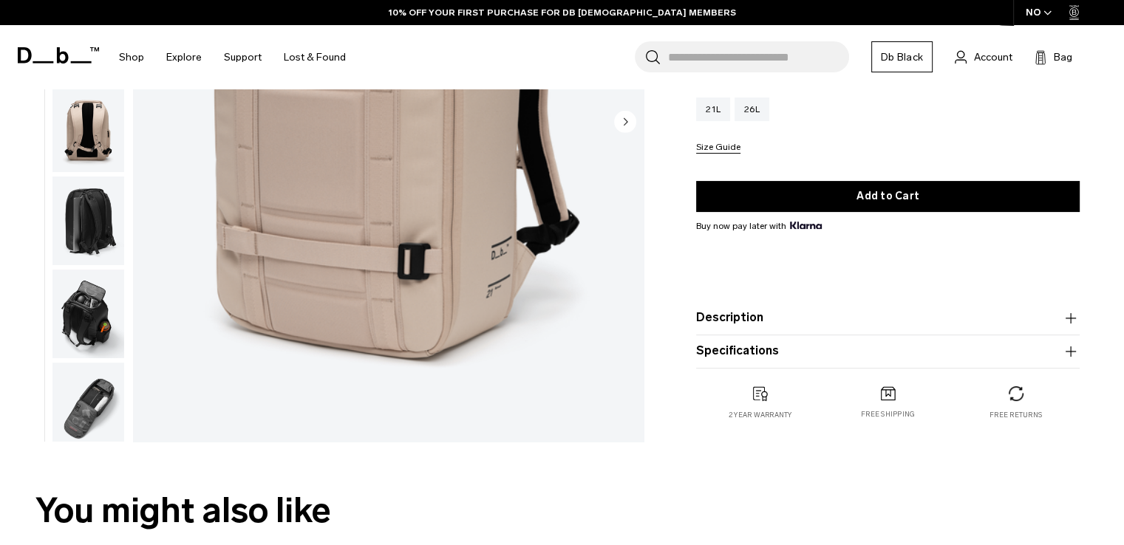
click at [805, 311] on button "Description" at bounding box center [888, 318] width 384 height 18
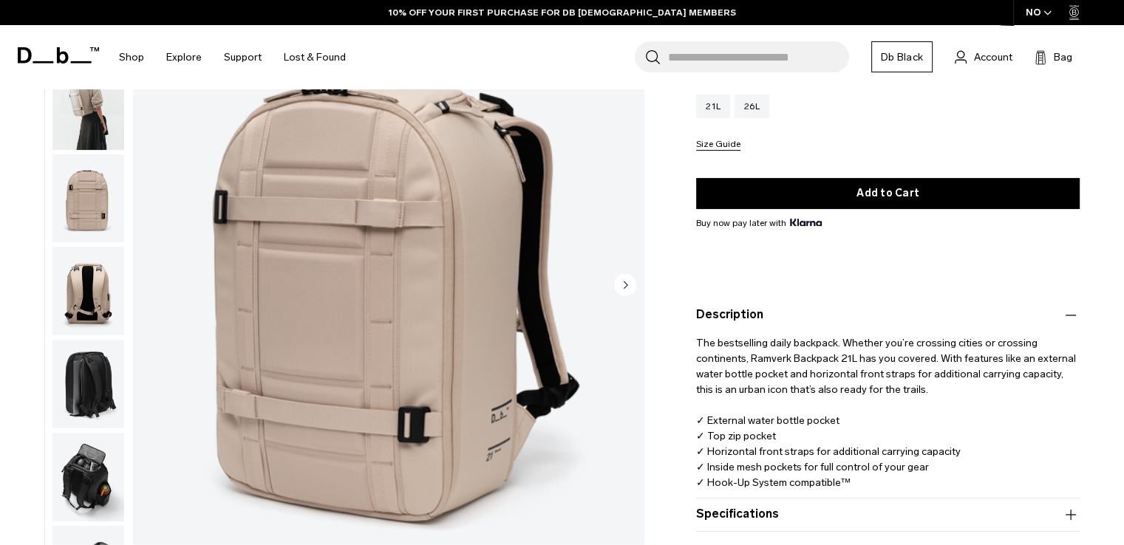
drag, startPoint x: 866, startPoint y: 483, endPoint x: 694, endPoint y: 336, distance: 226.4
click at [694, 336] on div "Ramverk Backpack 21L 2.199 NOK 4.7 star rating 569 Reviews Ramverk Slimmer & sl…" at bounding box center [888, 208] width 472 height 808
copy p "The bestselling daily backpack. Whether you’re crossing cities or crossing cont…"
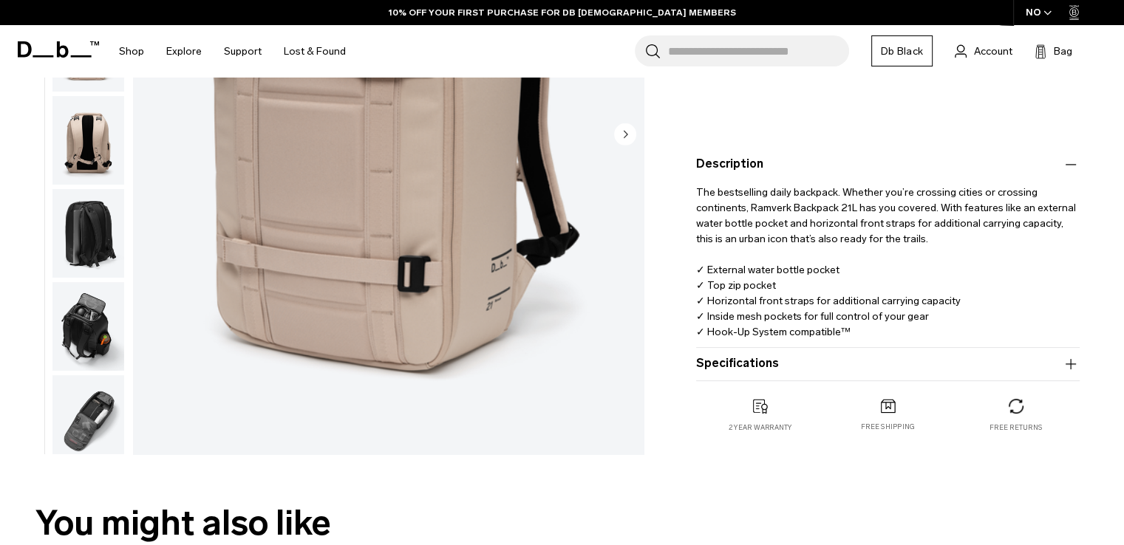
scroll to position [443, 0]
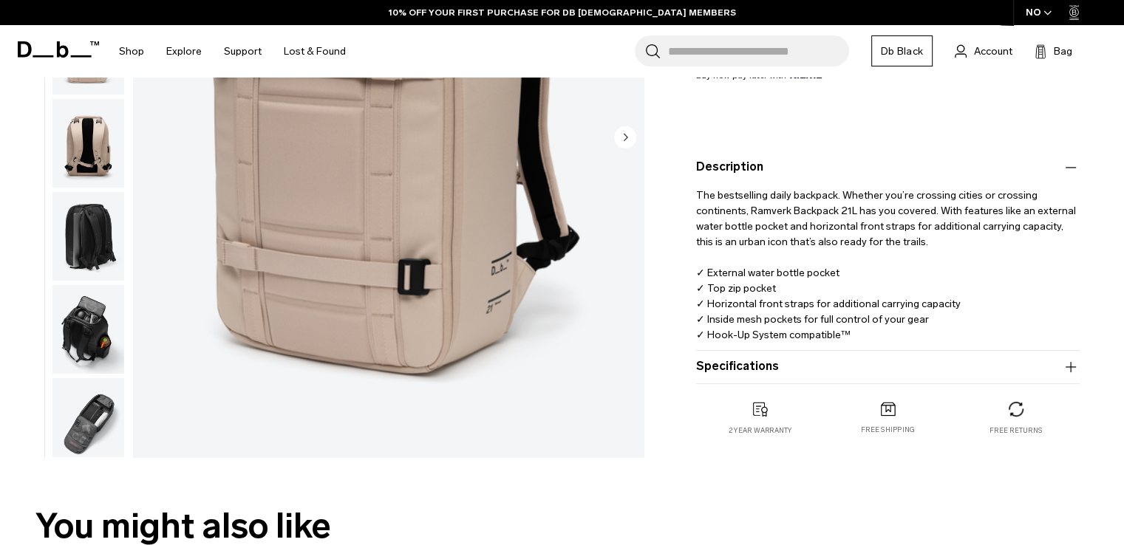
click at [842, 234] on p "The bestselling daily backpack. Whether you’re crossing cities or crossing cont…" at bounding box center [888, 260] width 384 height 166
click at [813, 361] on button "Specifications" at bounding box center [888, 367] width 384 height 18
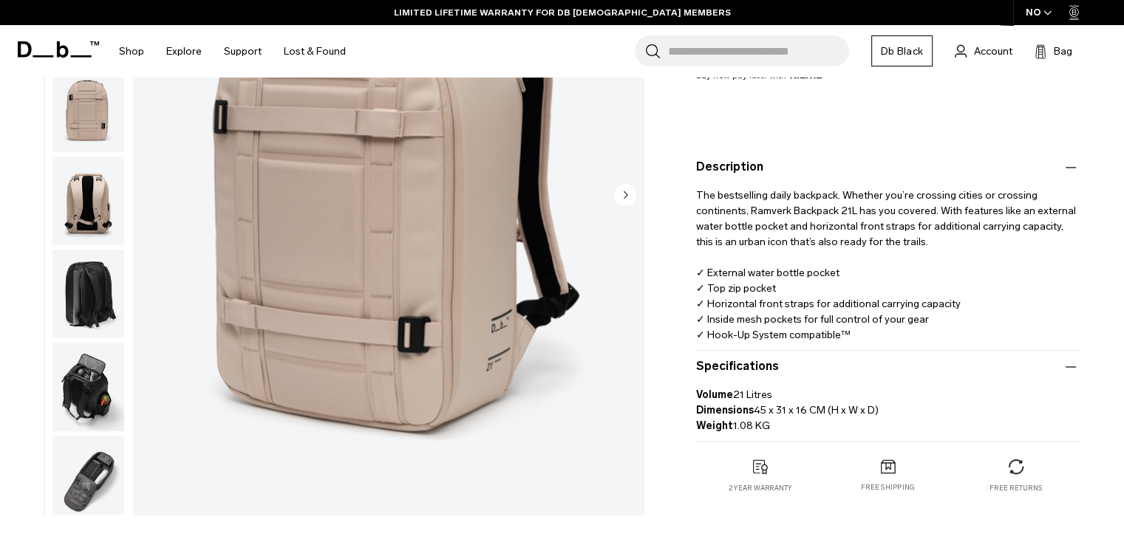
copy p "Dimensions 45 x 31 x 16 CM (H x W x D)"
drag, startPoint x: 896, startPoint y: 406, endPoint x: 684, endPoint y: 405, distance: 212.1
click at [684, 405] on div "Ramverk Backpack 21L 2.199 NOK 4.7 star rating 569 Reviews Ramverk Slimmer & sl…" at bounding box center [888, 89] width 472 height 866
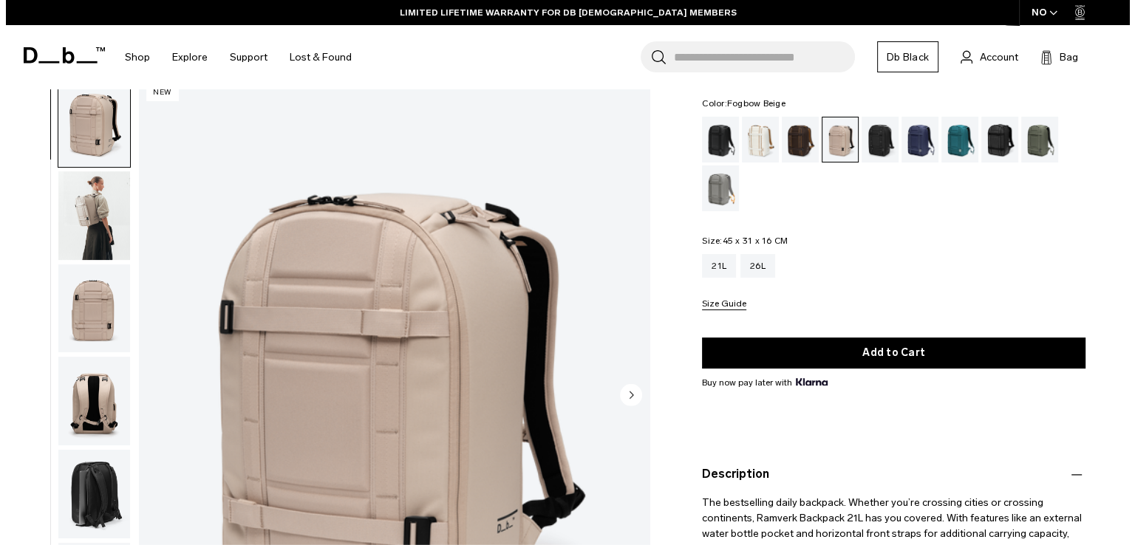
scroll to position [74, 0]
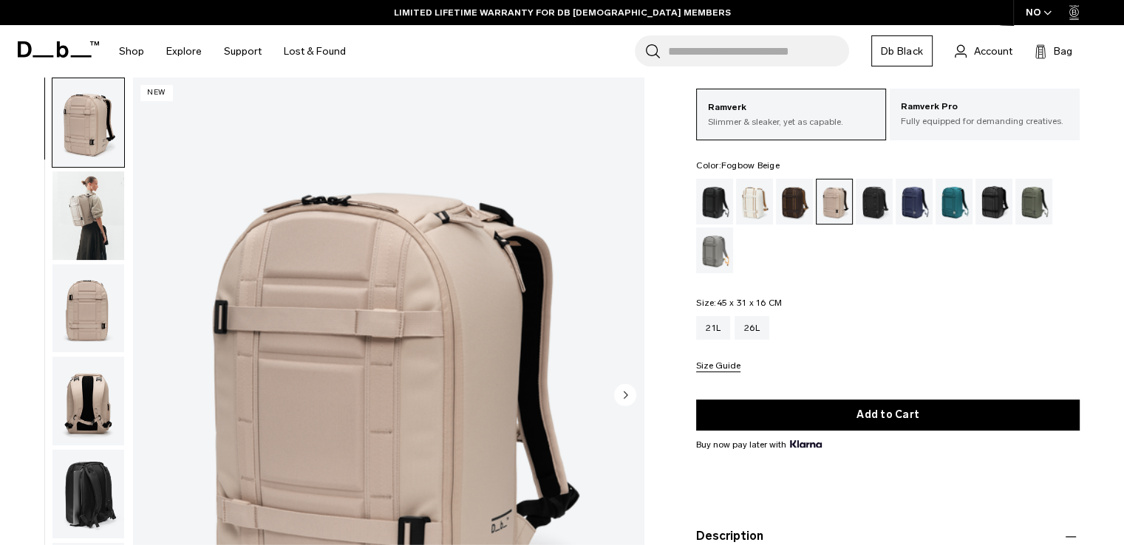
click at [435, 311] on img "1 / 8" at bounding box center [388, 397] width 511 height 638
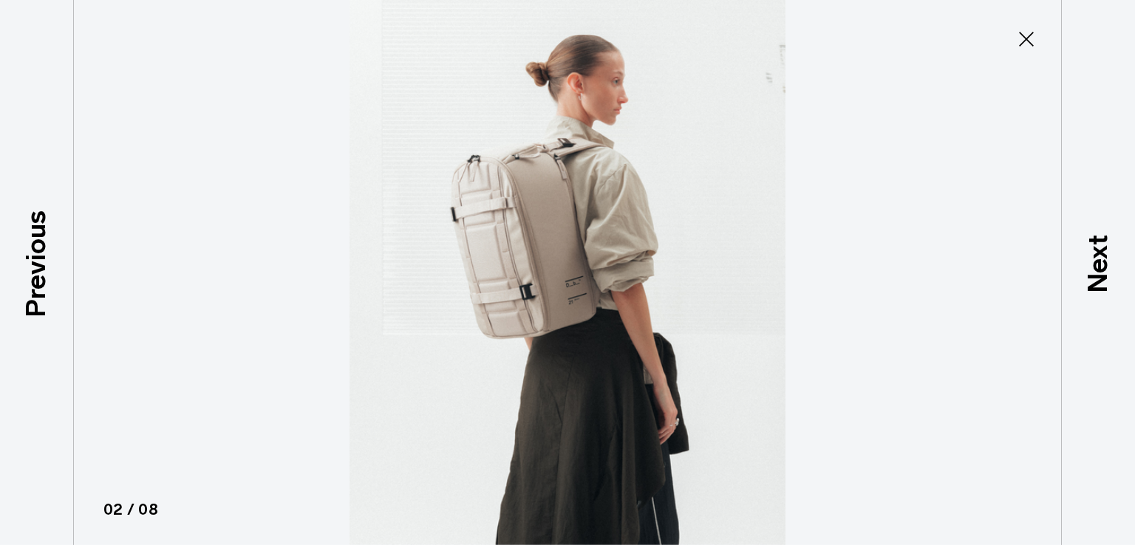
scroll to position [95, 0]
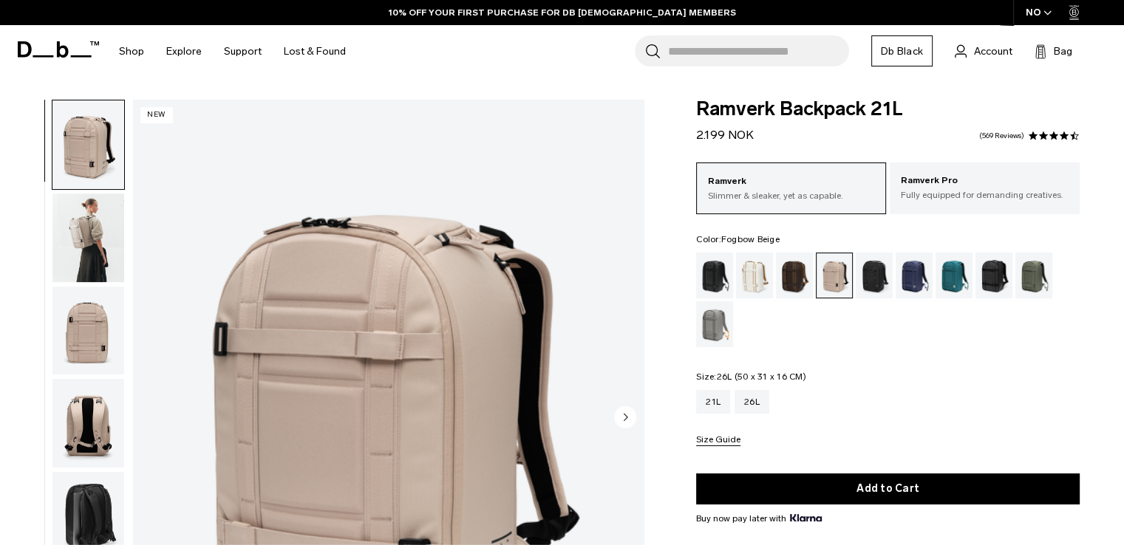
click at [760, 398] on div "26L" at bounding box center [752, 402] width 35 height 24
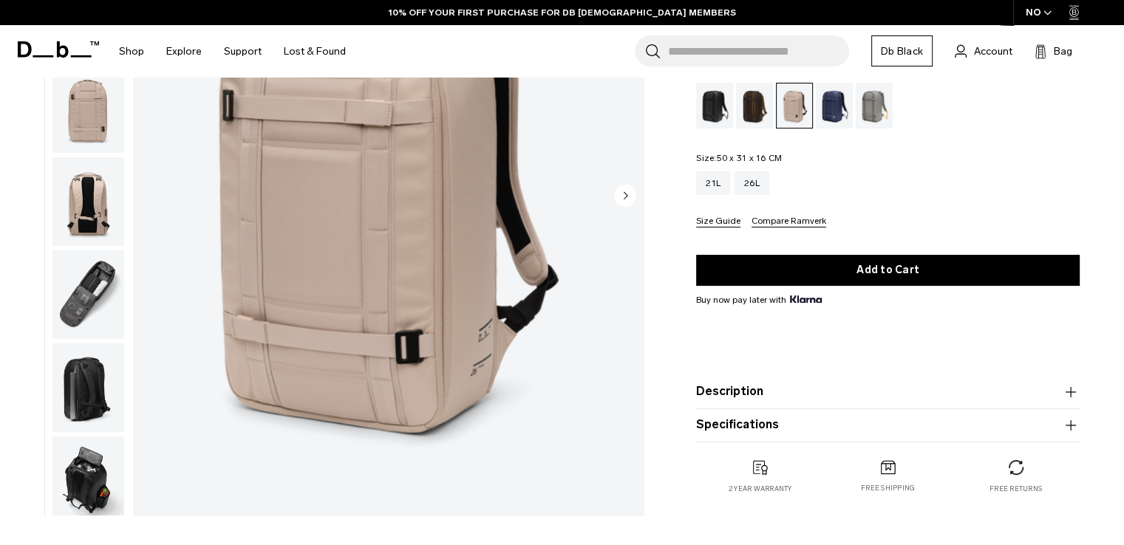
click at [846, 398] on button "Description" at bounding box center [888, 392] width 384 height 18
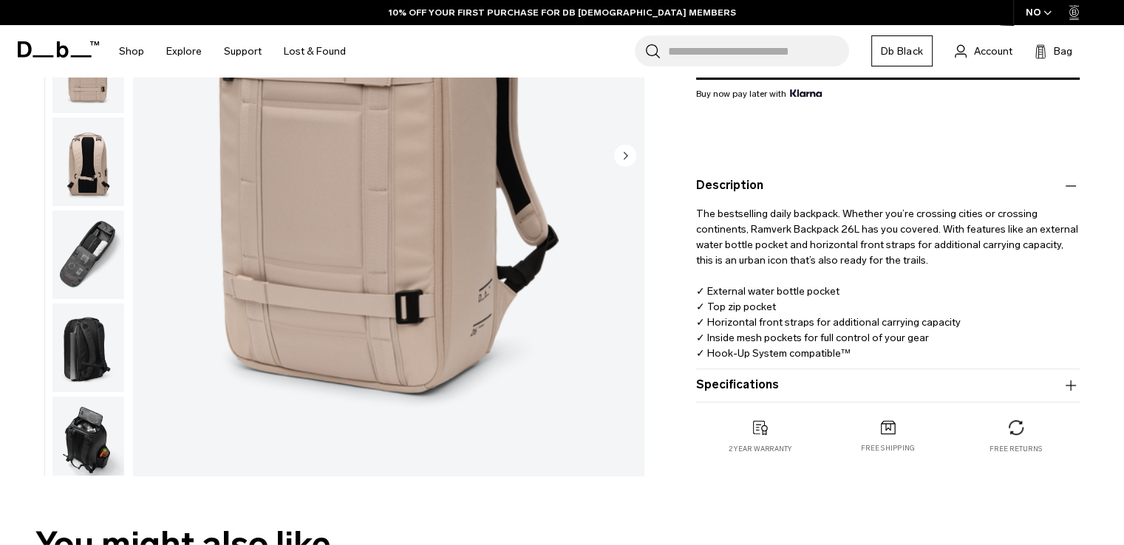
scroll to position [517, 0]
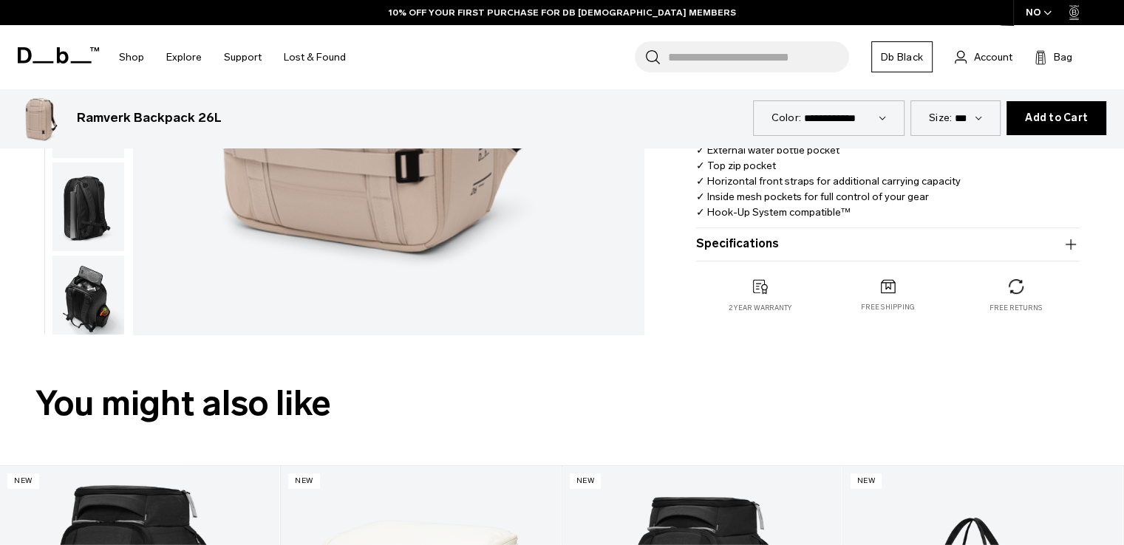
click at [882, 248] on button "Specifications" at bounding box center [888, 245] width 384 height 18
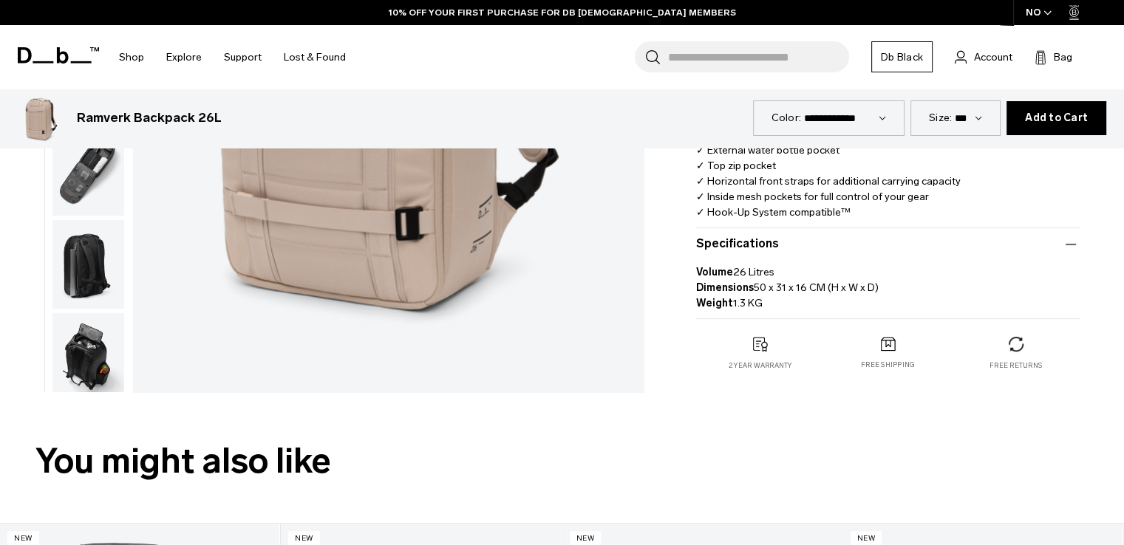
drag, startPoint x: 902, startPoint y: 291, endPoint x: 756, endPoint y: 280, distance: 146.7
click at [756, 280] on p "Volume 26 Litres Dimensions 50 x 31 x 16 CM (H x W x D) Weight 1.3 KG" at bounding box center [888, 282] width 384 height 58
copy p "50 x 31 x 16 CM (H x W x D)"
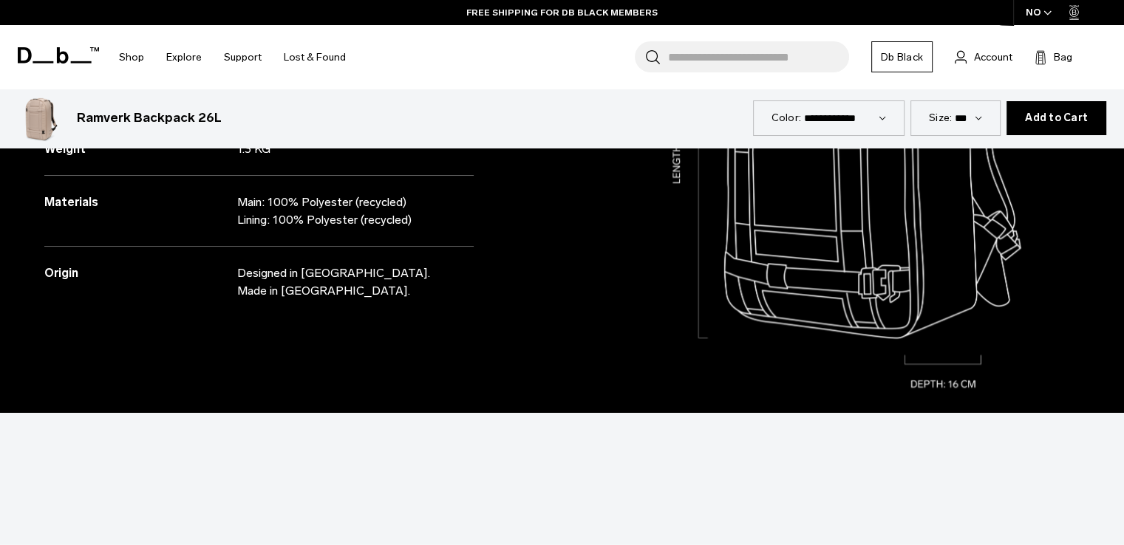
scroll to position [1404, 0]
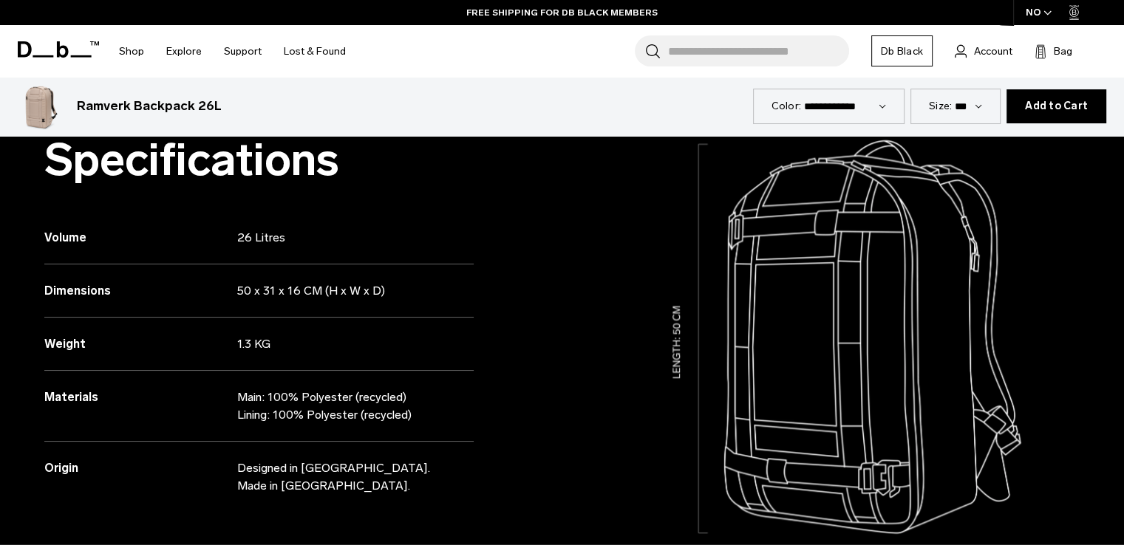
drag, startPoint x: 427, startPoint y: 409, endPoint x: 24, endPoint y: 392, distance: 403.9
click at [24, 392] on div "Specifications Volume 26 Litres Dimensions 50 x 31 x 16 CM (H x W x D) Weight" at bounding box center [281, 336] width 562 height 544
copy div "Materials Main: 100% Polyester (recycled) Lining: 100% Polyester (recycled)"
